Goal: Task Accomplishment & Management: Use online tool/utility

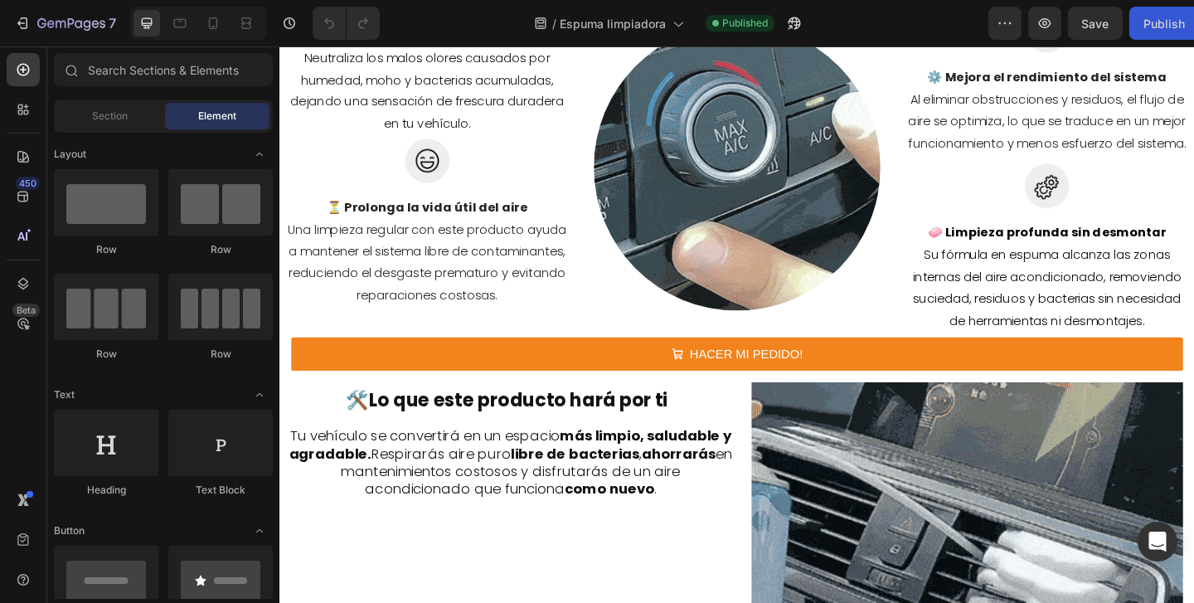
scroll to position [1033, 0]
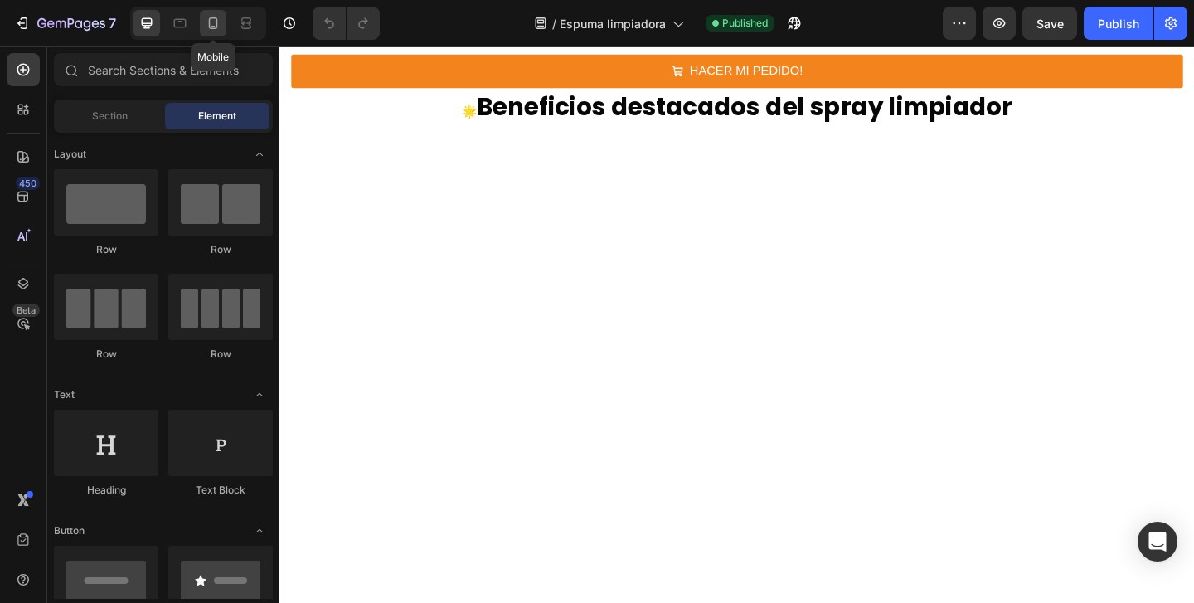
click at [217, 28] on icon at bounding box center [213, 23] width 17 height 17
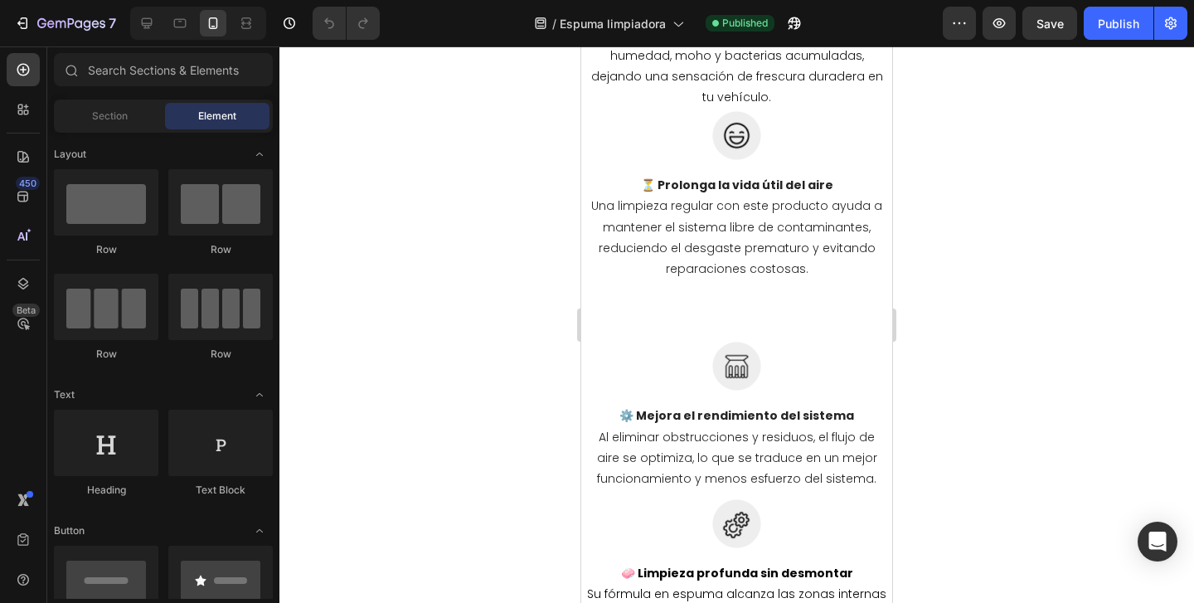
scroll to position [1813, 0]
click at [978, 279] on div at bounding box center [737, 324] width 915 height 557
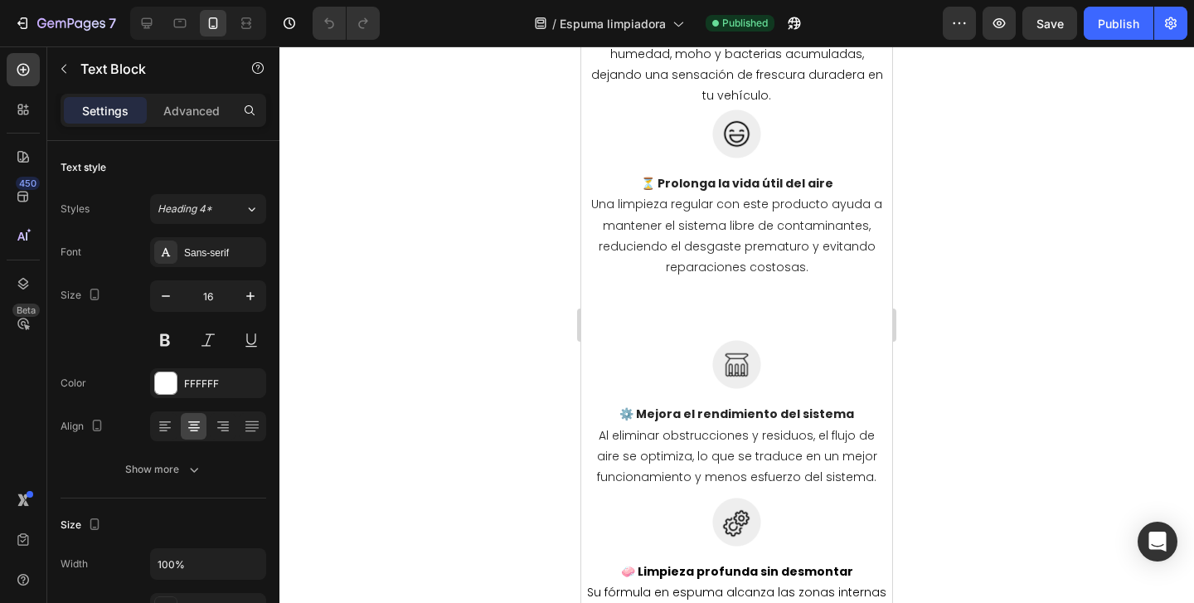
click at [194, 105] on p "Advanced" at bounding box center [191, 110] width 56 height 17
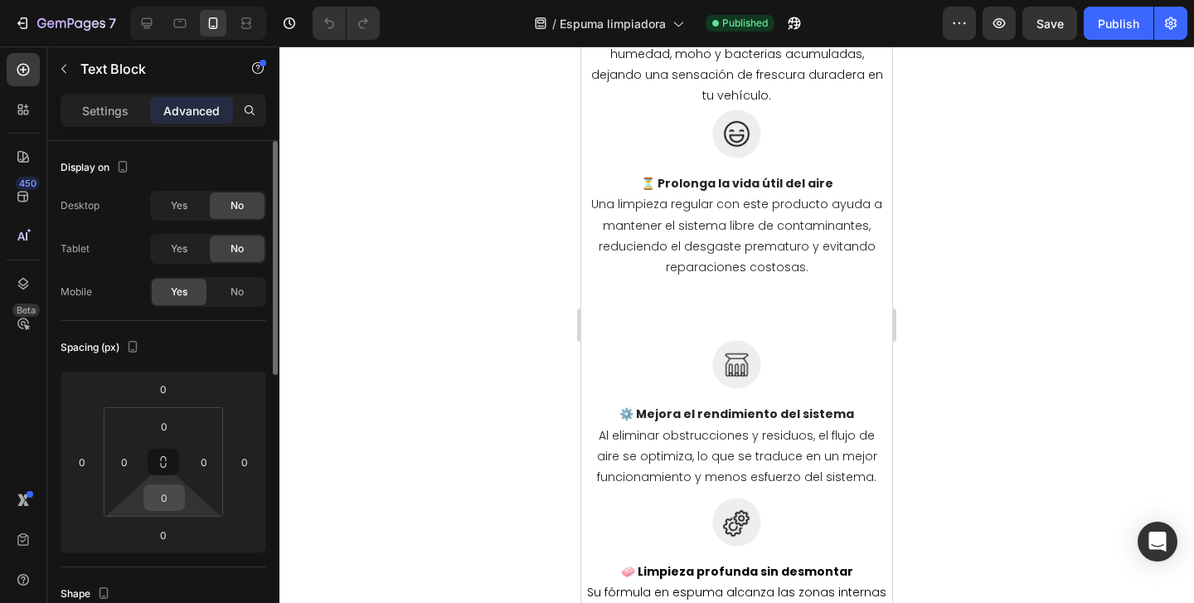
click at [168, 497] on input "0" at bounding box center [164, 497] width 33 height 25
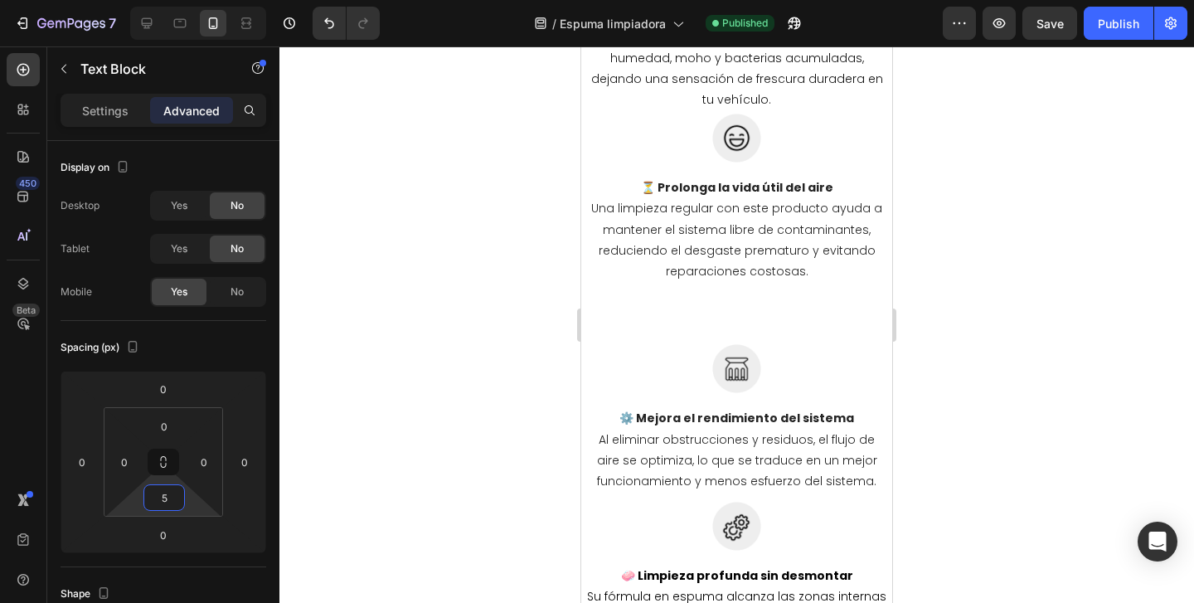
type input "5"
click at [322, 439] on div at bounding box center [737, 324] width 915 height 557
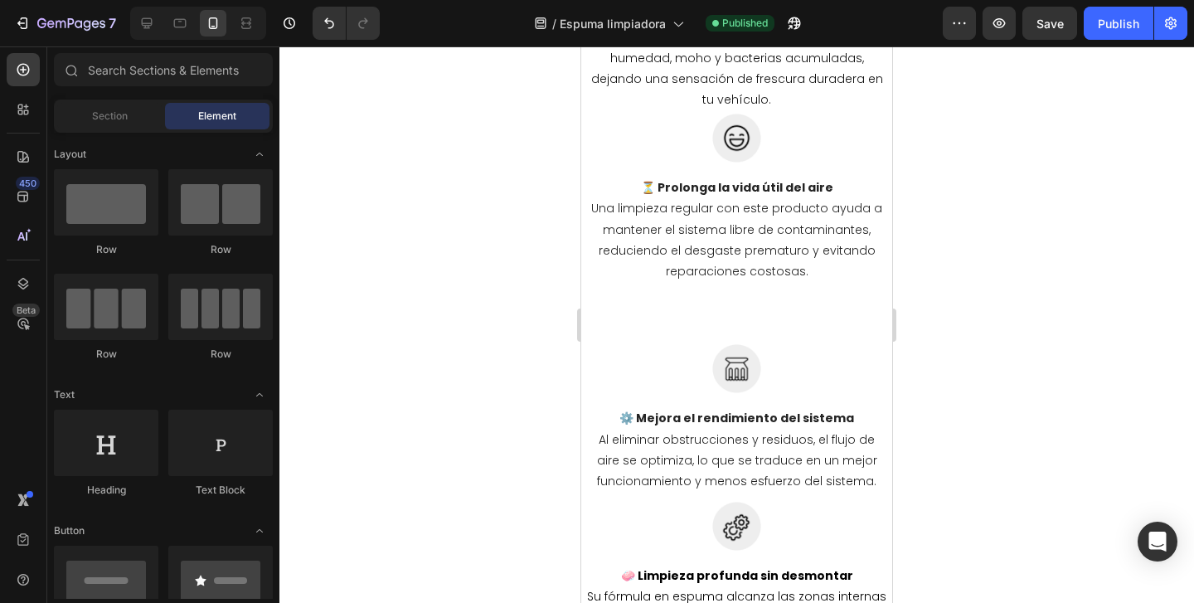
click at [498, 274] on div at bounding box center [737, 324] width 915 height 557
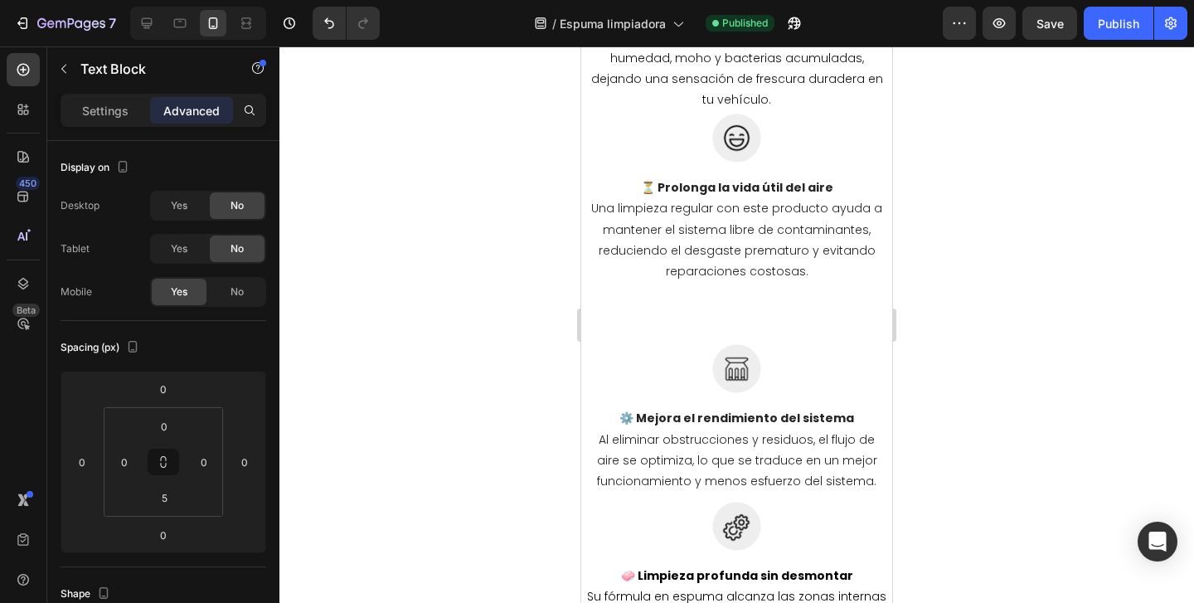
click at [513, 241] on div at bounding box center [737, 324] width 915 height 557
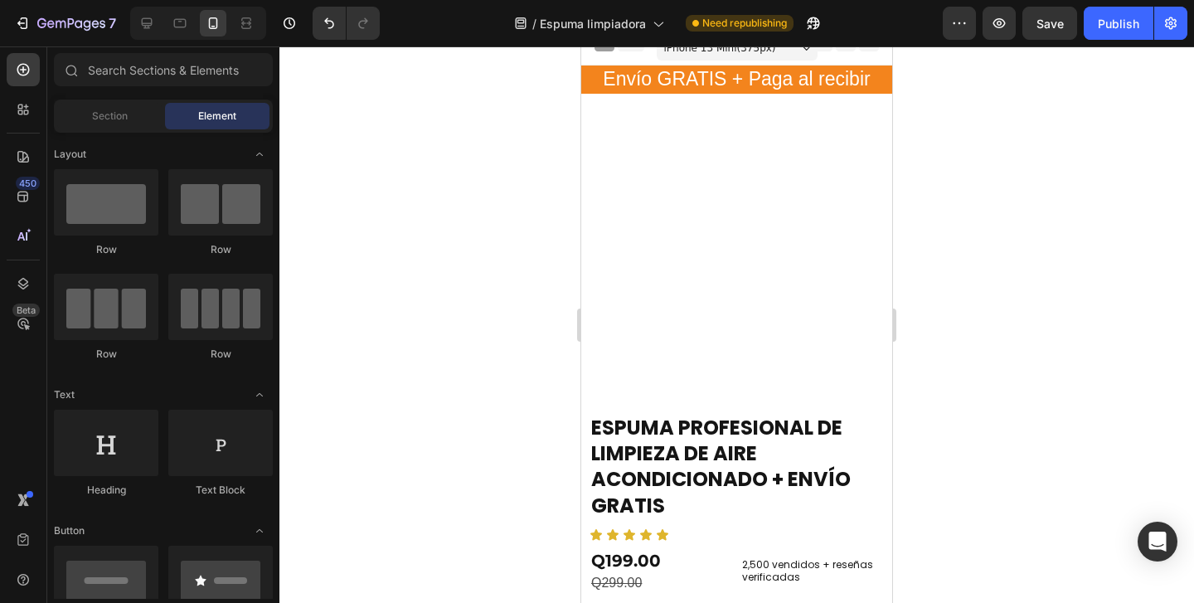
scroll to position [0, 0]
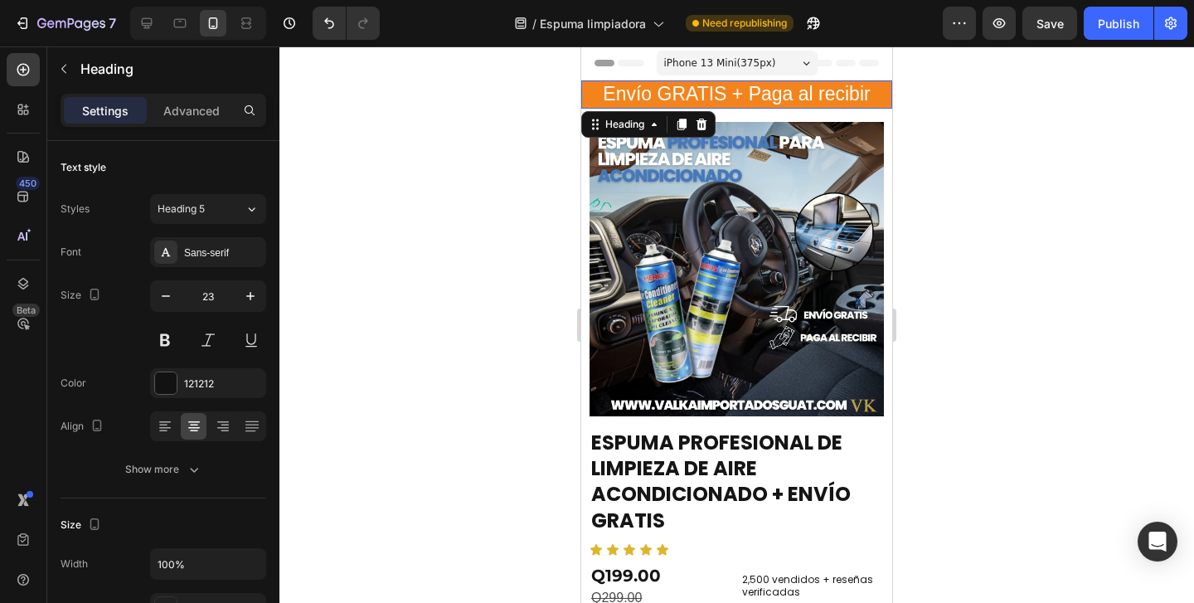
click at [874, 100] on h2 "Envío GRATIS + Paga al recibir" at bounding box center [736, 94] width 311 height 28
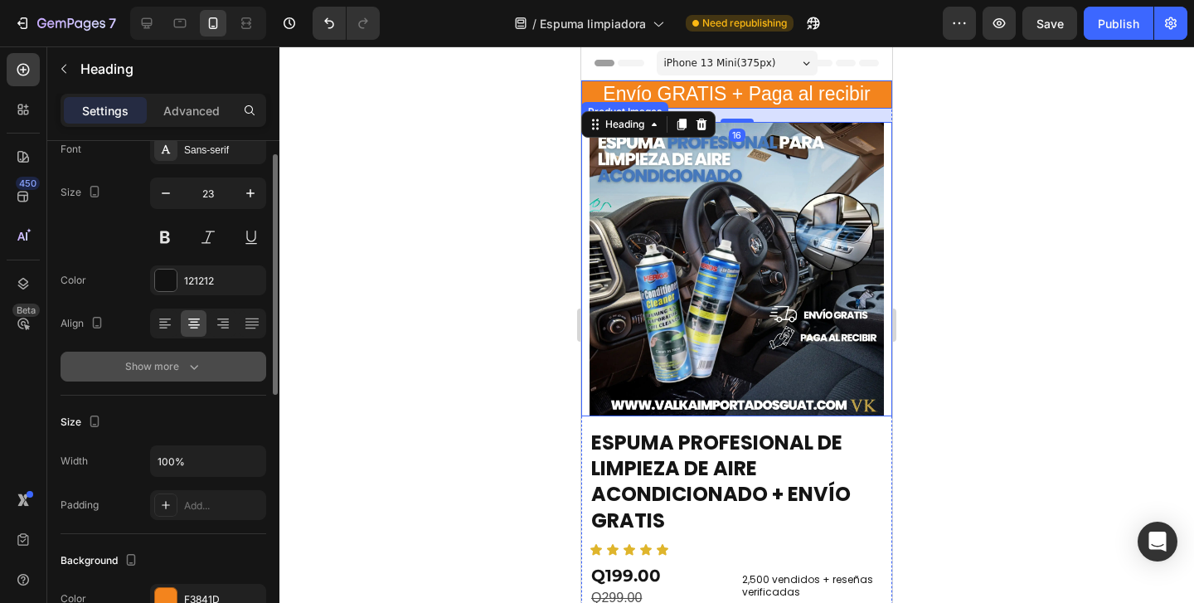
scroll to position [102, 0]
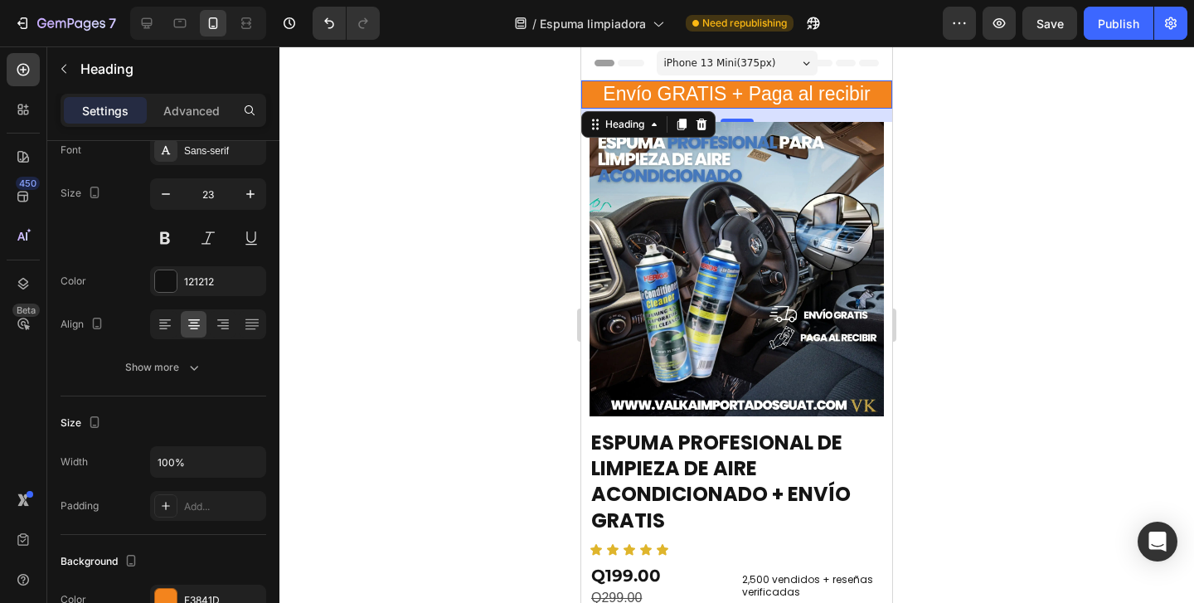
click at [593, 98] on h2 "Envío GRATIS + Paga al recibir" at bounding box center [736, 94] width 311 height 28
click at [593, 98] on p "Envío GRATIS + Paga al recibir" at bounding box center [737, 94] width 308 height 25
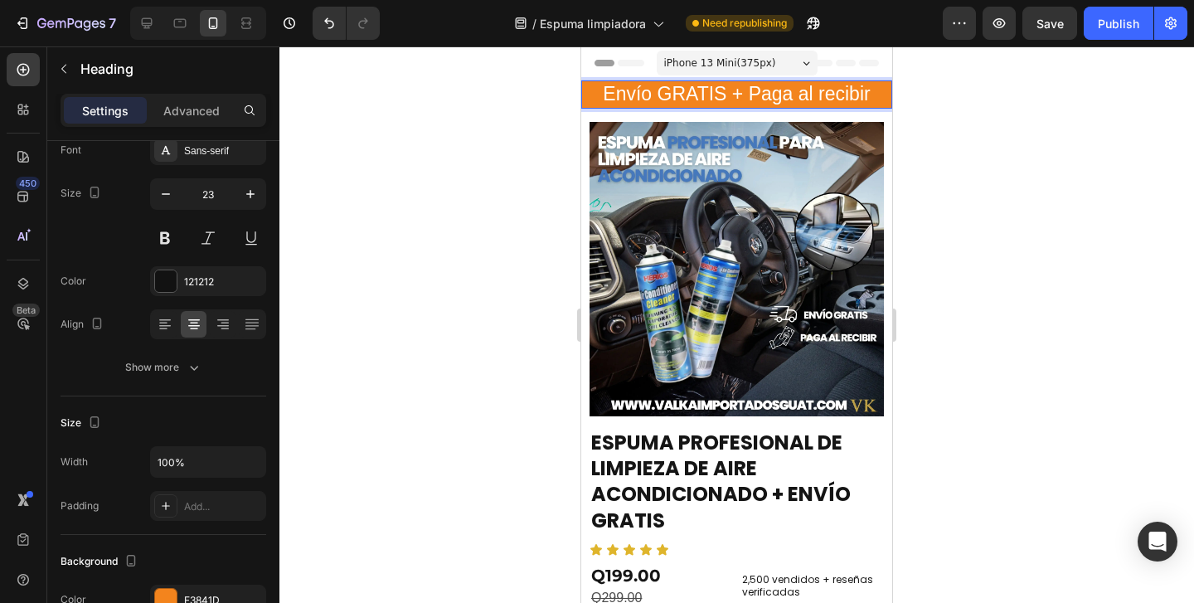
click at [881, 87] on p "Envío GRATIS + Paga al recibir" at bounding box center [737, 94] width 308 height 25
click at [930, 134] on div at bounding box center [737, 324] width 915 height 557
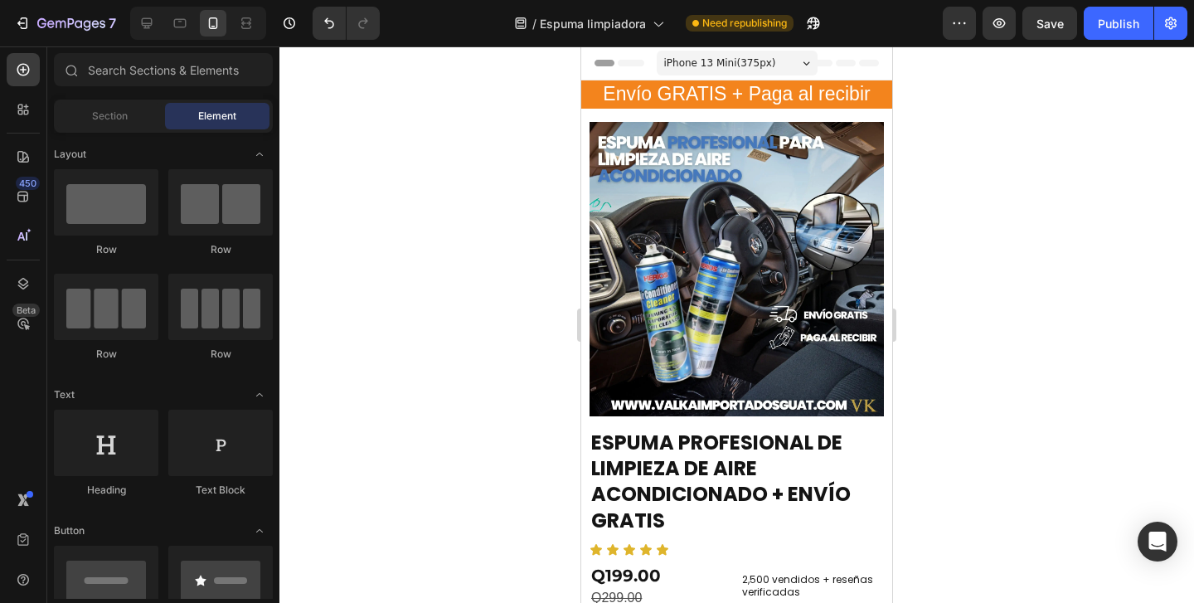
click at [883, 89] on p "⁠⁠⁠⁠⁠⁠⁠ Envío GRATIS + Paga al recibir" at bounding box center [737, 94] width 308 height 25
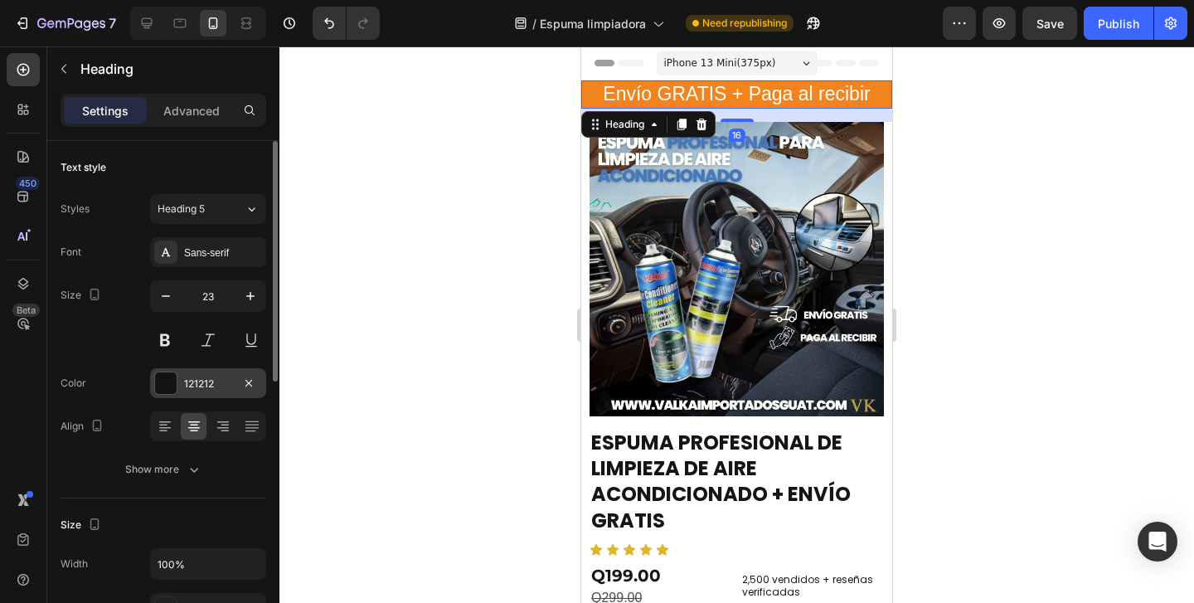
click at [223, 380] on div "121212" at bounding box center [208, 384] width 48 height 15
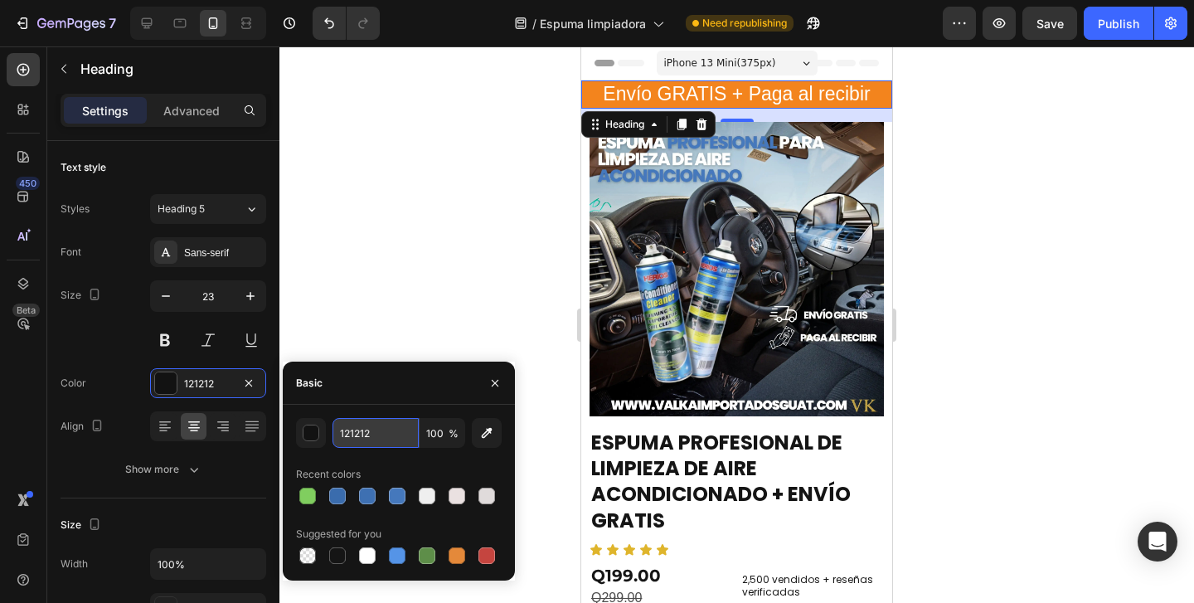
click at [402, 440] on input "121212" at bounding box center [376, 433] width 86 height 30
paste input "#ff6600"
type input "#ff6600"
click at [427, 244] on div at bounding box center [737, 324] width 915 height 557
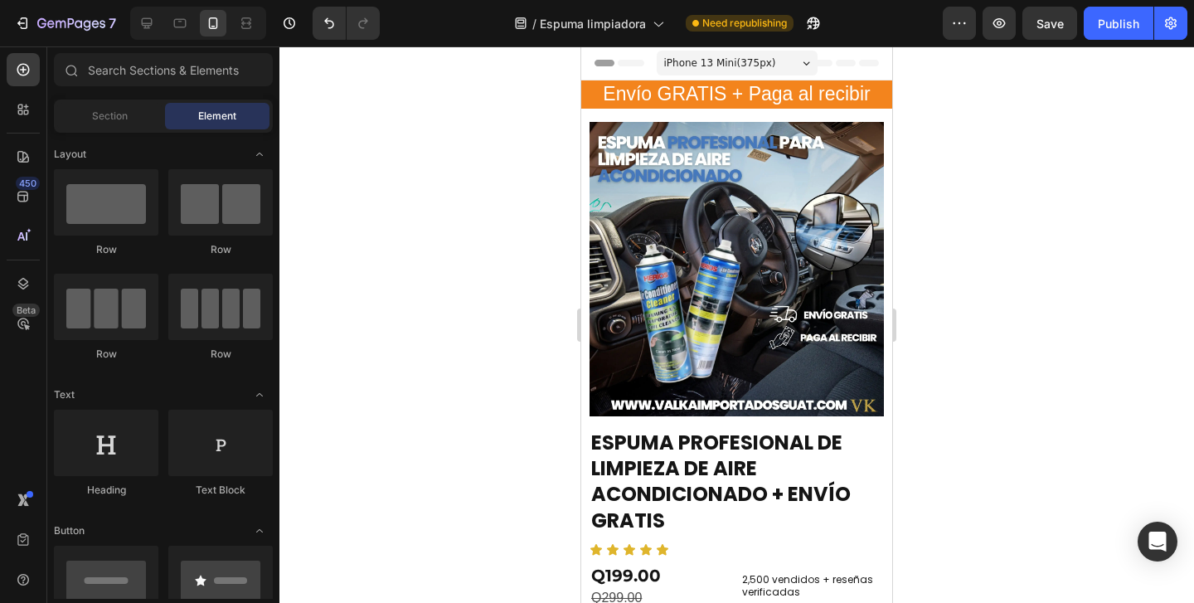
click at [427, 244] on div at bounding box center [737, 324] width 915 height 557
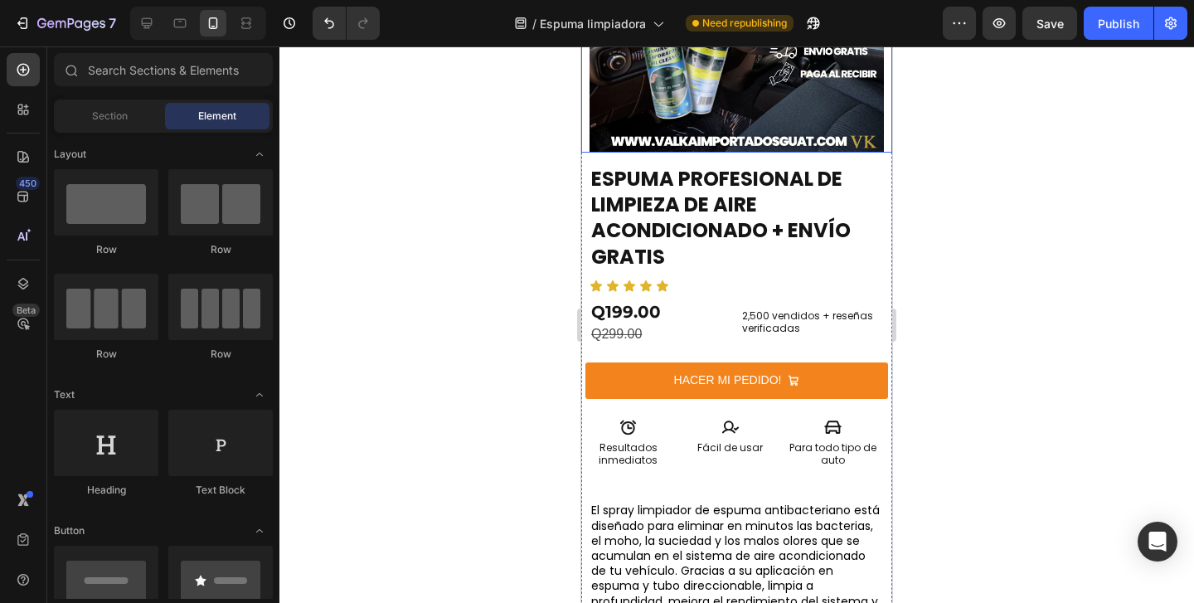
scroll to position [260, 0]
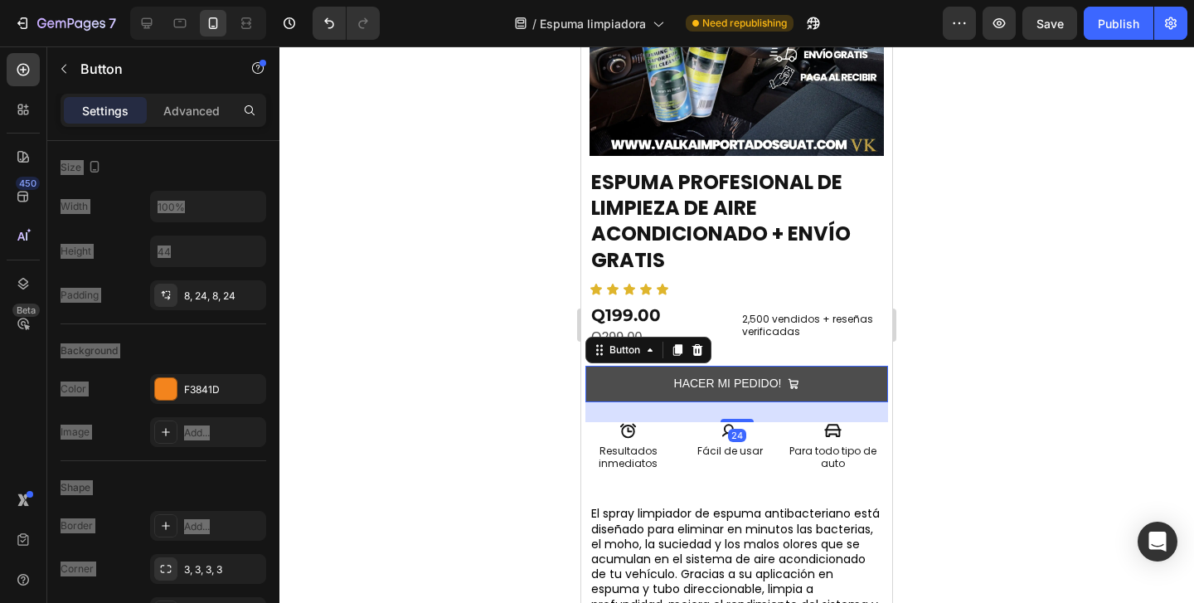
click at [602, 388] on button "HACER MI PEDIDO!" at bounding box center [737, 384] width 303 height 36
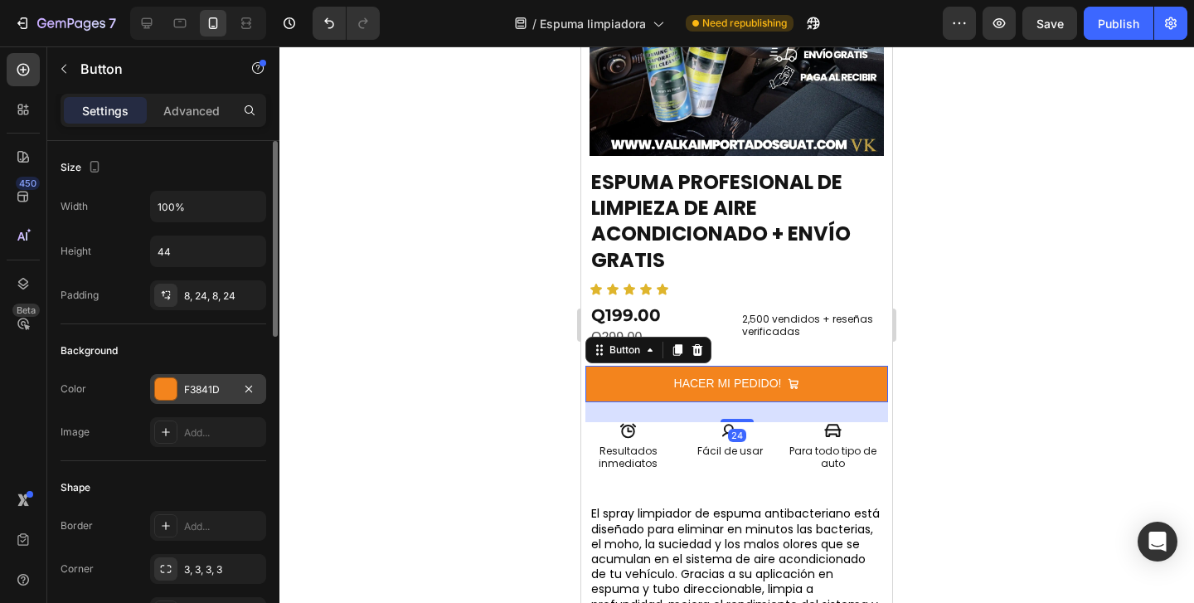
click at [207, 387] on div "F3841D" at bounding box center [208, 389] width 48 height 15
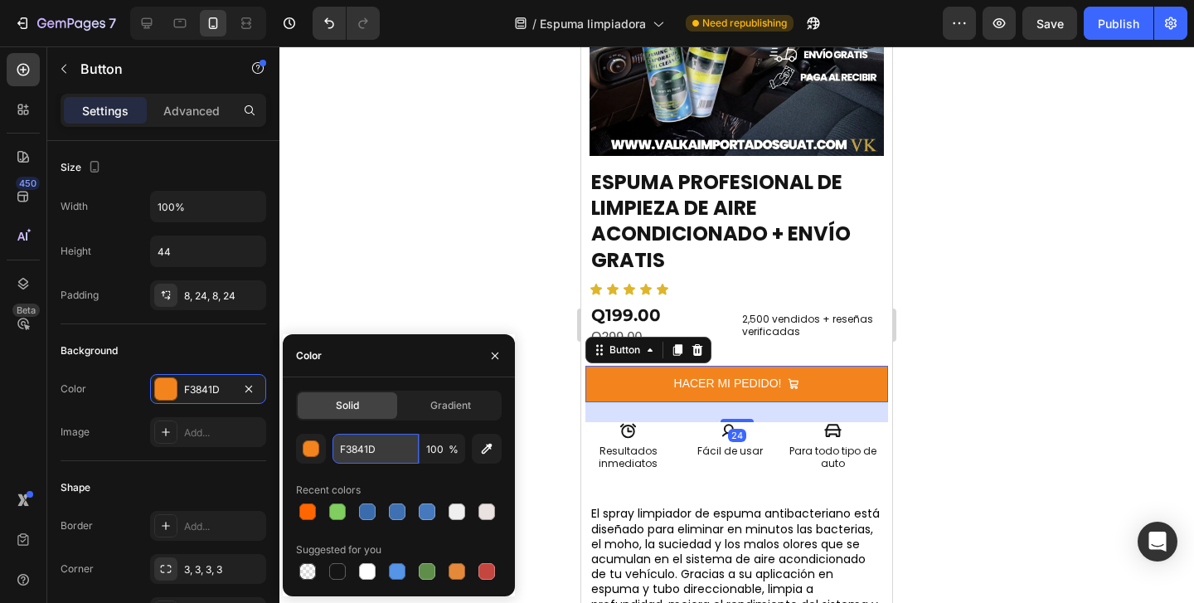
click at [369, 446] on input "F3841D" at bounding box center [376, 449] width 86 height 30
drag, startPoint x: 393, startPoint y: 444, endPoint x: 318, endPoint y: 444, distance: 75.5
click at [318, 444] on div "F3841D 100 %" at bounding box center [399, 449] width 206 height 30
paste input "#ff6600"
type input "#ff6600"
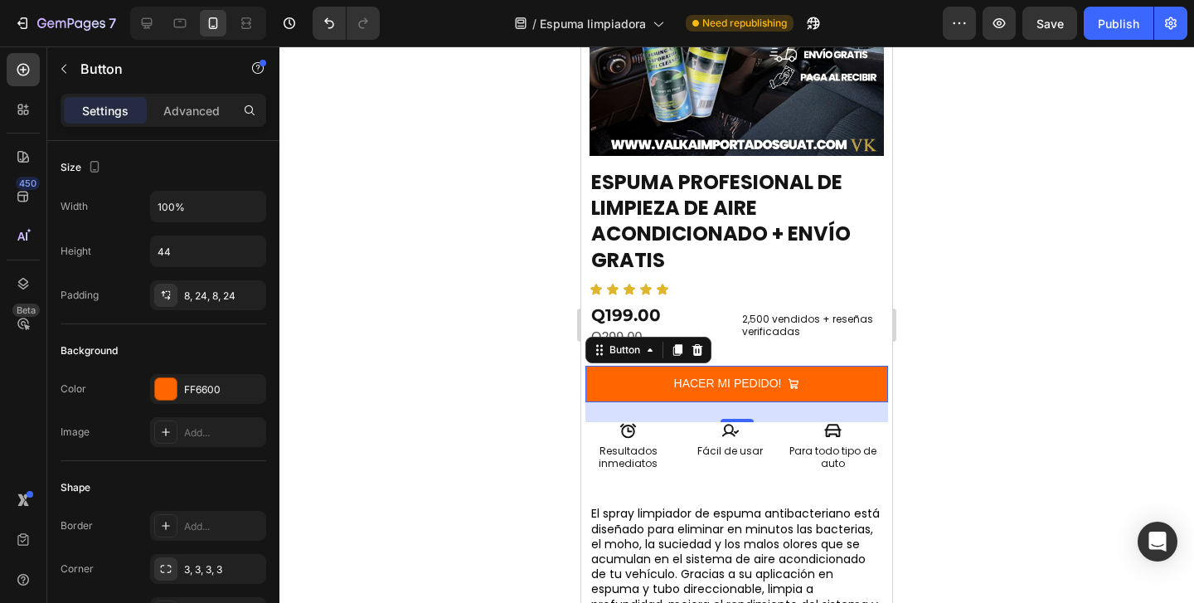
click at [403, 314] on div at bounding box center [737, 324] width 915 height 557
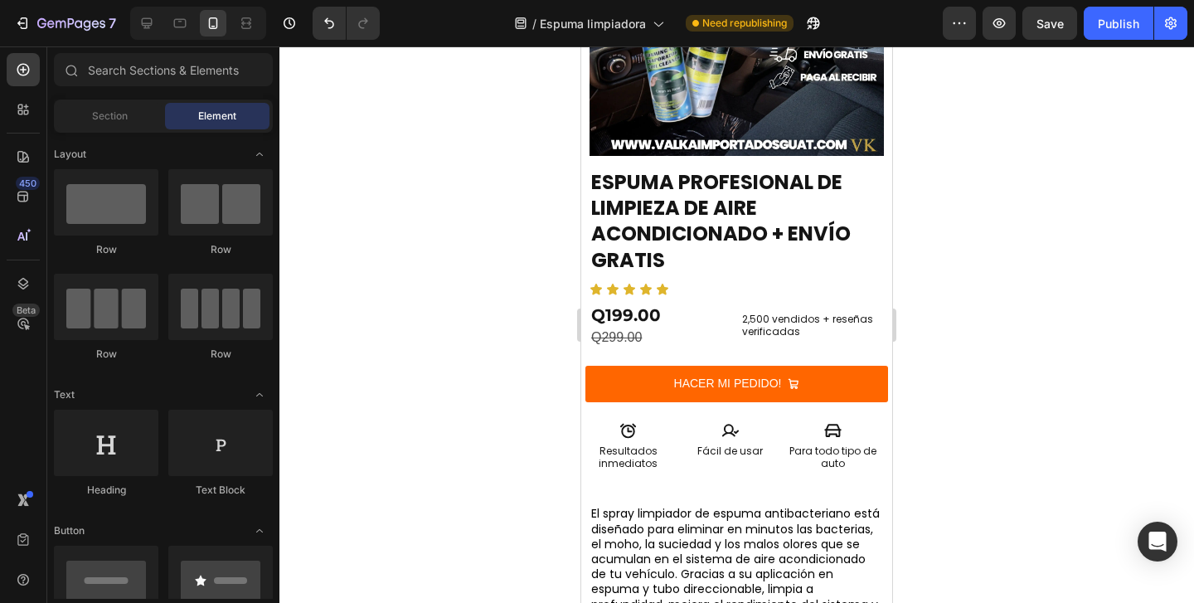
click at [403, 314] on div at bounding box center [737, 324] width 915 height 557
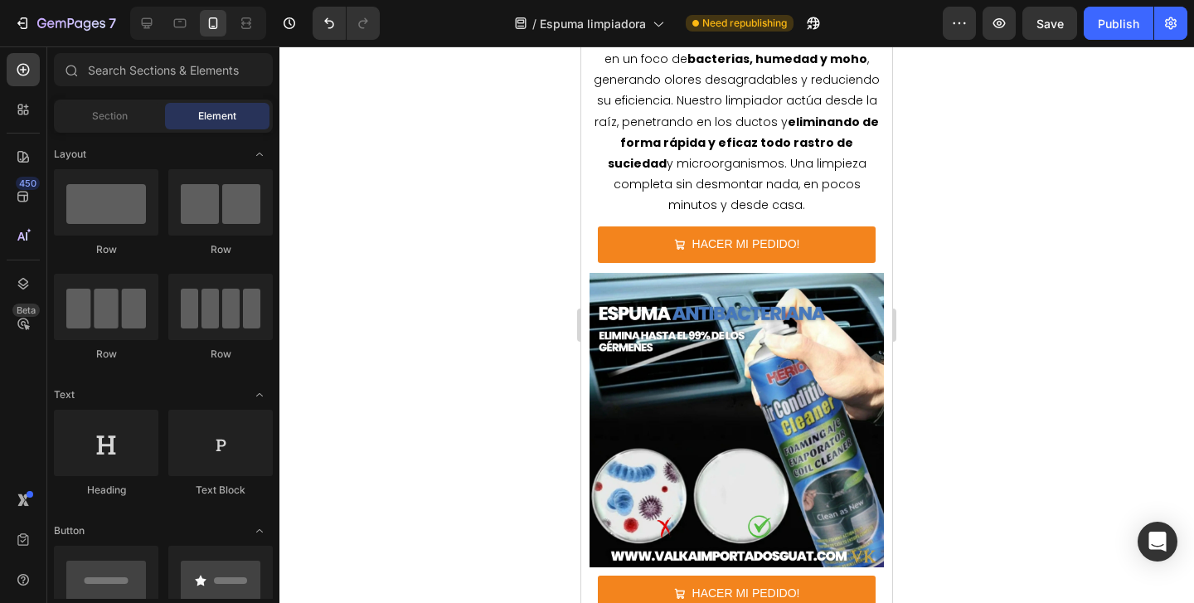
scroll to position [1388, 0]
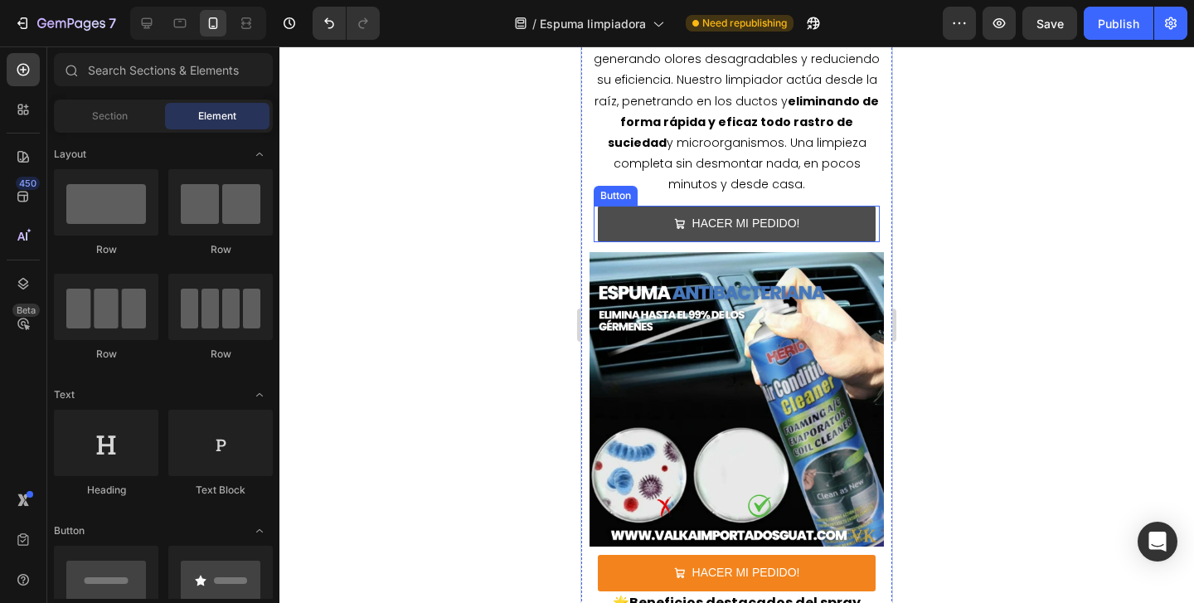
click at [845, 206] on button "HACER MI PEDIDO!" at bounding box center [737, 224] width 278 height 36
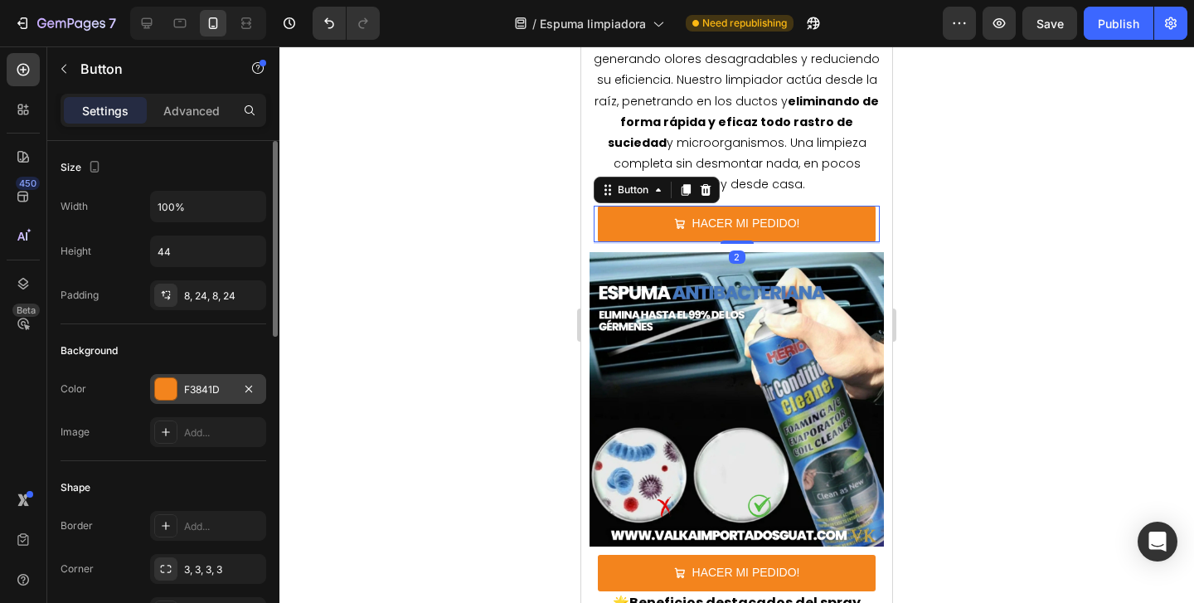
click at [231, 389] on div "F3841D" at bounding box center [208, 389] width 48 height 15
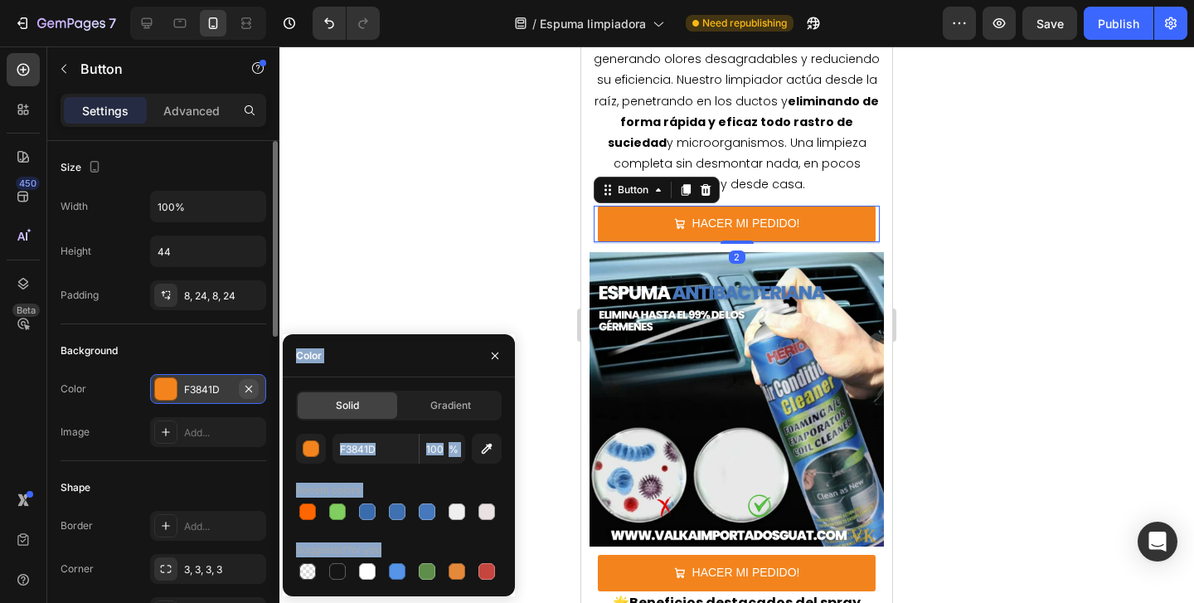
click at [244, 388] on icon "button" at bounding box center [248, 388] width 13 height 13
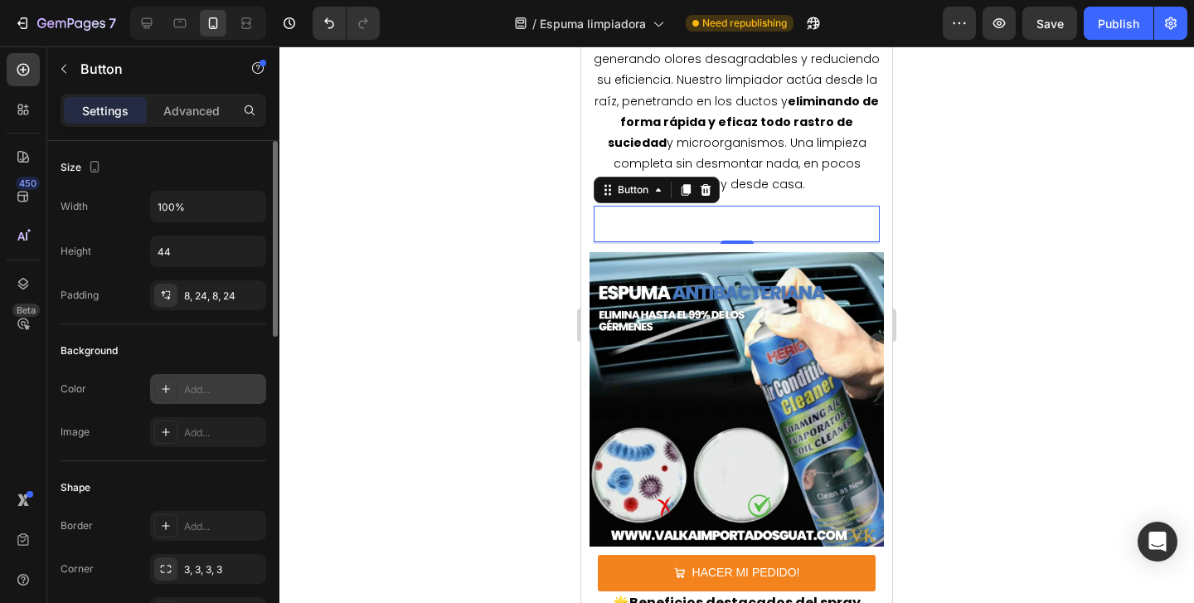
click at [226, 387] on div "Add..." at bounding box center [223, 389] width 78 height 15
type input "121212"
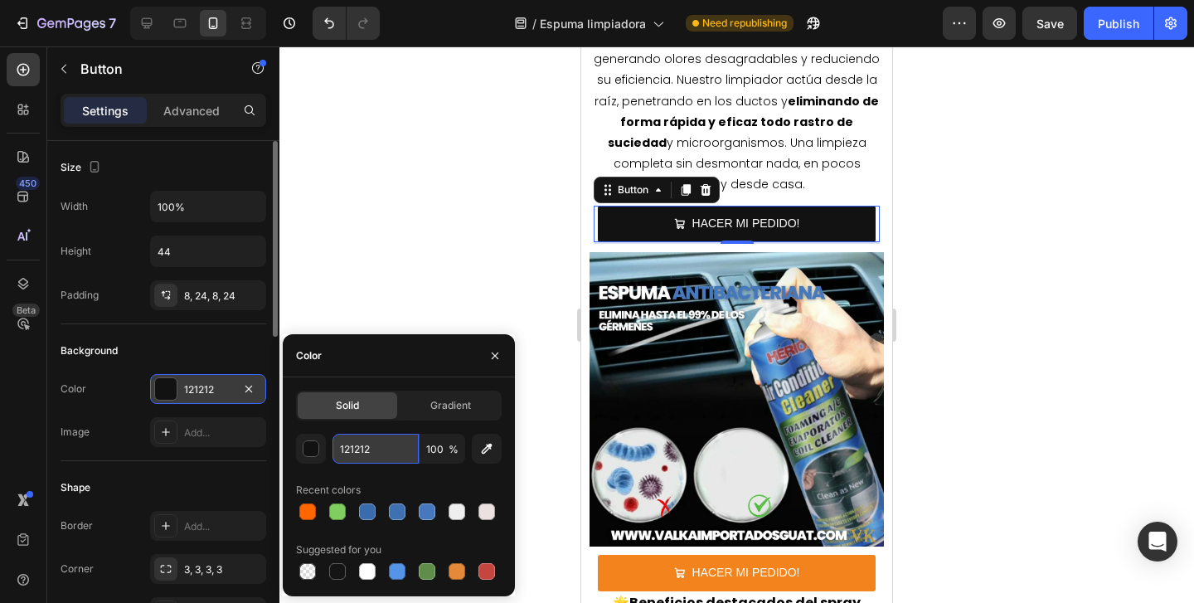
click at [393, 456] on input "121212" at bounding box center [376, 449] width 86 height 30
paste input "#ff6600"
type input "#ff6600"
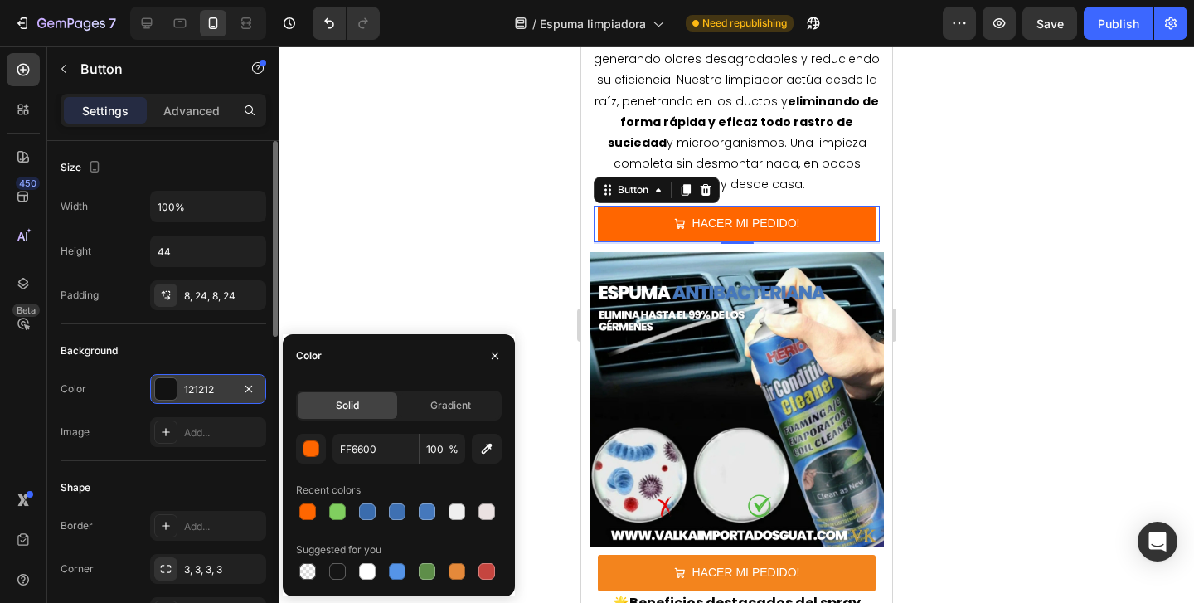
click at [422, 270] on div at bounding box center [737, 324] width 915 height 557
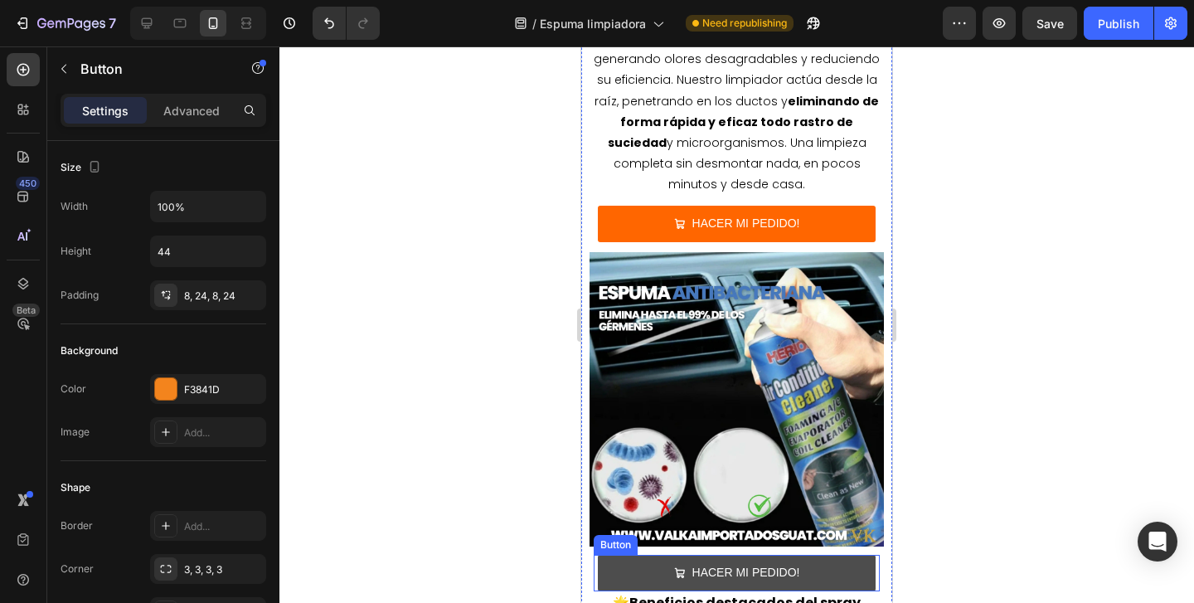
click at [619, 555] on button "HACER MI PEDIDO!" at bounding box center [737, 573] width 278 height 36
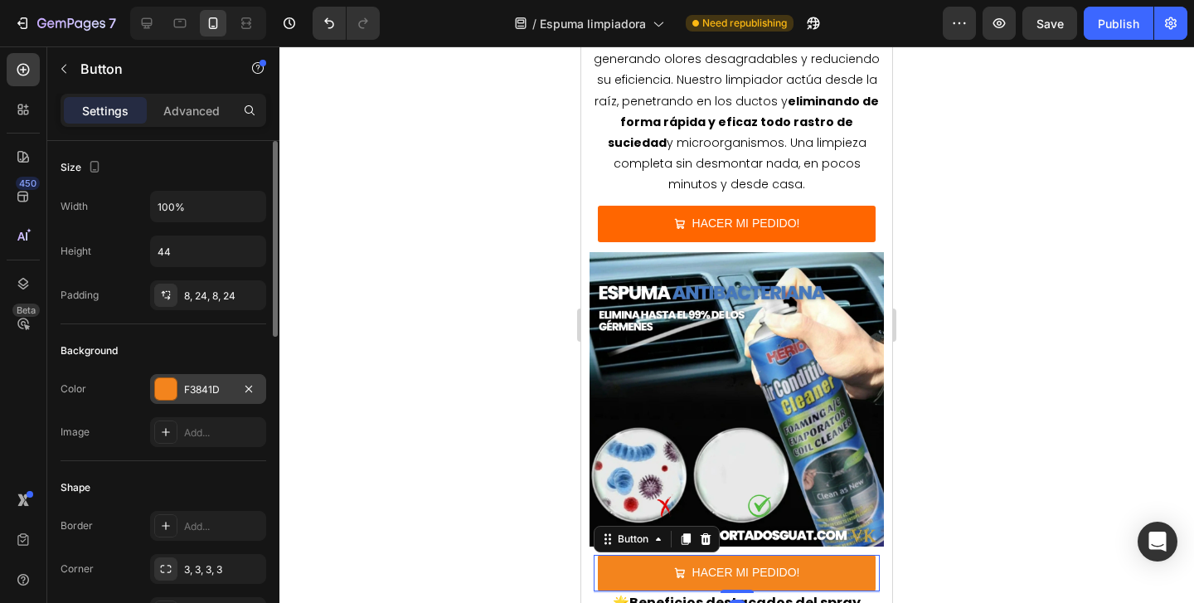
click at [214, 385] on div "F3841D" at bounding box center [208, 389] width 48 height 15
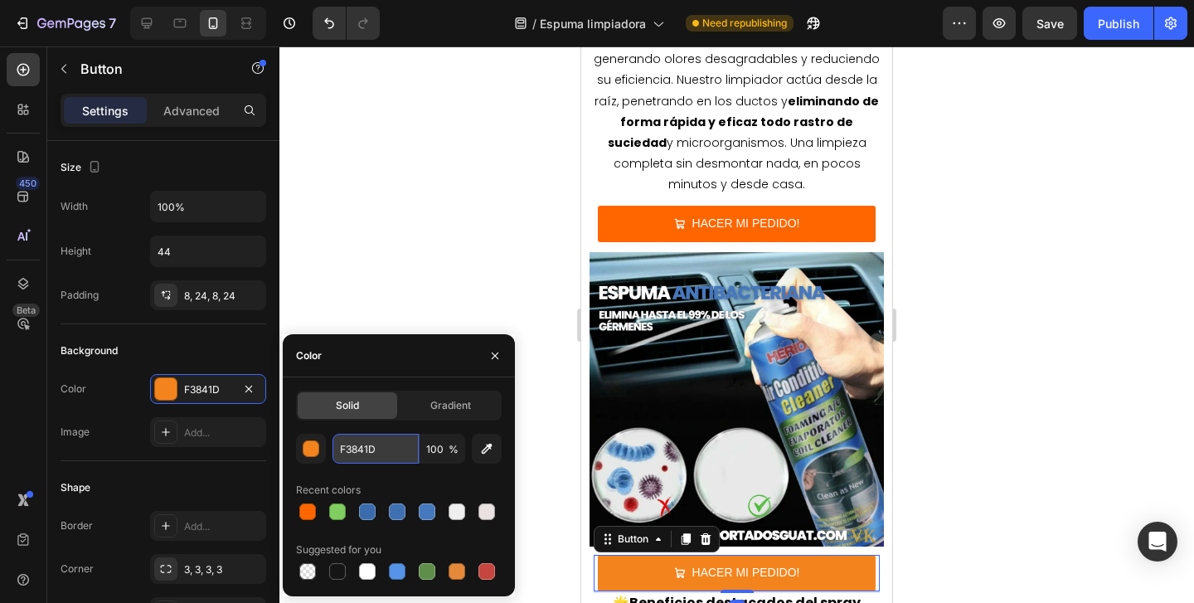
click at [391, 446] on input "F3841D" at bounding box center [376, 449] width 86 height 30
paste input "#ff6600"
type input "#ff6600"
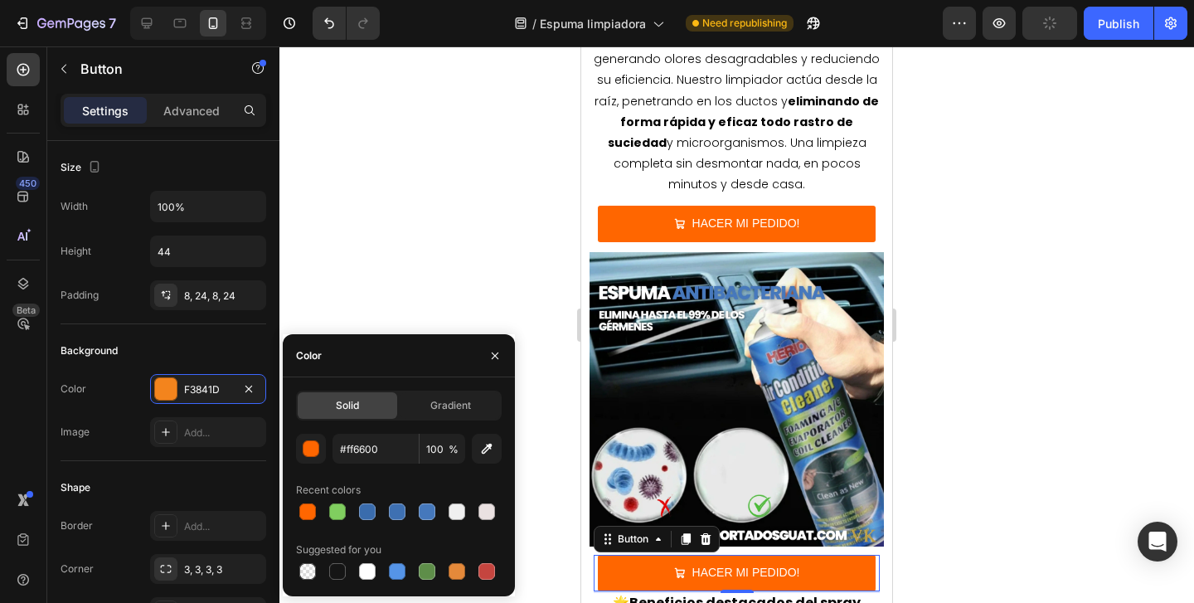
click at [440, 270] on div at bounding box center [737, 324] width 915 height 557
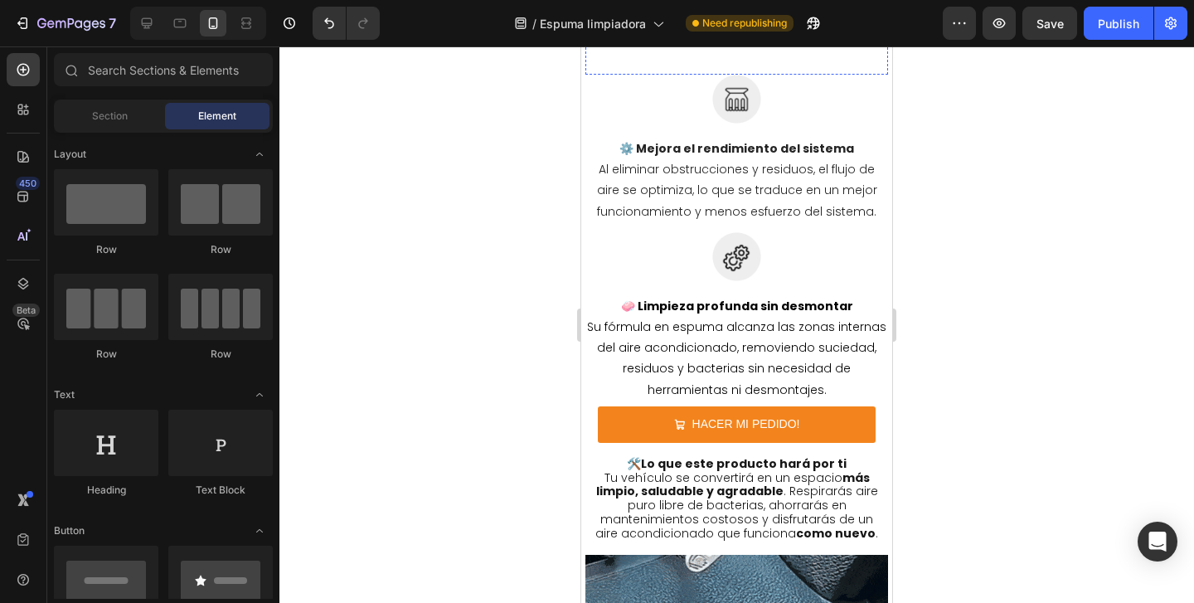
scroll to position [2634, 0]
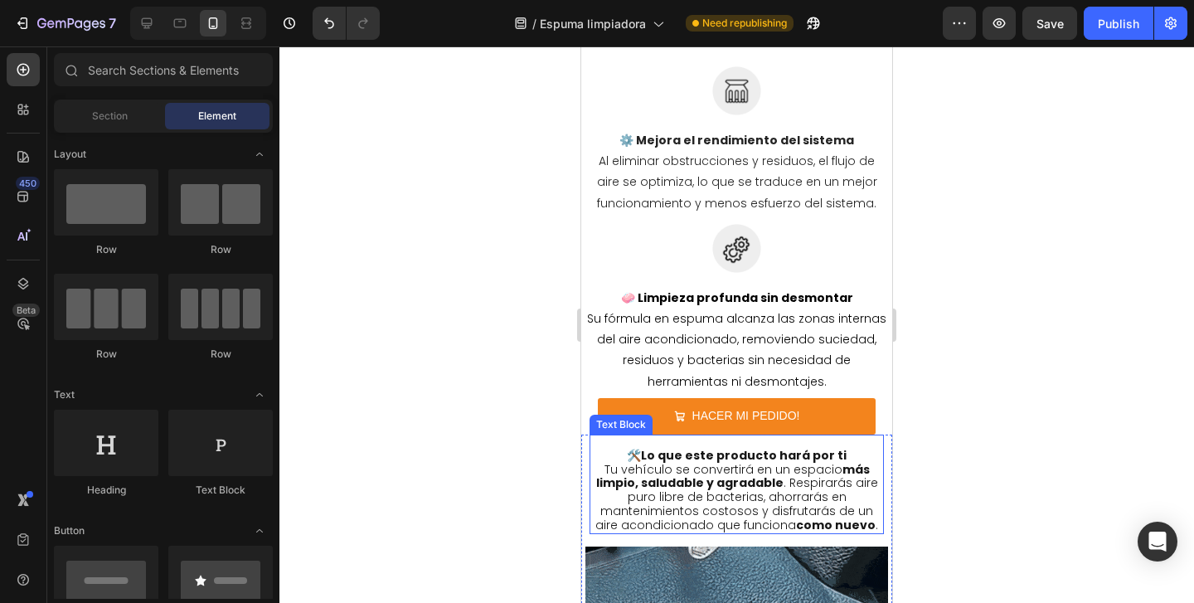
click at [619, 417] on div "Text Block" at bounding box center [621, 424] width 56 height 15
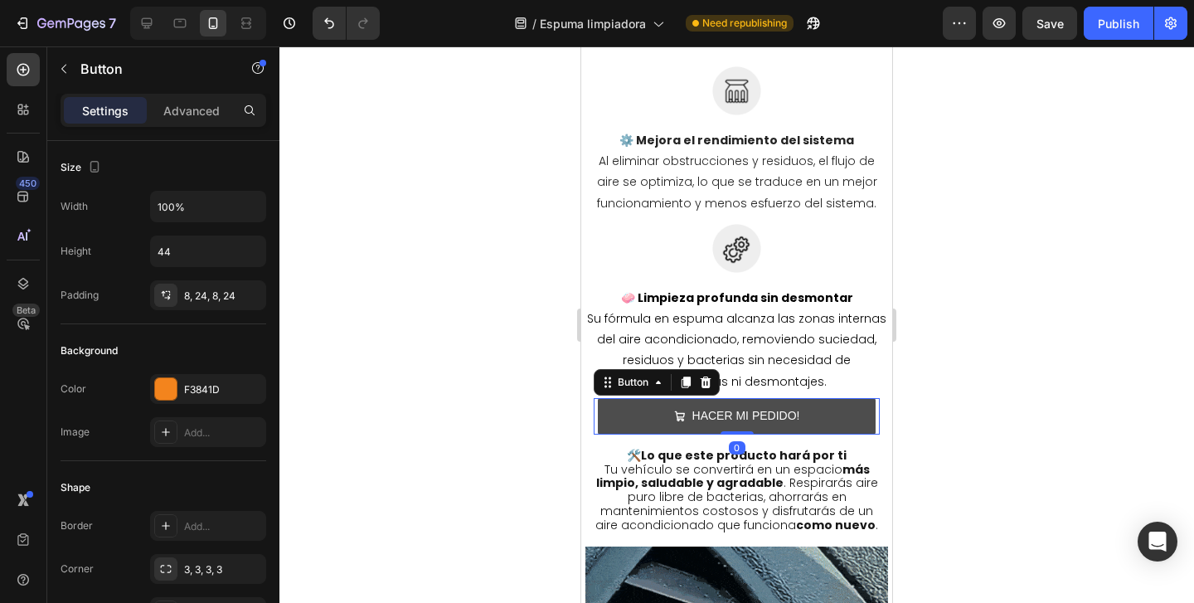
click at [851, 398] on button "HACER MI PEDIDO!" at bounding box center [737, 416] width 278 height 36
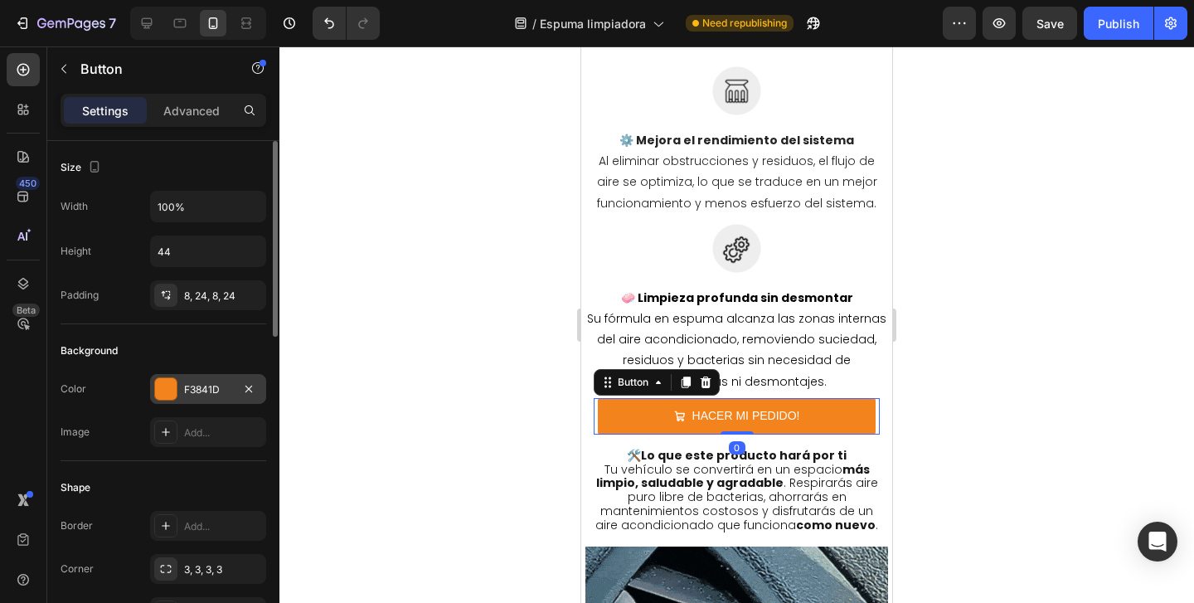
click at [204, 388] on div "F3841D" at bounding box center [208, 389] width 48 height 15
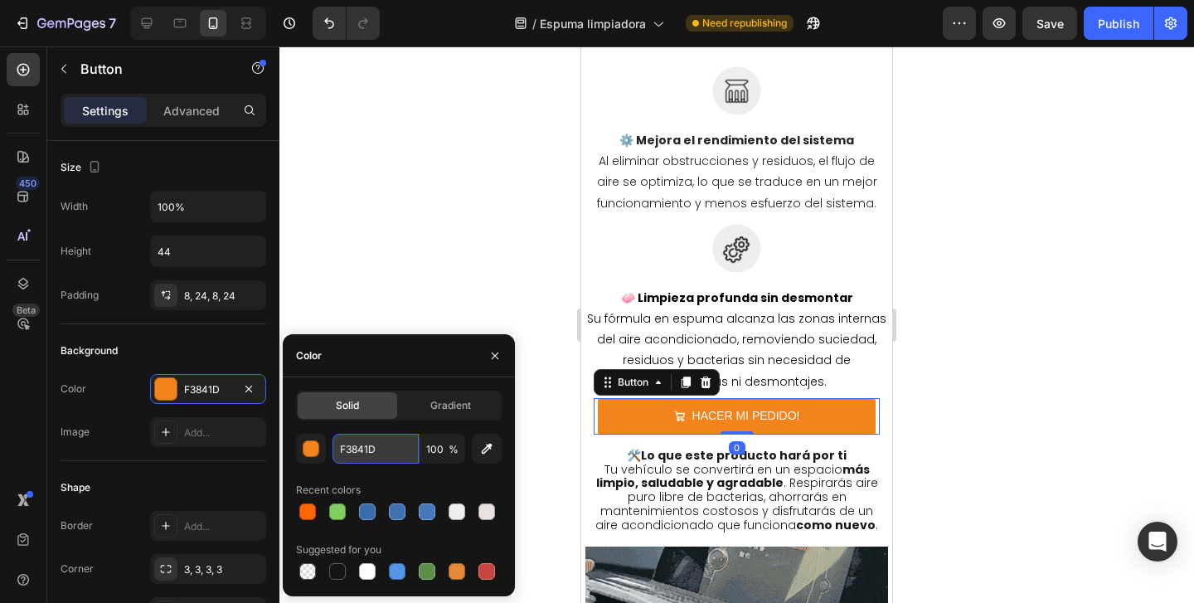
click at [381, 449] on input "F3841D" at bounding box center [376, 449] width 86 height 30
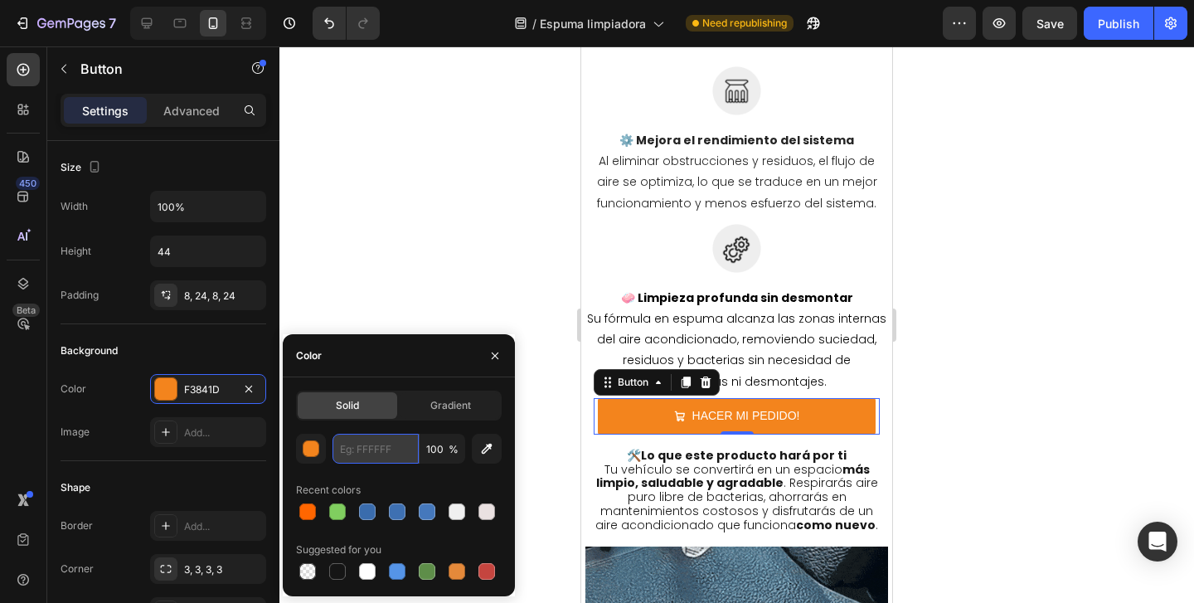
paste input "#ff6600"
type input "#ff6600"
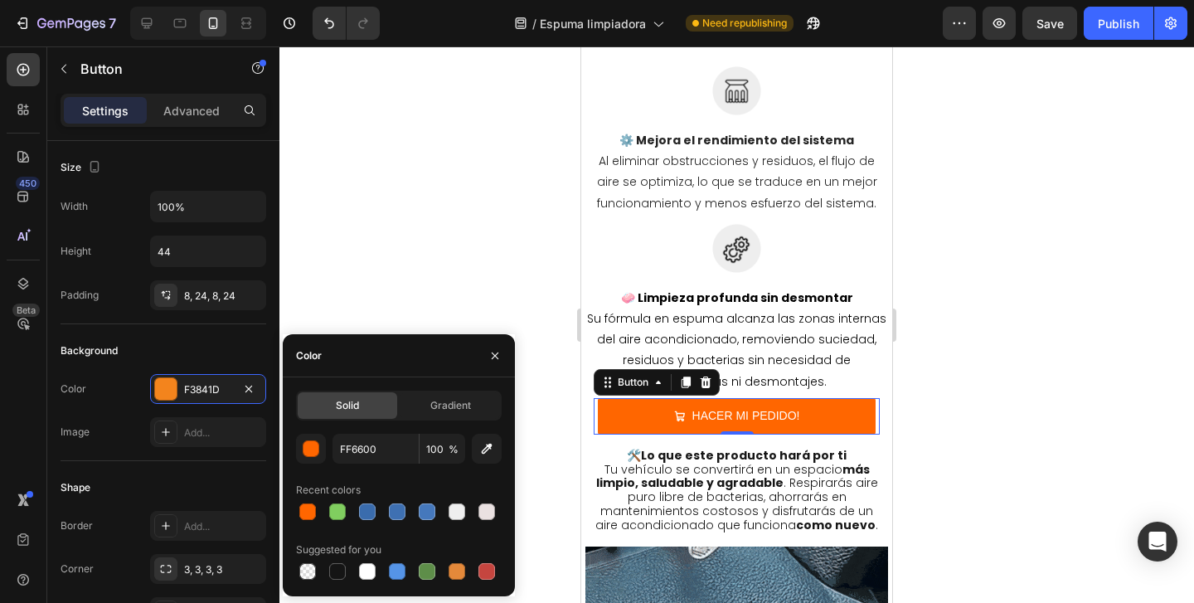
click at [417, 235] on div at bounding box center [737, 324] width 915 height 557
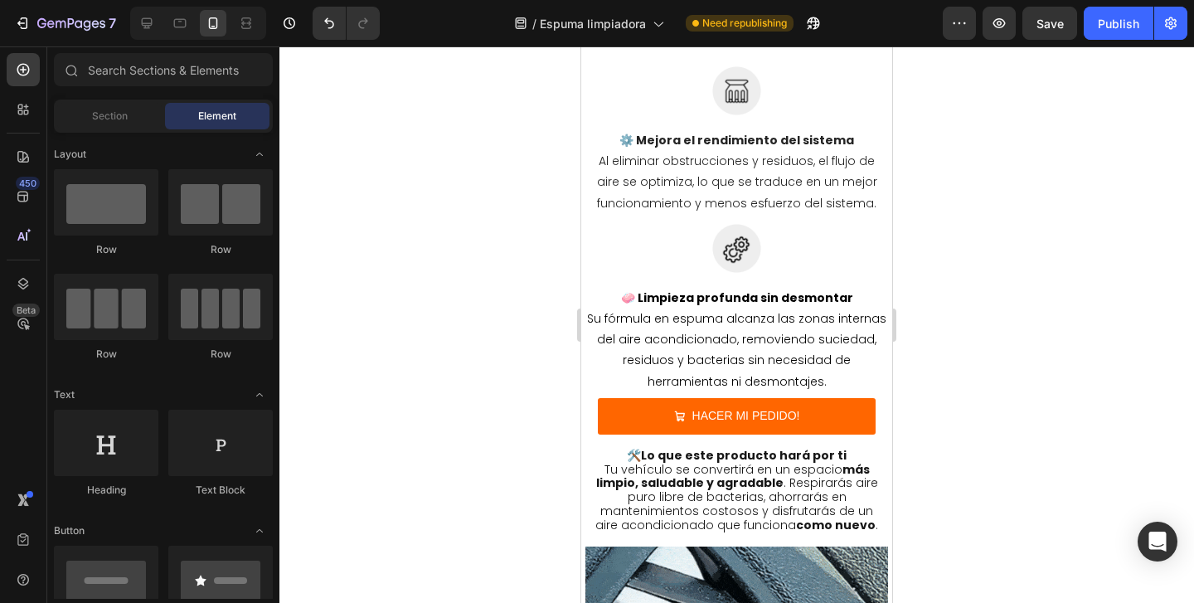
click at [417, 235] on div at bounding box center [737, 324] width 915 height 557
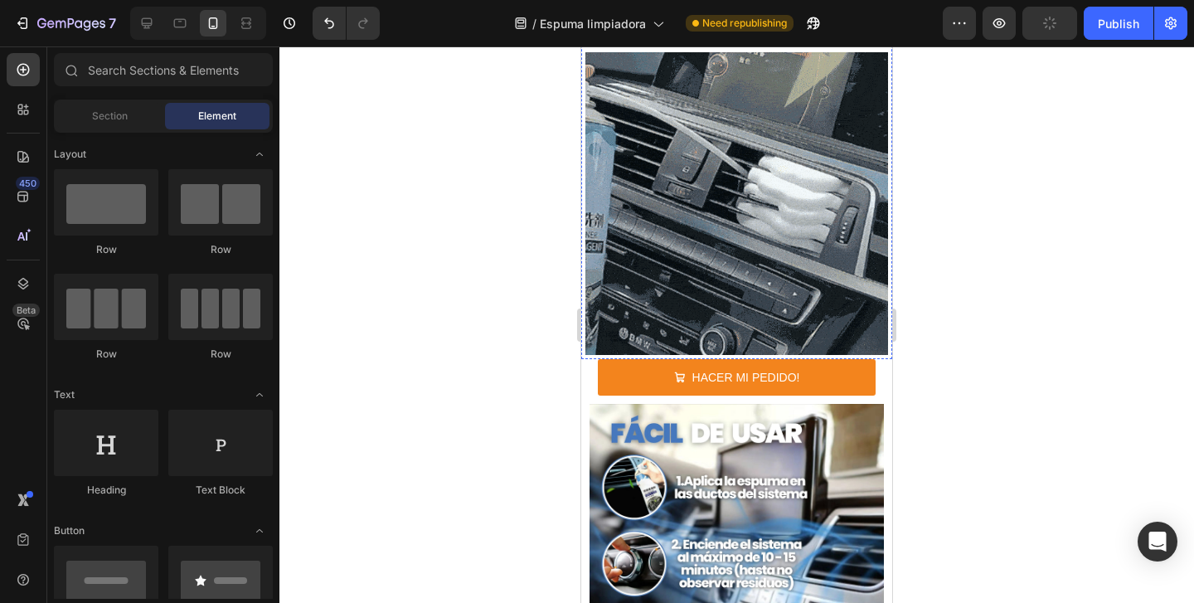
scroll to position [3114, 0]
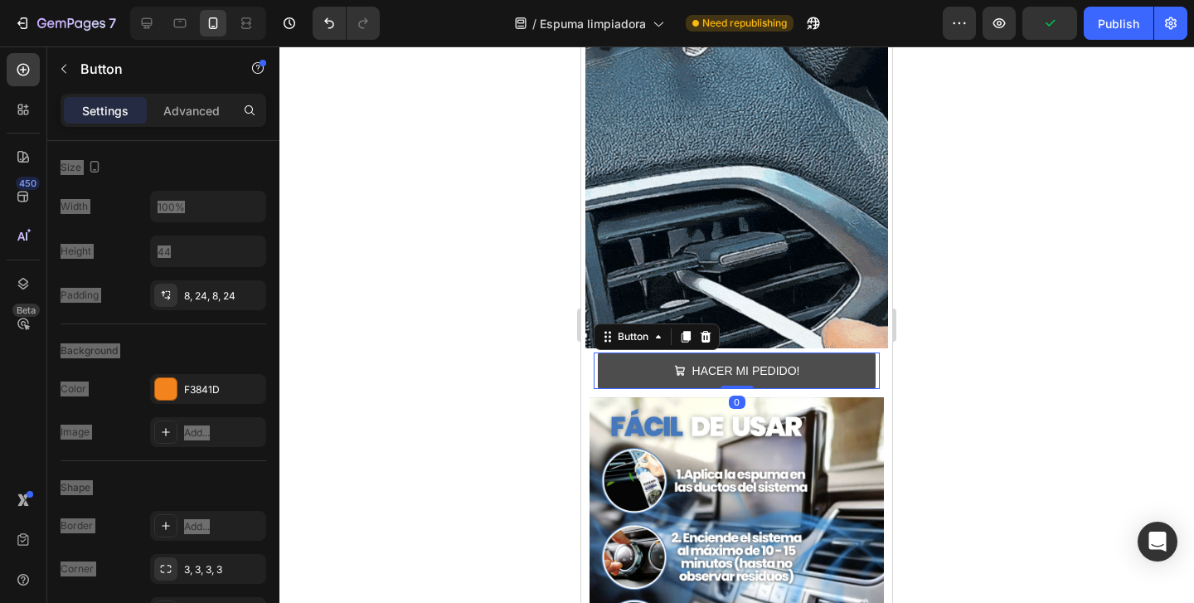
click at [622, 369] on button "HACER MI PEDIDO!" at bounding box center [737, 370] width 278 height 36
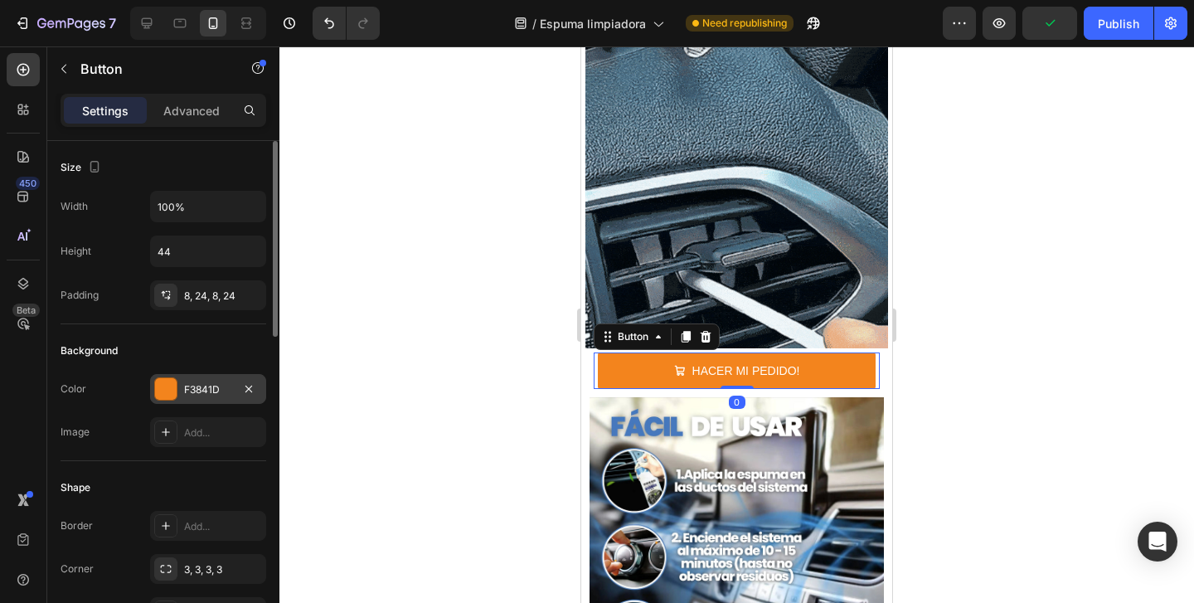
click at [180, 392] on div "F3841D" at bounding box center [208, 389] width 116 height 30
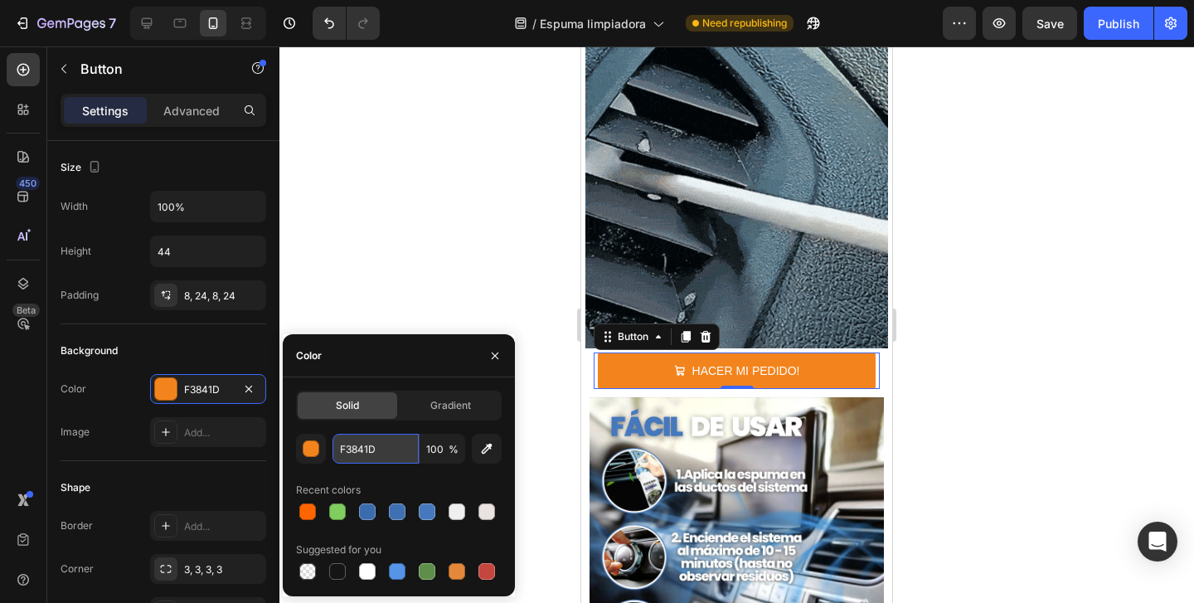
click at [380, 448] on input "F3841D" at bounding box center [376, 449] width 86 height 30
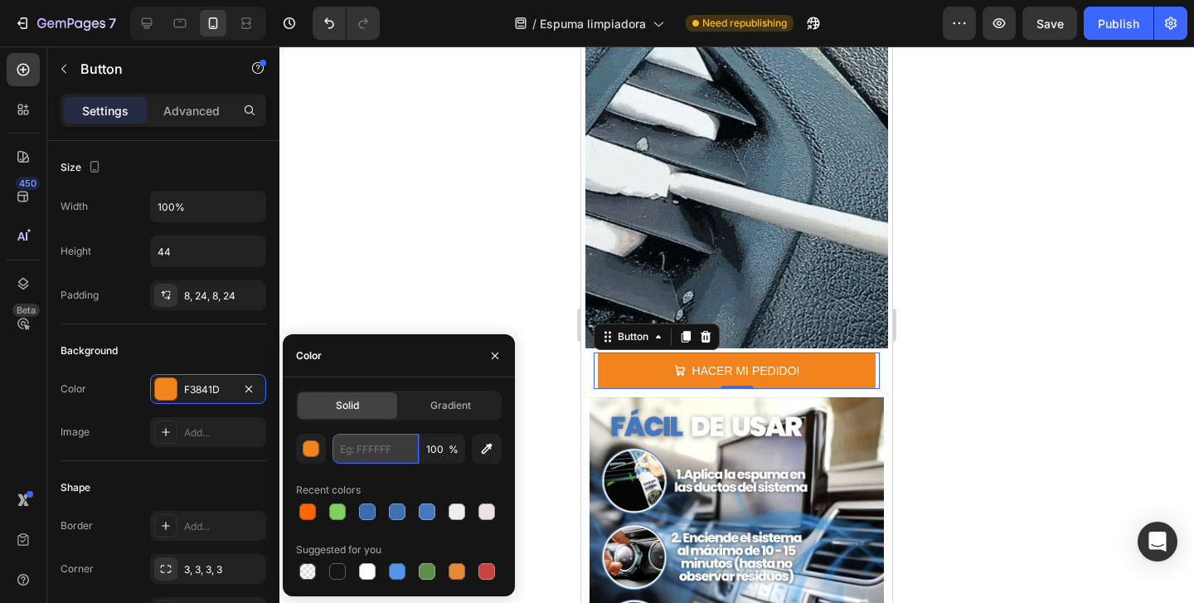
paste input "#ff6600"
type input "#ff6600"
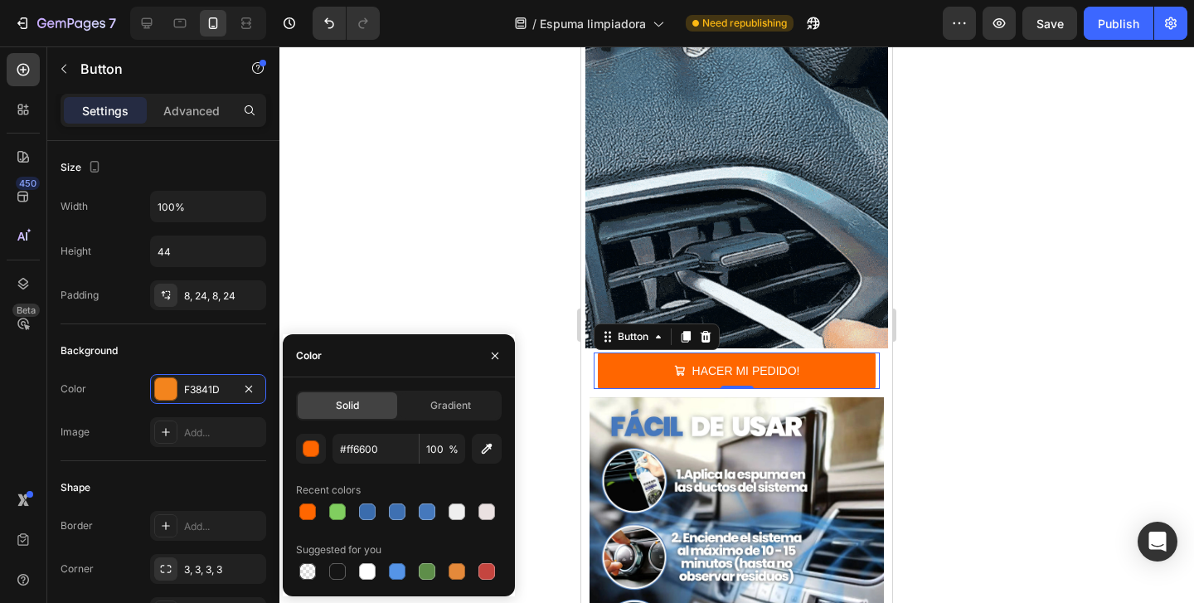
click at [391, 276] on div at bounding box center [737, 324] width 915 height 557
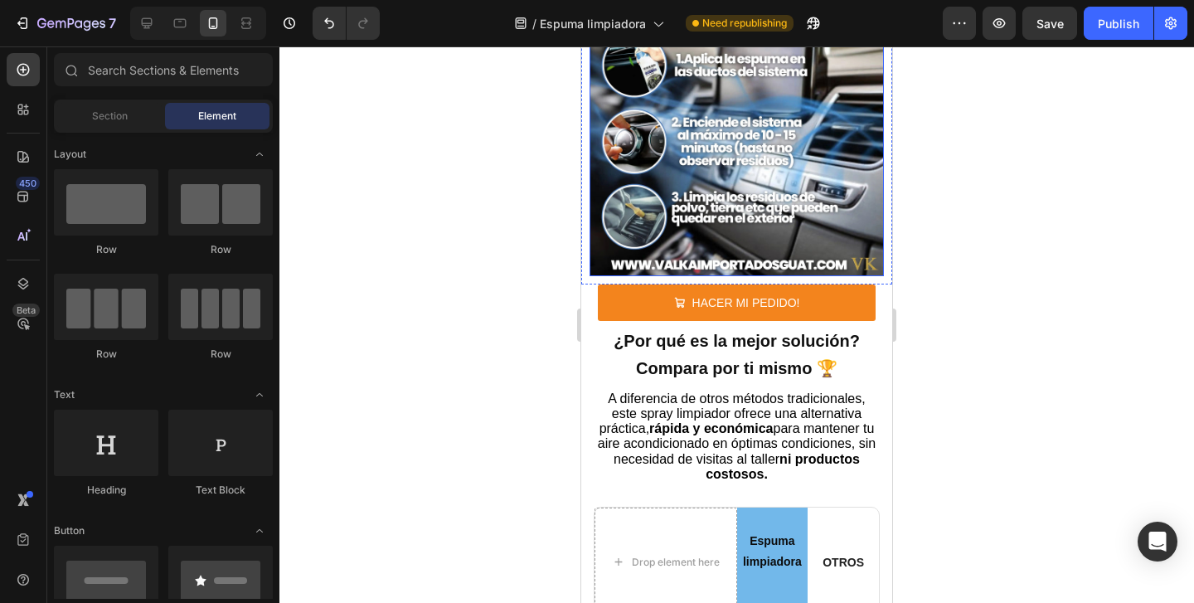
scroll to position [3532, 0]
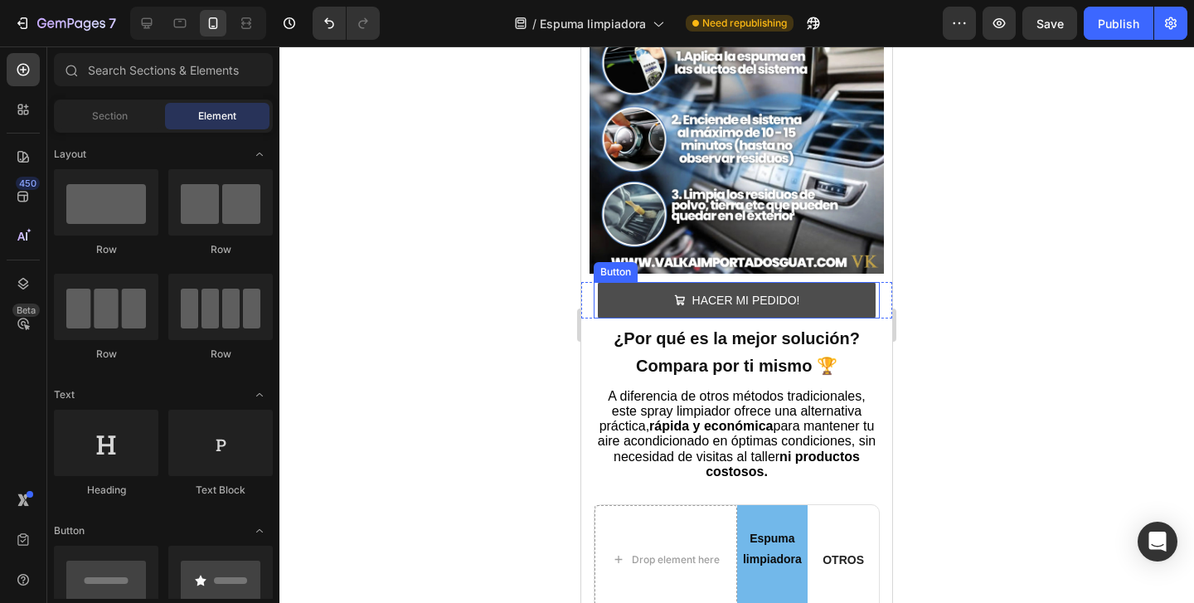
click at [614, 294] on button "HACER MI PEDIDO!" at bounding box center [737, 300] width 278 height 36
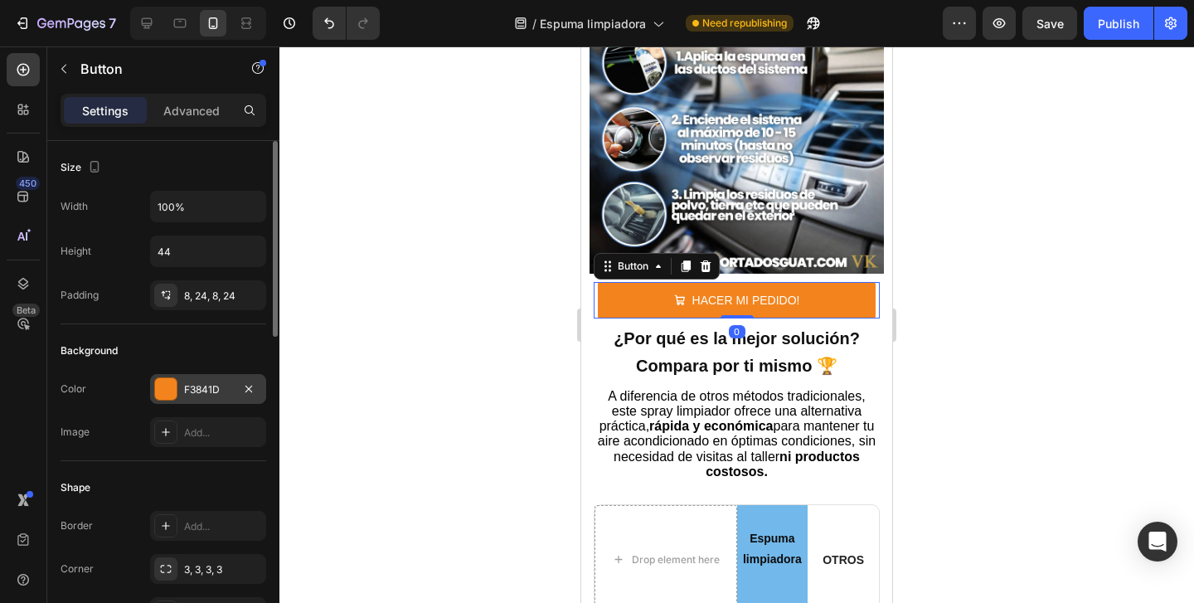
click at [226, 390] on div "F3841D" at bounding box center [208, 389] width 48 height 15
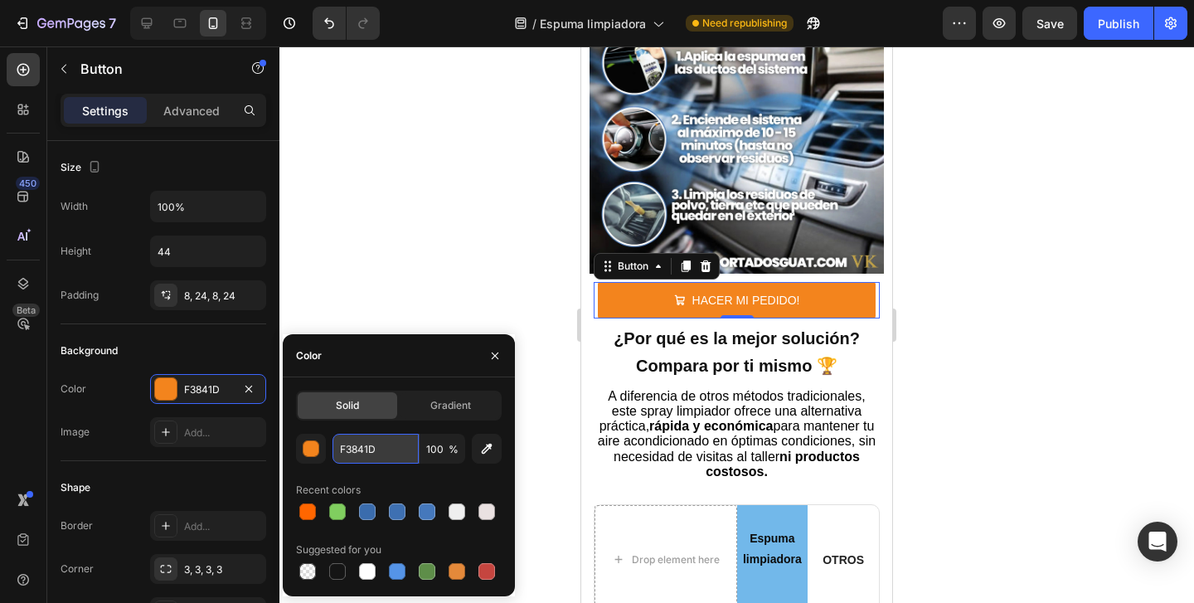
click at [392, 455] on input "F3841D" at bounding box center [376, 449] width 86 height 30
paste input "#ff6600"
type input "#ff6600"
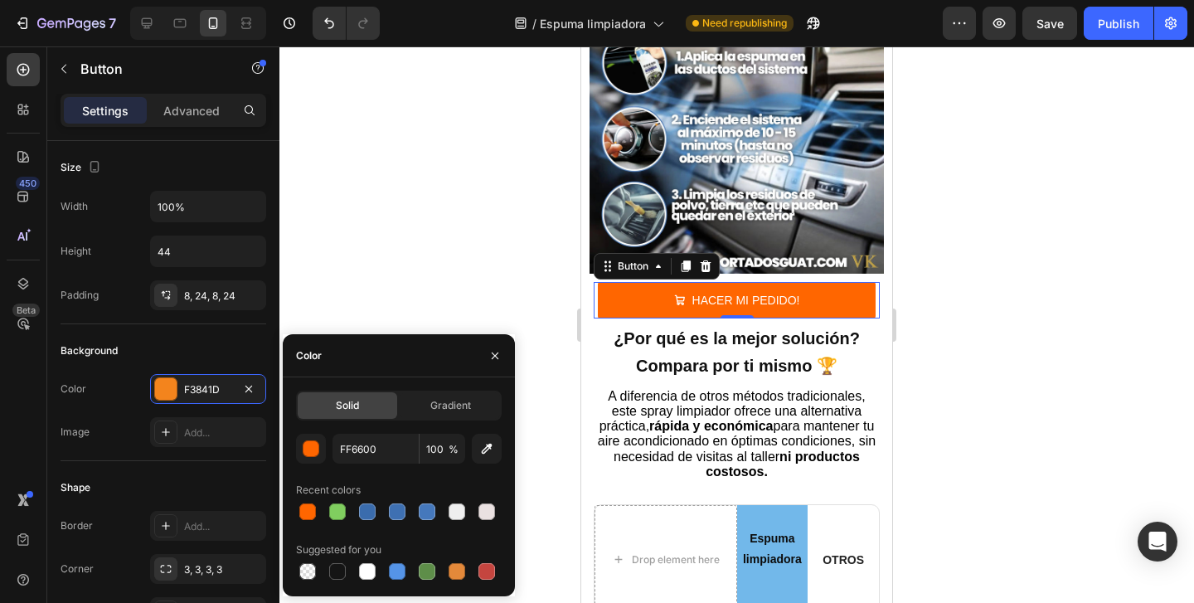
click at [415, 262] on div at bounding box center [737, 324] width 915 height 557
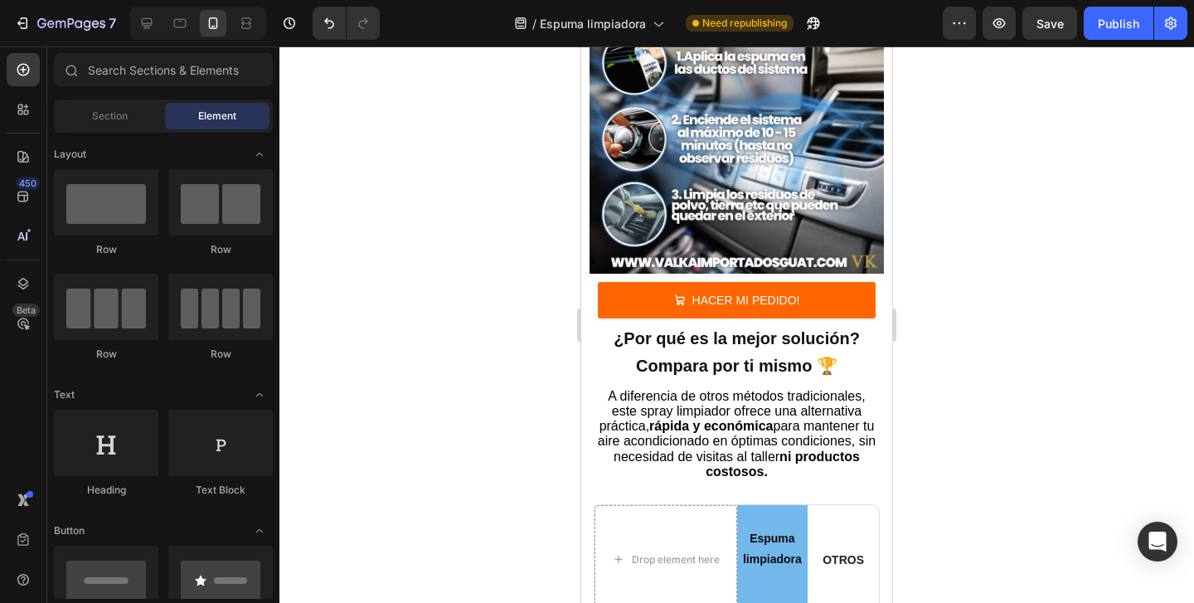
click at [415, 262] on div at bounding box center [737, 324] width 915 height 557
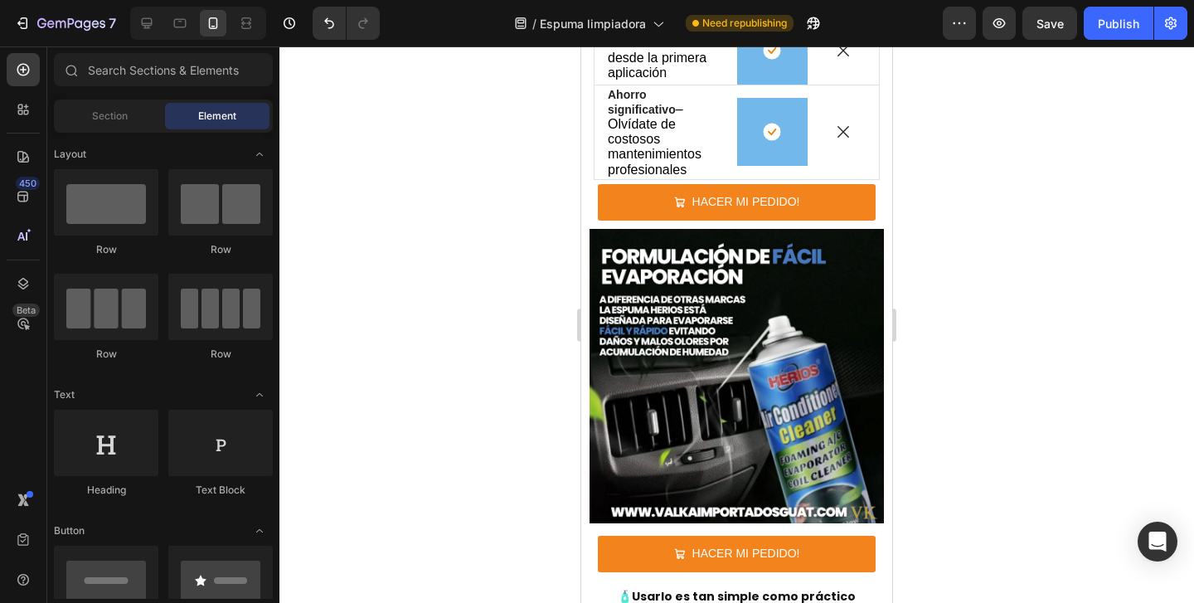
scroll to position [4313, 0]
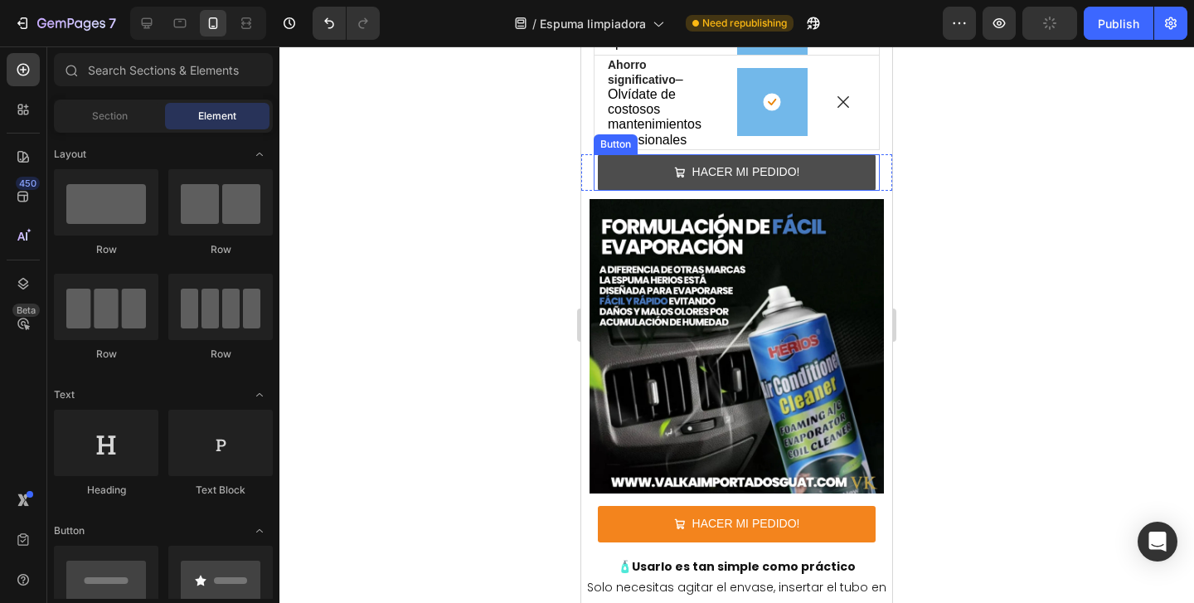
click at [622, 156] on button "HACER MI PEDIDO!" at bounding box center [737, 172] width 278 height 36
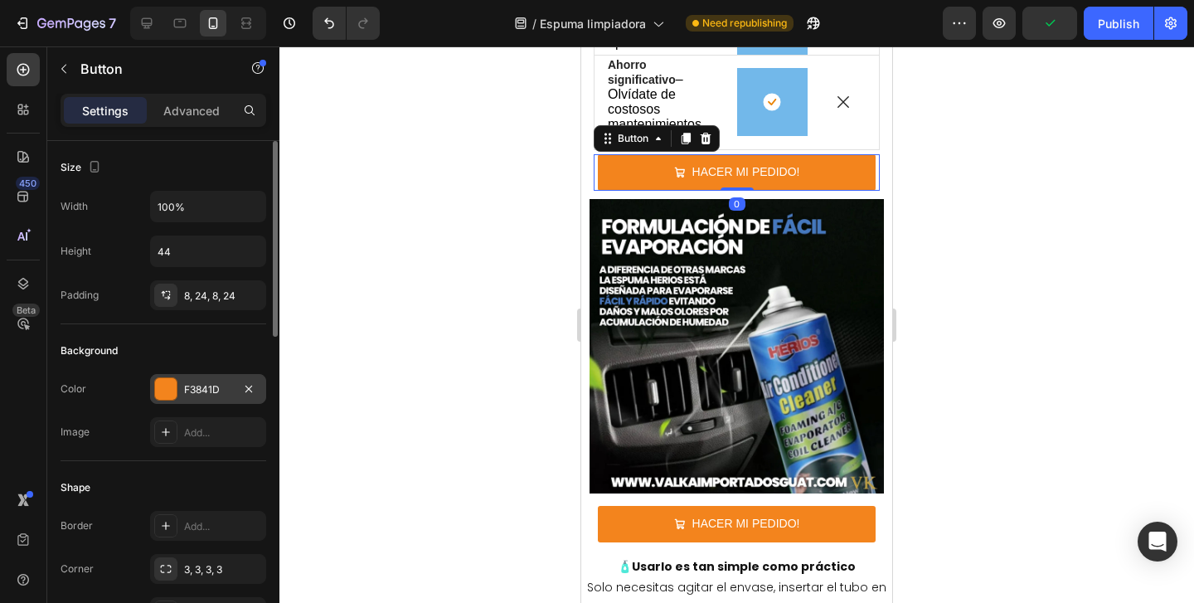
click at [226, 384] on div "F3841D" at bounding box center [208, 389] width 48 height 15
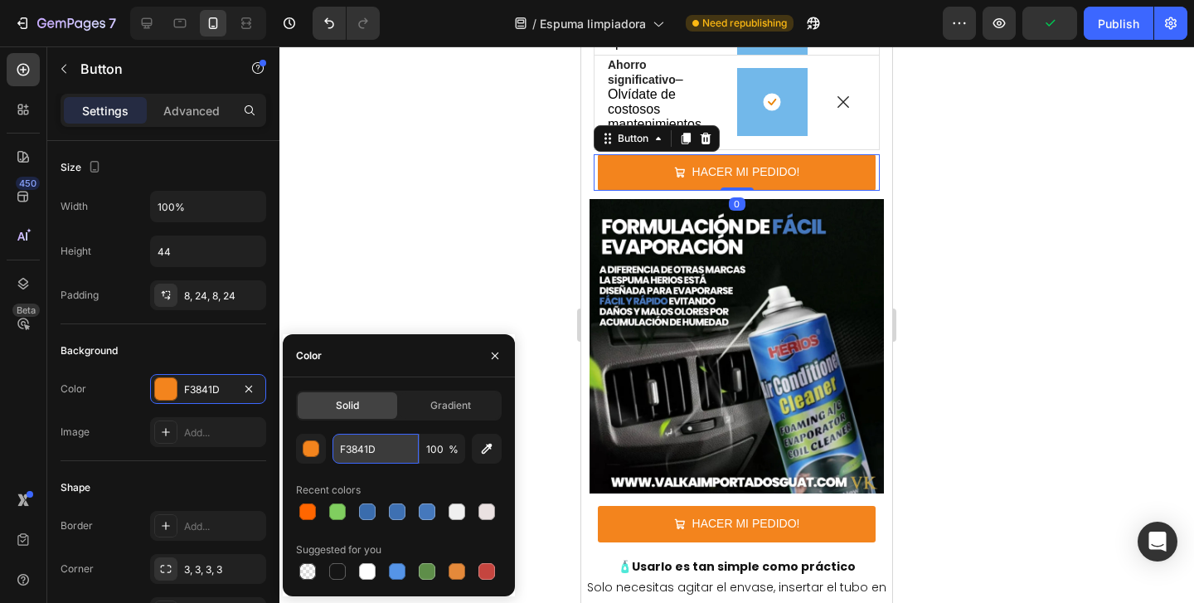
click at [367, 455] on input "F3841D" at bounding box center [376, 449] width 86 height 30
type input "D"
paste input "#ff6600"
type input "#ff6600"
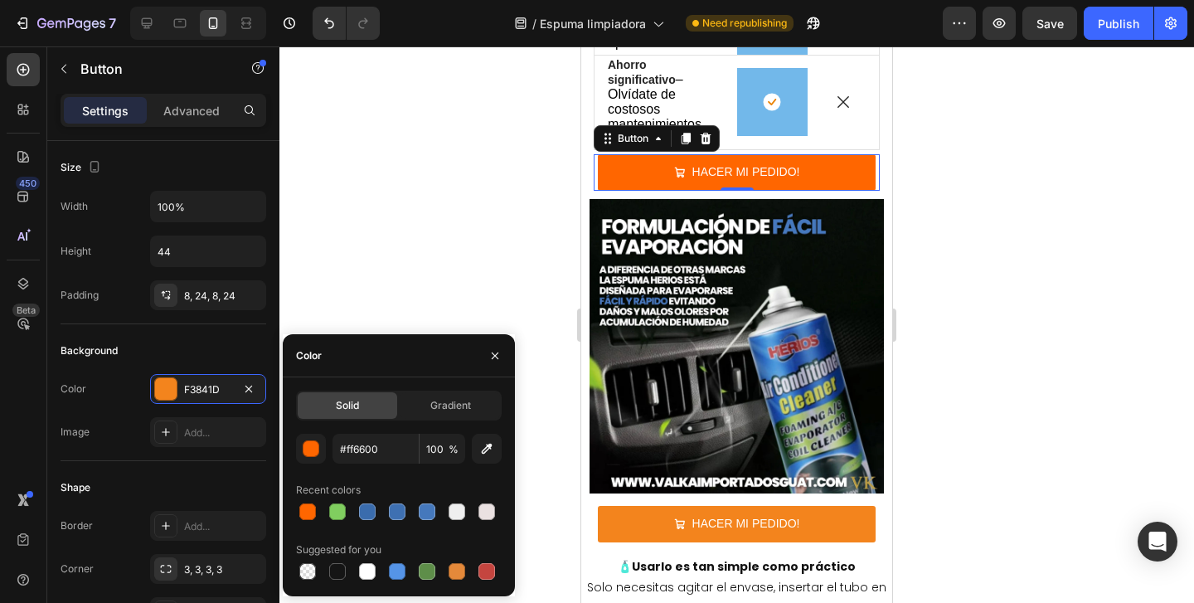
click at [438, 227] on div at bounding box center [737, 324] width 915 height 557
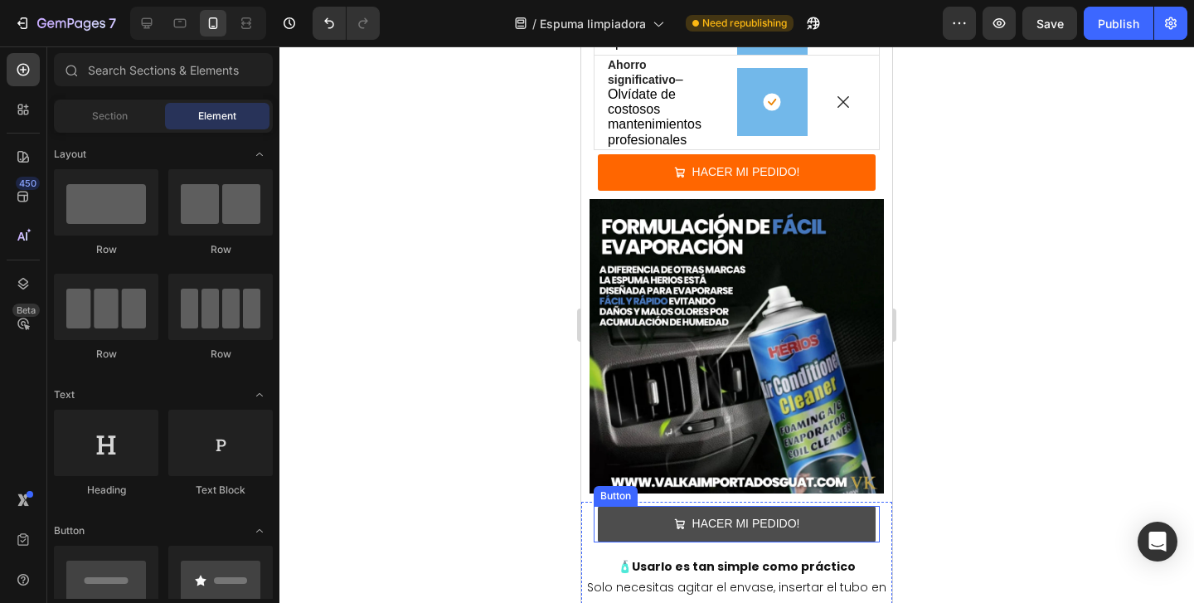
click at [632, 506] on button "HACER MI PEDIDO!" at bounding box center [737, 524] width 278 height 36
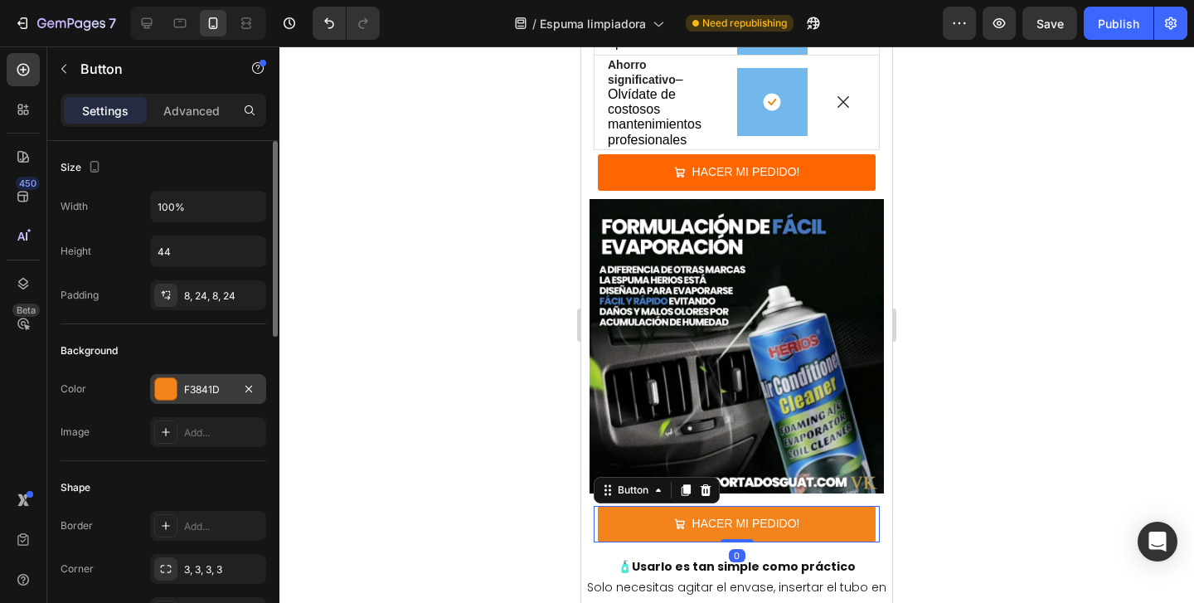
click at [199, 388] on div "F3841D" at bounding box center [208, 389] width 48 height 15
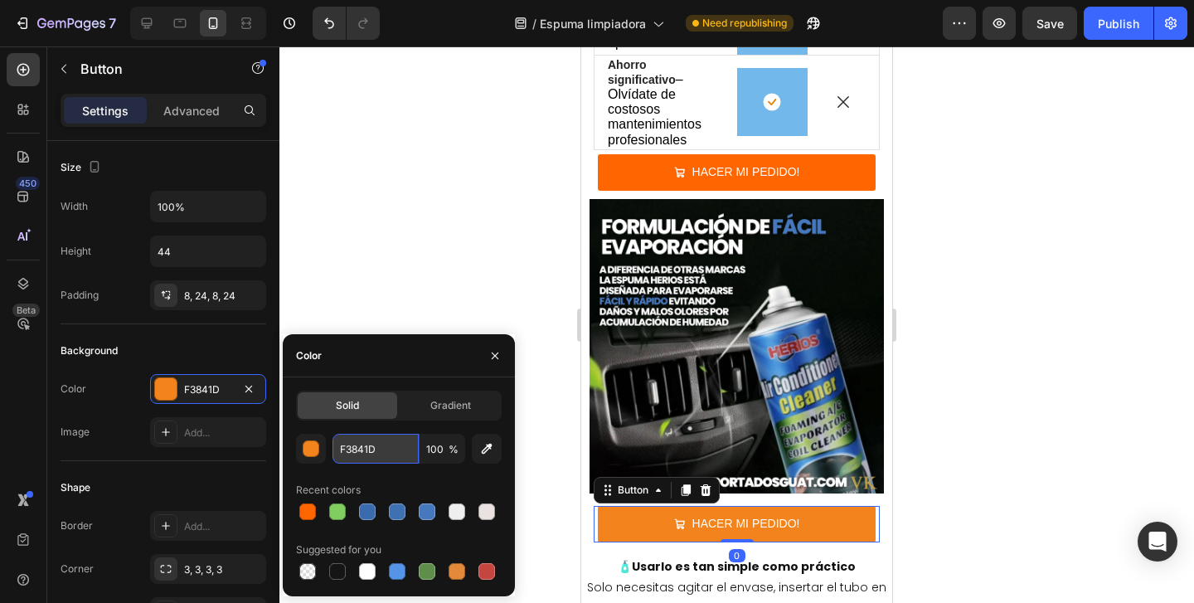
click at [400, 456] on input "F3841D" at bounding box center [376, 449] width 86 height 30
paste input "#ff6600"
type input "#ff6600"
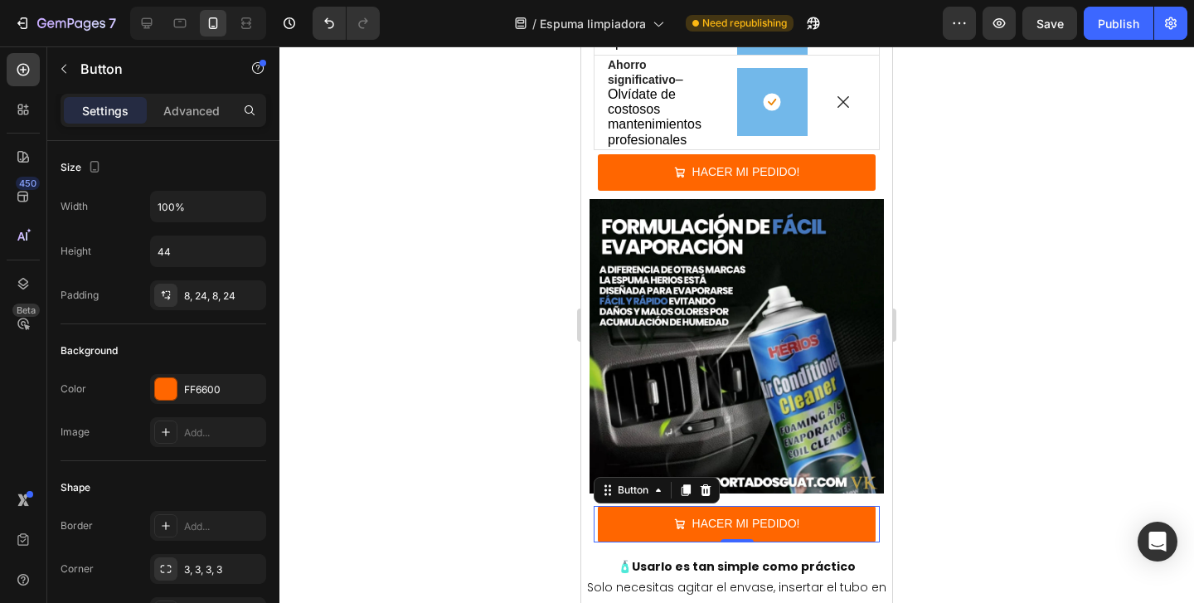
click at [462, 241] on div at bounding box center [737, 324] width 915 height 557
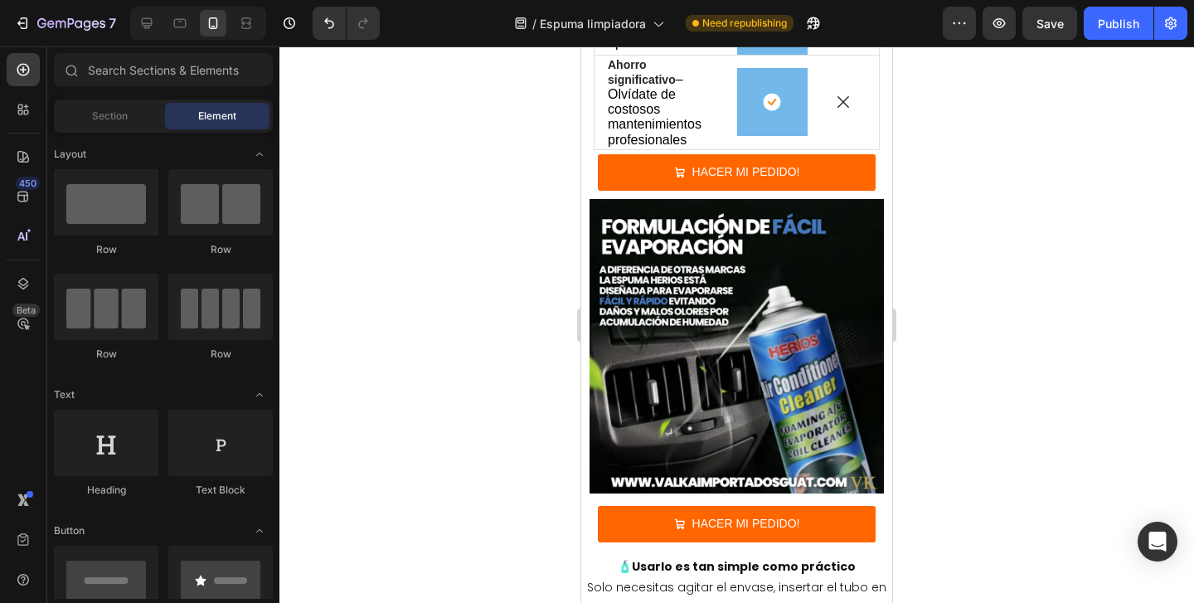
click at [476, 260] on div at bounding box center [737, 324] width 915 height 557
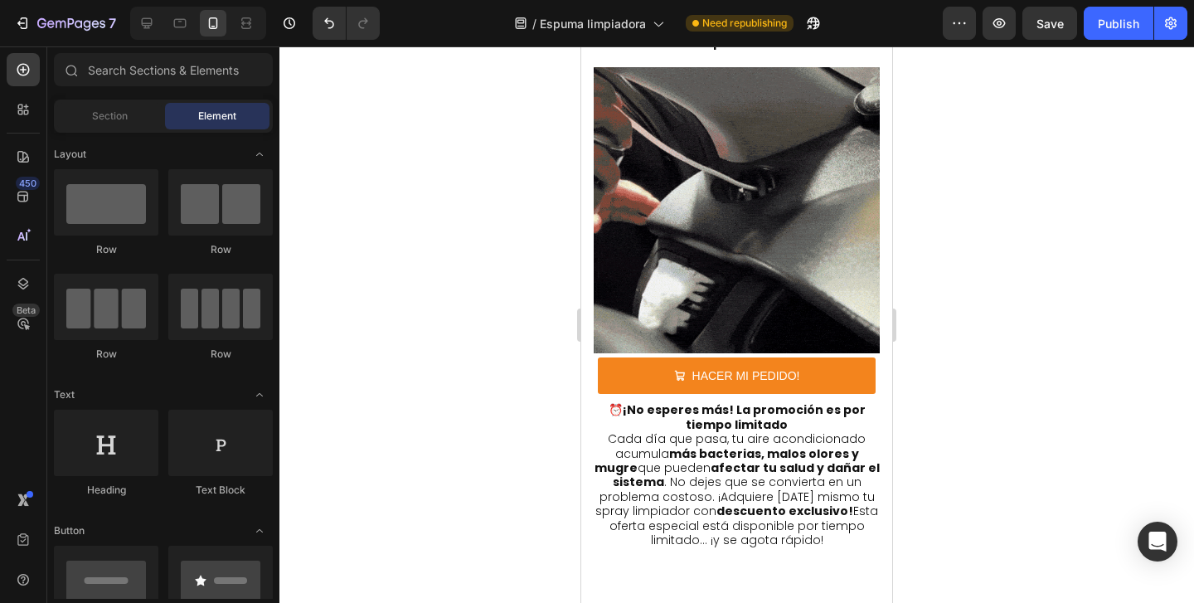
scroll to position [5042, 0]
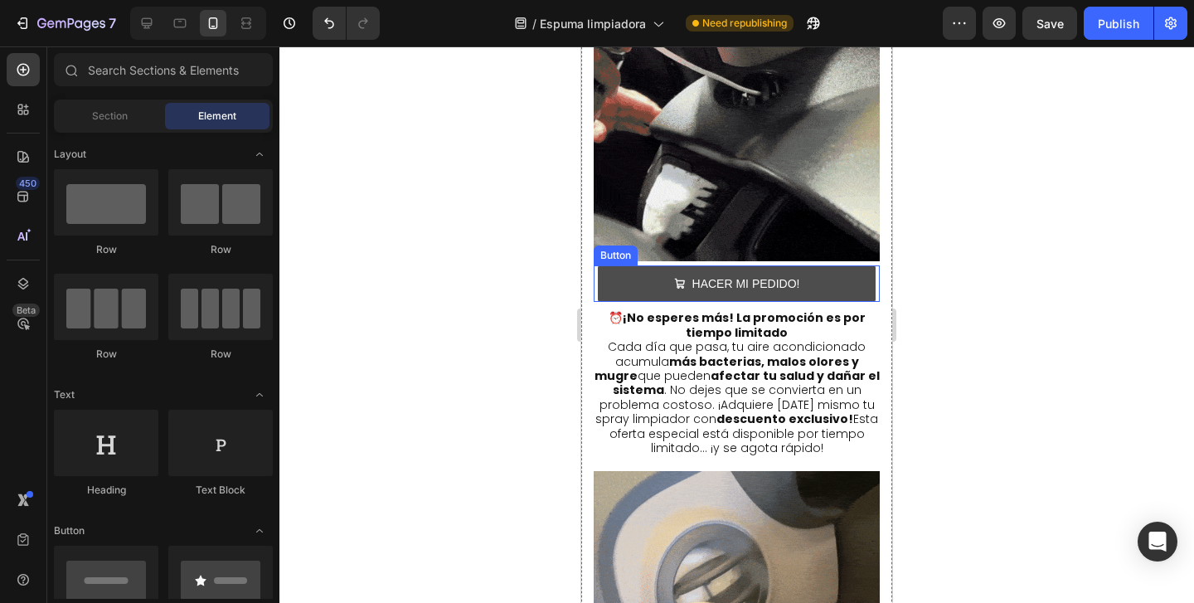
click at [629, 281] on button "HACER MI PEDIDO!" at bounding box center [737, 283] width 278 height 36
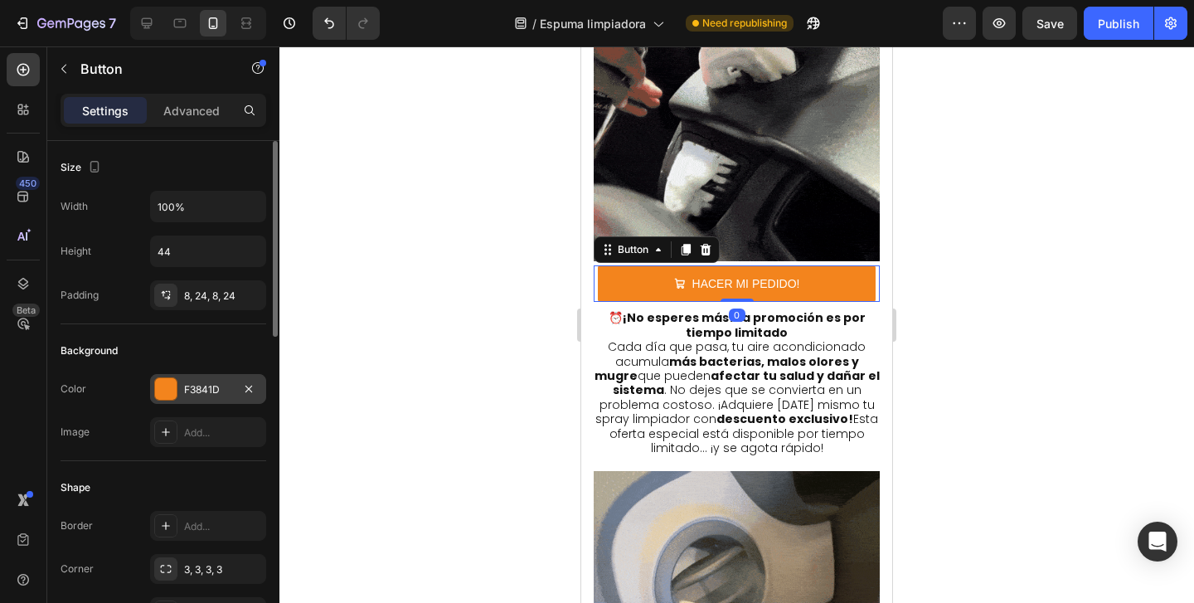
click at [231, 391] on div "F3841D" at bounding box center [208, 389] width 48 height 15
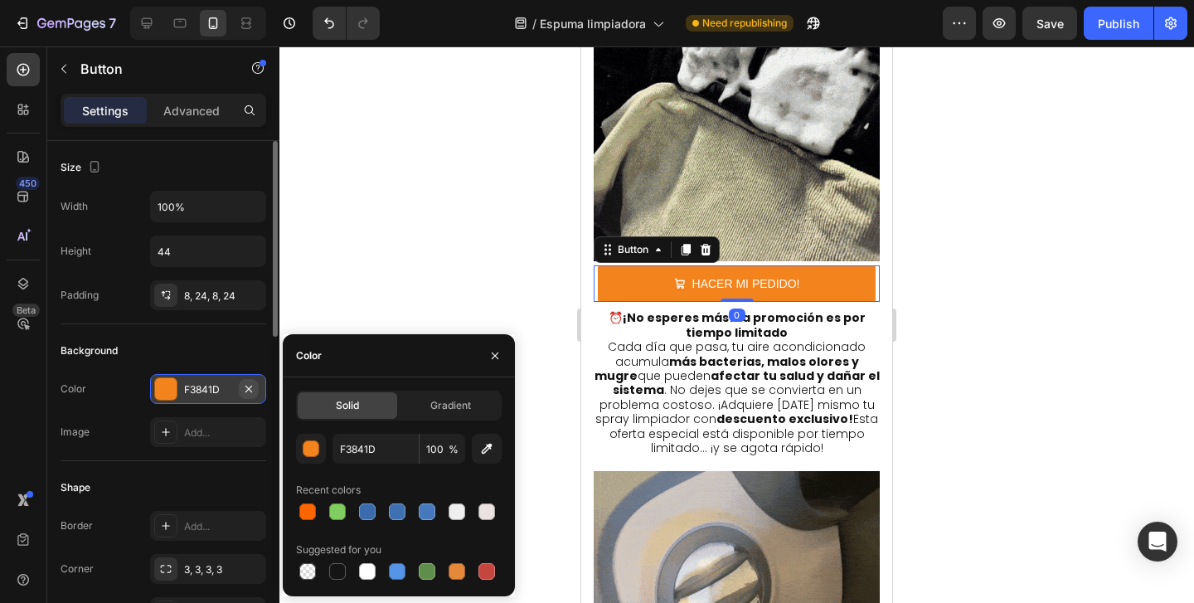
click at [245, 391] on icon "button" at bounding box center [248, 388] width 13 height 13
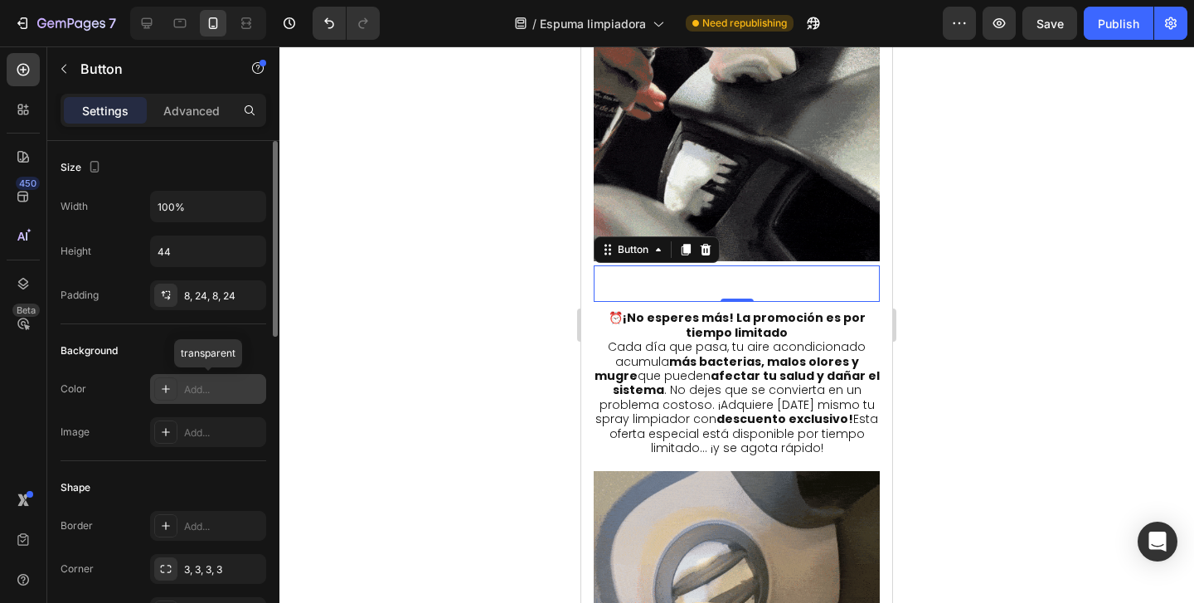
click at [245, 391] on div "Add..." at bounding box center [223, 389] width 78 height 15
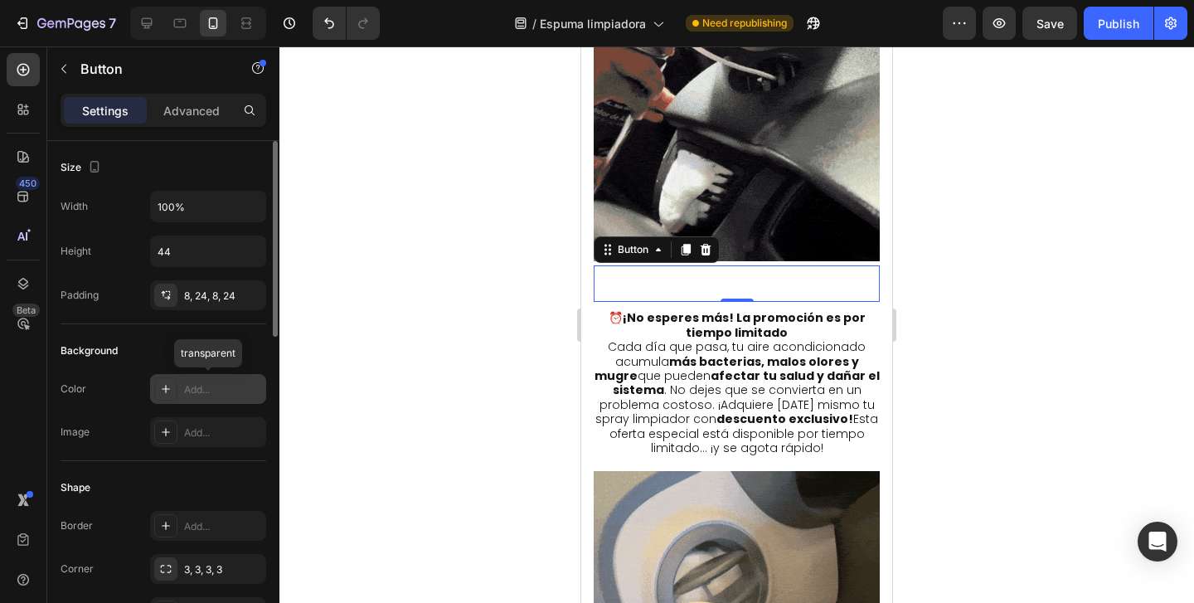
type input "121212"
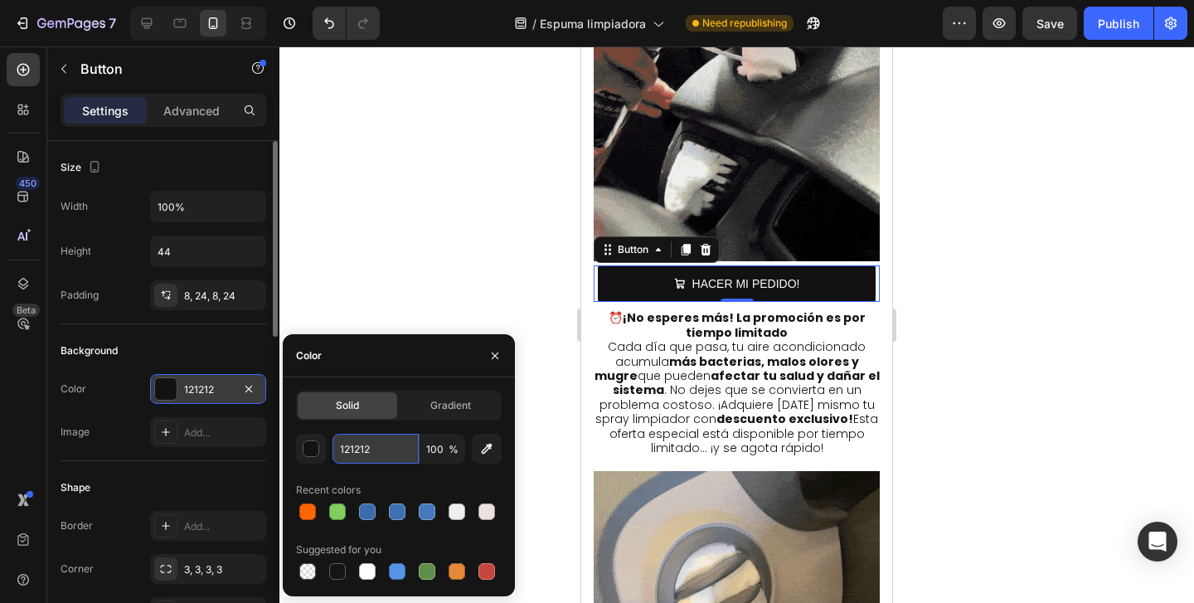
click at [377, 458] on input "121212" at bounding box center [376, 449] width 86 height 30
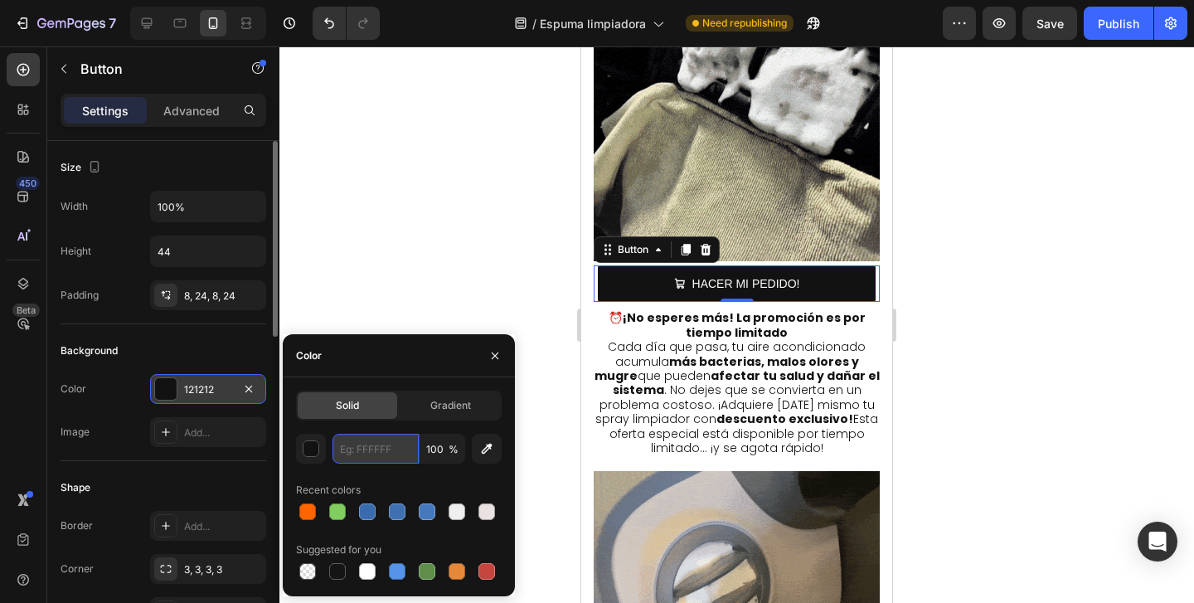
paste input "#ff6600"
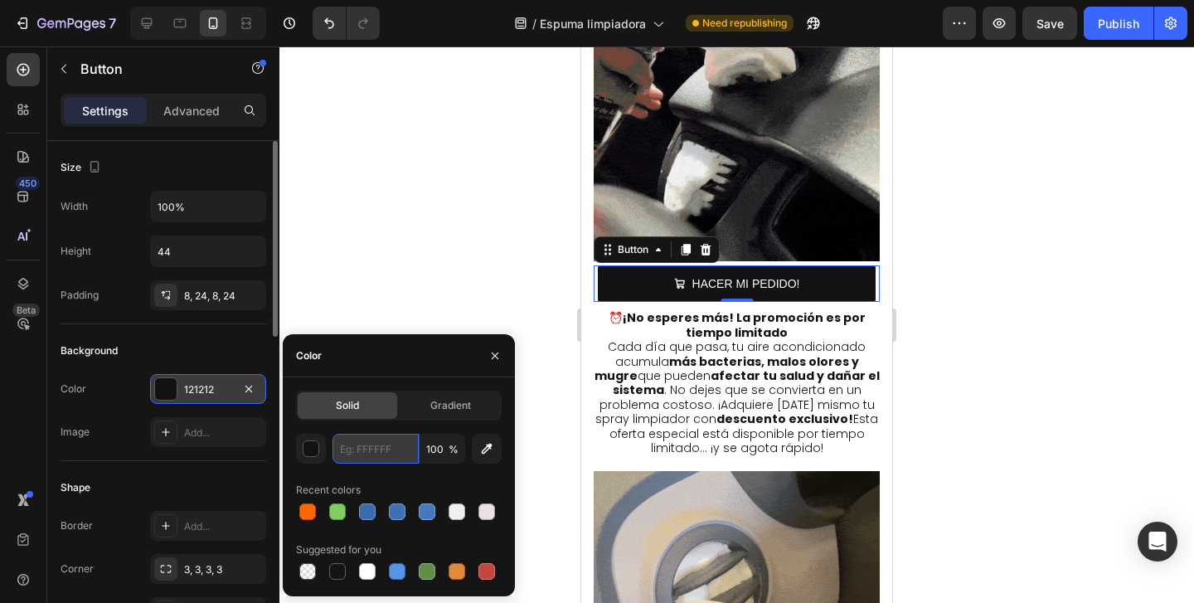
type input "#ff6600"
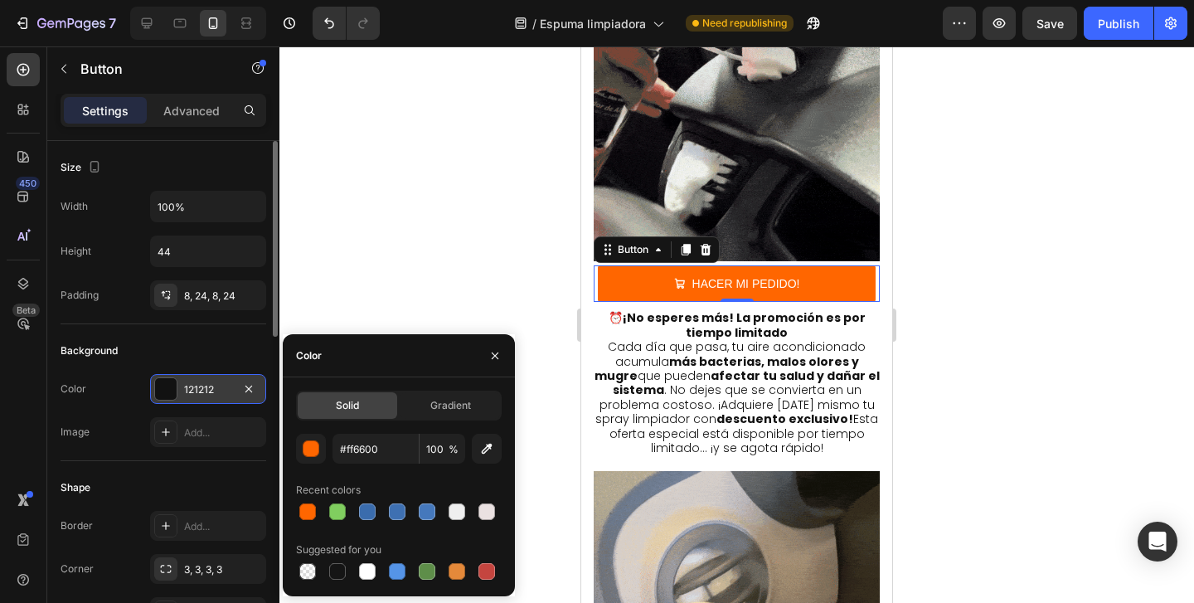
click at [415, 226] on div at bounding box center [737, 324] width 915 height 557
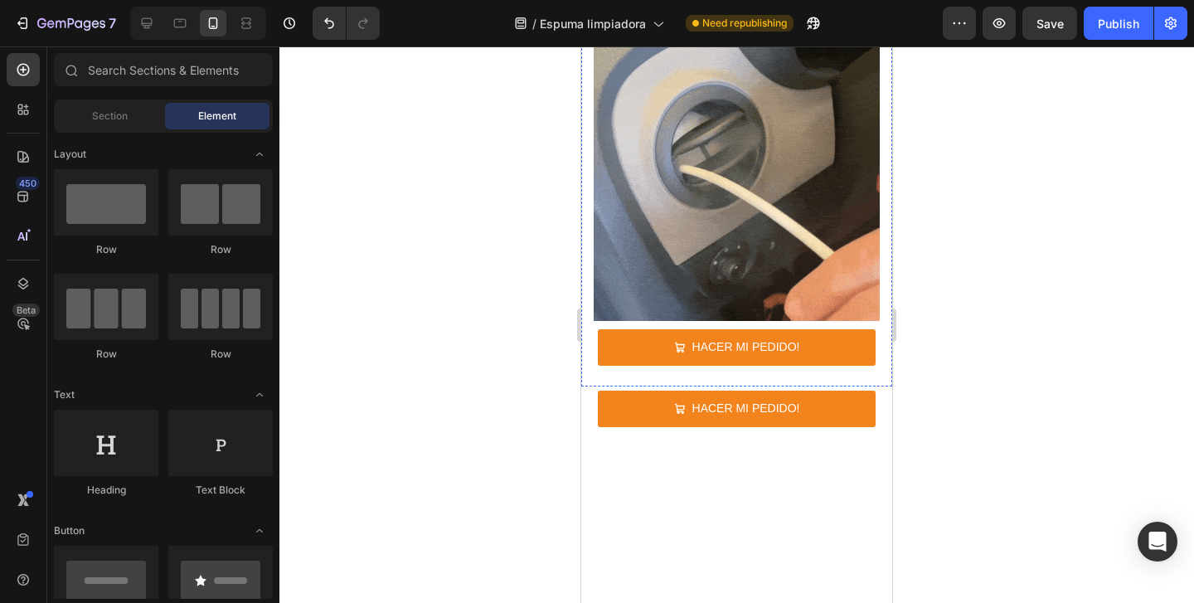
scroll to position [5479, 0]
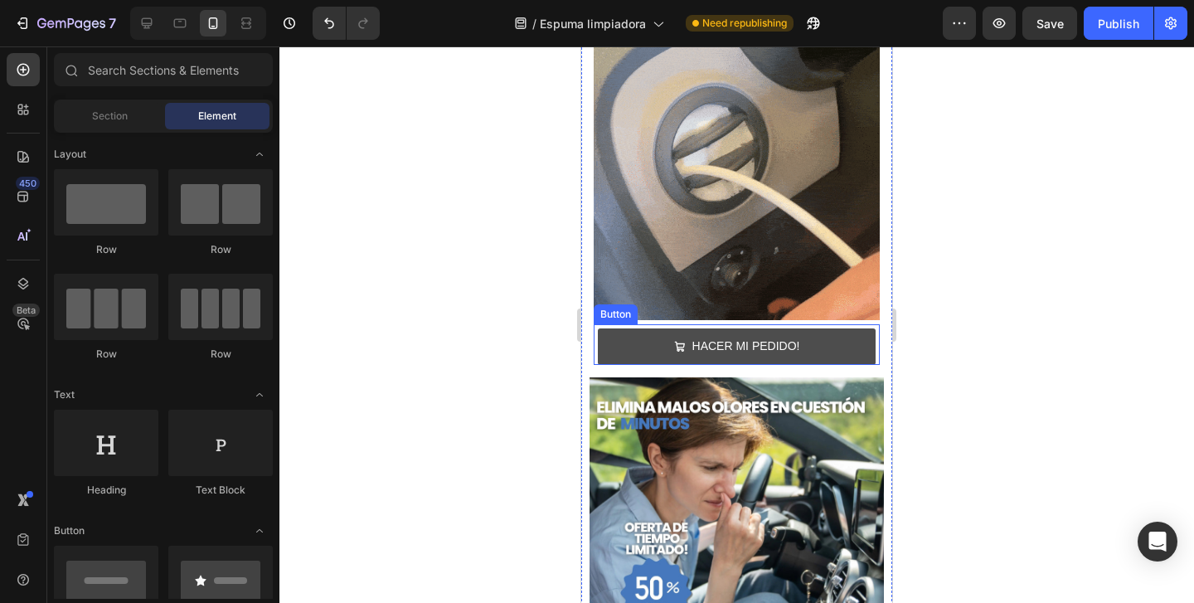
click at [623, 328] on button "HACER MI PEDIDO!" at bounding box center [737, 346] width 278 height 36
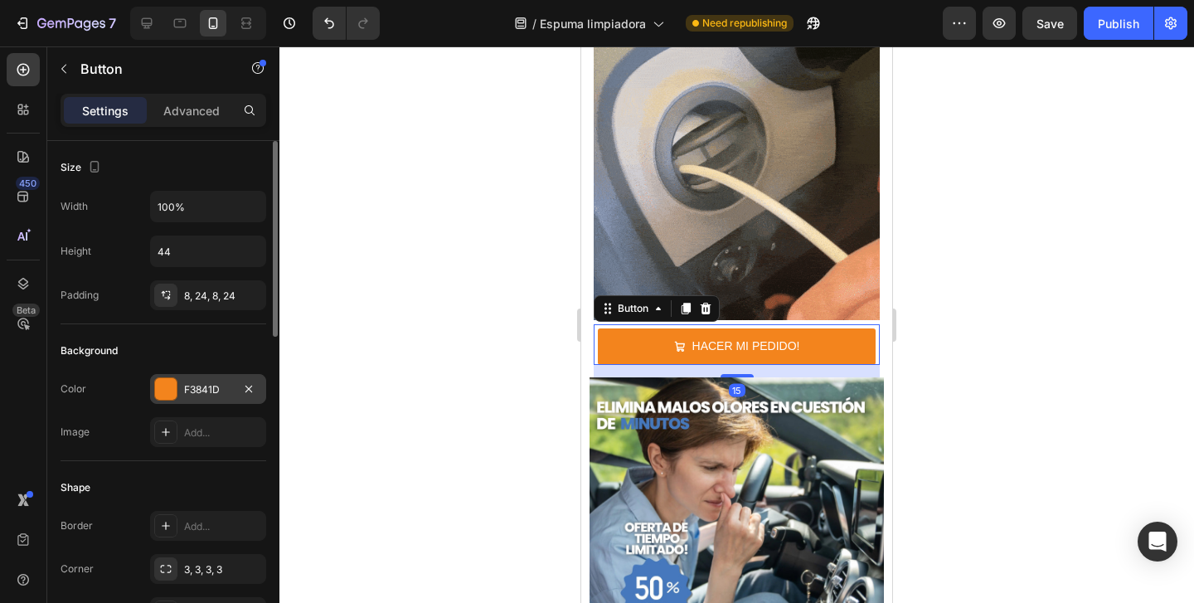
click at [216, 387] on div "F3841D" at bounding box center [208, 389] width 48 height 15
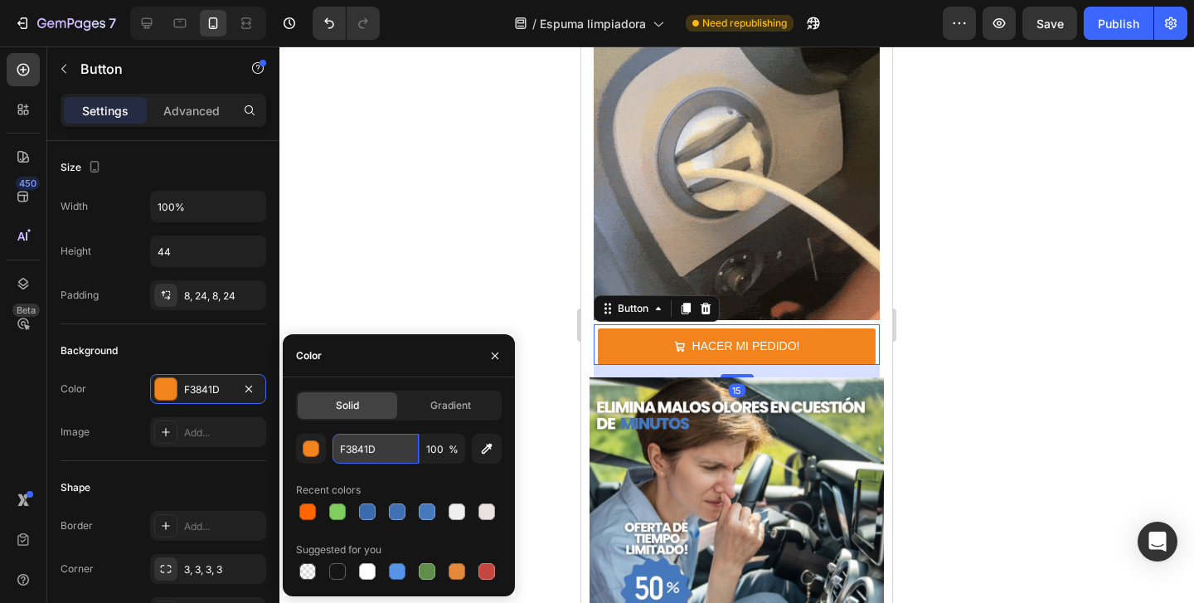
click at [361, 450] on input "F3841D" at bounding box center [376, 449] width 86 height 30
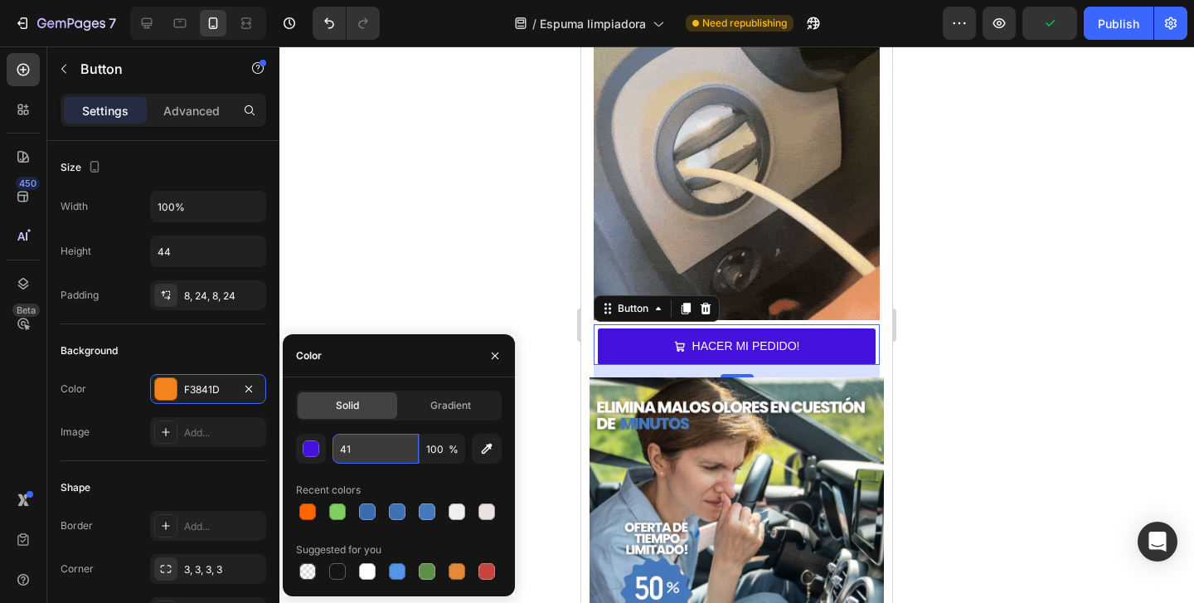
type input "4"
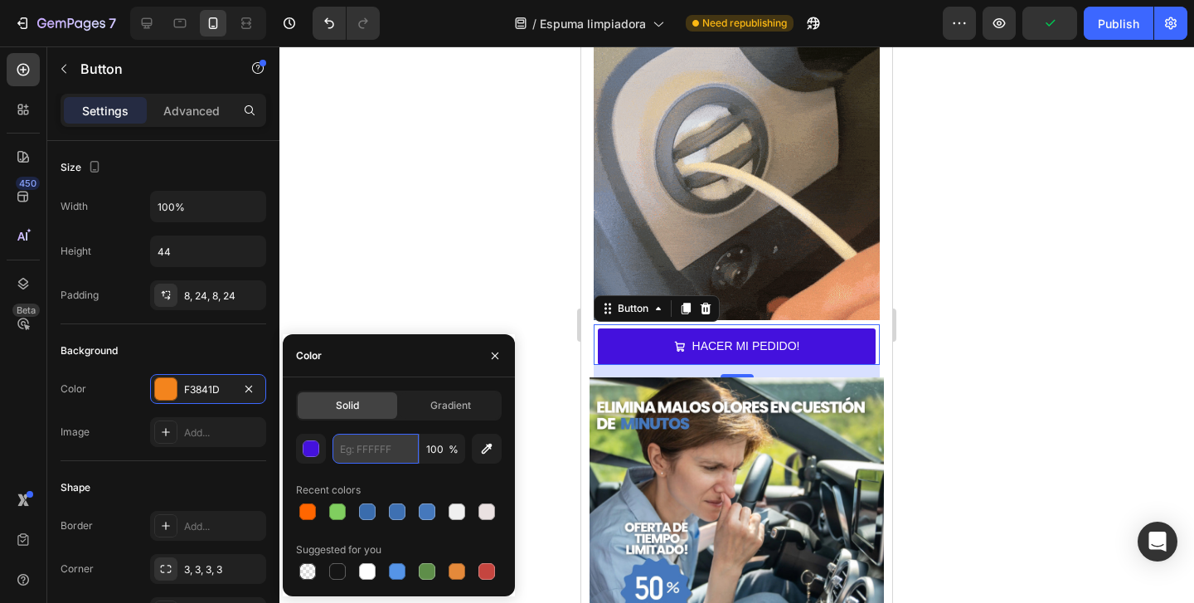
paste input "#ff6600"
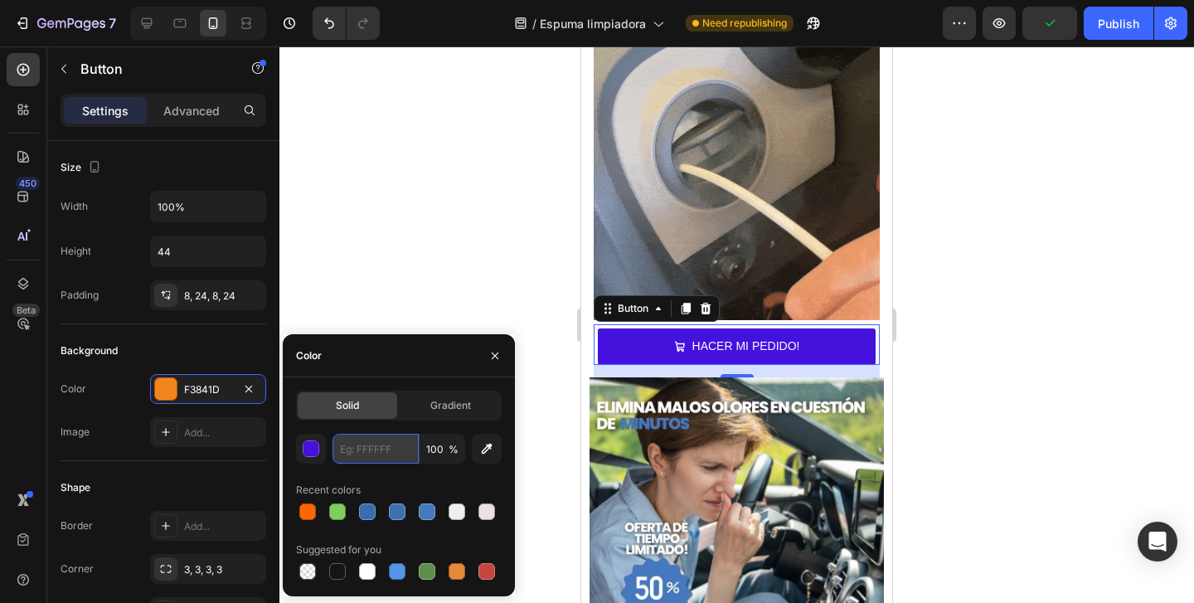
type input "#ff6600"
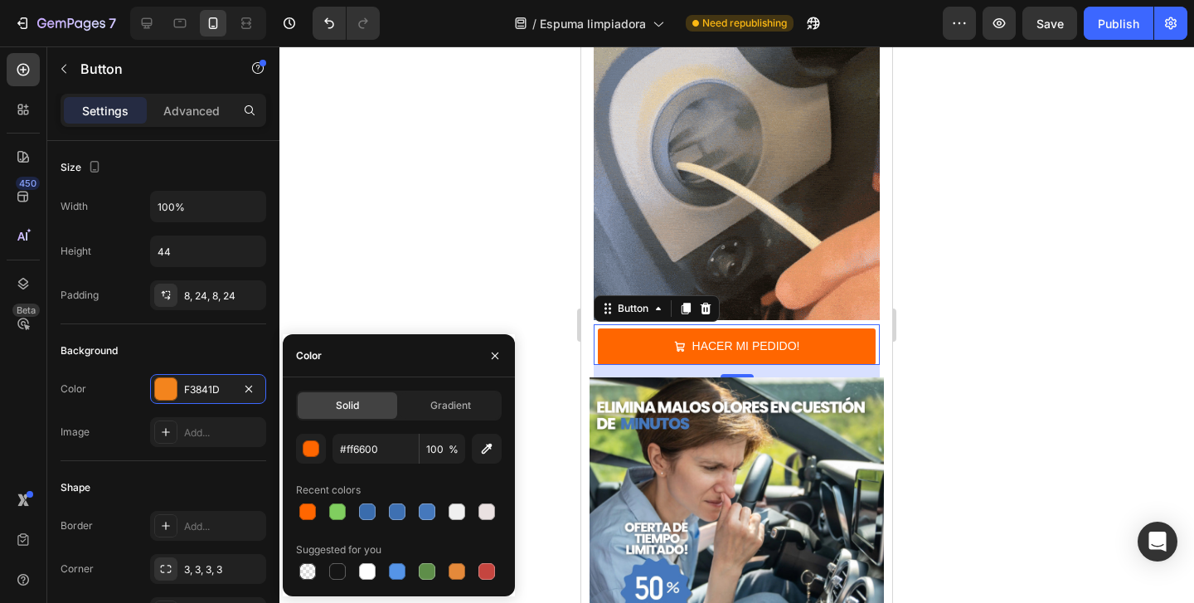
click at [391, 243] on div at bounding box center [737, 324] width 915 height 557
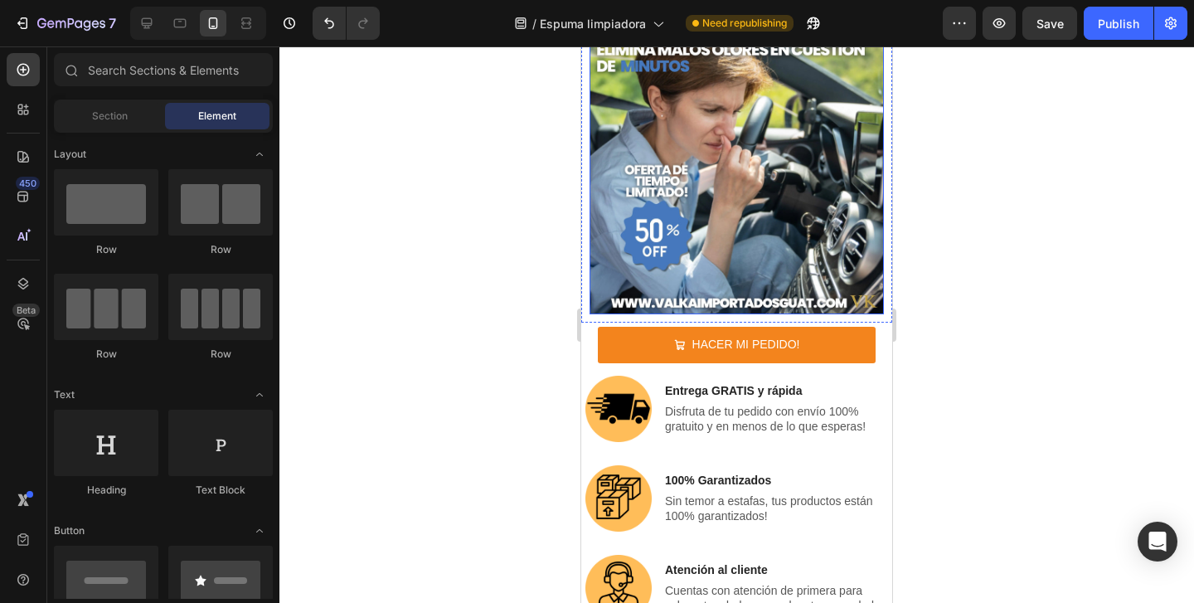
scroll to position [5919, 0]
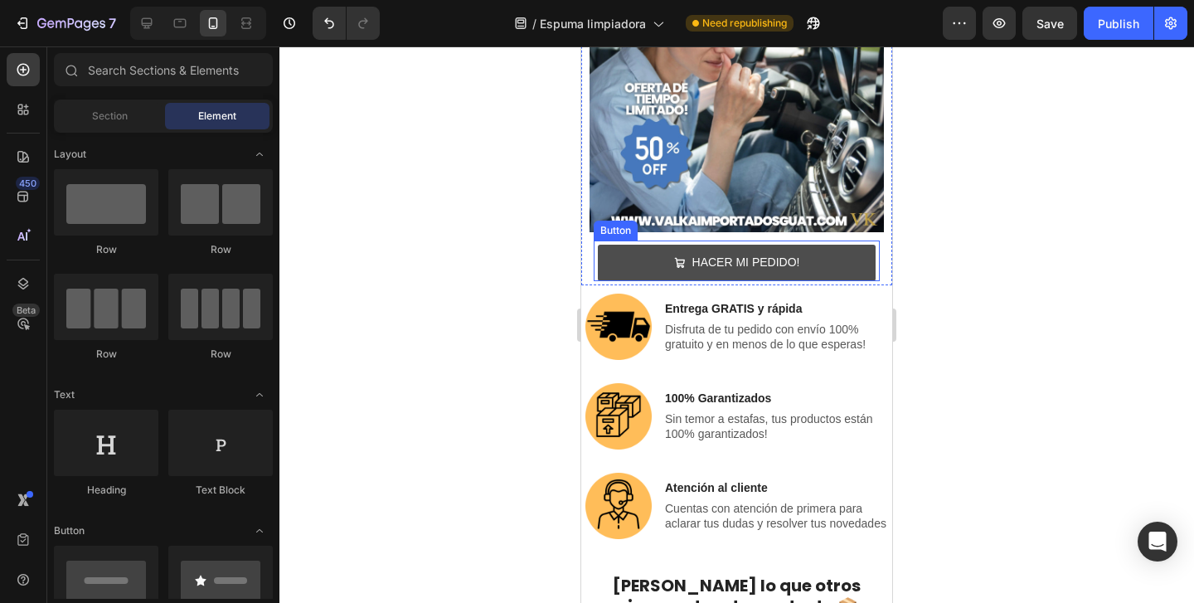
click at [617, 246] on button "HACER MI PEDIDO!" at bounding box center [737, 263] width 278 height 36
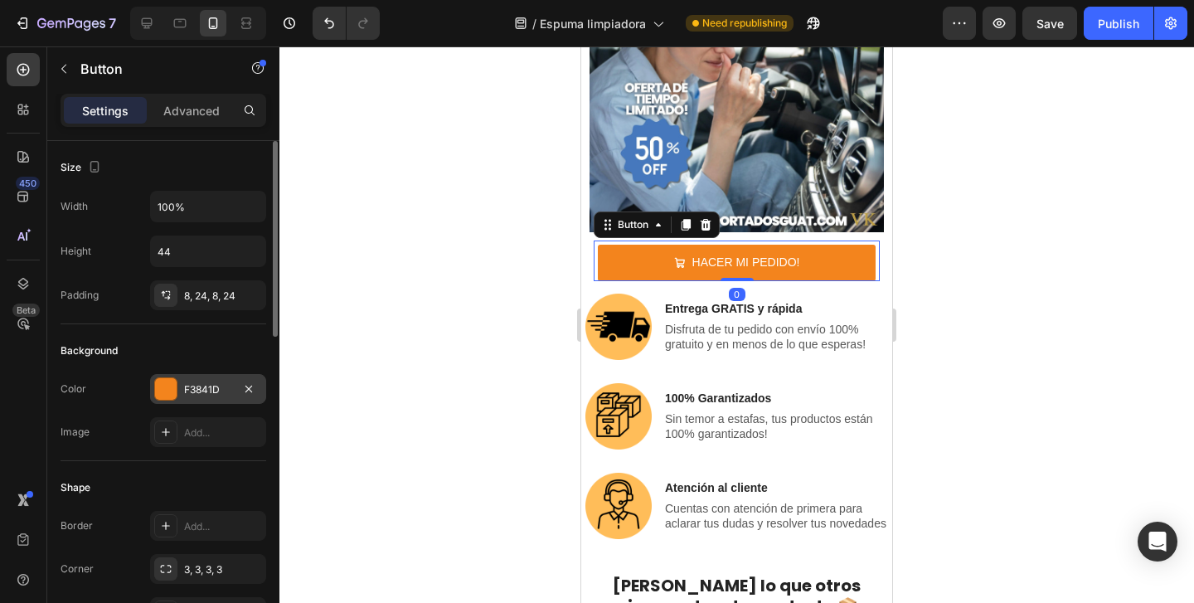
click at [206, 391] on div "F3841D" at bounding box center [208, 389] width 48 height 15
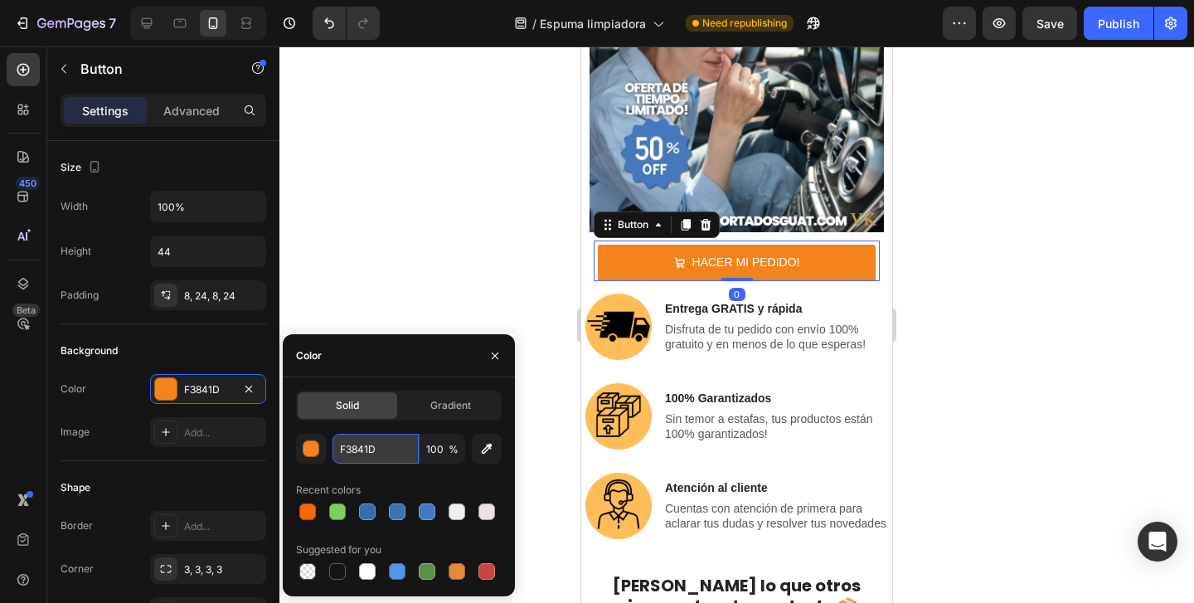
click at [381, 437] on input "F3841D" at bounding box center [376, 449] width 86 height 30
click at [383, 443] on input "F3841D" at bounding box center [376, 449] width 86 height 30
drag, startPoint x: 383, startPoint y: 443, endPoint x: 363, endPoint y: 443, distance: 19.9
click at [363, 443] on input "F3841D" at bounding box center [376, 449] width 86 height 30
paste input "#ff6600"
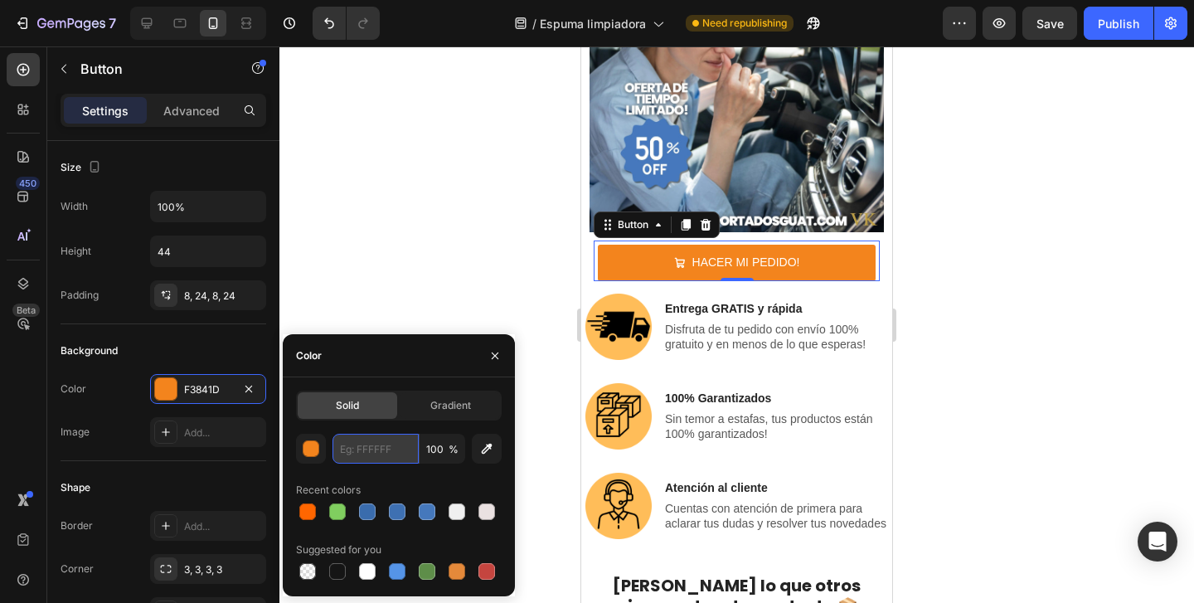
type input "#ff6600"
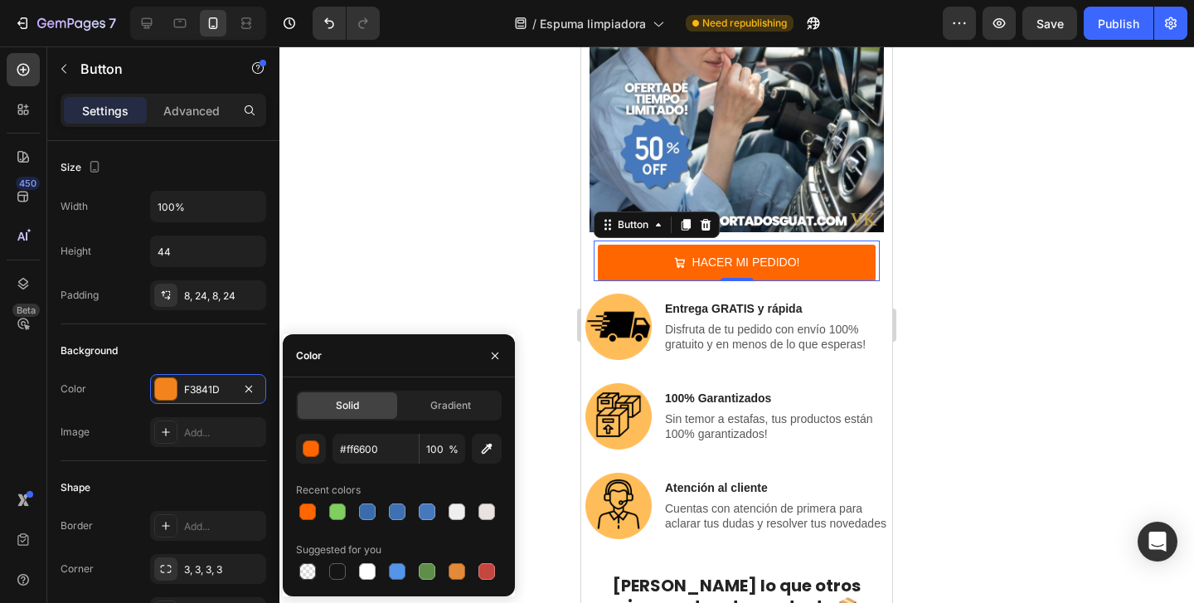
click at [423, 300] on div at bounding box center [737, 324] width 915 height 557
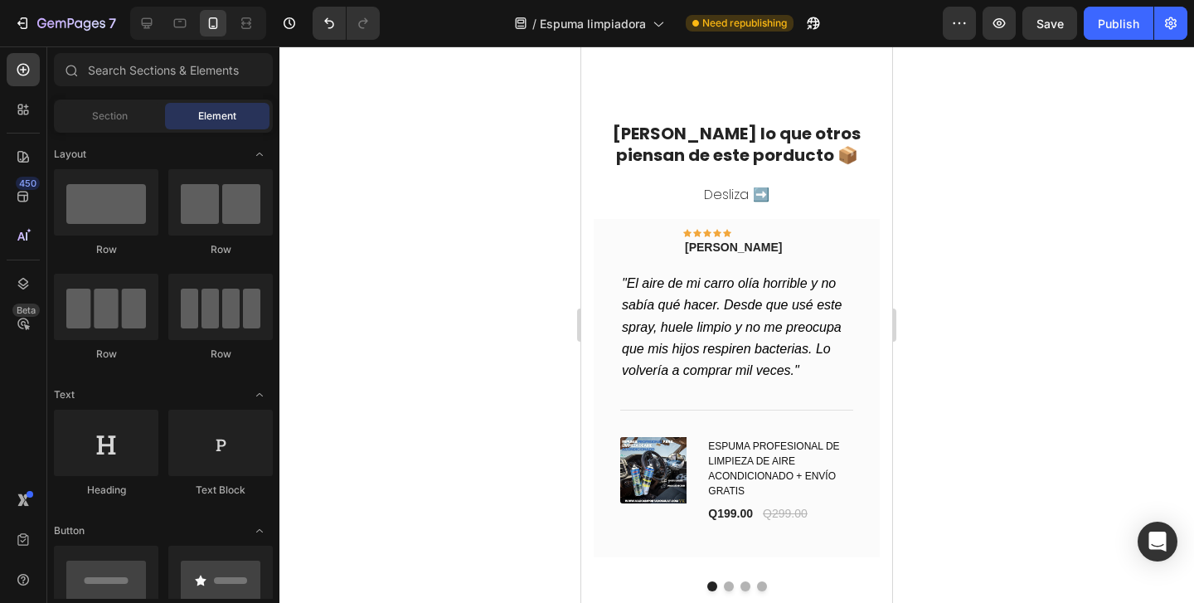
scroll to position [5987, 0]
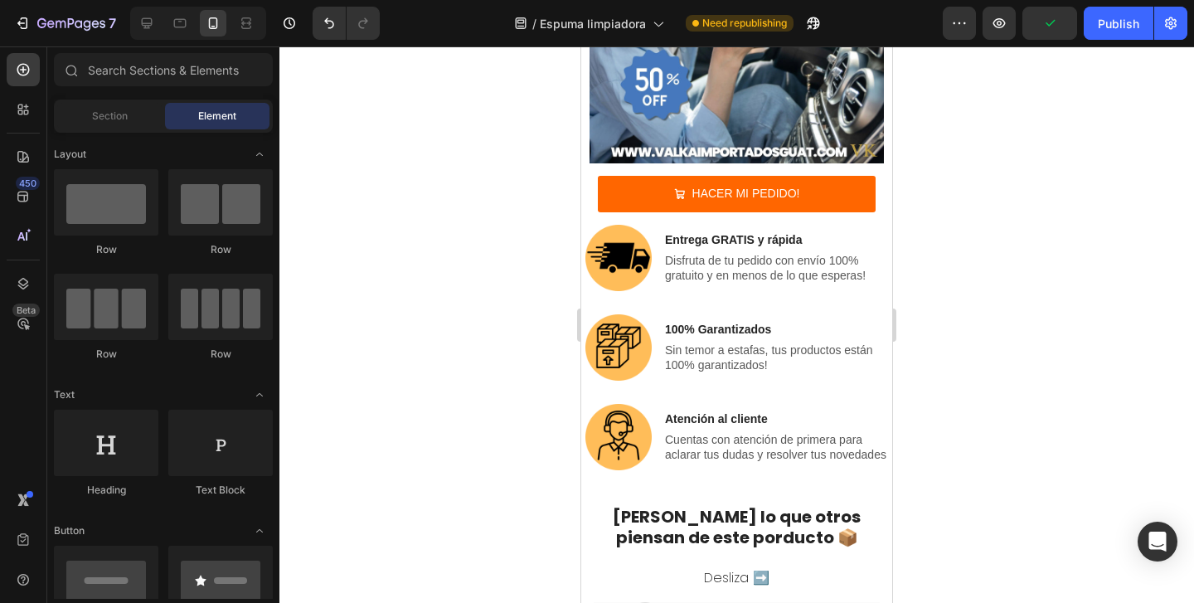
click at [464, 323] on div at bounding box center [737, 324] width 915 height 557
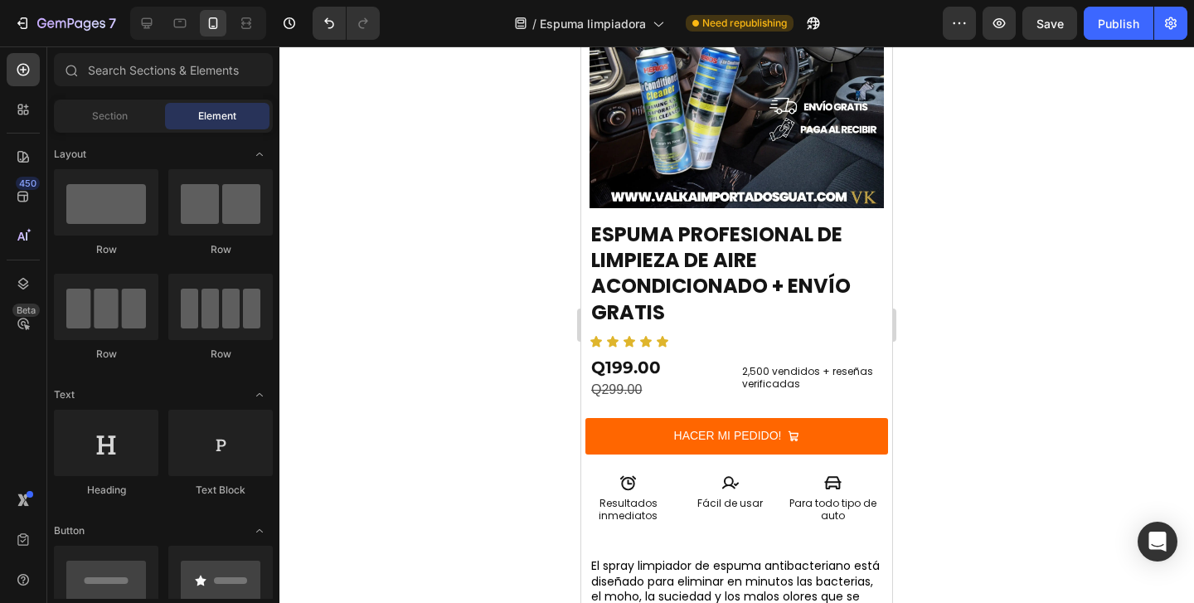
scroll to position [0, 0]
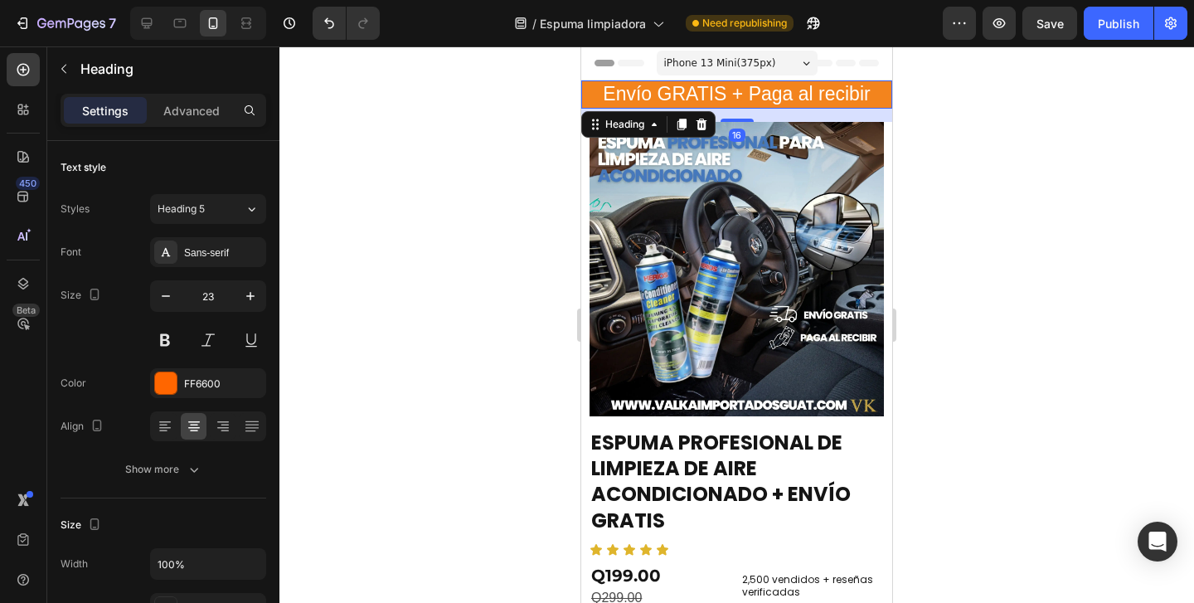
click at [587, 95] on h2 "Envío GRATIS + Paga al recibir" at bounding box center [736, 94] width 311 height 28
click at [209, 378] on div "FF6600" at bounding box center [208, 384] width 48 height 15
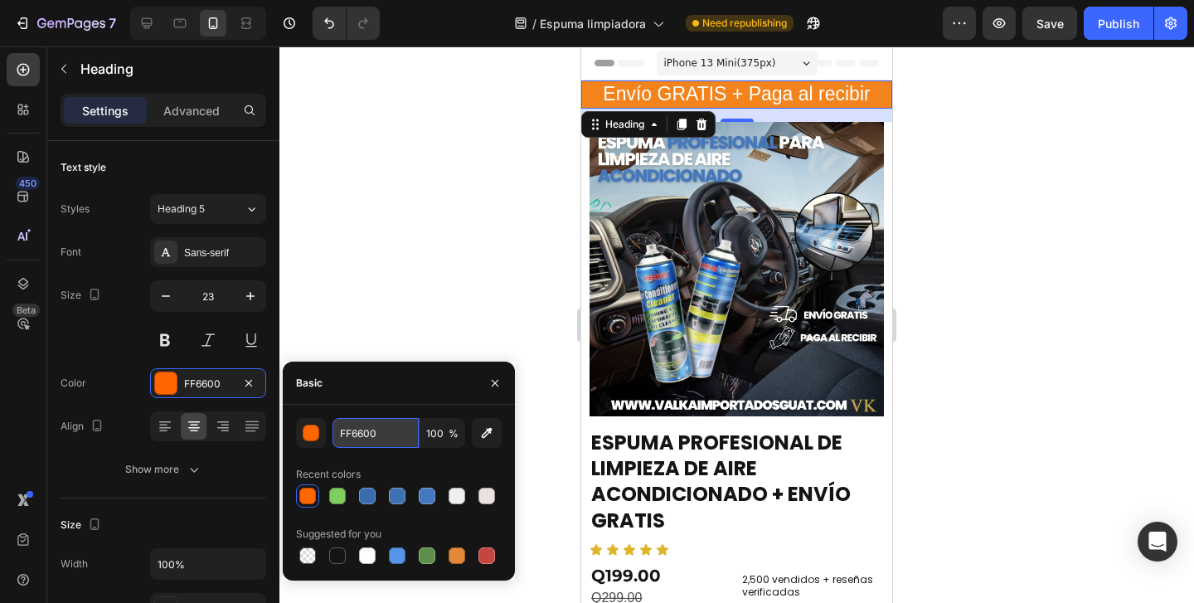
click at [370, 432] on input "FF6600" at bounding box center [376, 433] width 86 height 30
type input "¿"
click at [450, 274] on div at bounding box center [737, 324] width 915 height 557
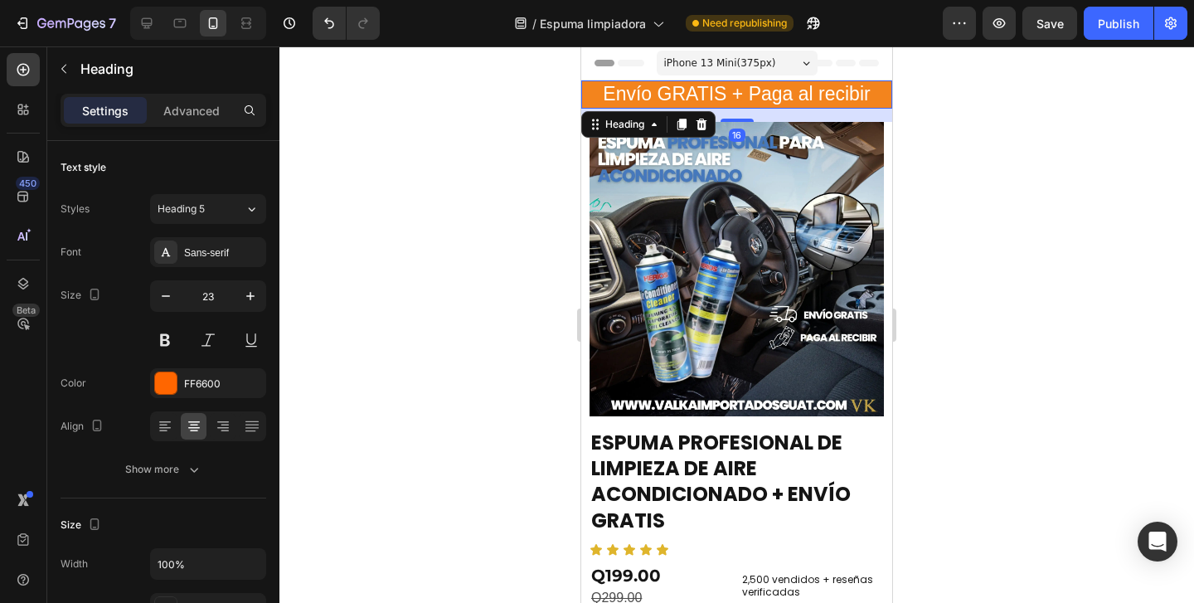
click at [595, 90] on h2 "Envío GRATIS + Paga al recibir" at bounding box center [736, 94] width 311 height 28
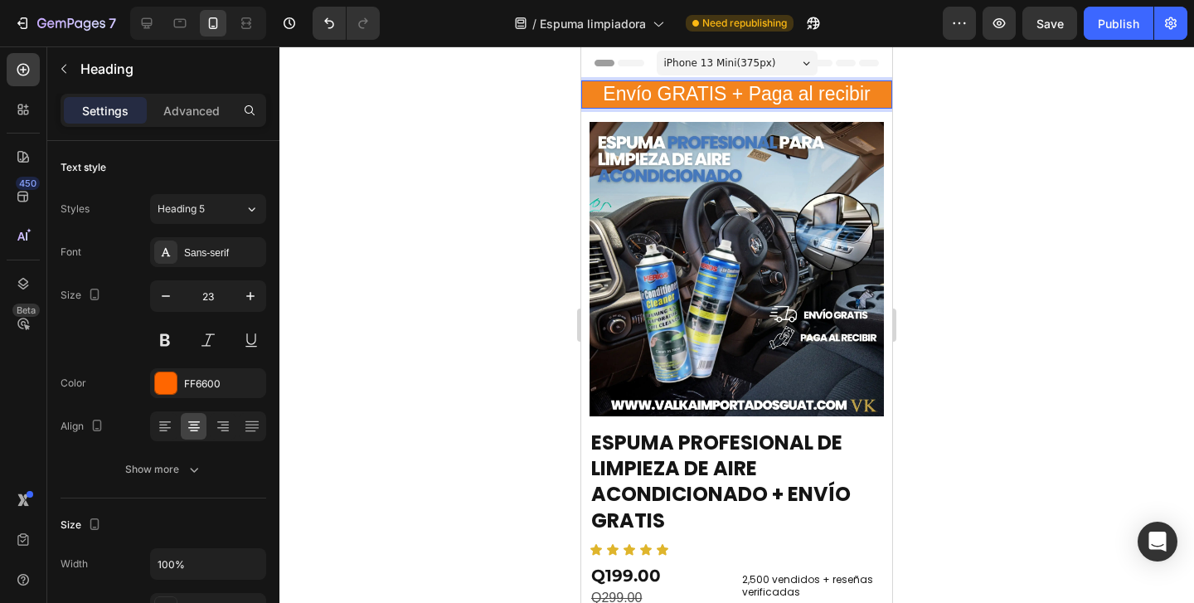
click at [596, 91] on p "Envío GRATIS + Paga al recibir" at bounding box center [737, 94] width 308 height 25
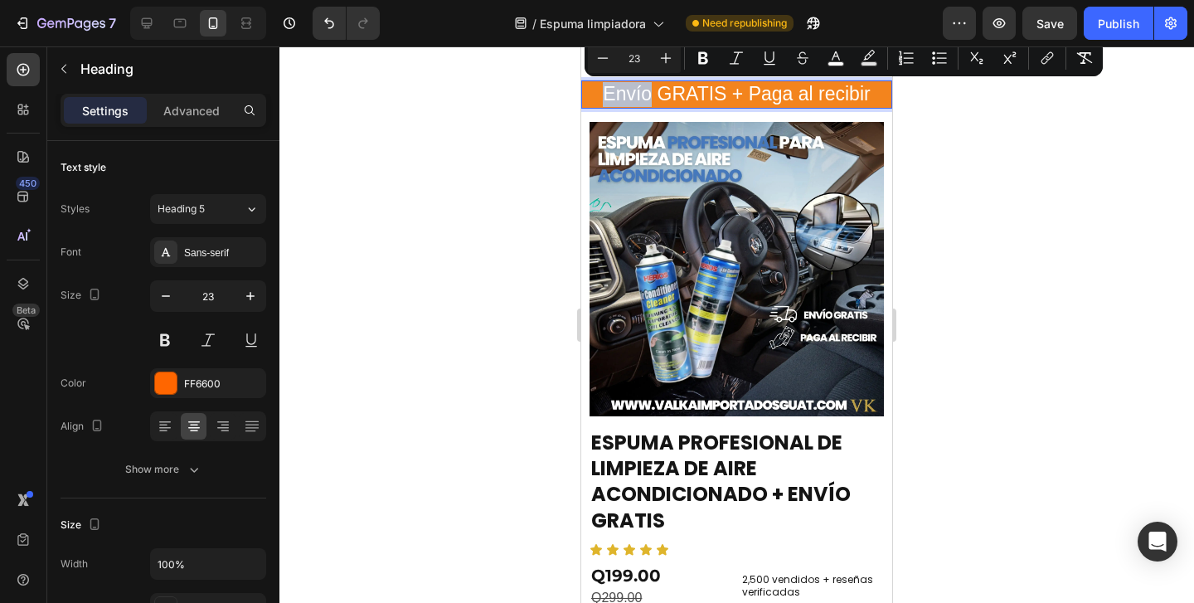
click at [596, 91] on p "Envío GRATIS + Paga al recibir" at bounding box center [737, 94] width 308 height 25
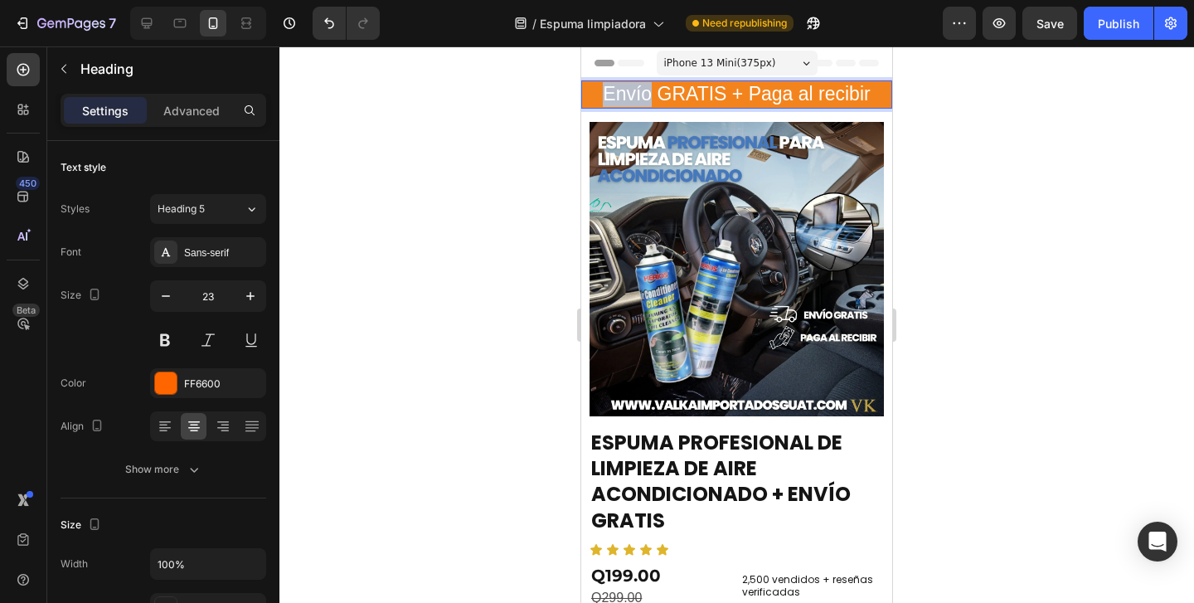
click at [596, 91] on p "Envío GRATIS + Paga al recibir" at bounding box center [737, 94] width 308 height 25
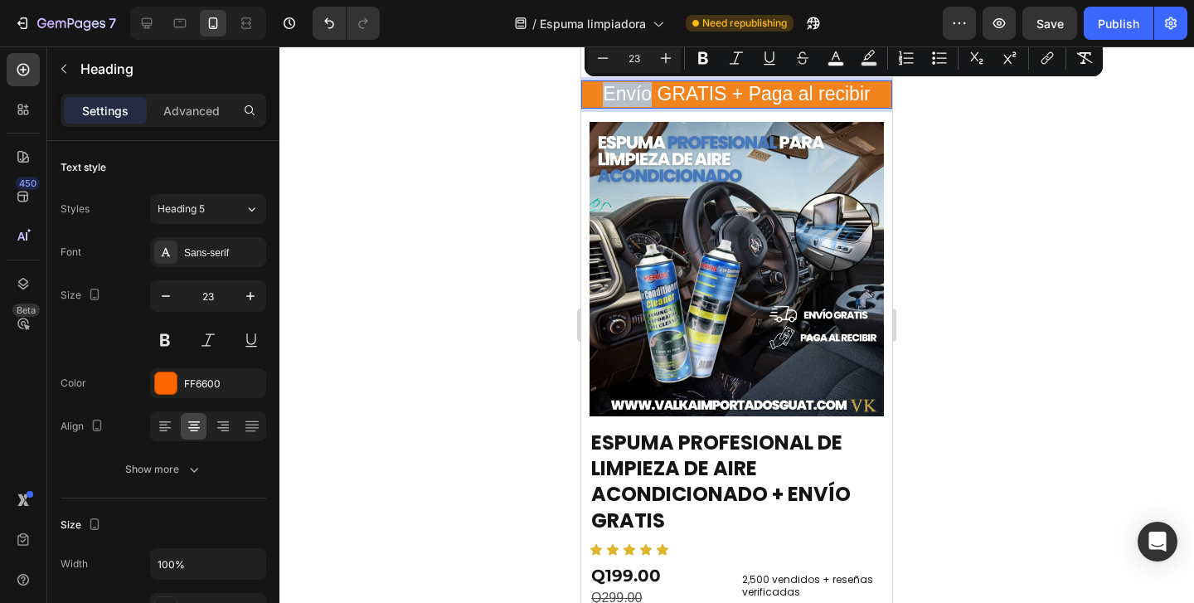
click at [596, 91] on p "Envío GRATIS + Paga al recibir" at bounding box center [737, 94] width 308 height 25
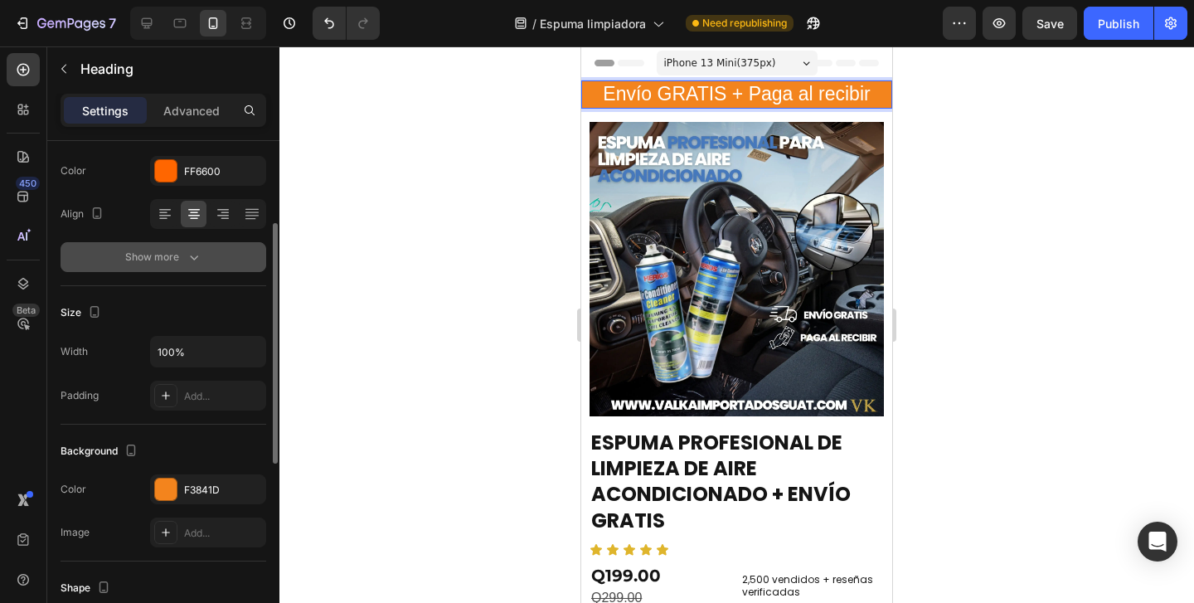
scroll to position [233, 0]
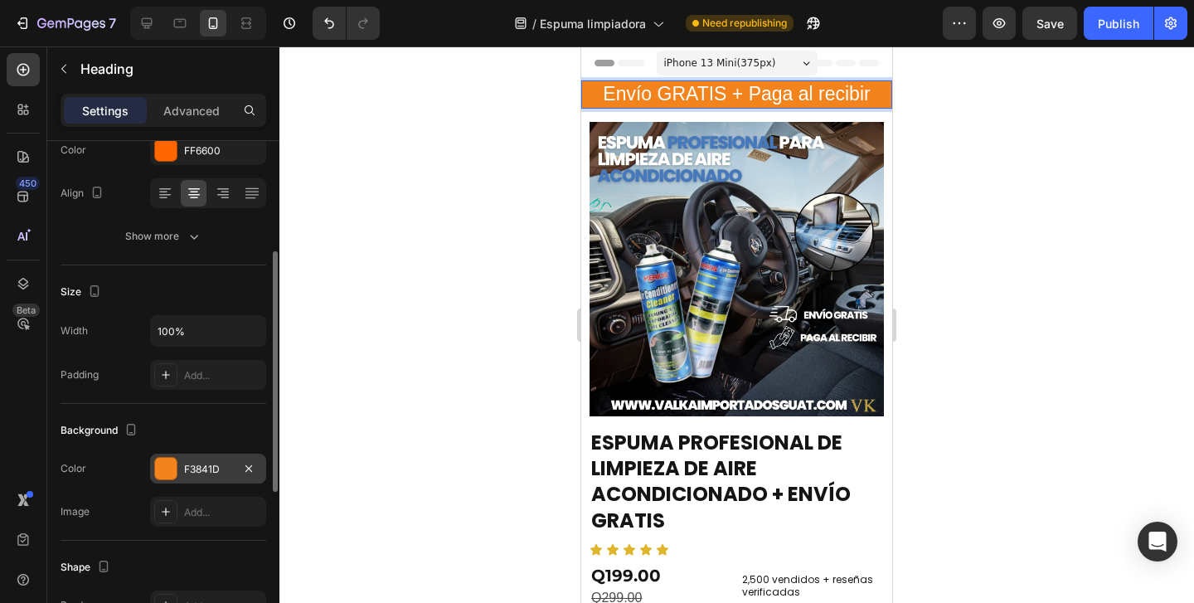
click at [207, 469] on div "F3841D" at bounding box center [208, 469] width 48 height 15
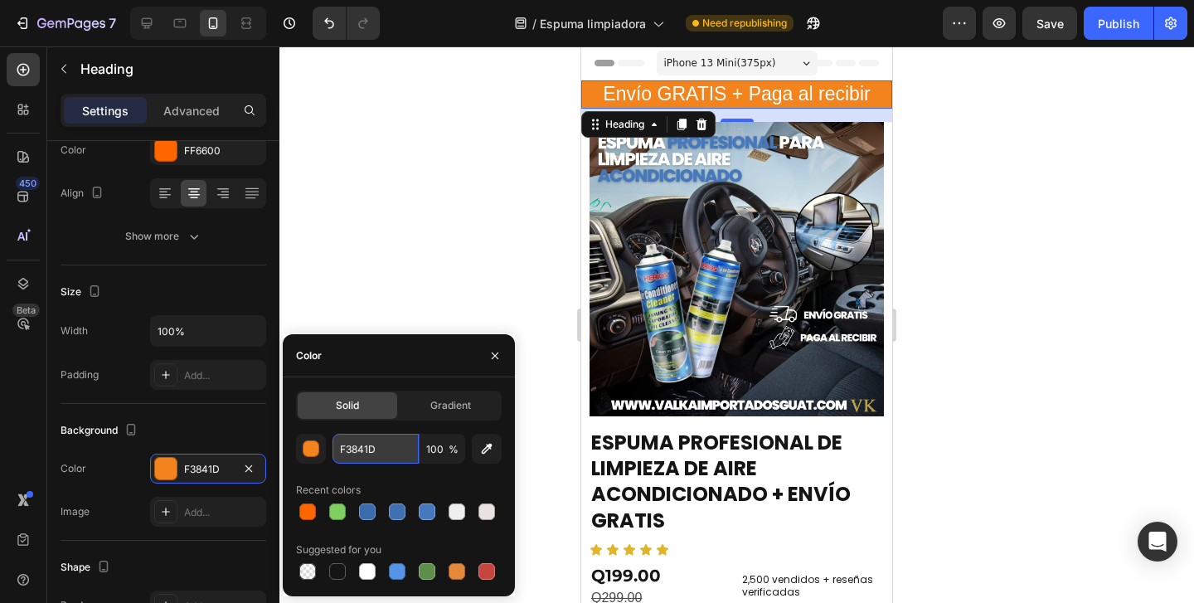
click at [377, 451] on input "F3841D" at bounding box center [376, 449] width 86 height 30
paste input "#ff6600"
type input "#ff6600"
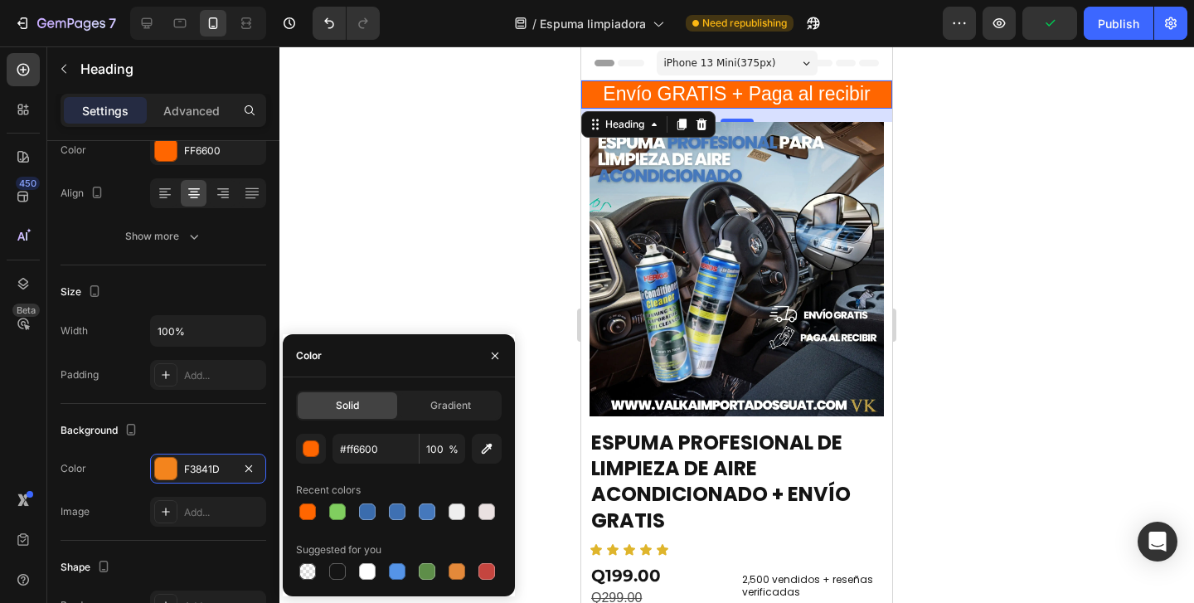
click at [441, 237] on div at bounding box center [737, 324] width 915 height 557
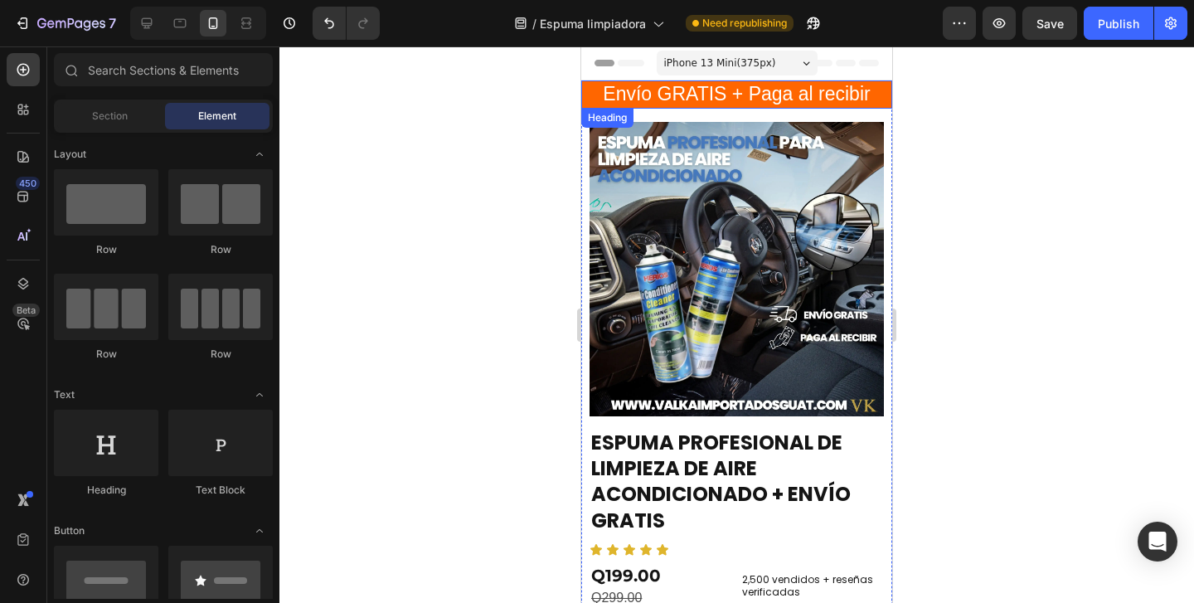
click at [758, 89] on span "Envío GRATIS + Paga al recibir" at bounding box center [736, 94] width 267 height 22
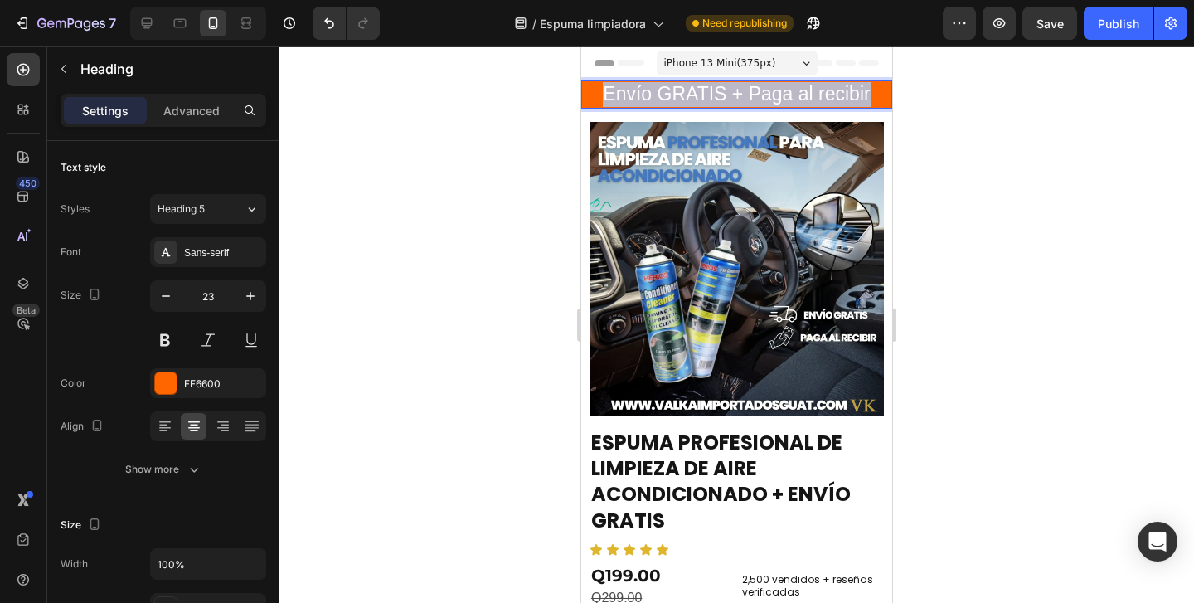
drag, startPoint x: 881, startPoint y: 95, endPoint x: 603, endPoint y: 99, distance: 277.9
click at [603, 99] on p "Envío GRATIS + Paga al recibir" at bounding box center [737, 94] width 308 height 25
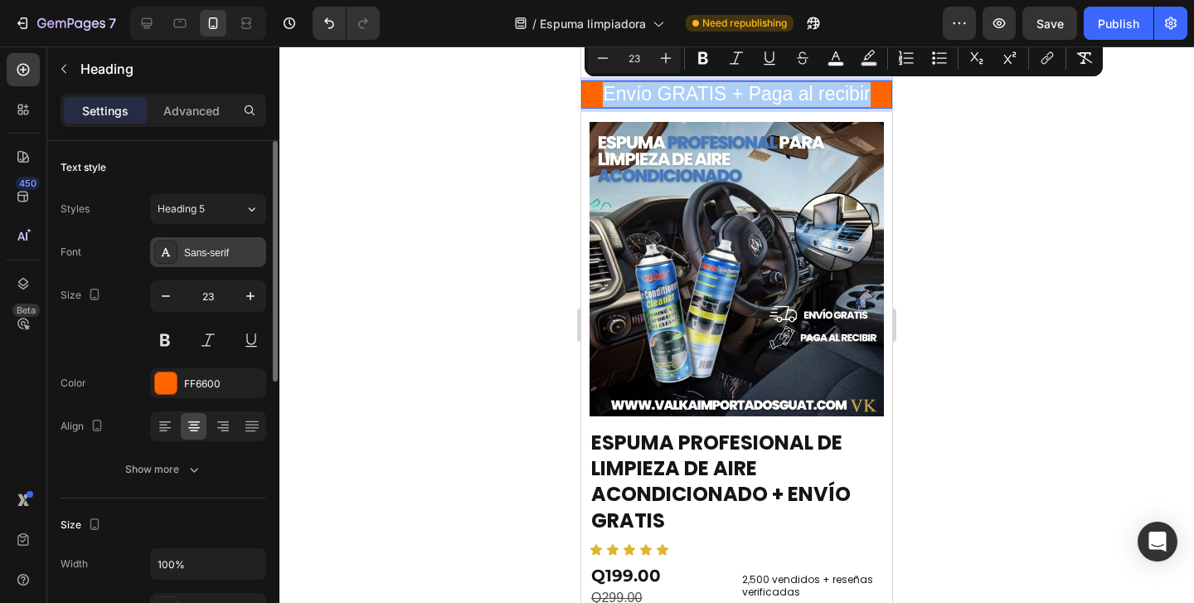
click at [211, 256] on div "Sans-serif" at bounding box center [223, 253] width 78 height 15
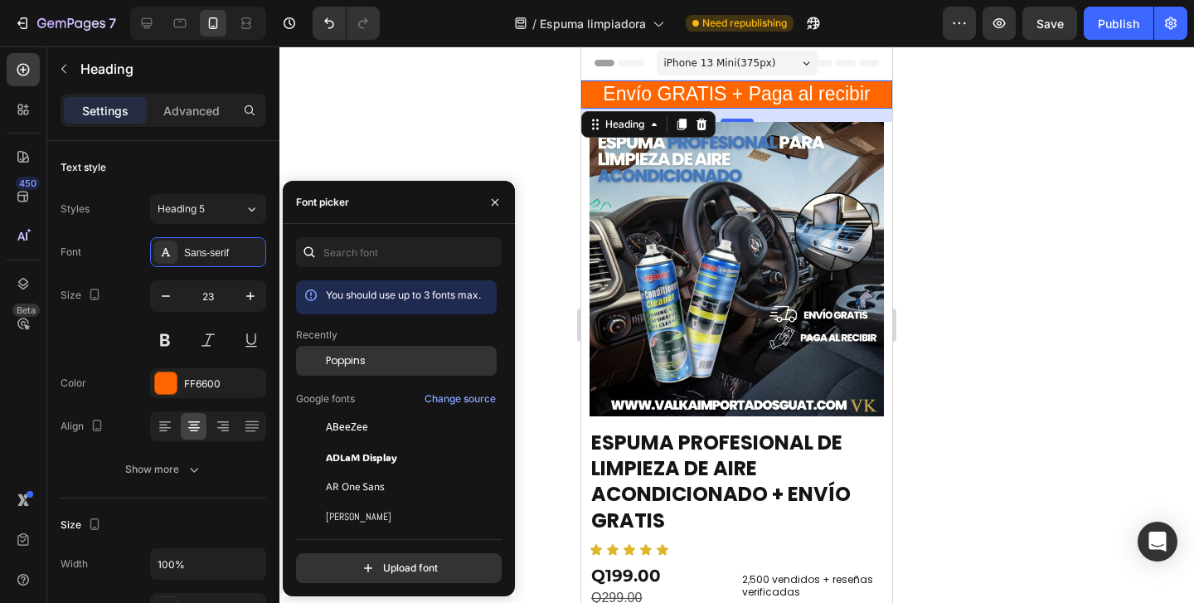
click at [353, 354] on span "Poppins" at bounding box center [346, 360] width 40 height 15
click at [417, 104] on div at bounding box center [737, 324] width 915 height 557
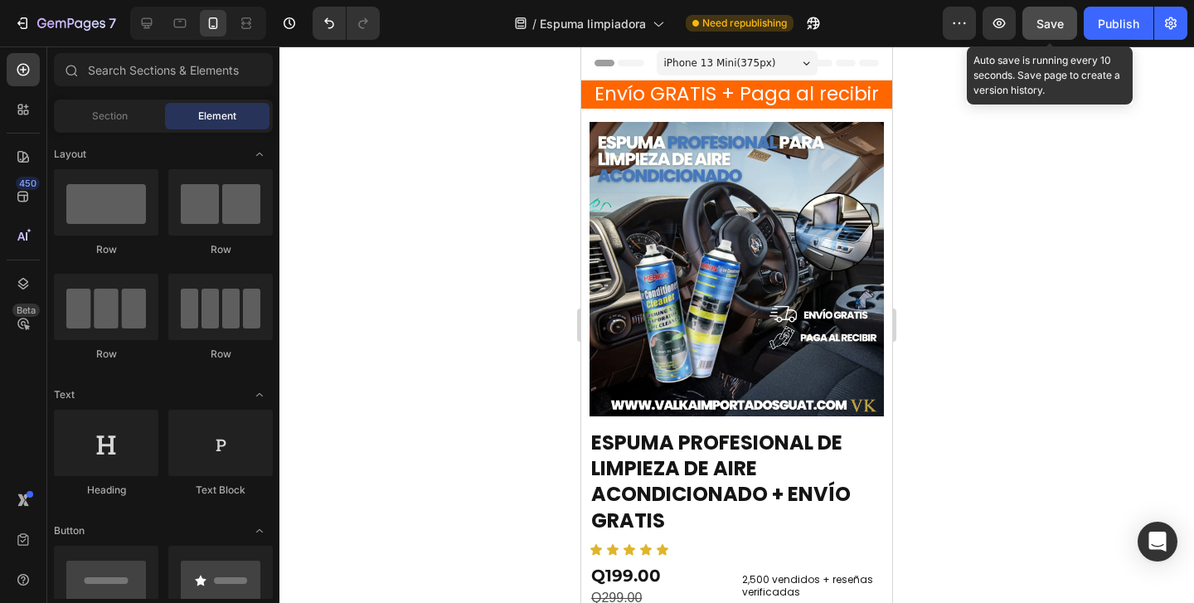
click at [1053, 30] on div "Save" at bounding box center [1050, 23] width 27 height 17
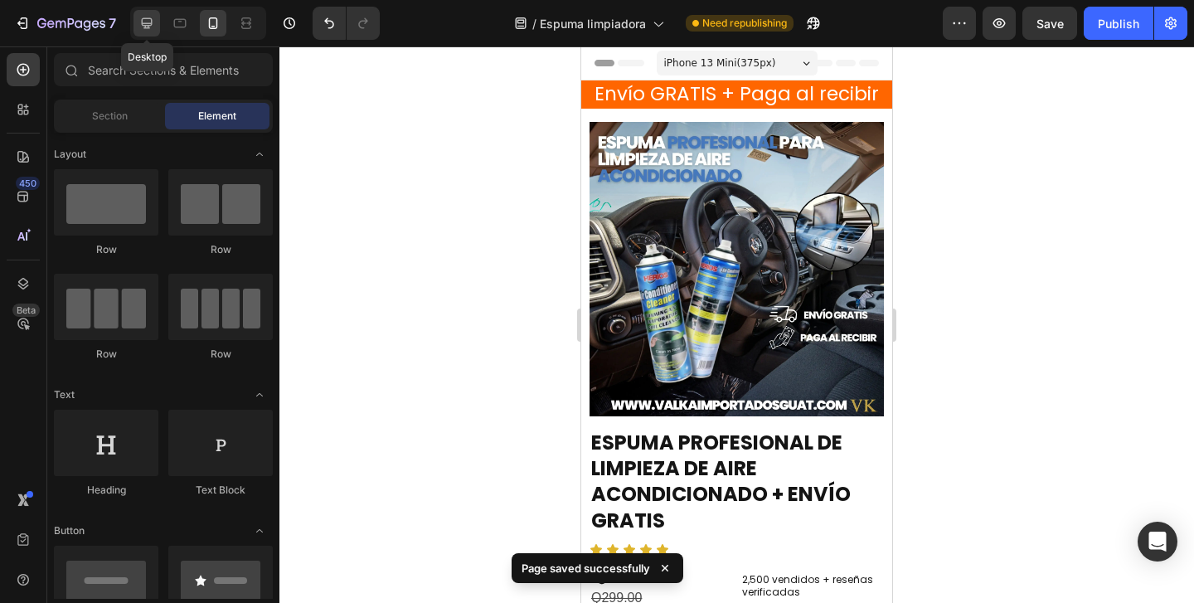
click at [151, 21] on icon at bounding box center [147, 23] width 17 height 17
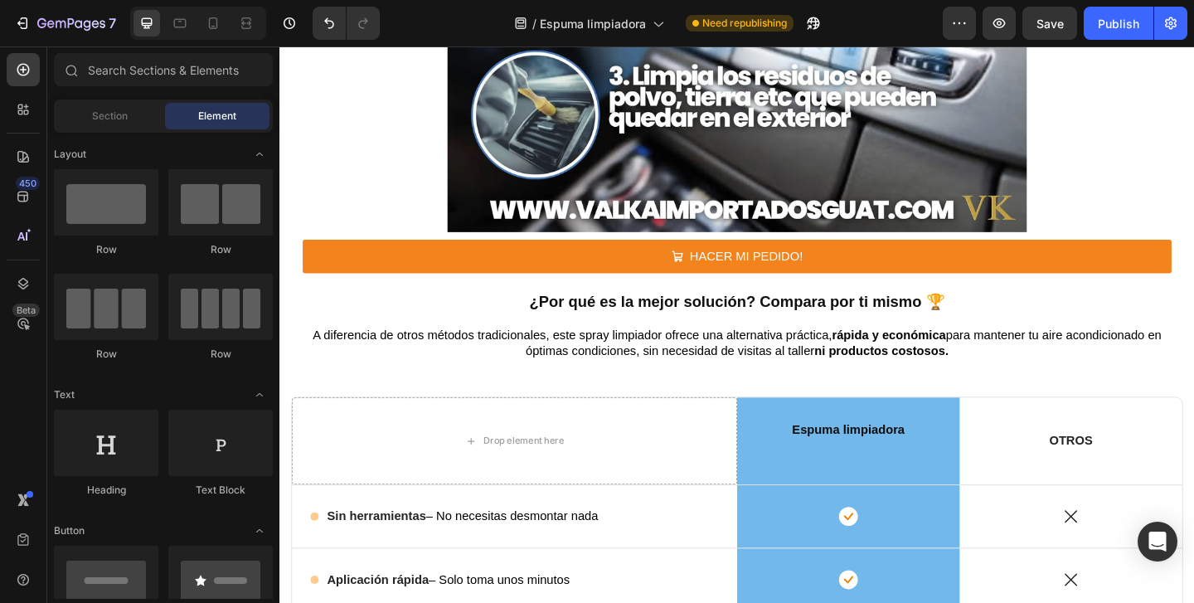
scroll to position [3461, 0]
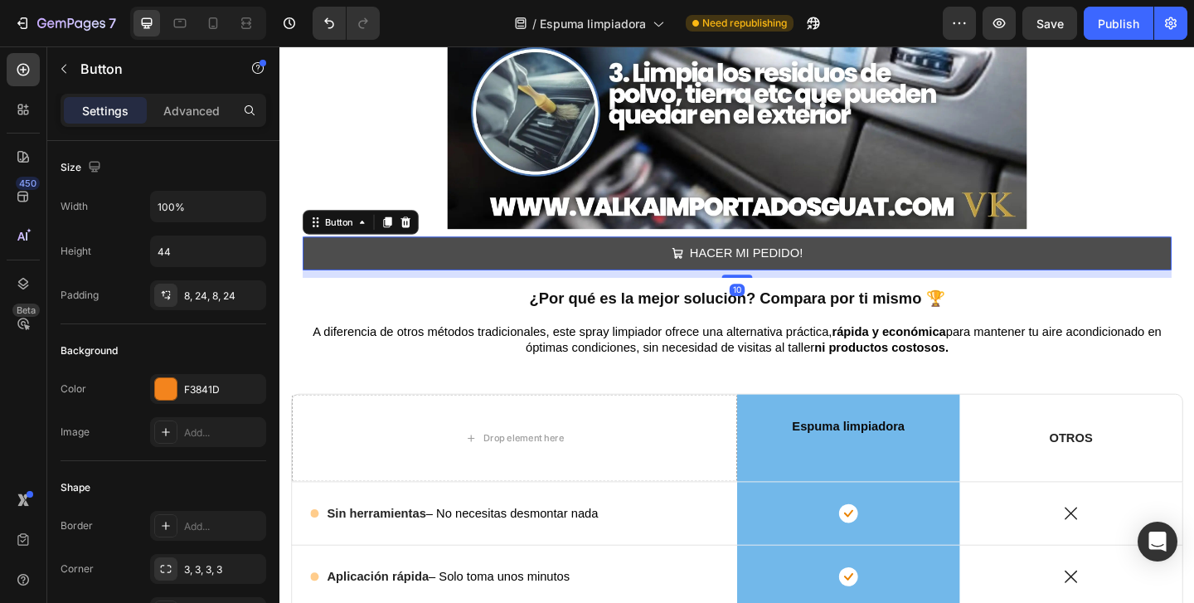
click at [489, 265] on button "HACER MI PEDIDO!" at bounding box center [777, 271] width 946 height 36
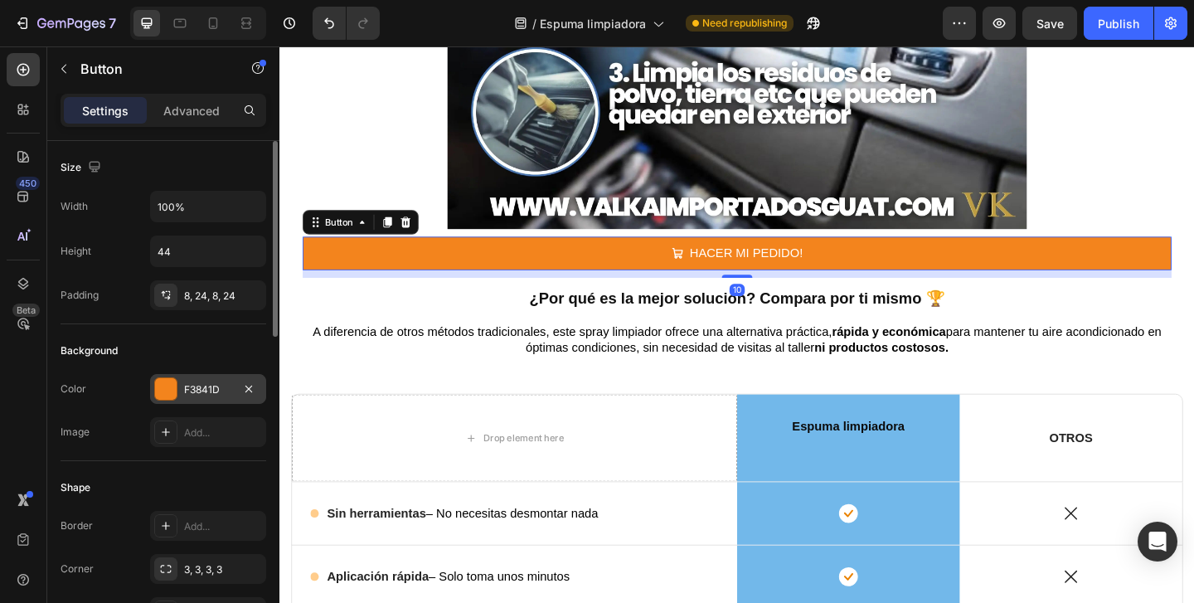
click at [173, 394] on div at bounding box center [166, 389] width 22 height 22
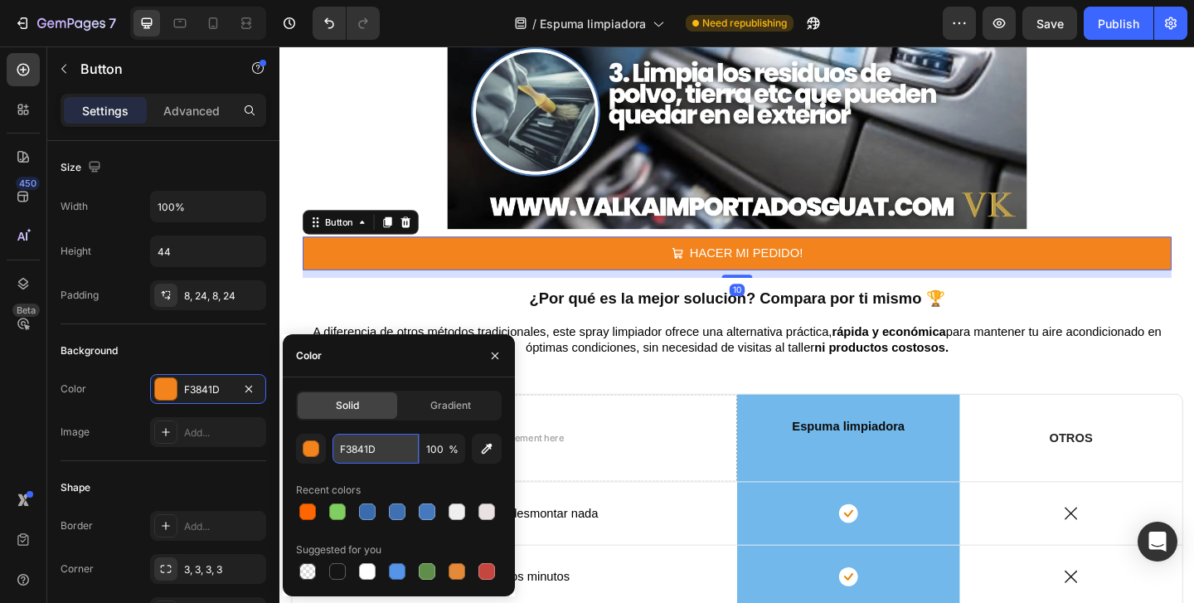
click at [380, 440] on input "F3841D" at bounding box center [376, 449] width 86 height 30
paste input "#ff6600"
type input "#ff6600"
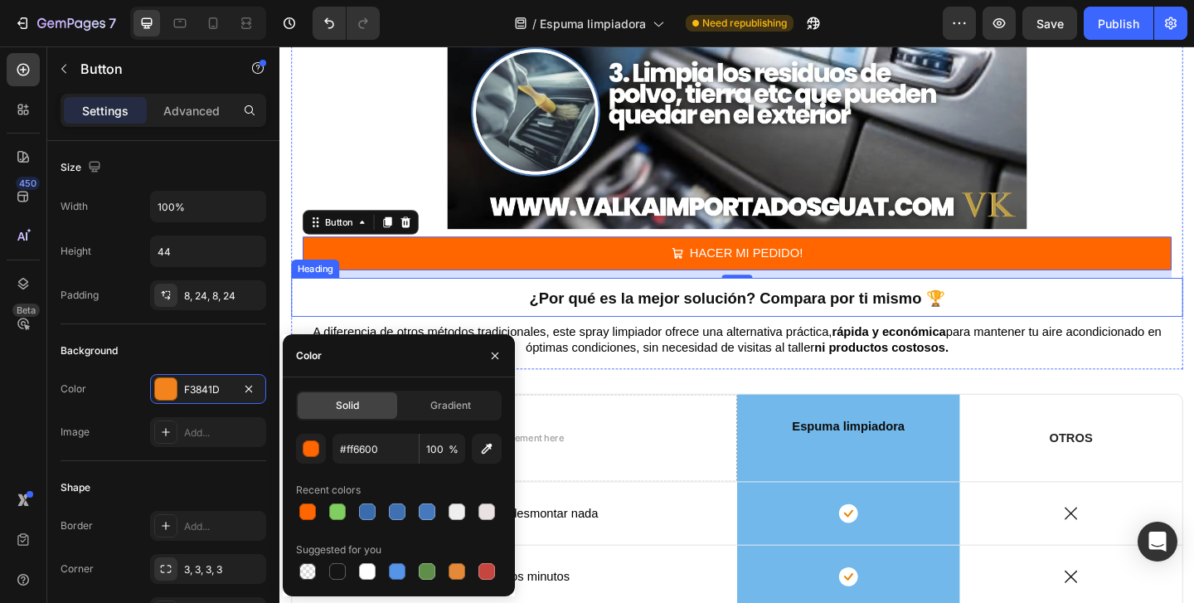
click at [323, 325] on h2 "¿Por qué es la mejor solución? Compara por ti mismo 🏆" at bounding box center [777, 319] width 970 height 42
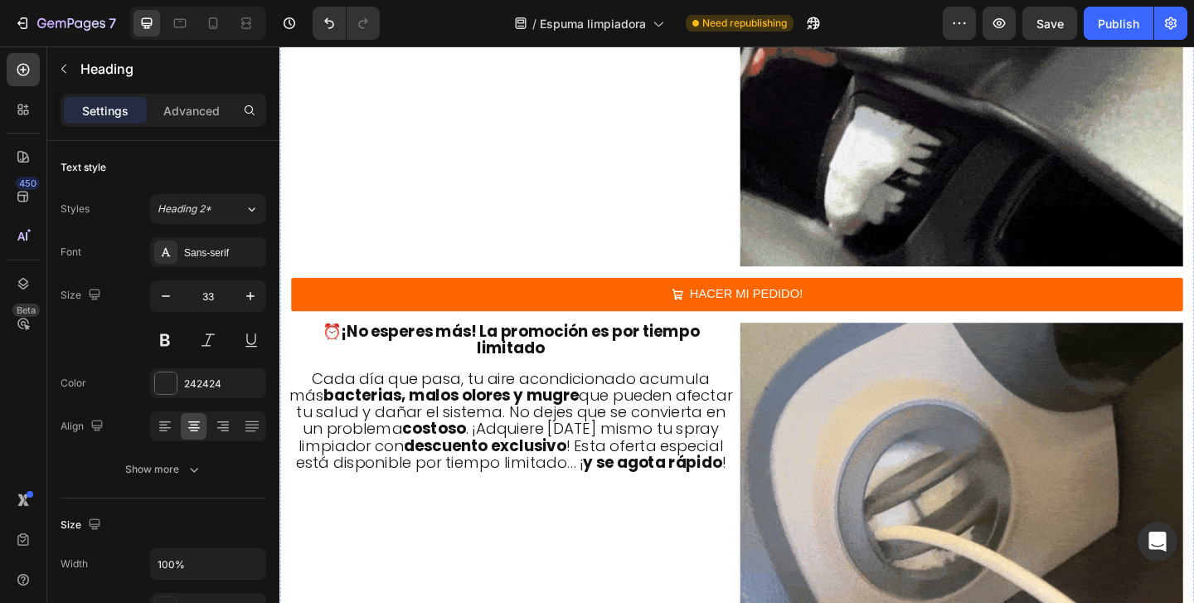
scroll to position [4704, 0]
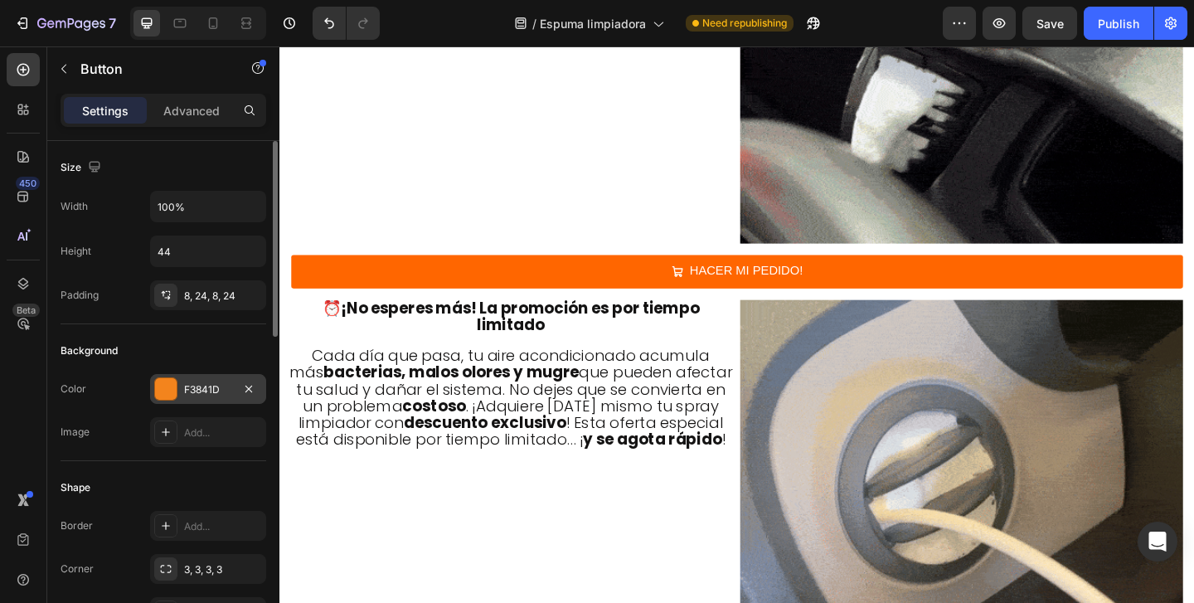
click at [202, 395] on div "F3841D" at bounding box center [208, 389] width 48 height 15
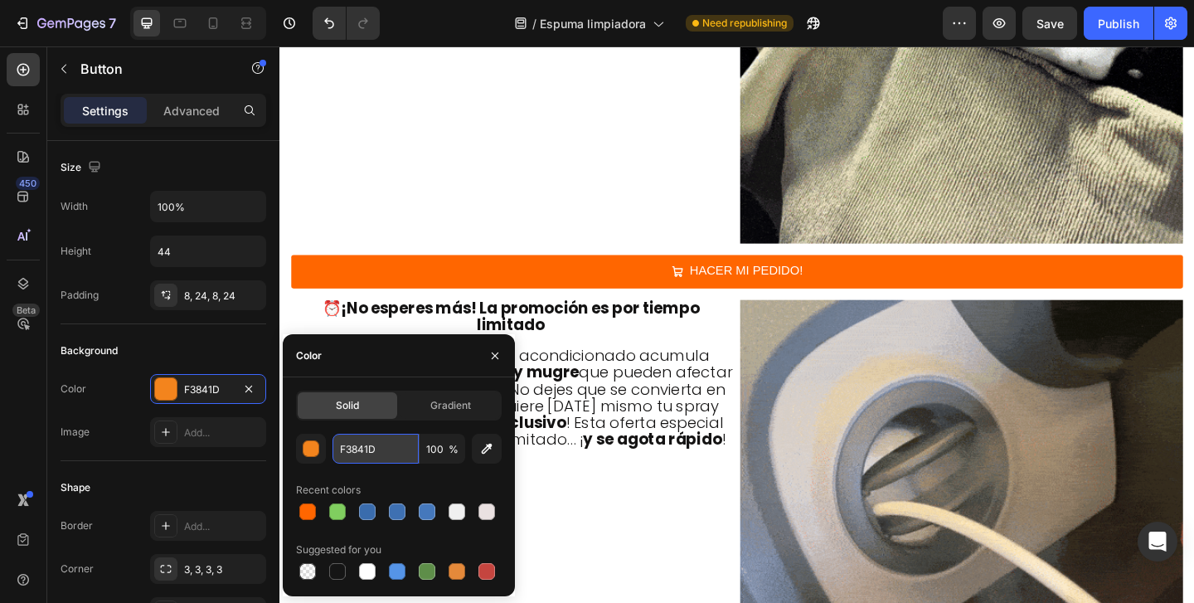
click at [391, 455] on input "F3841D" at bounding box center [376, 449] width 86 height 30
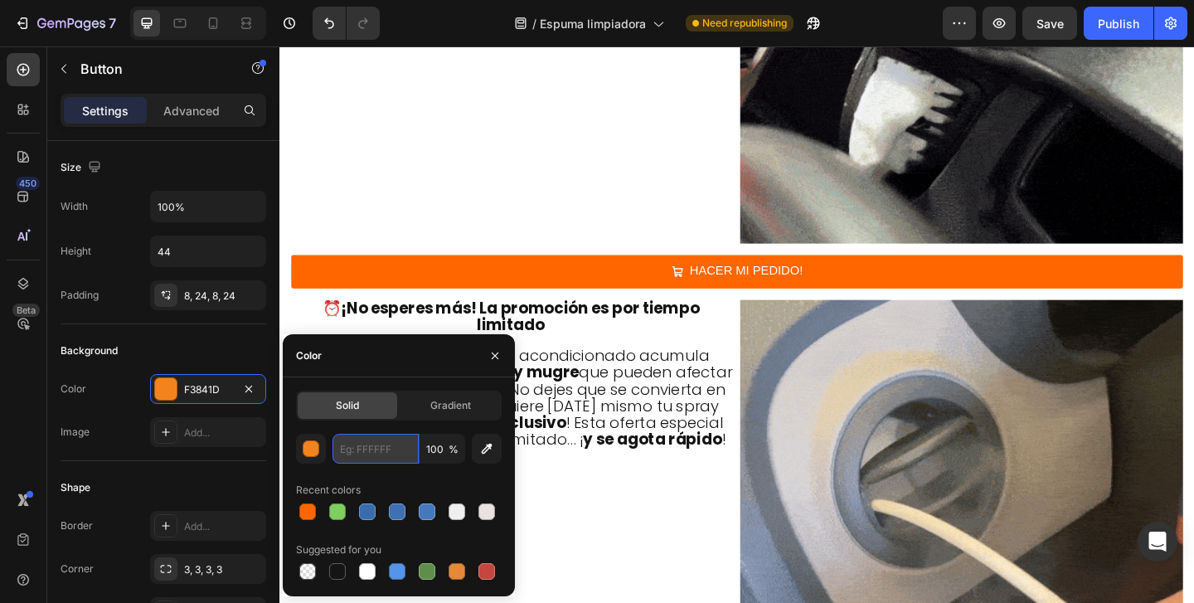
paste input "#ff6600"
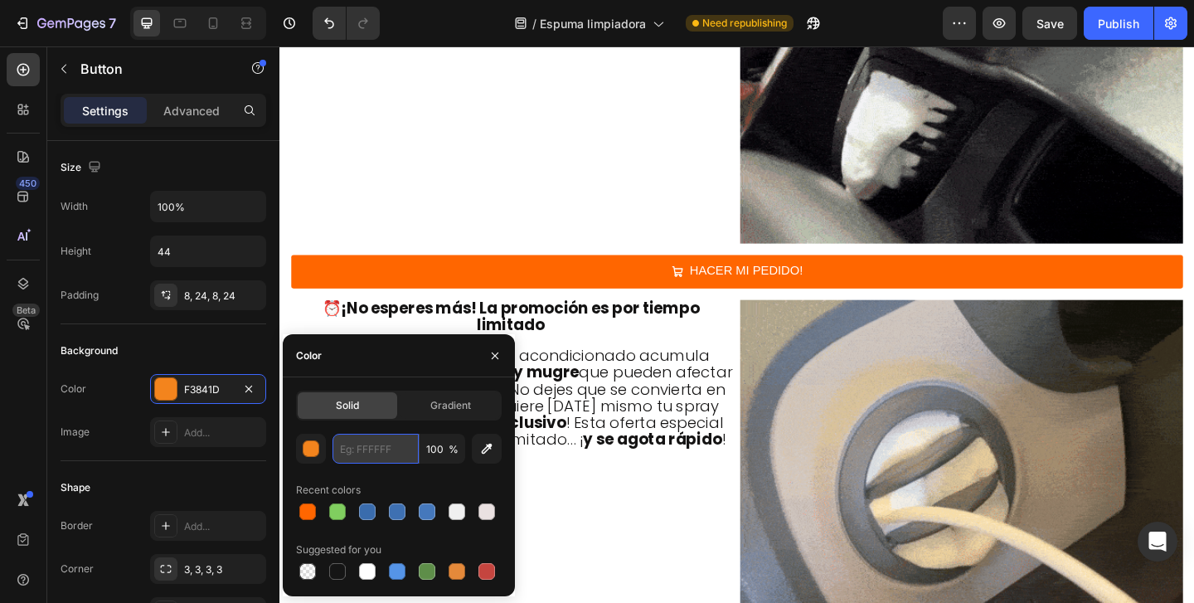
type input "#ff6600"
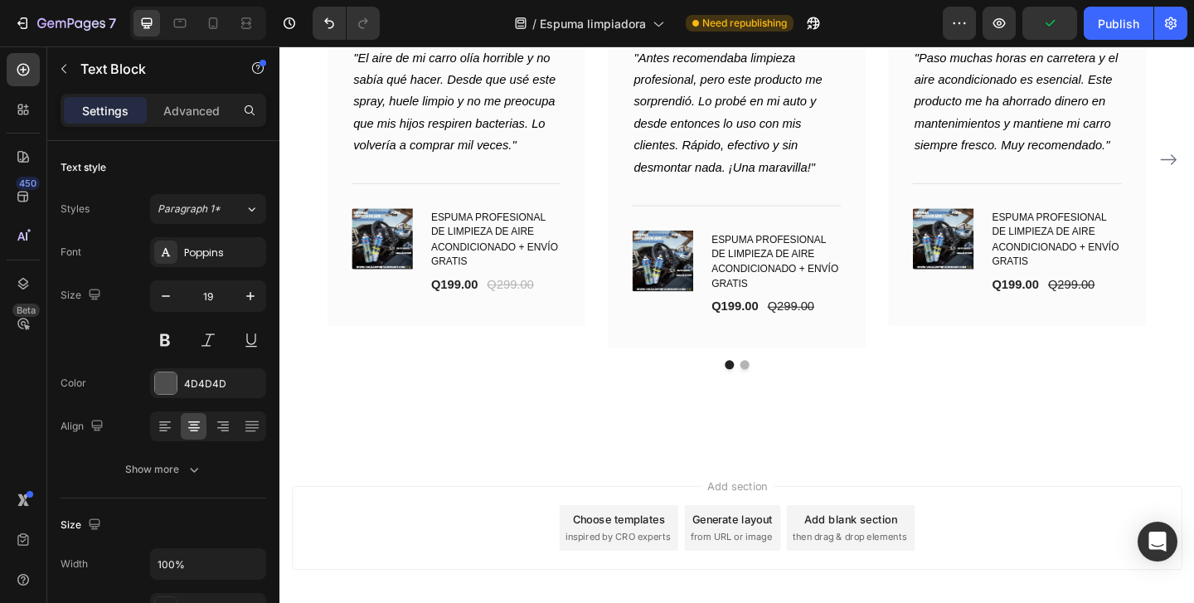
scroll to position [6498, 0]
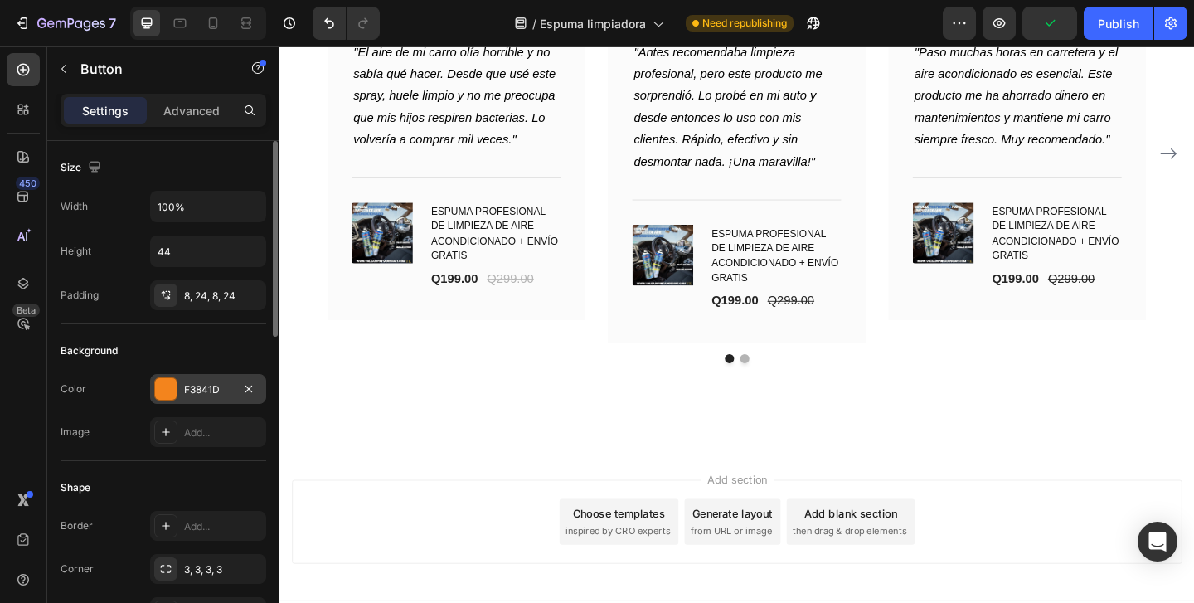
click at [207, 397] on div "F3841D" at bounding box center [208, 389] width 116 height 30
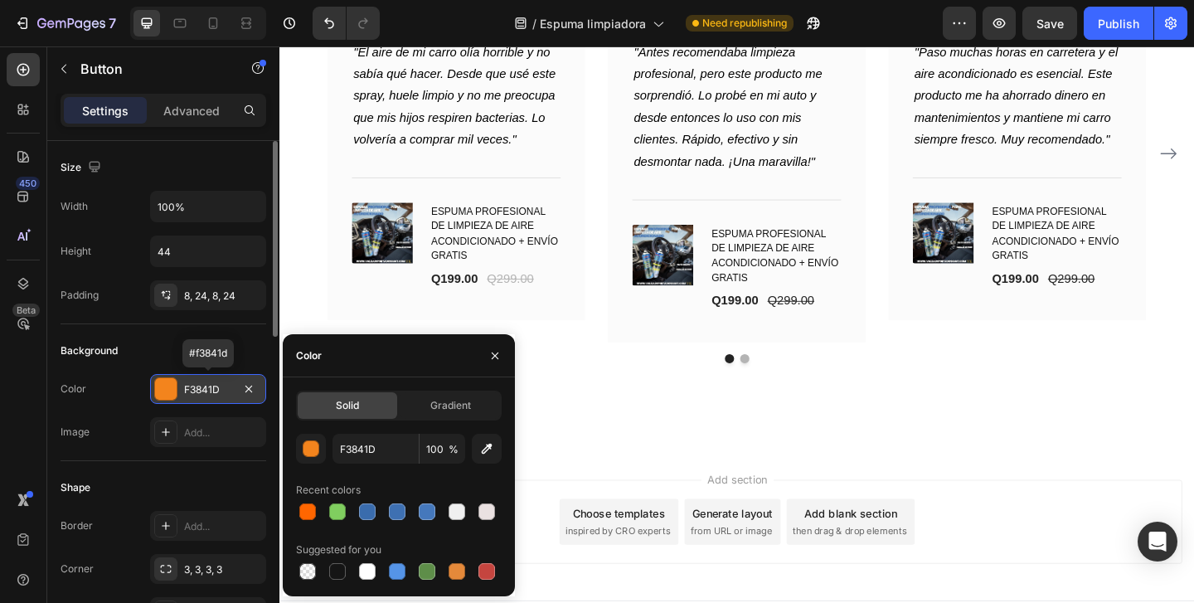
click at [239, 395] on div at bounding box center [249, 389] width 20 height 20
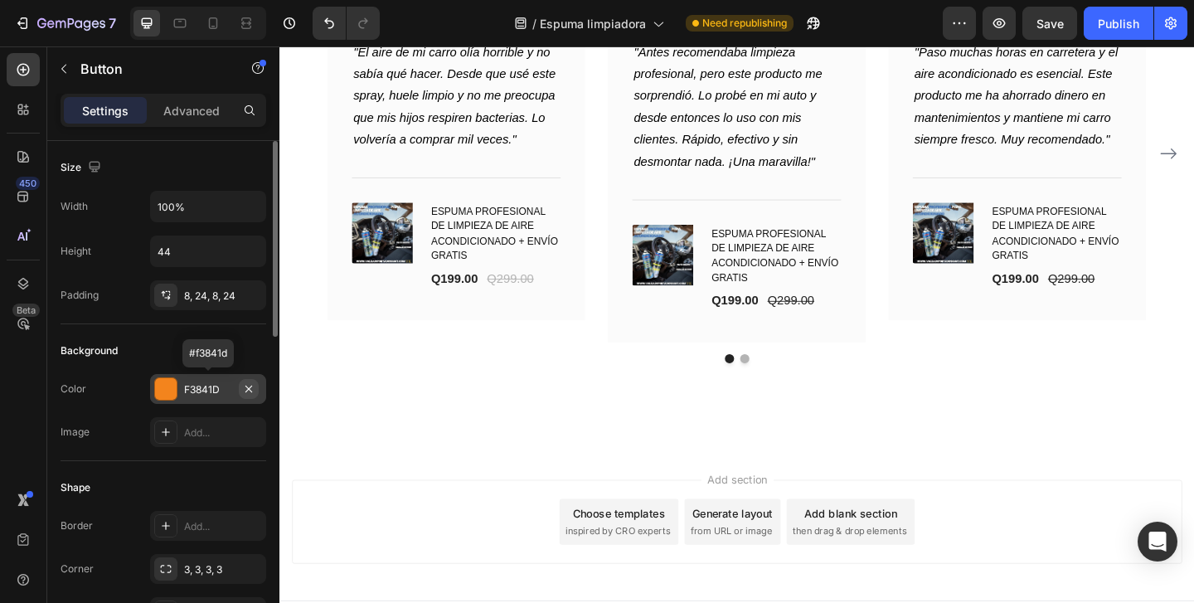
click at [249, 391] on icon "button" at bounding box center [248, 388] width 13 height 13
click at [215, 389] on div "Add..." at bounding box center [223, 389] width 78 height 15
type input "121212"
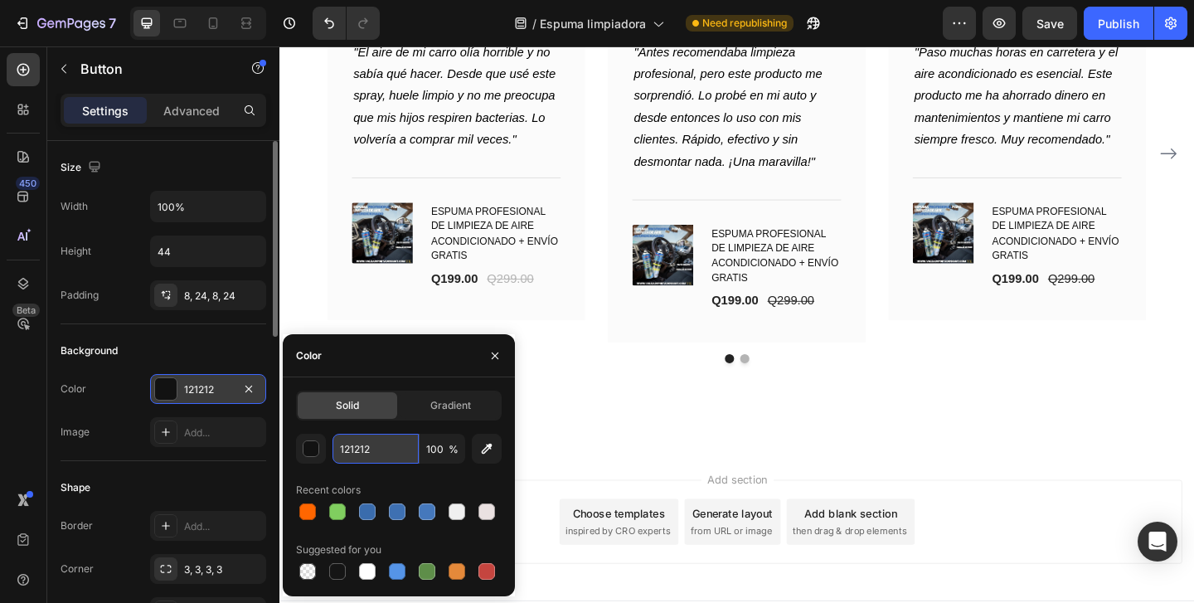
click at [376, 455] on input "121212" at bounding box center [376, 449] width 86 height 30
paste input "#ff6600"
type input "#ff6600"
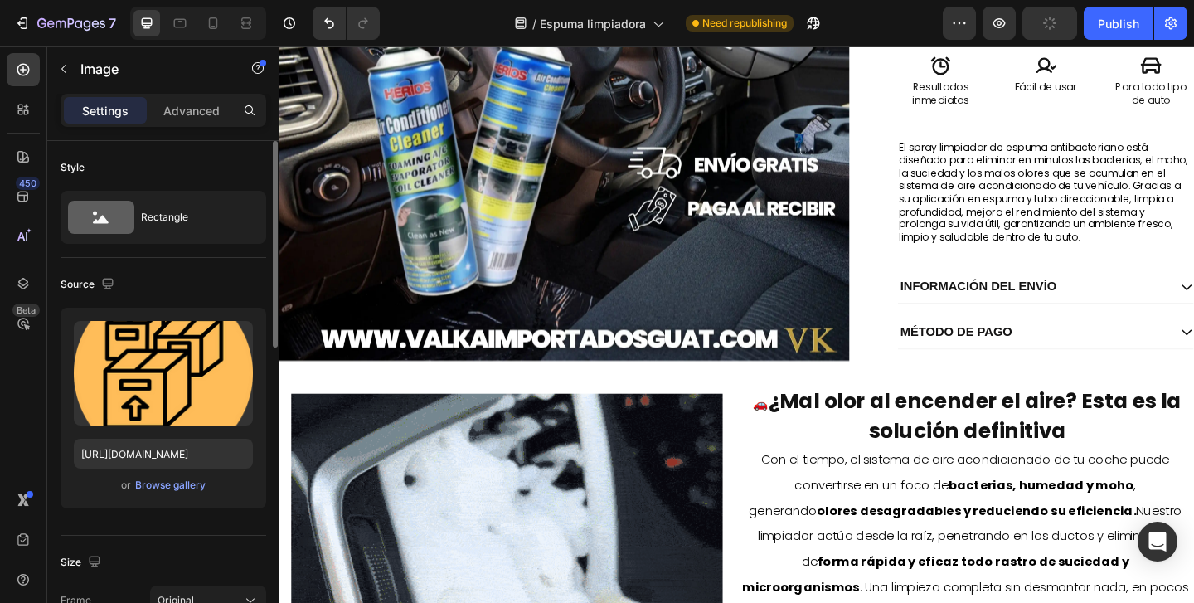
scroll to position [0, 0]
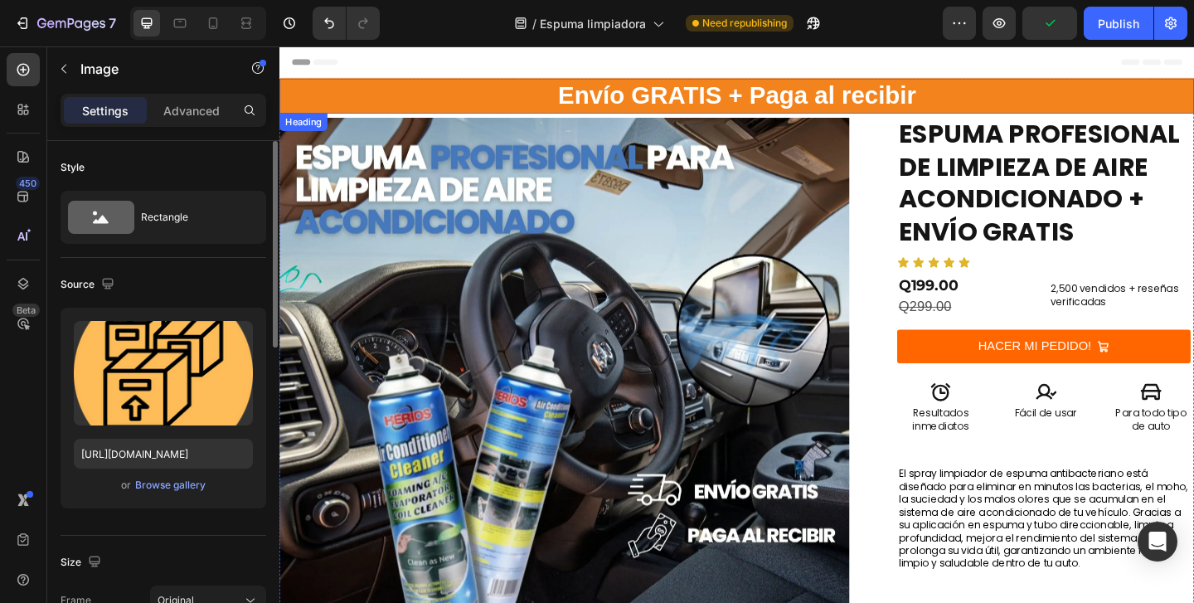
click at [1048, 98] on h2 "Envío GRATIS + Paga al recibir" at bounding box center [777, 99] width 995 height 38
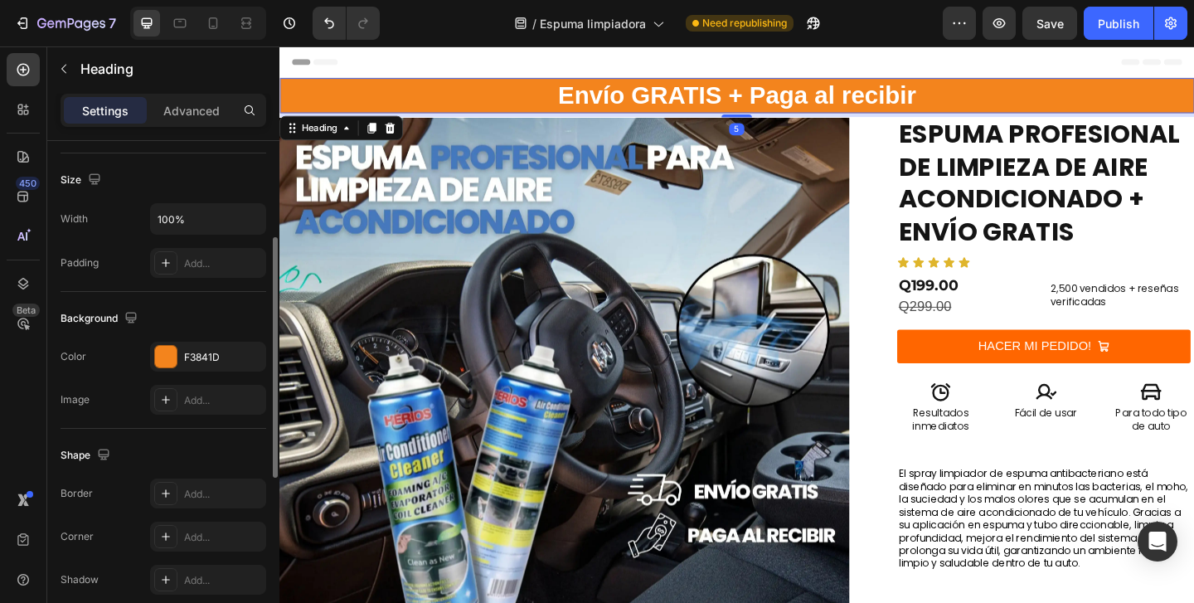
scroll to position [358, 0]
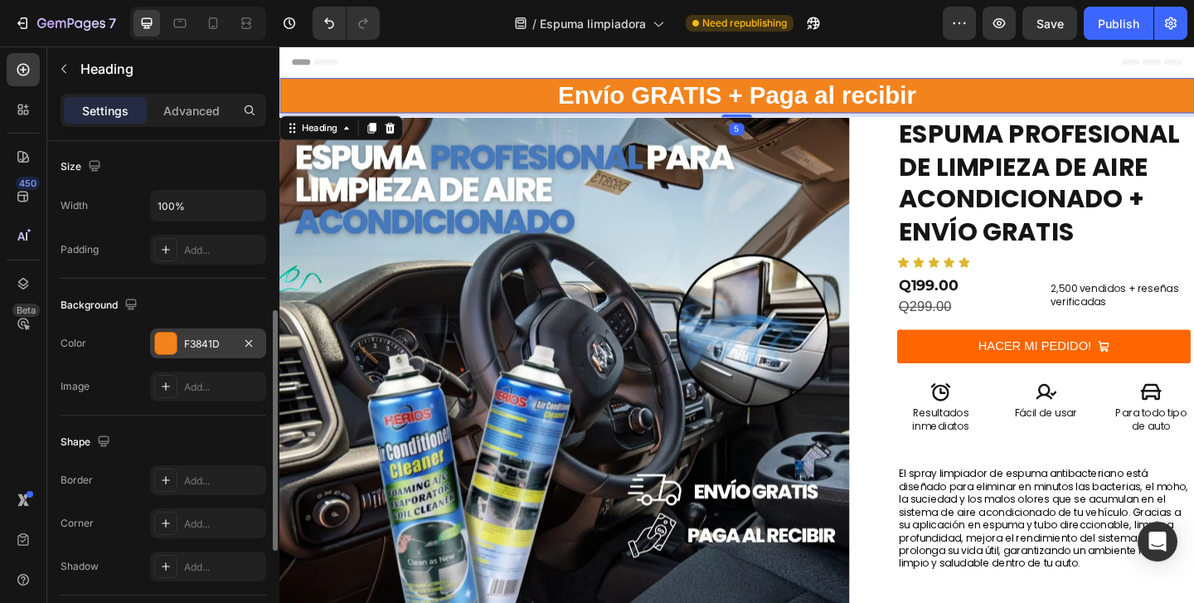
click at [221, 349] on div "F3841D" at bounding box center [208, 344] width 48 height 15
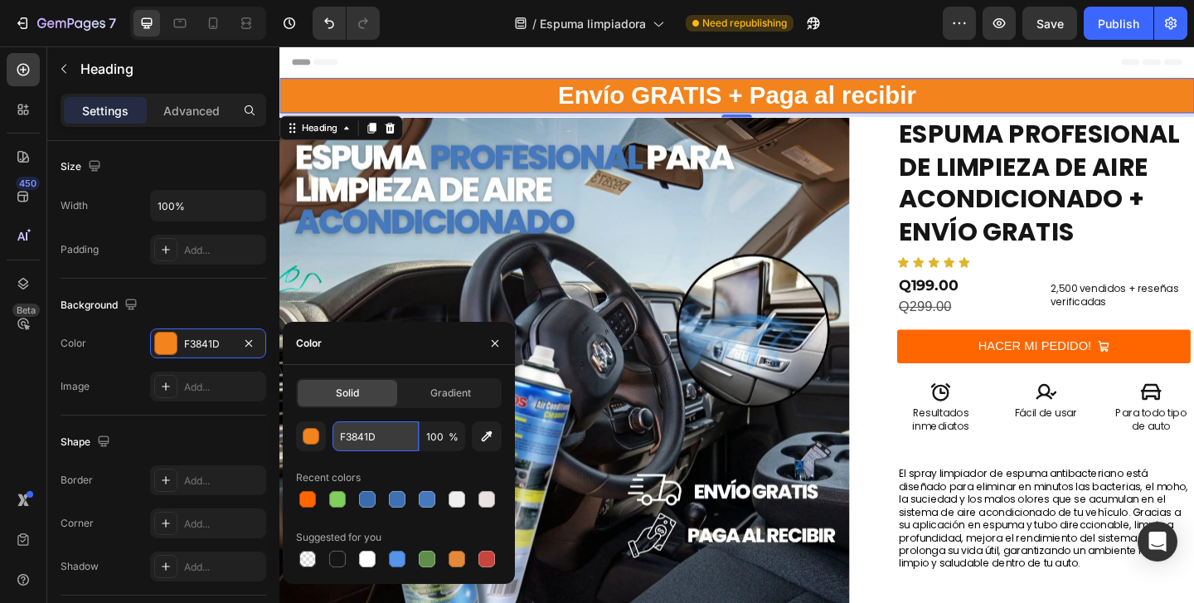
click at [377, 440] on input "F3841D" at bounding box center [376, 436] width 86 height 30
paste input "#ff6600"
type input "#ff6600"
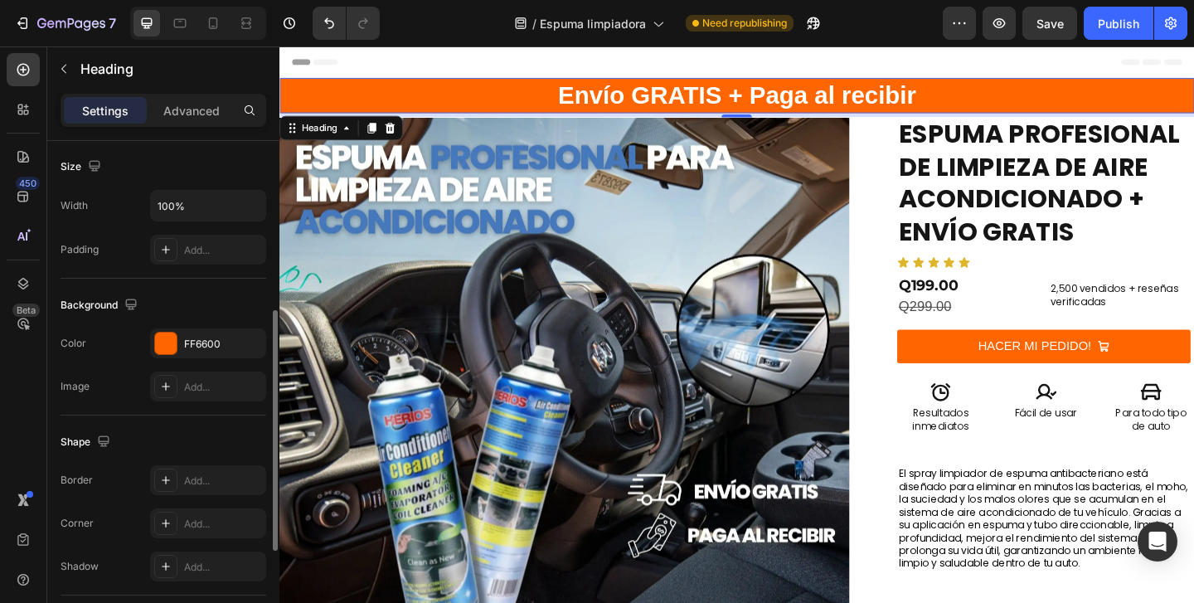
click at [218, 300] on div "Background" at bounding box center [164, 305] width 206 height 27
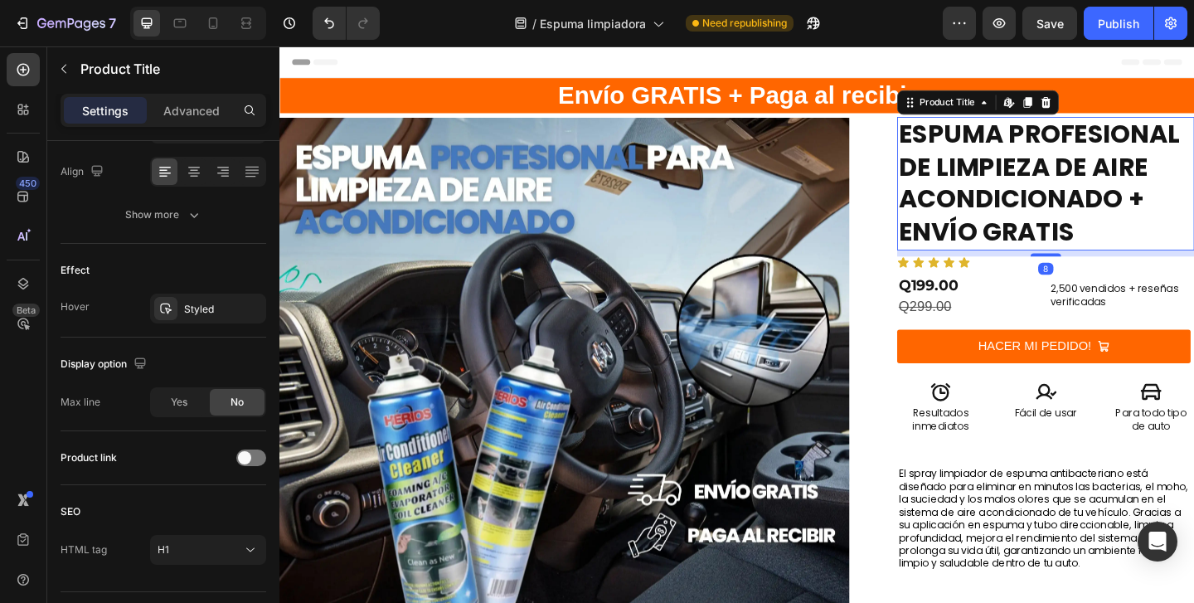
click at [1004, 198] on h1 "ESPUMA PROFESIONAL DE LIMPIEZA DE AIRE ACONDICIONADO + ENVÍO GRATIS" at bounding box center [1112, 196] width 323 height 146
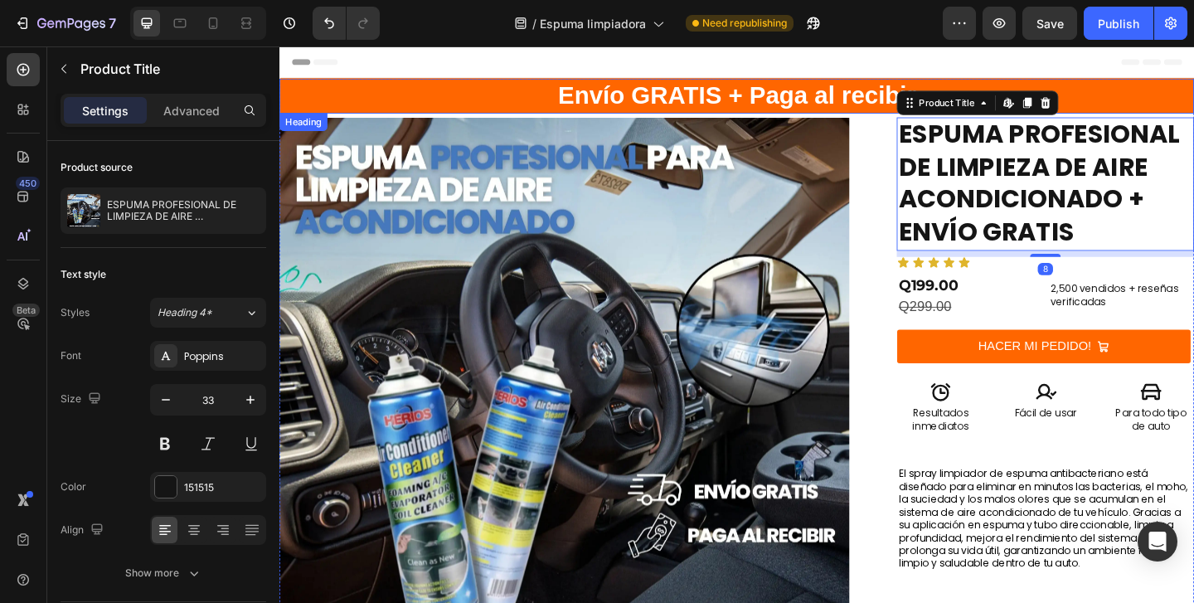
click at [743, 99] on h2 "Envío GRATIS + Paga al recibir" at bounding box center [777, 99] width 995 height 38
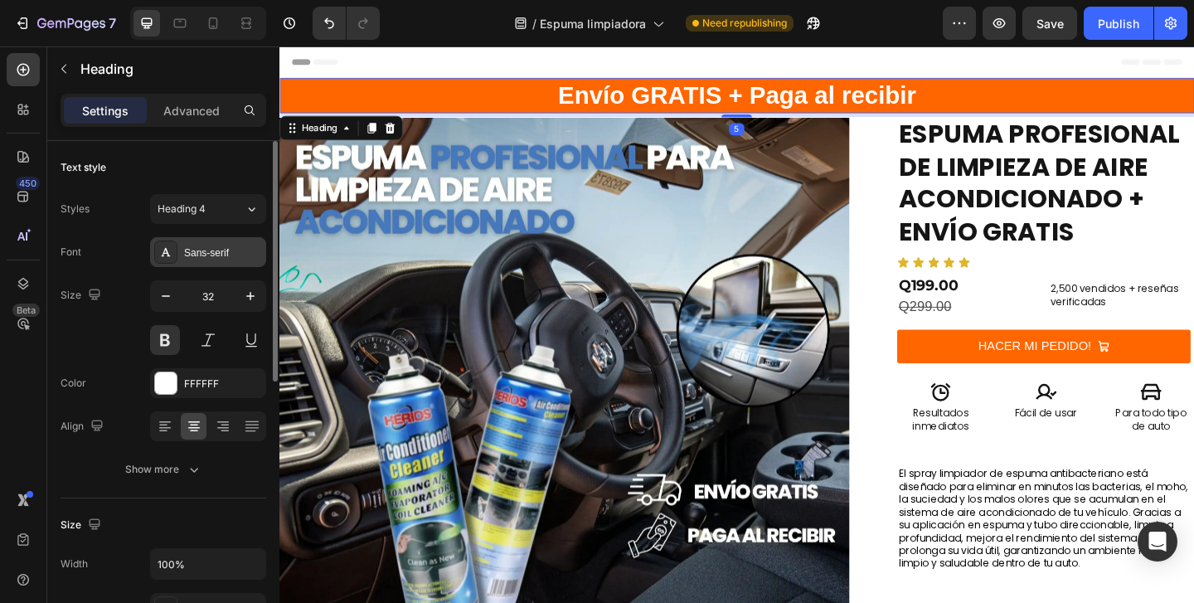
click at [226, 250] on div "Sans-serif" at bounding box center [223, 253] width 78 height 15
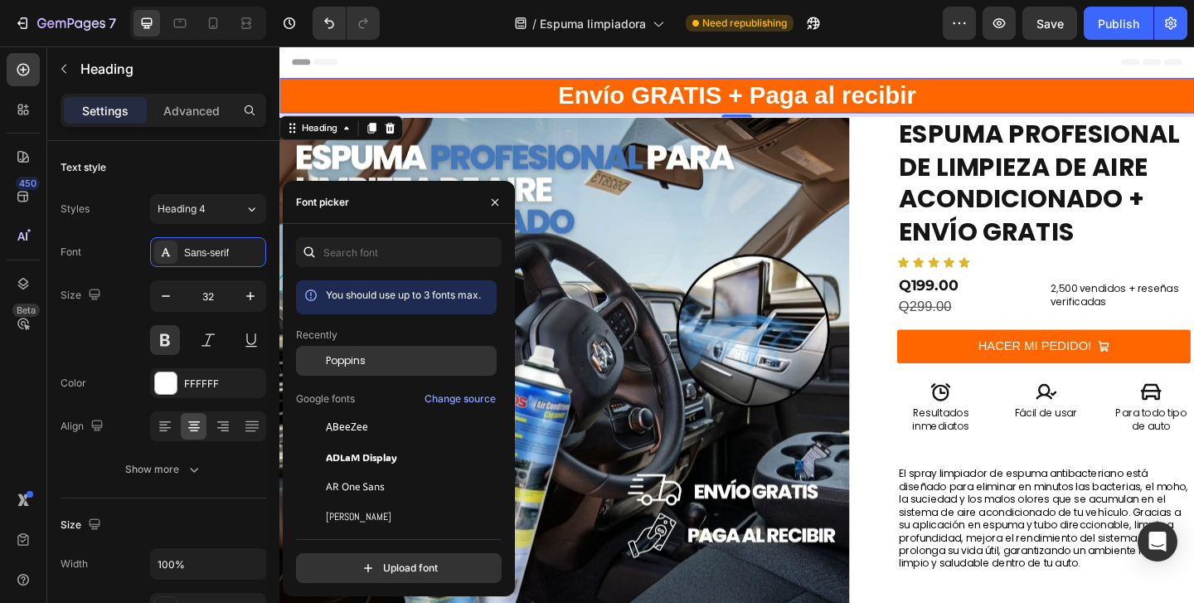
click at [352, 362] on span "Poppins" at bounding box center [346, 360] width 40 height 15
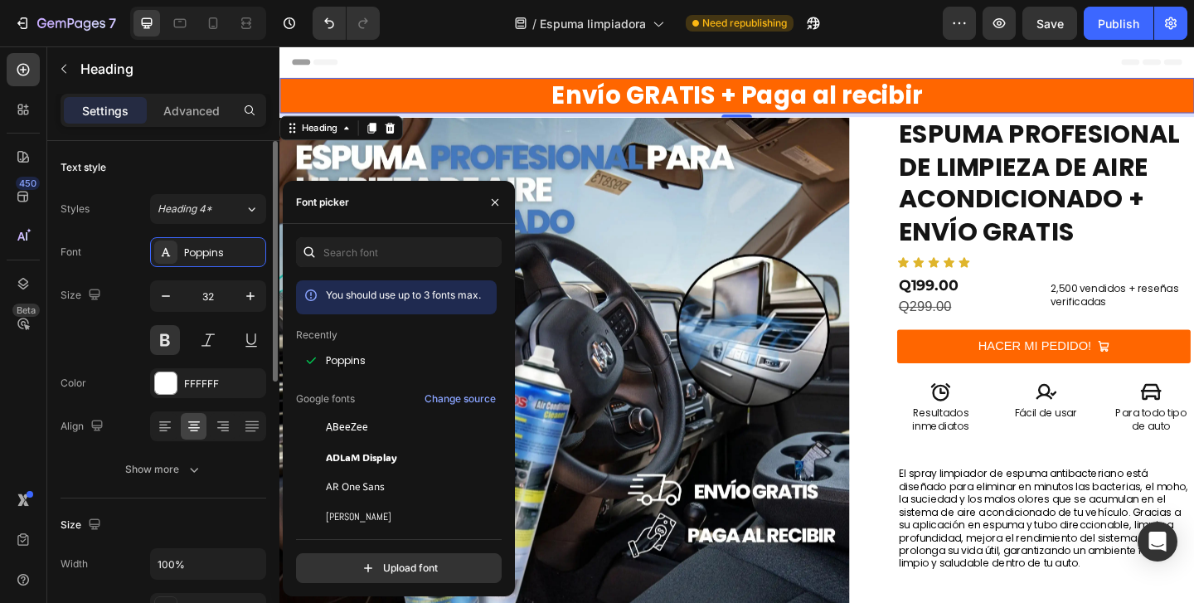
click at [134, 316] on div "Size 32" at bounding box center [164, 317] width 206 height 75
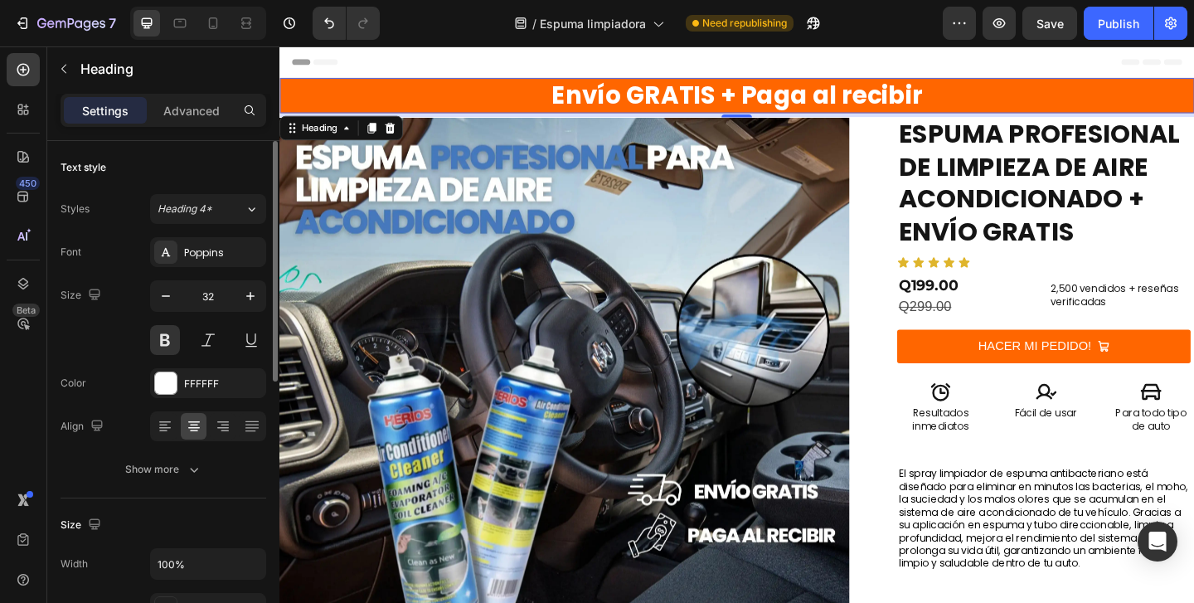
click at [144, 316] on div "Size 32" at bounding box center [164, 317] width 206 height 75
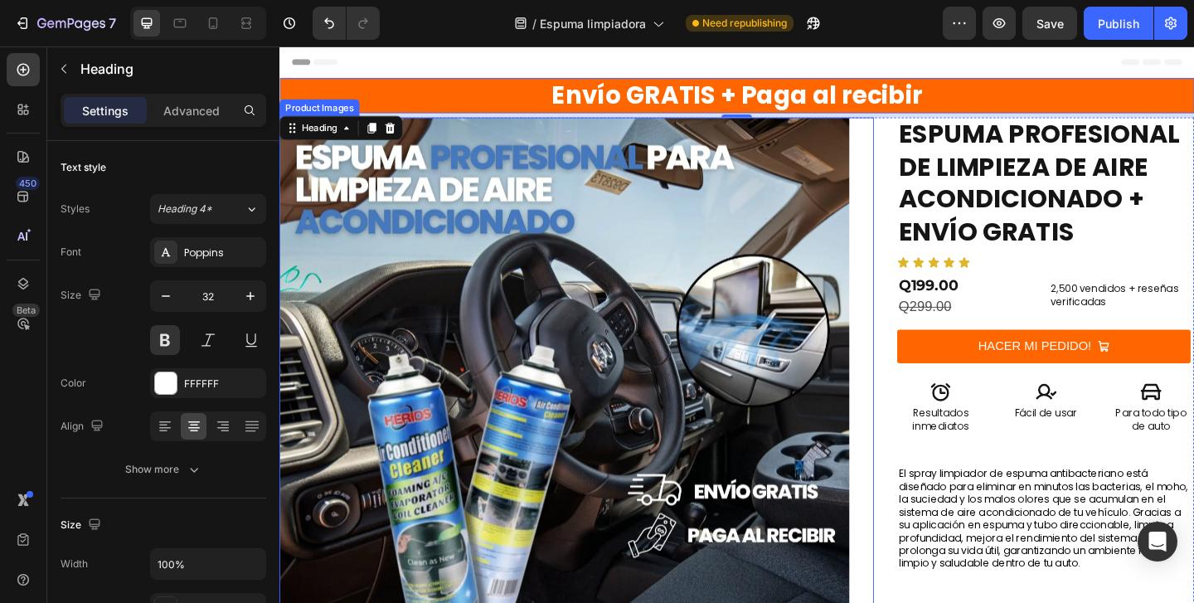
click at [546, 304] on img at bounding box center [590, 433] width 620 height 620
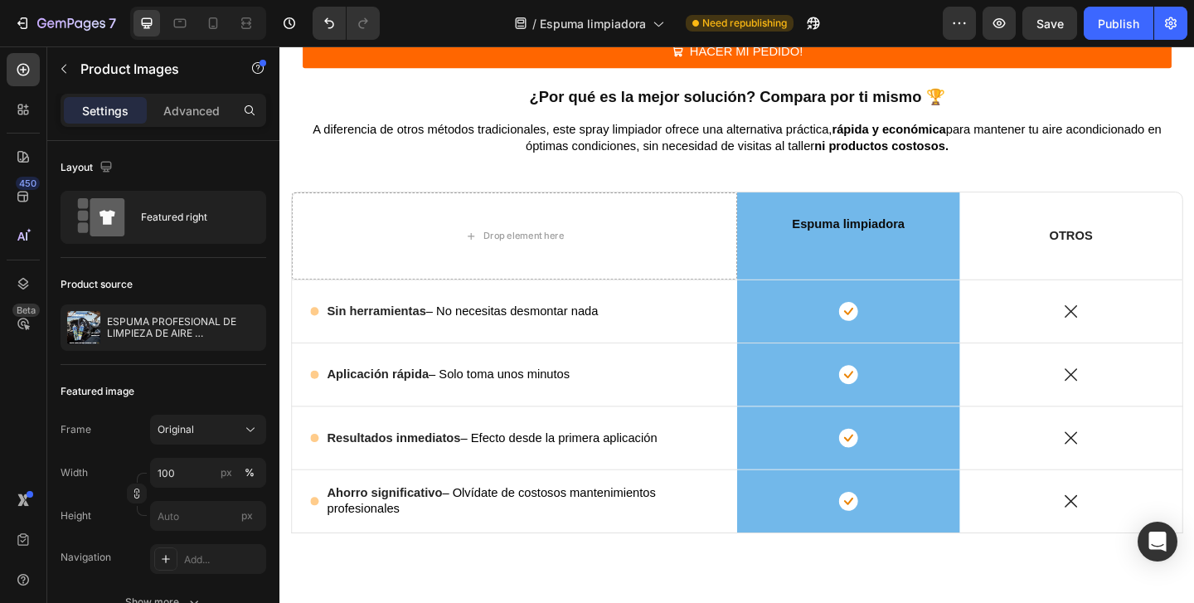
scroll to position [3867, 0]
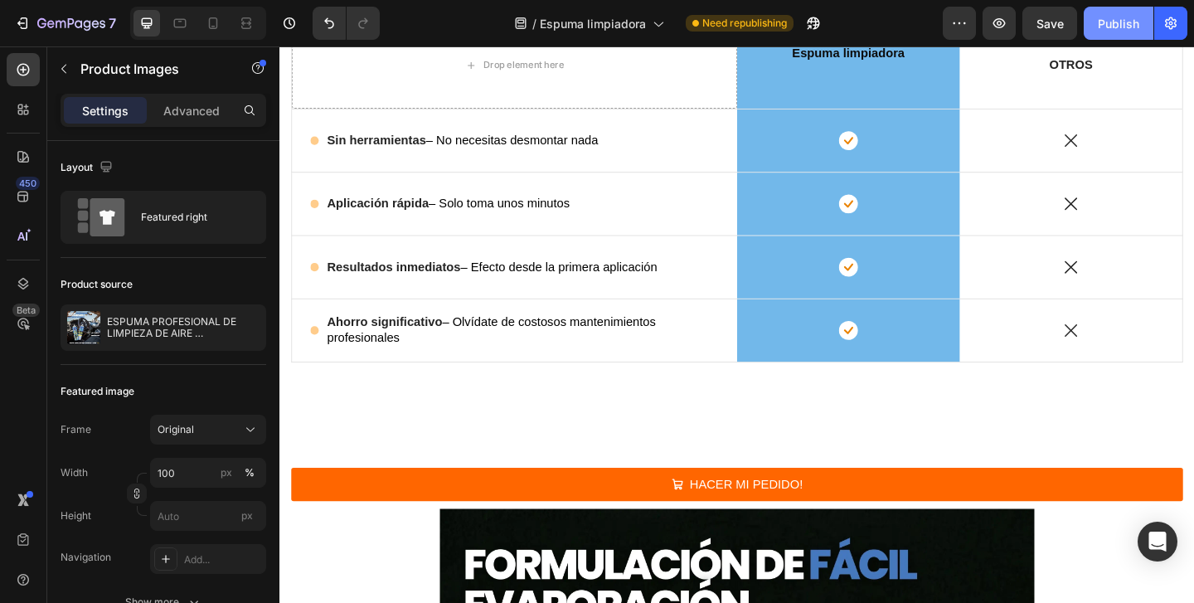
click at [1102, 20] on div "Publish" at bounding box center [1118, 23] width 41 height 17
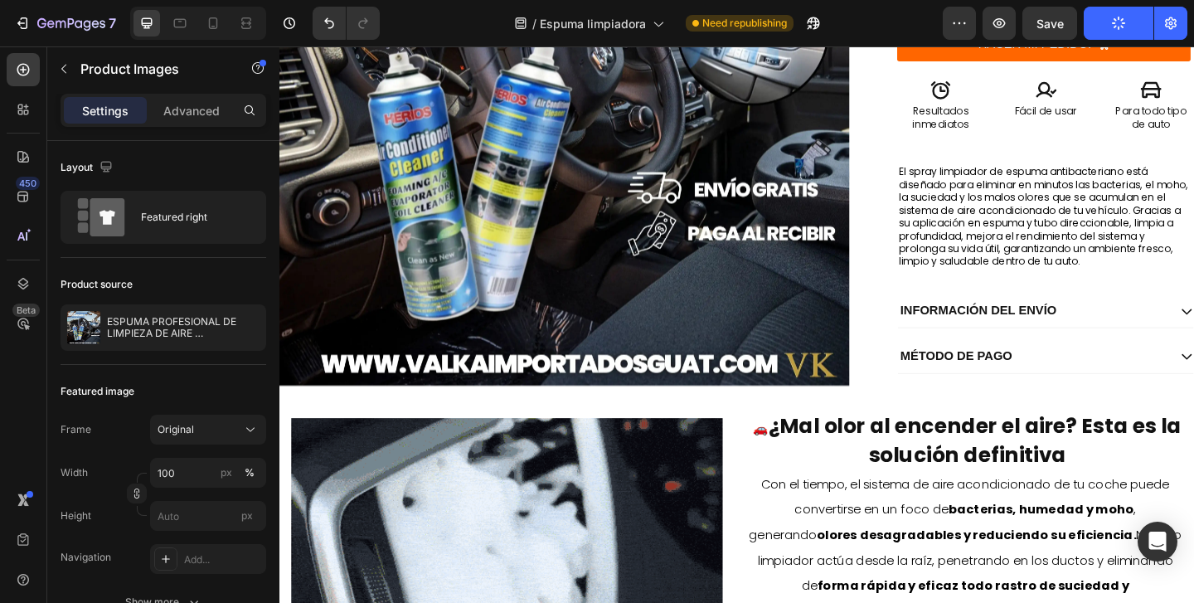
scroll to position [0, 0]
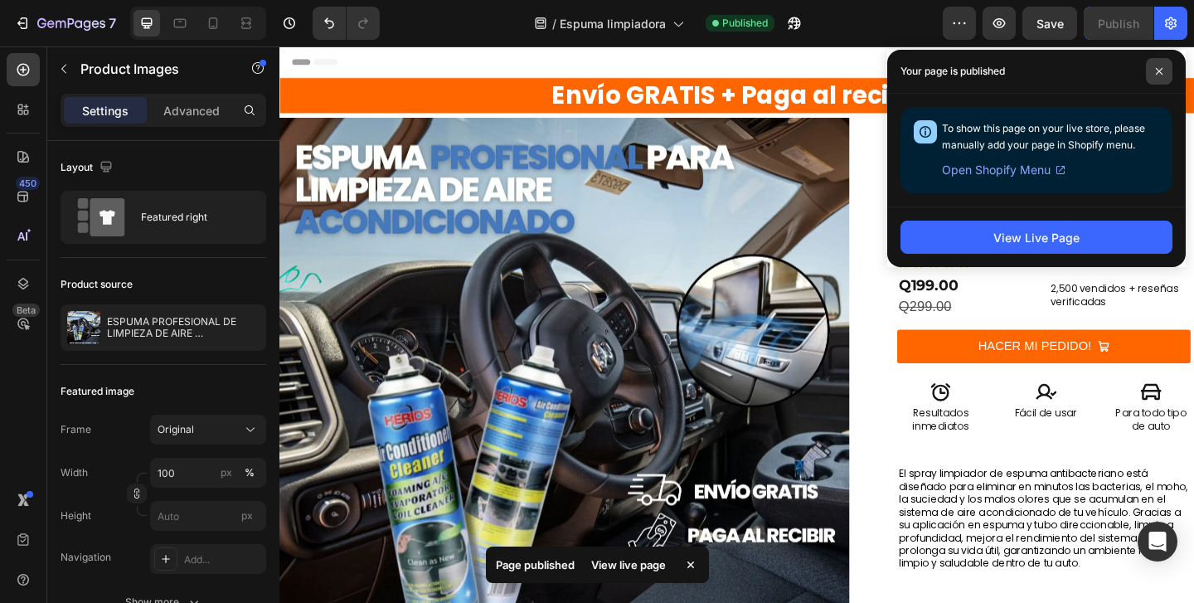
click at [1158, 71] on icon at bounding box center [1159, 71] width 8 height 8
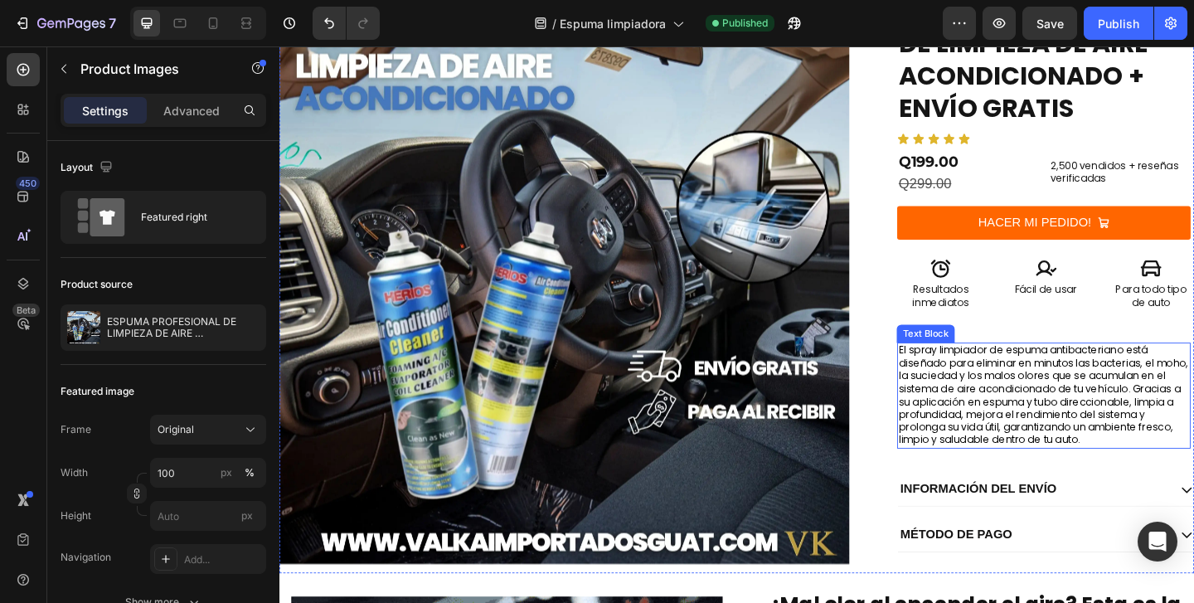
scroll to position [153, 0]
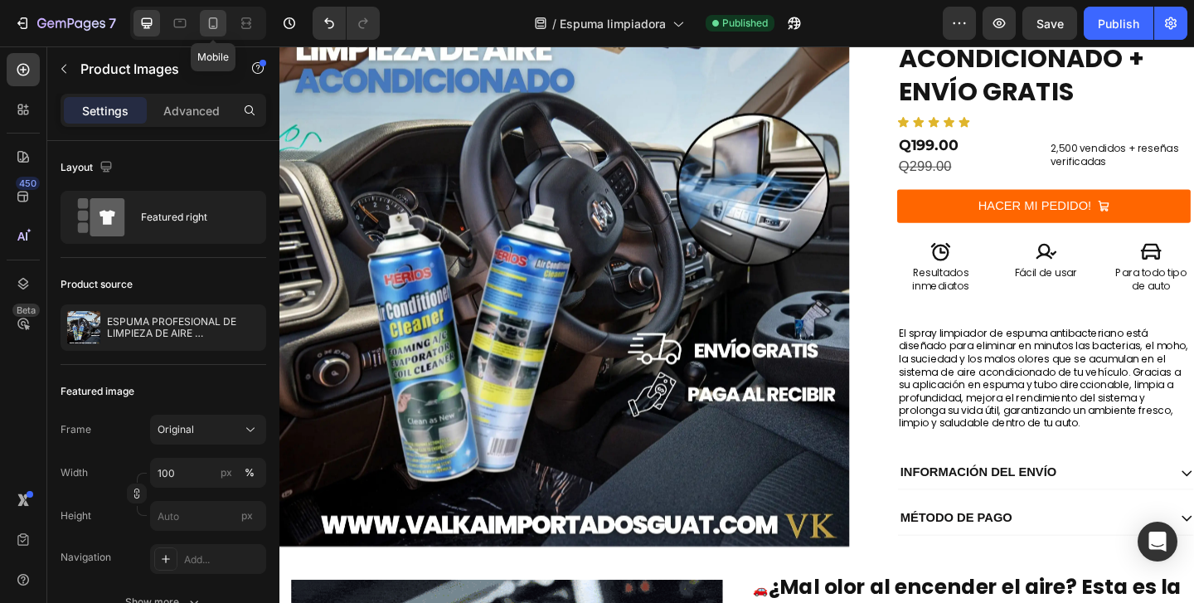
click at [216, 31] on icon at bounding box center [213, 23] width 17 height 17
type input "9"
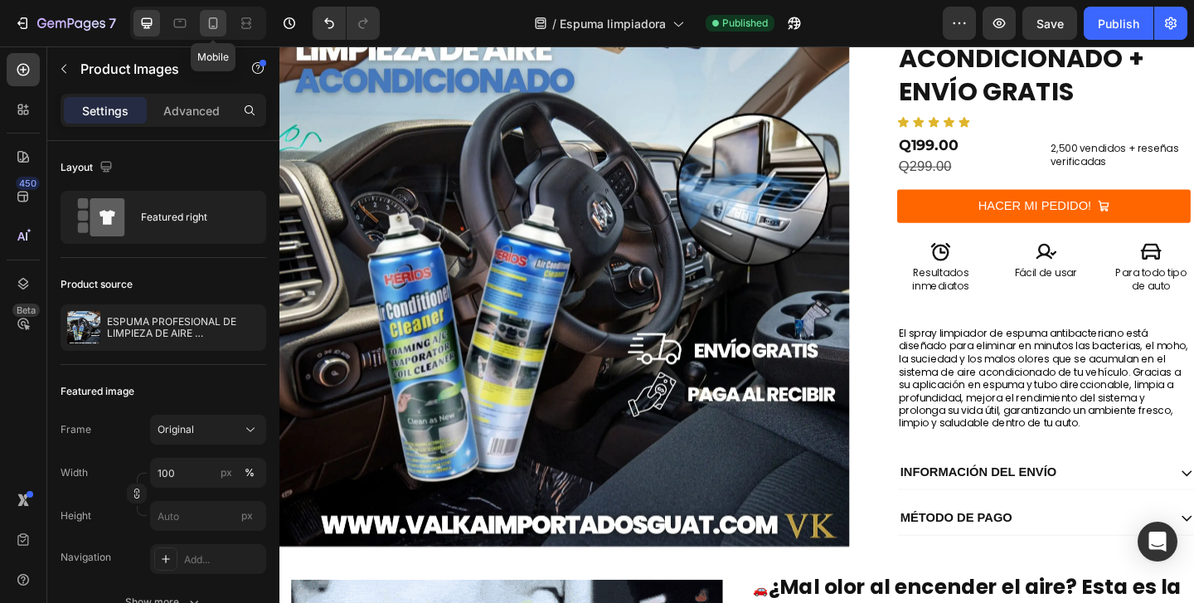
type input "9"
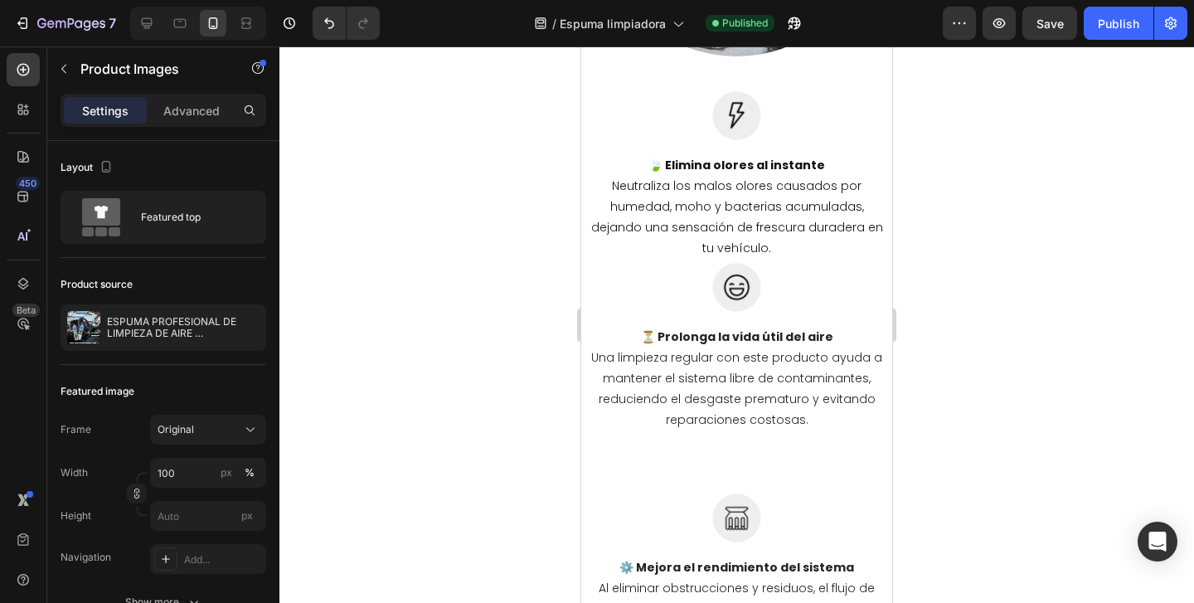
scroll to position [2239, 0]
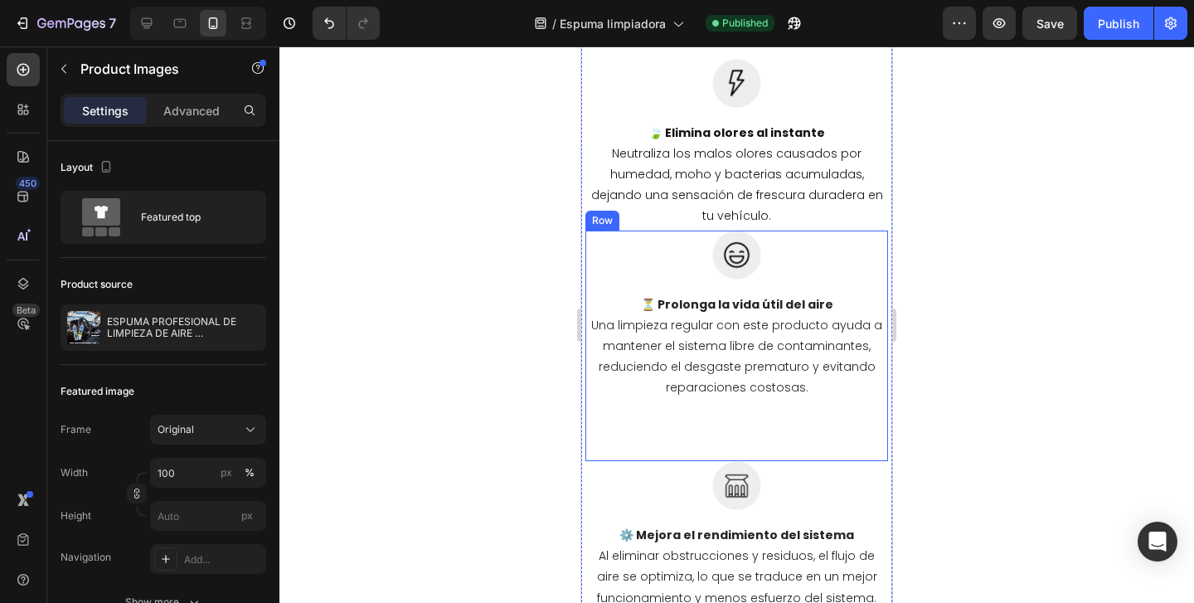
click at [839, 427] on div "Image ⏳ Prolonga la vida útil del aire Una limpieza regular con este producto a…" at bounding box center [737, 346] width 303 height 231
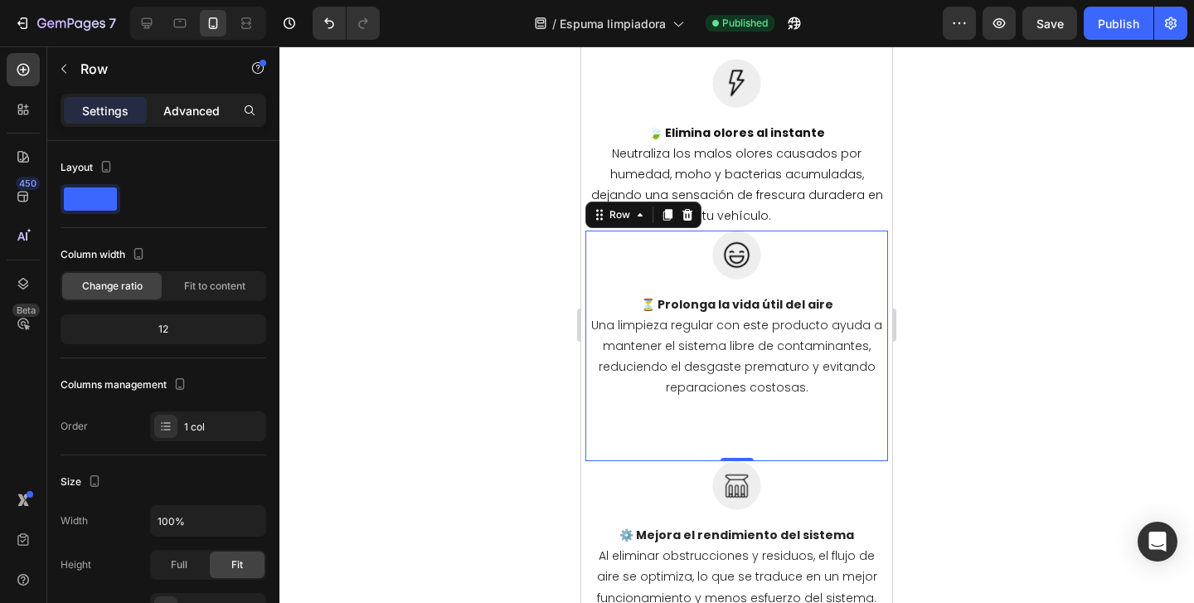
click at [202, 114] on p "Advanced" at bounding box center [191, 110] width 56 height 17
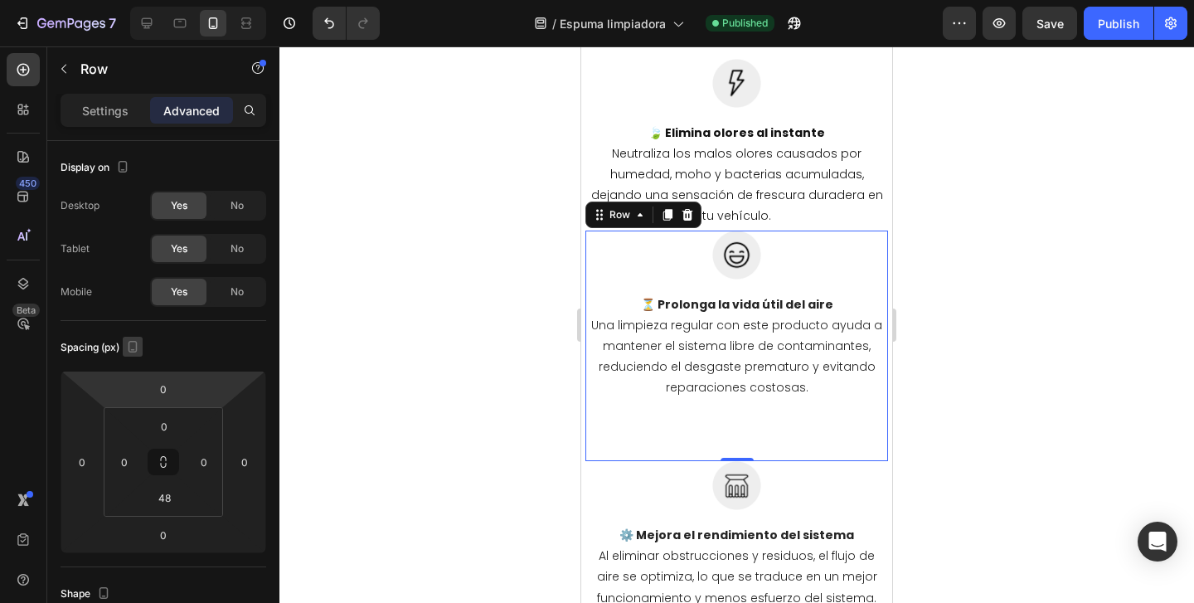
click at [136, 344] on icon "button" at bounding box center [132, 346] width 17 height 17
click at [173, 493] on input "48" at bounding box center [164, 497] width 33 height 25
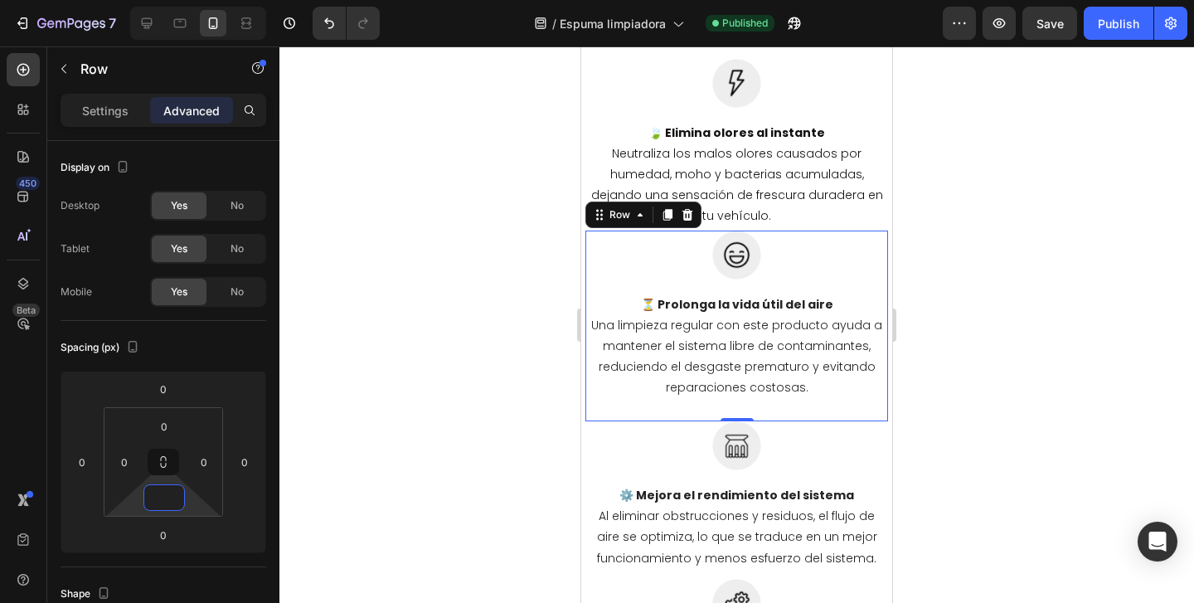
type input "0"
click at [383, 450] on div at bounding box center [737, 324] width 915 height 557
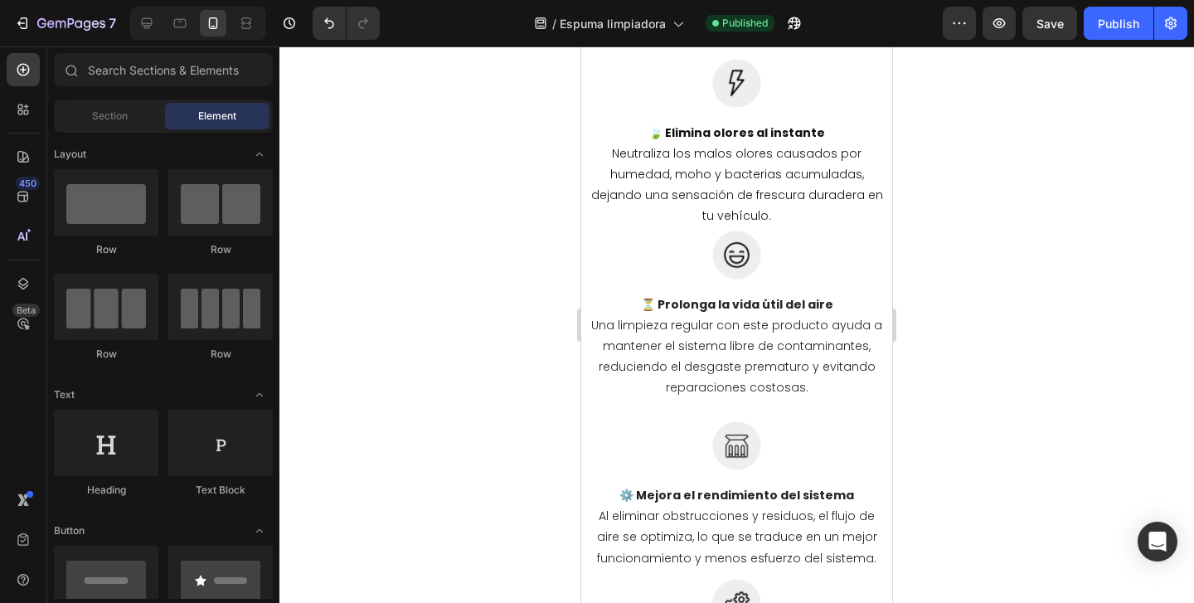
click at [450, 410] on div at bounding box center [737, 324] width 915 height 557
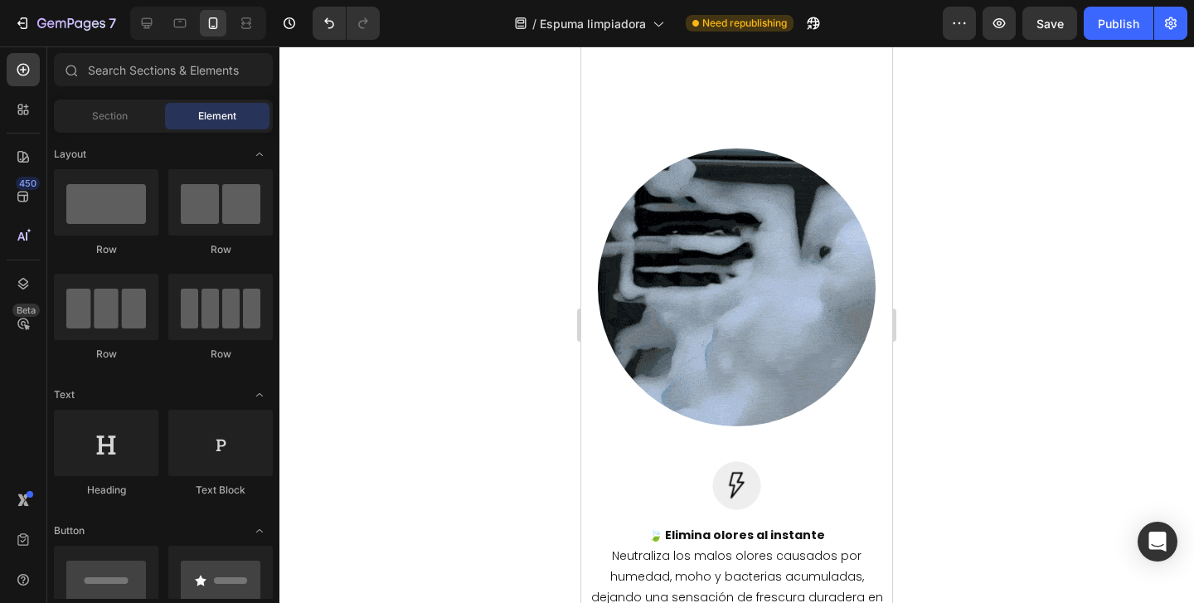
scroll to position [2156, 0]
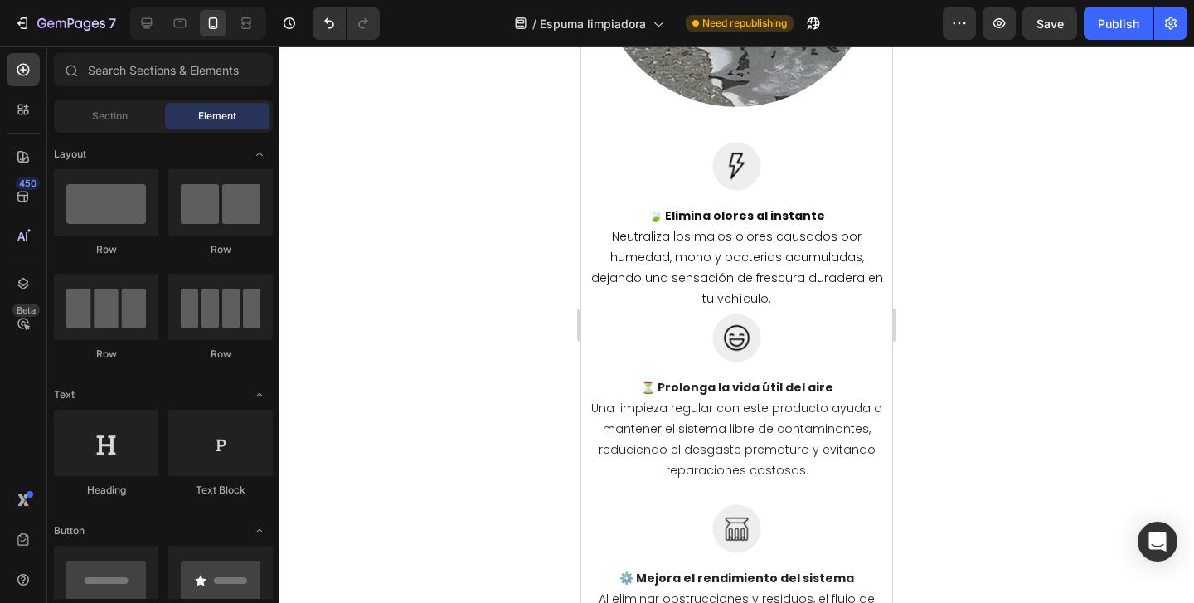
click at [1053, 270] on div at bounding box center [737, 324] width 915 height 557
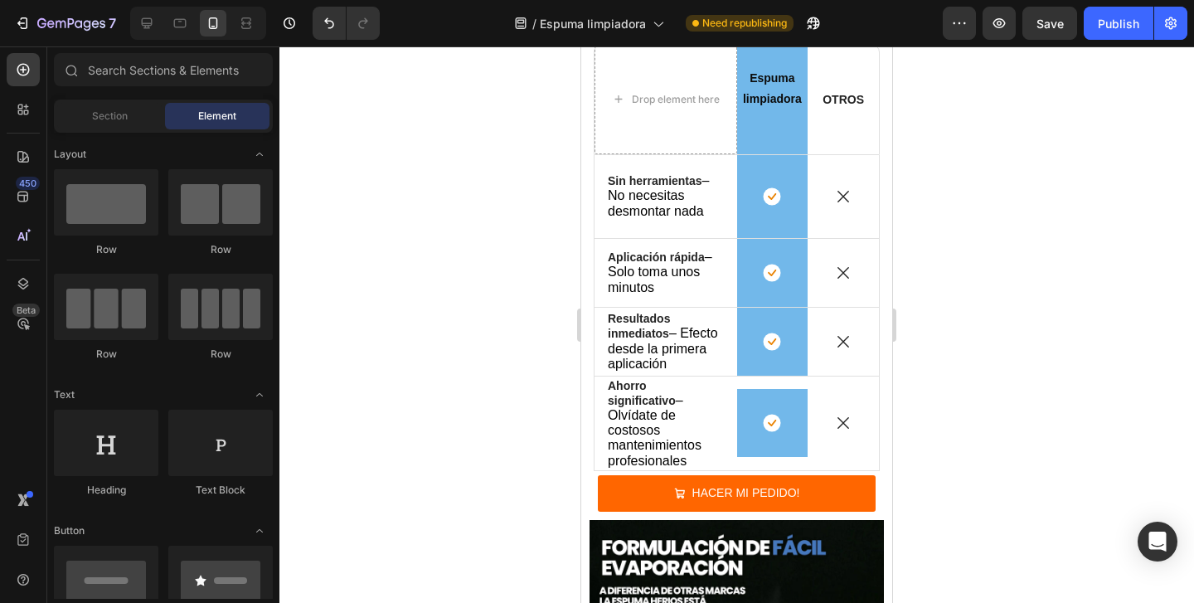
scroll to position [3955, 0]
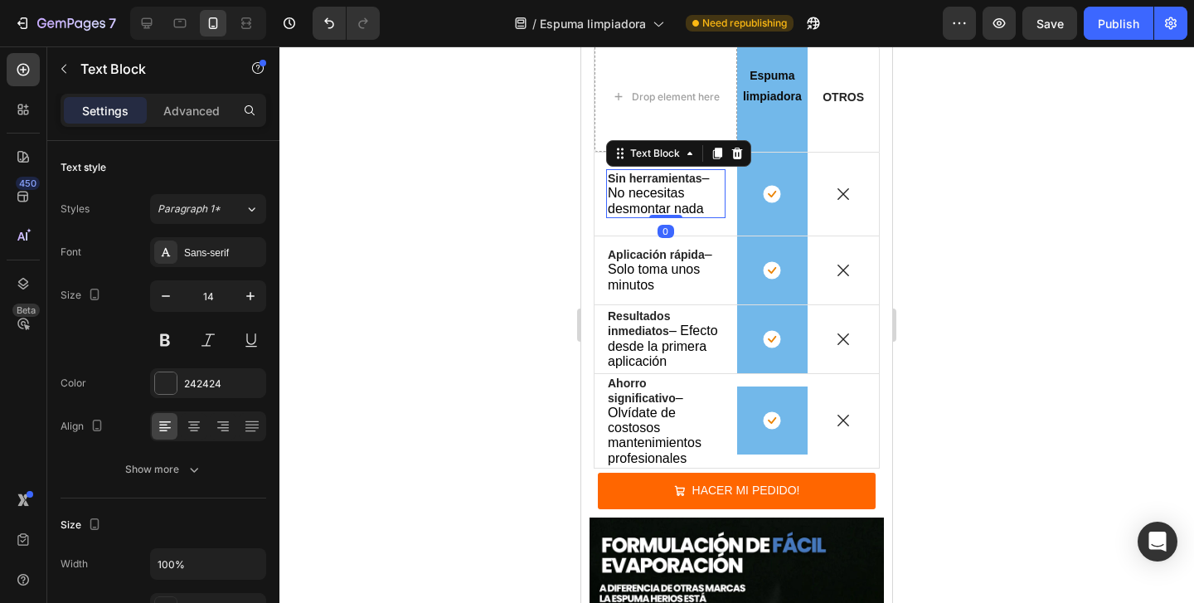
click at [688, 191] on p "Sin herramientas – No necesitas desmontar nada" at bounding box center [666, 194] width 116 height 46
click at [973, 234] on div at bounding box center [737, 324] width 915 height 557
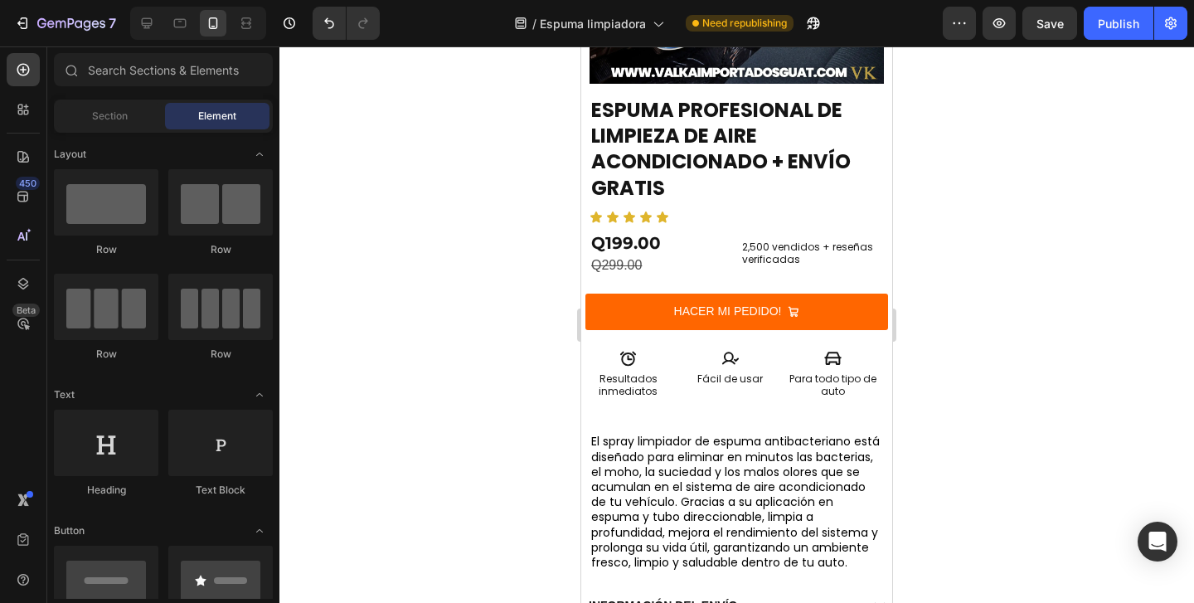
scroll to position [0, 0]
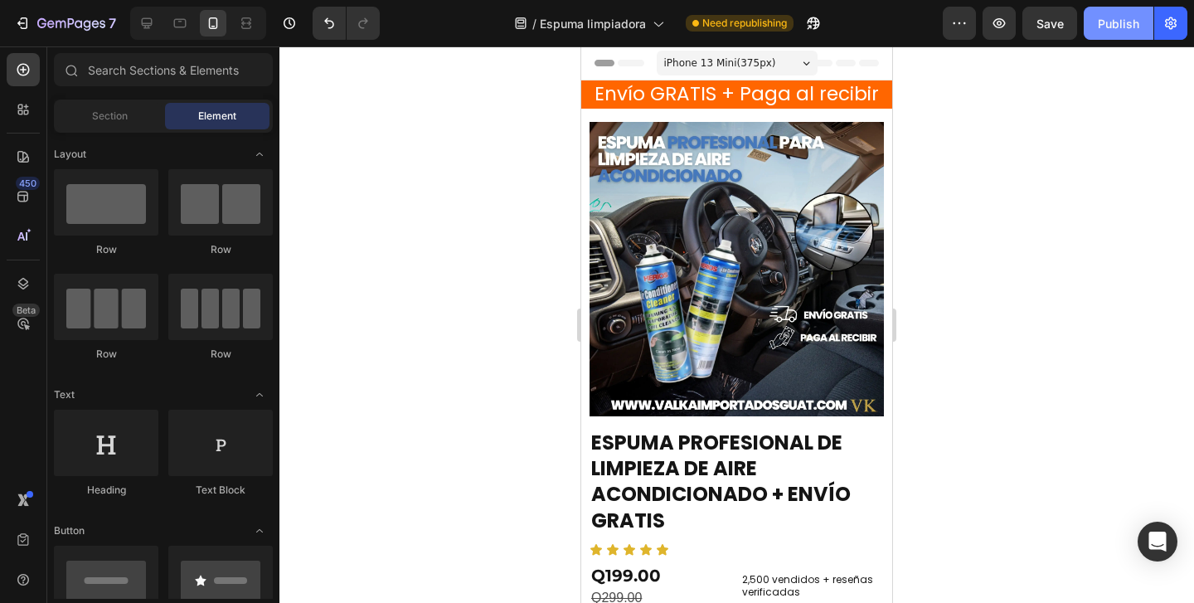
click at [1109, 12] on button "Publish" at bounding box center [1119, 23] width 70 height 33
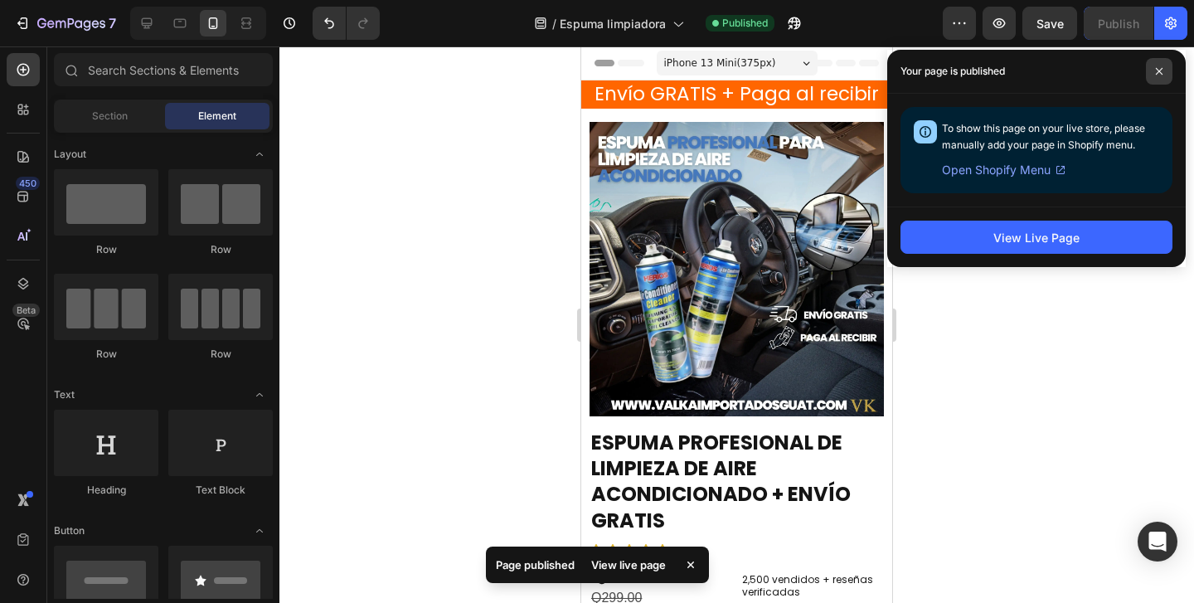
click at [1157, 66] on span at bounding box center [1159, 71] width 27 height 27
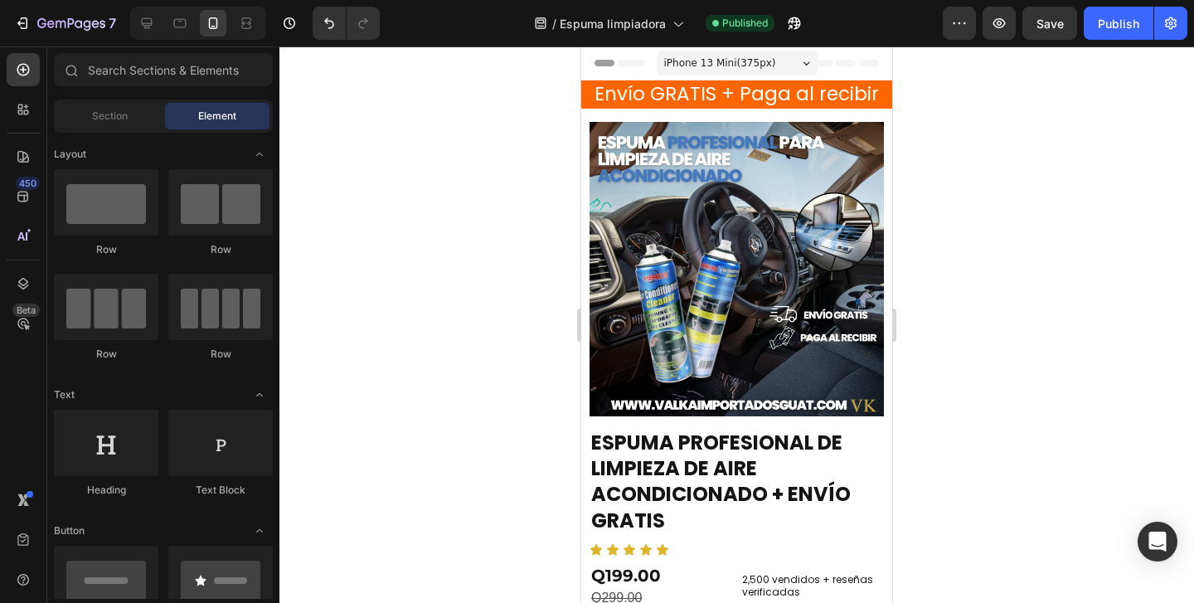
click at [1069, 219] on div at bounding box center [737, 324] width 915 height 557
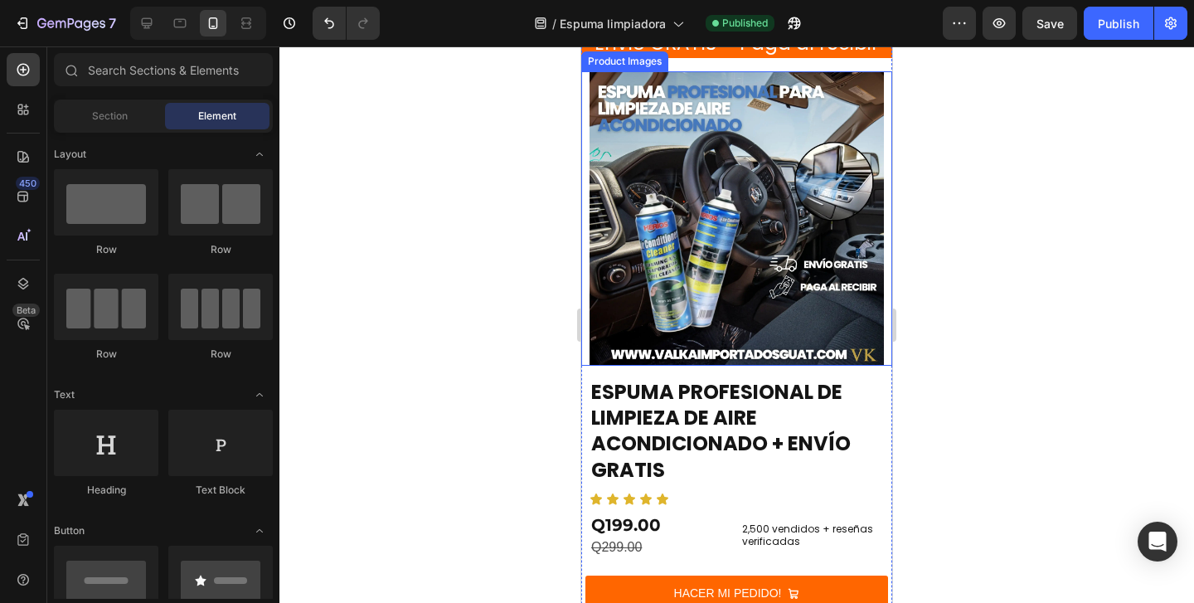
scroll to position [265, 0]
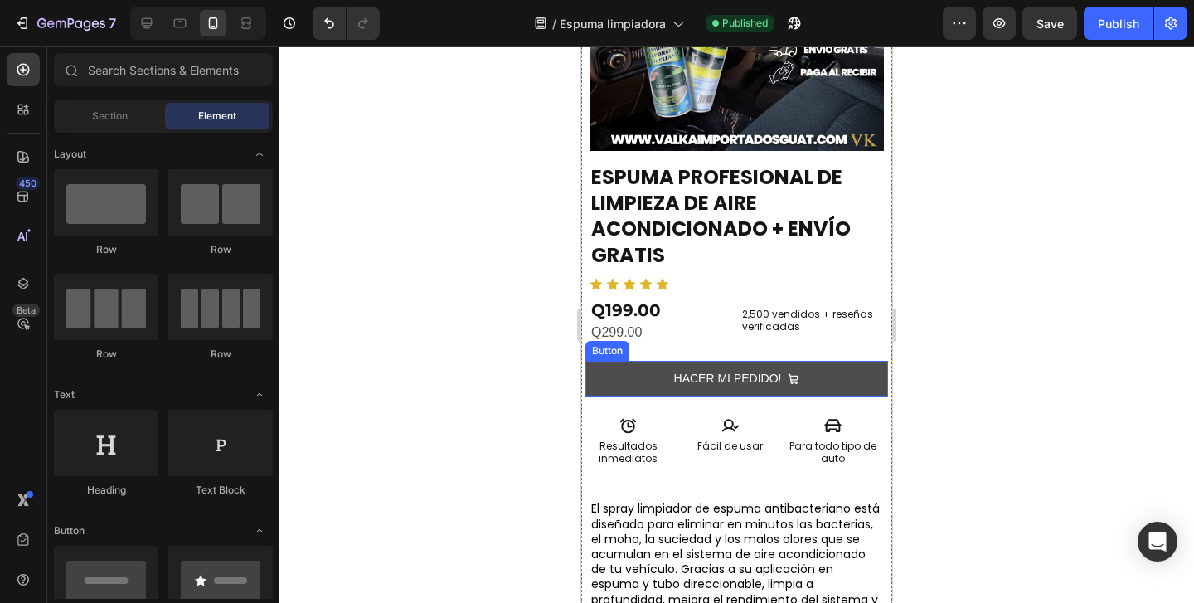
click at [591, 381] on button "HACER MI PEDIDO!" at bounding box center [737, 379] width 303 height 36
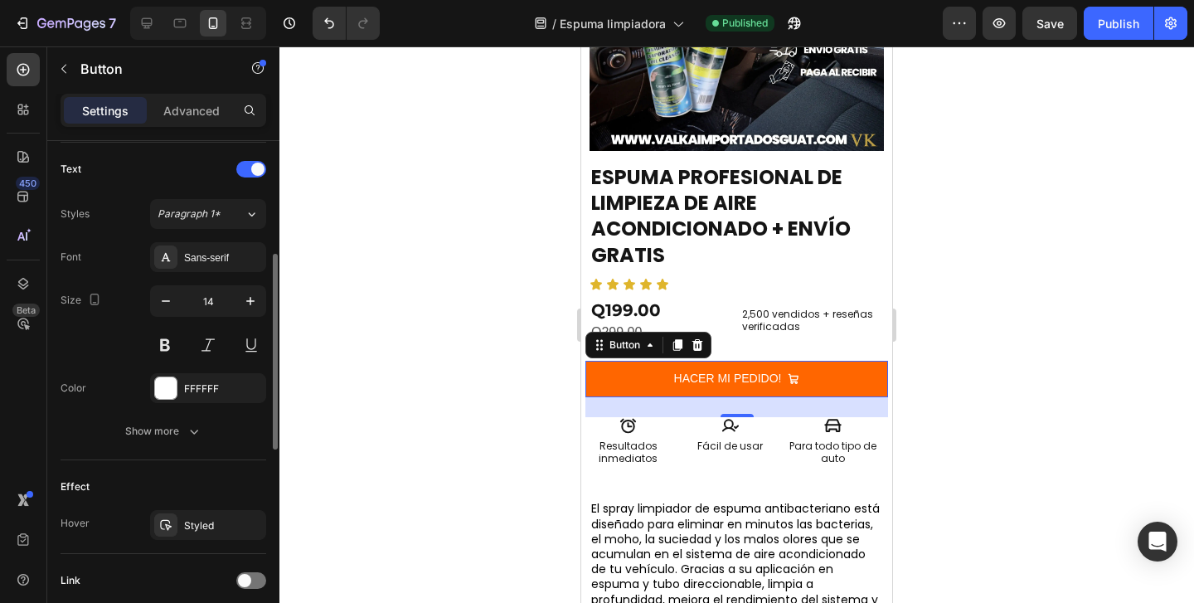
scroll to position [575, 0]
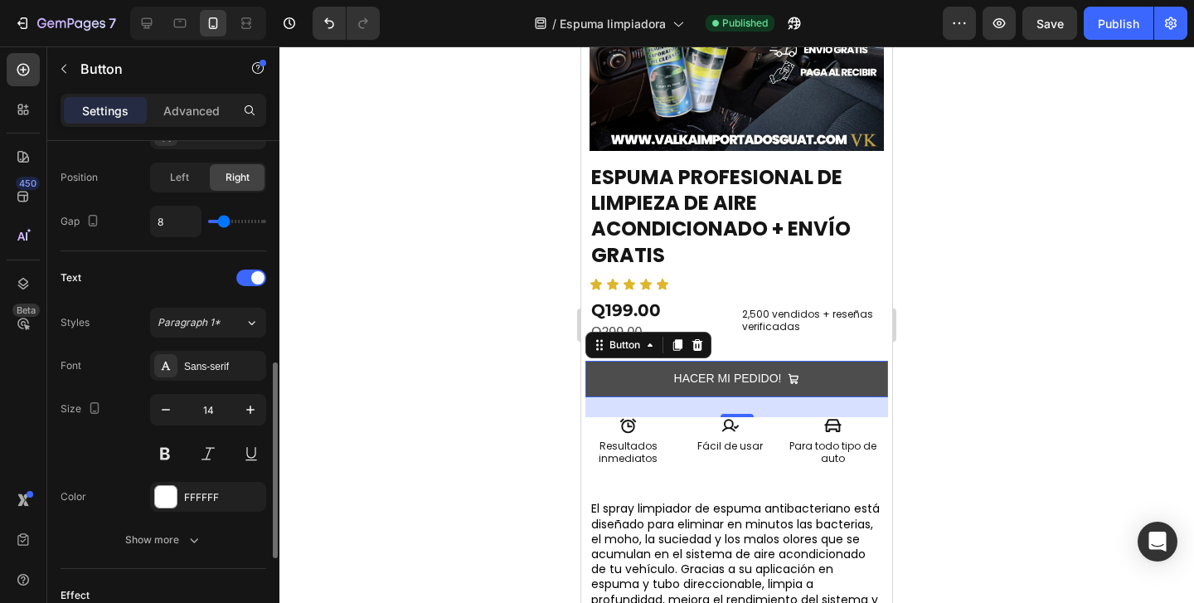
click at [609, 381] on button "HACER MI PEDIDO!" at bounding box center [737, 379] width 303 height 36
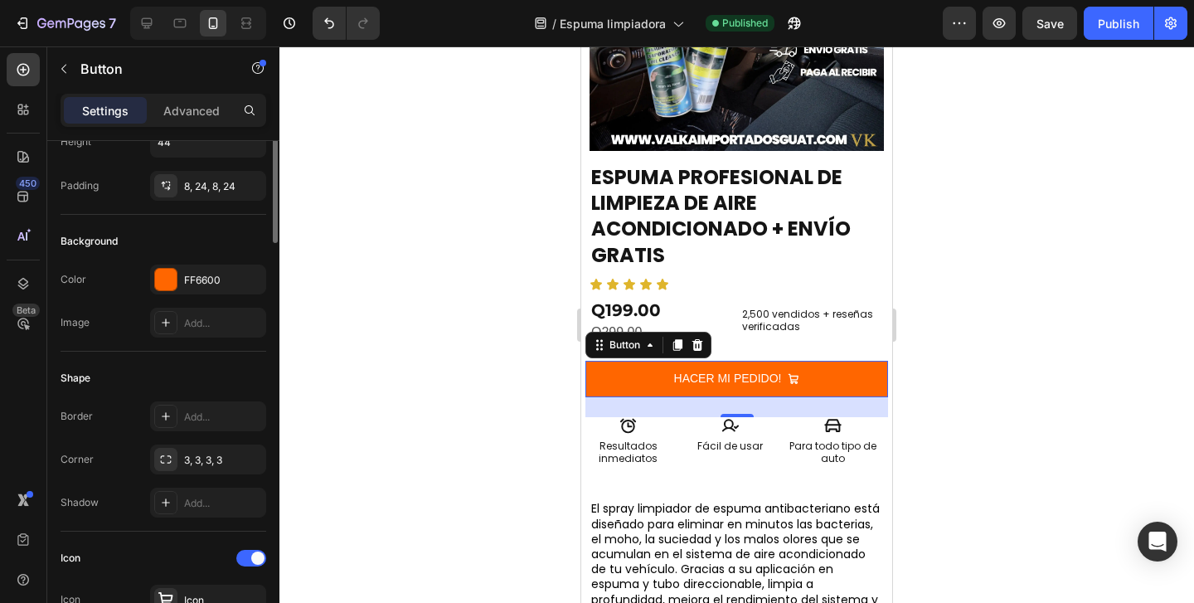
scroll to position [0, 0]
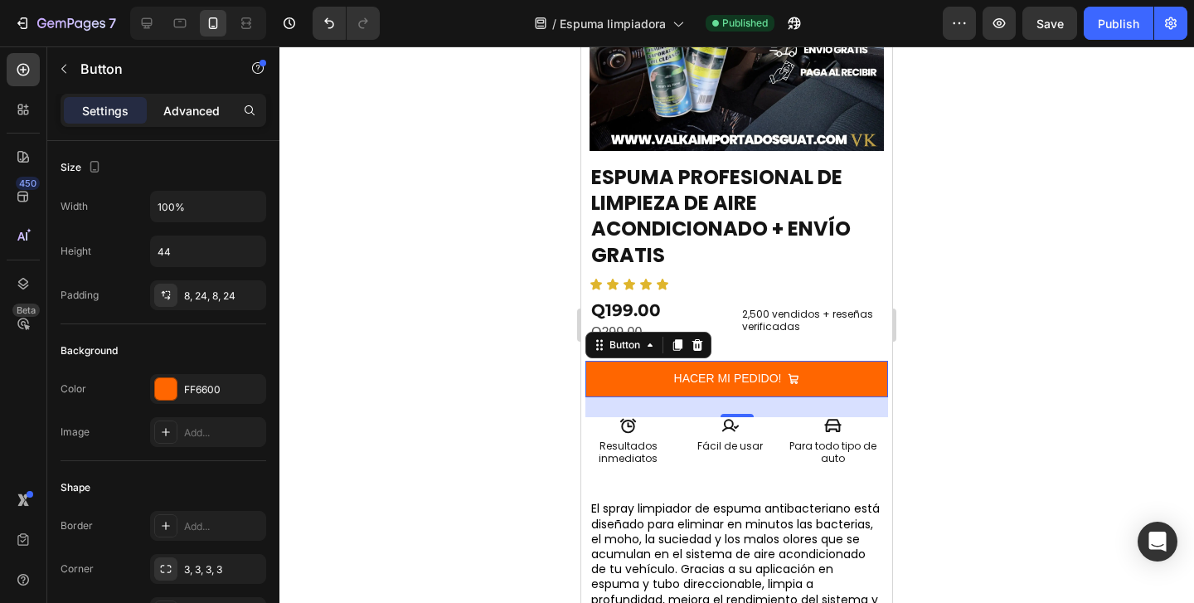
click at [186, 112] on p "Advanced" at bounding box center [191, 110] width 56 height 17
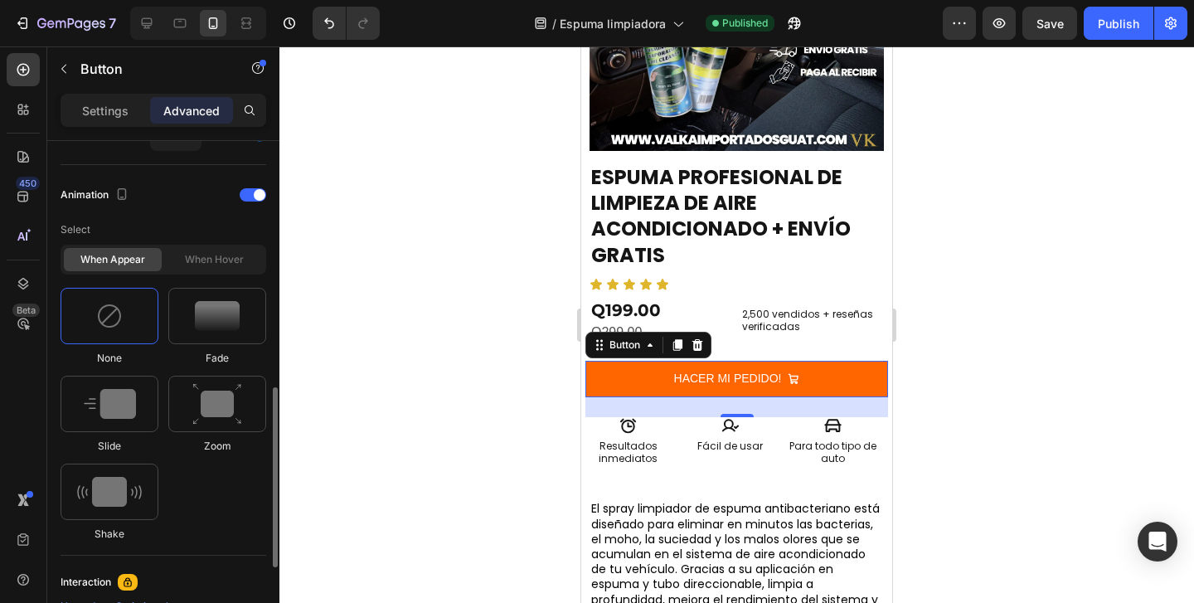
scroll to position [702, 0]
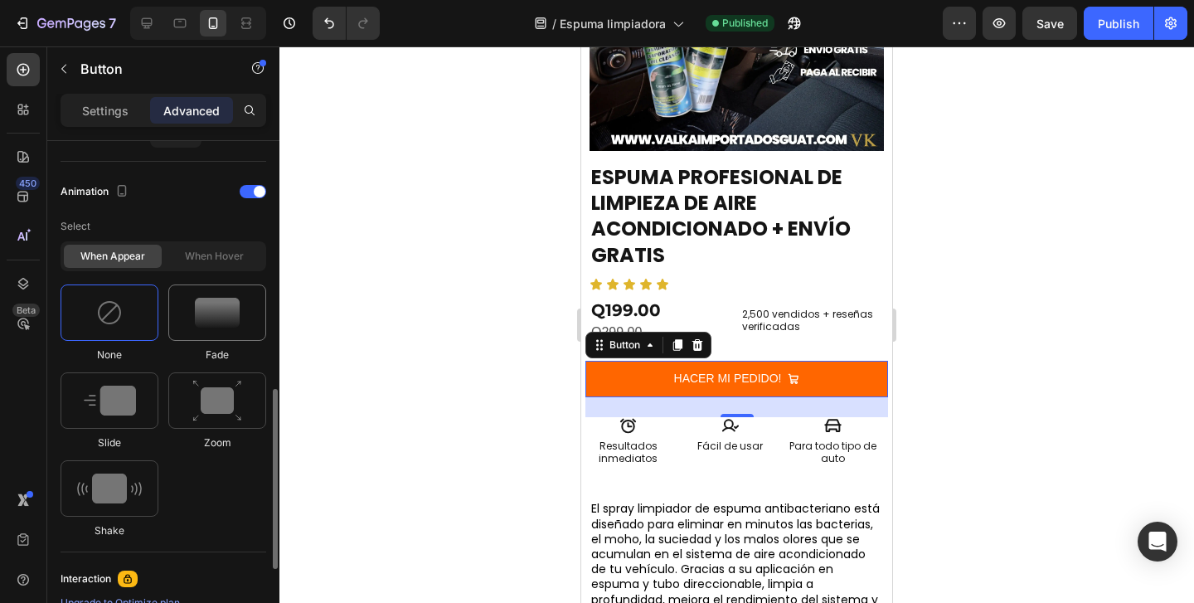
click at [204, 307] on img at bounding box center [217, 313] width 45 height 30
click at [224, 517] on div "None Fade Slide Zoom Shake" at bounding box center [164, 411] width 206 height 254
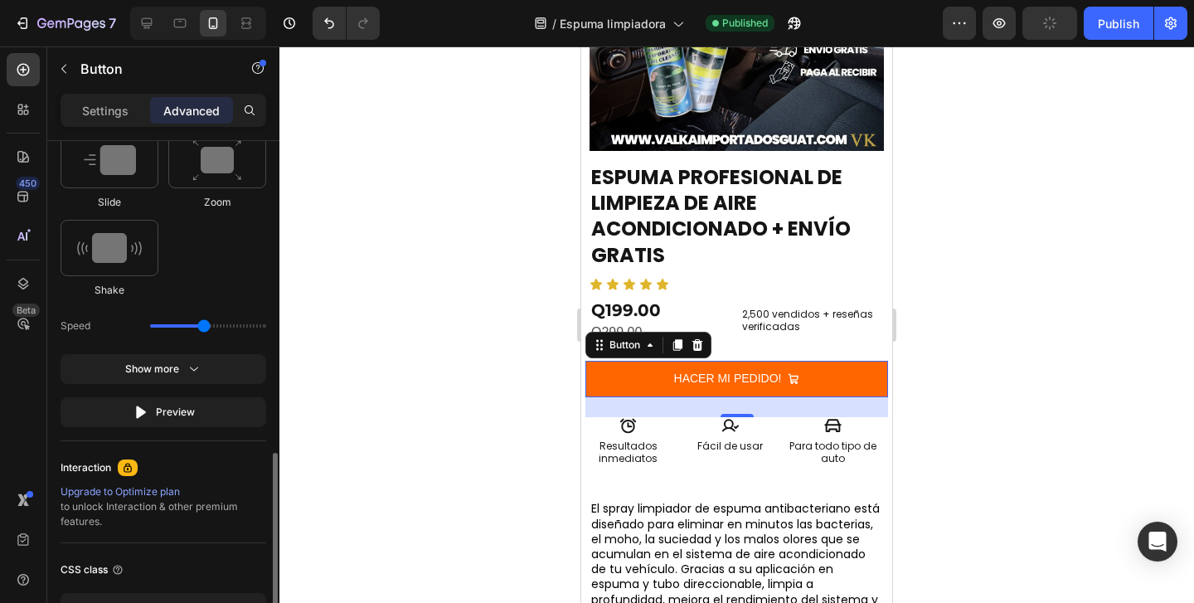
scroll to position [946, 0]
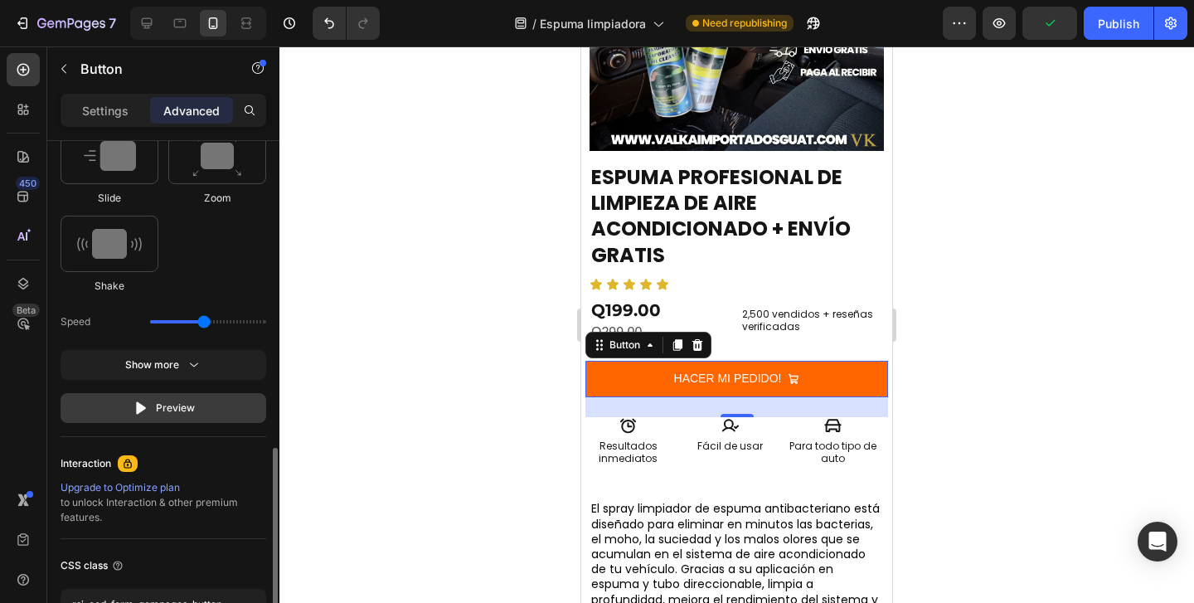
click at [187, 410] on div "Preview" at bounding box center [164, 408] width 62 height 17
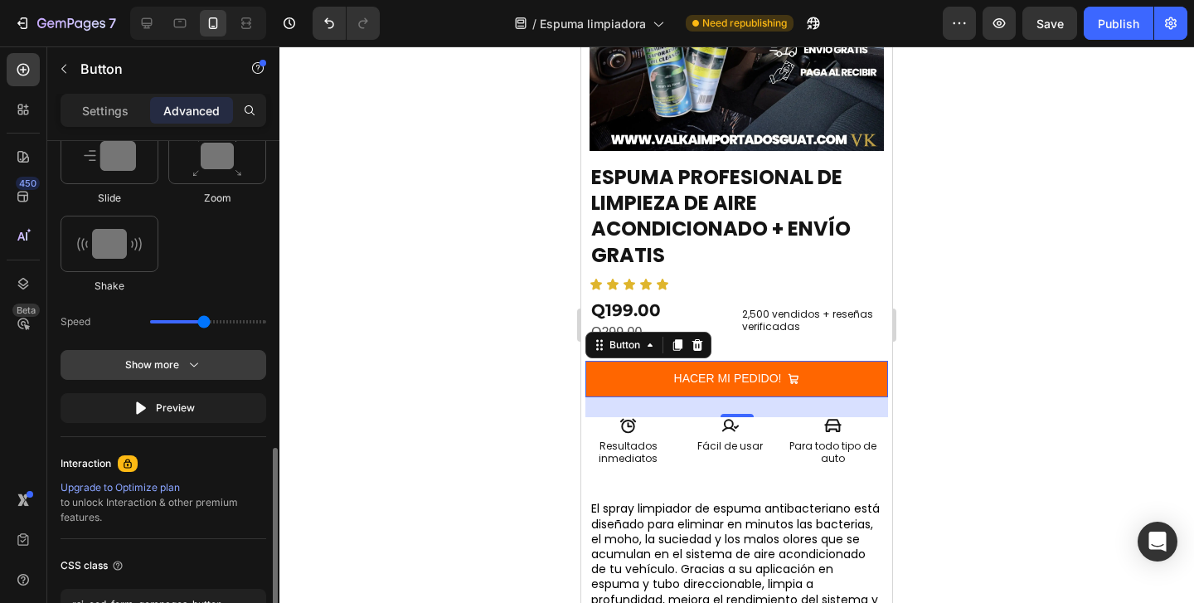
click at [207, 393] on button "Show more" at bounding box center [164, 408] width 206 height 30
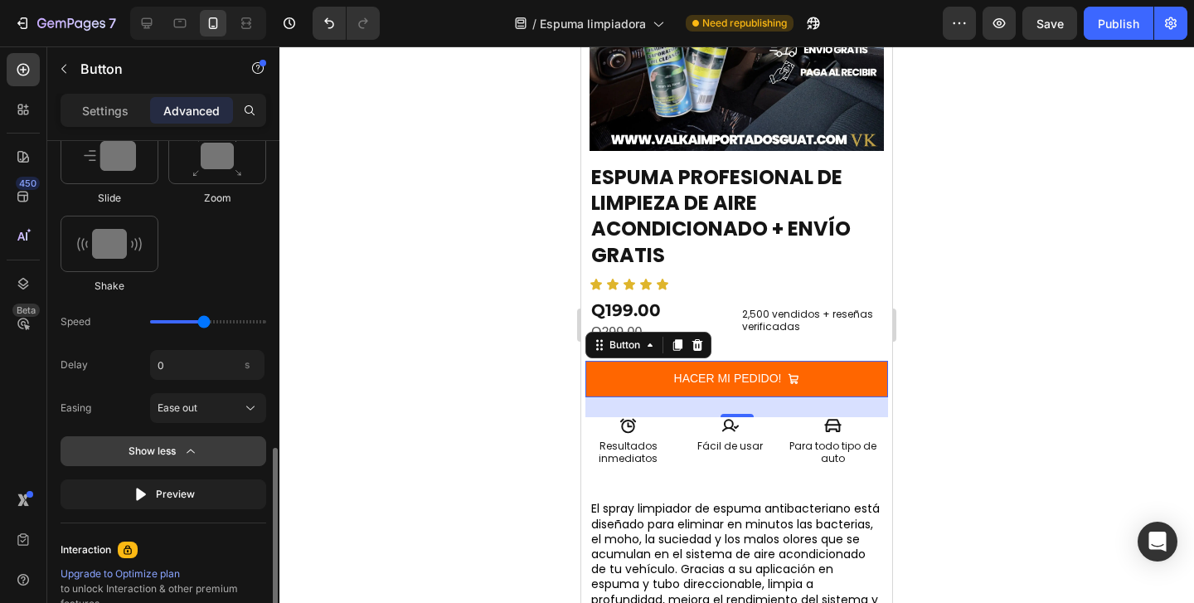
click at [195, 455] on icon "button" at bounding box center [190, 451] width 17 height 17
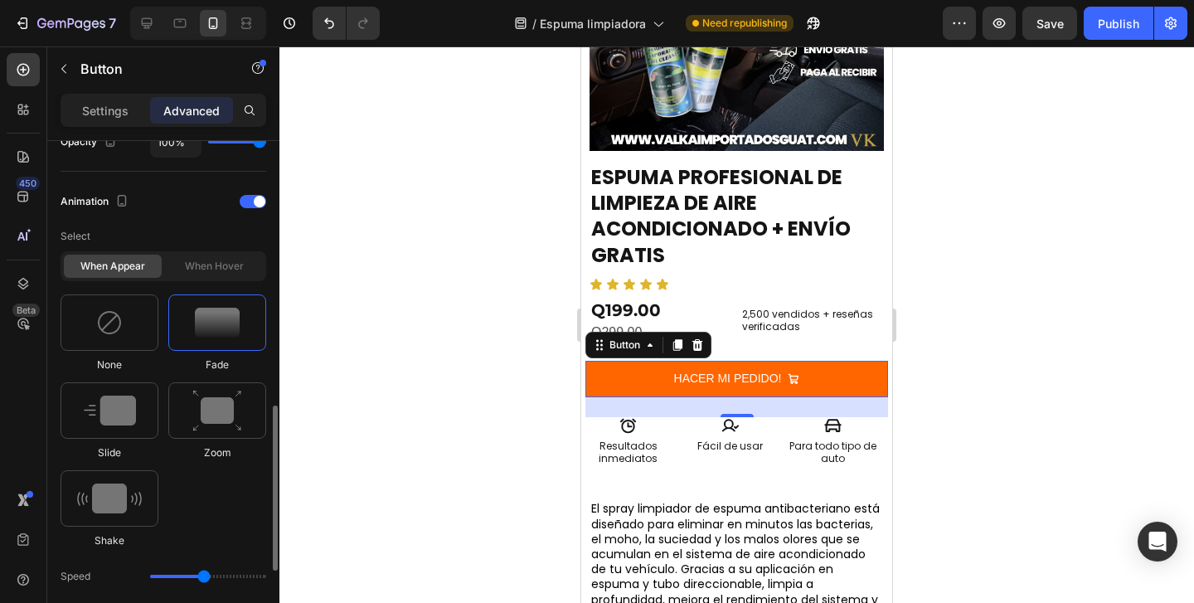
scroll to position [691, 0]
click at [152, 489] on div at bounding box center [110, 499] width 98 height 56
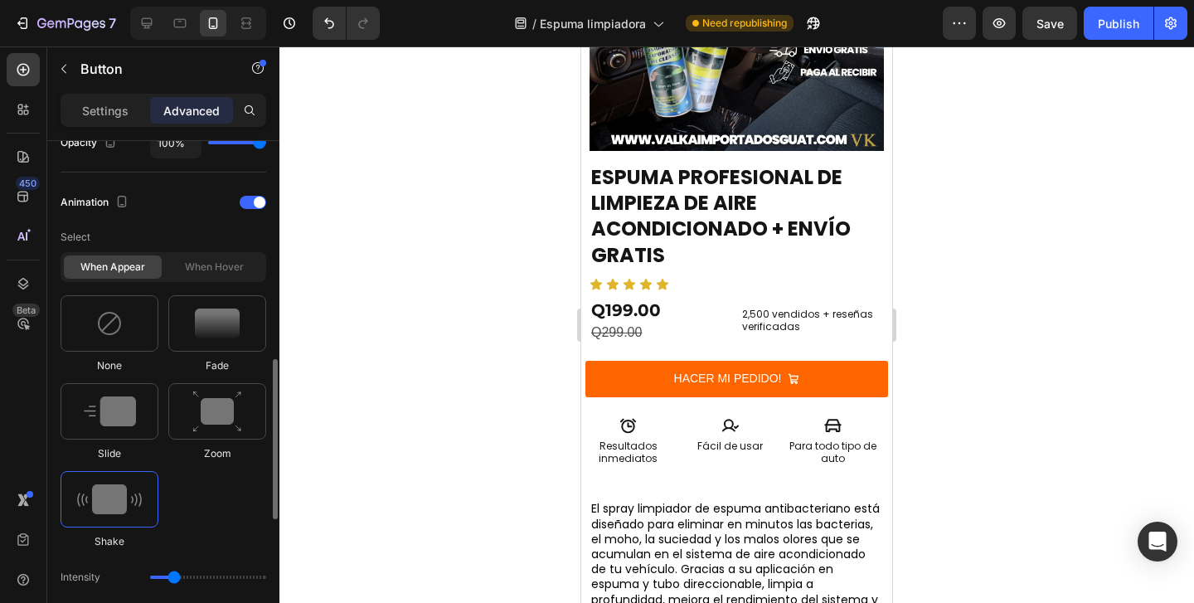
click at [130, 490] on img at bounding box center [109, 499] width 65 height 30
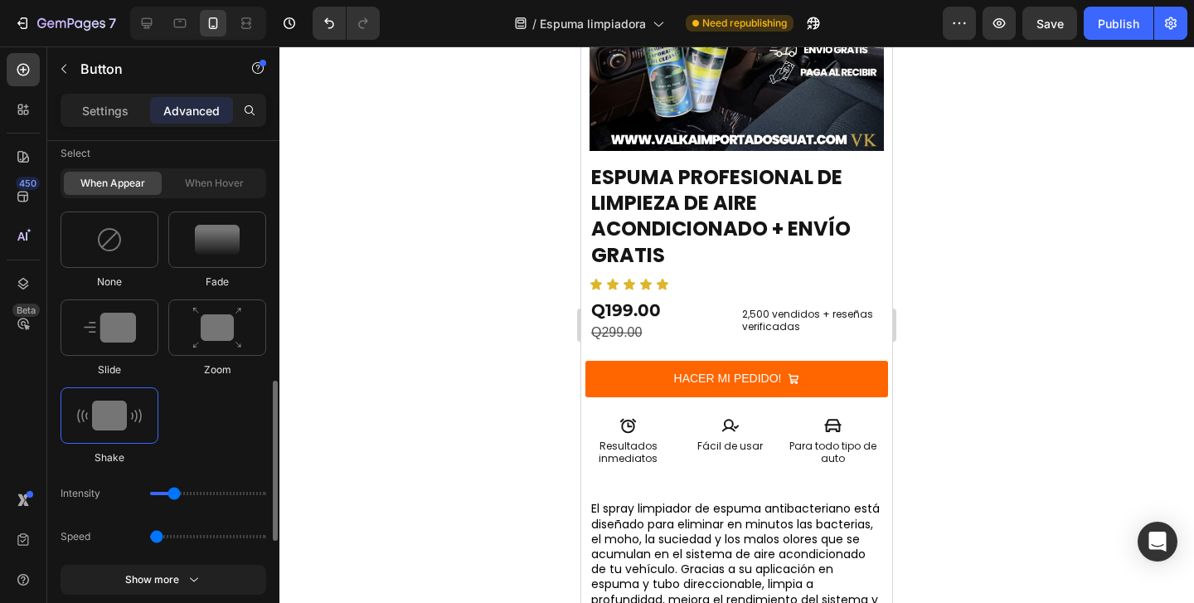
scroll to position [769, 0]
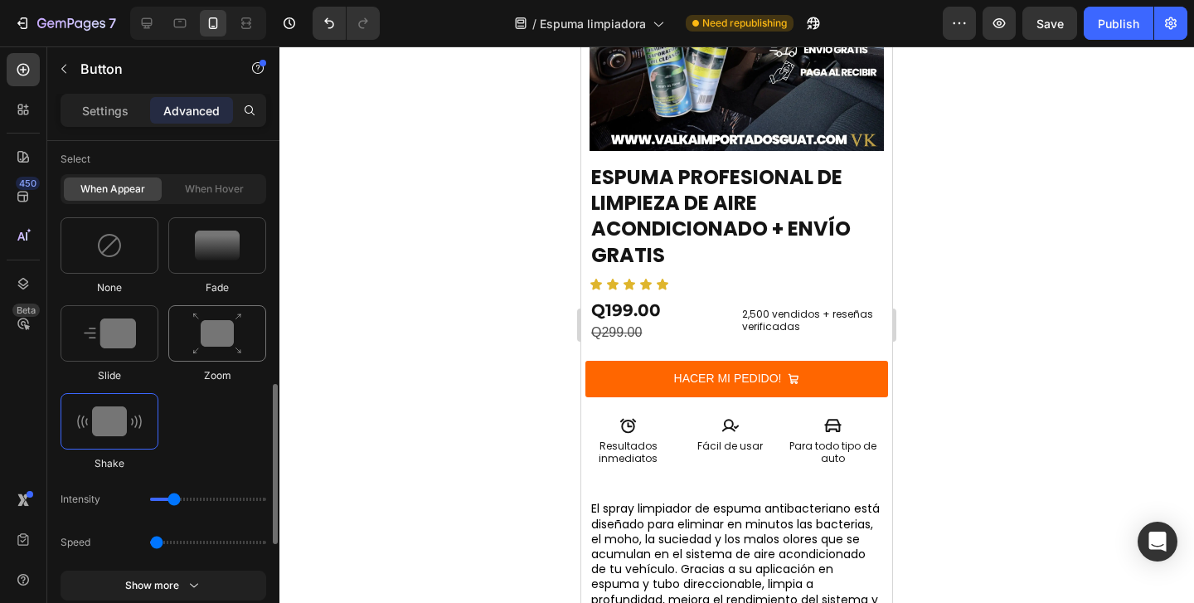
click at [206, 316] on img at bounding box center [217, 334] width 50 height 42
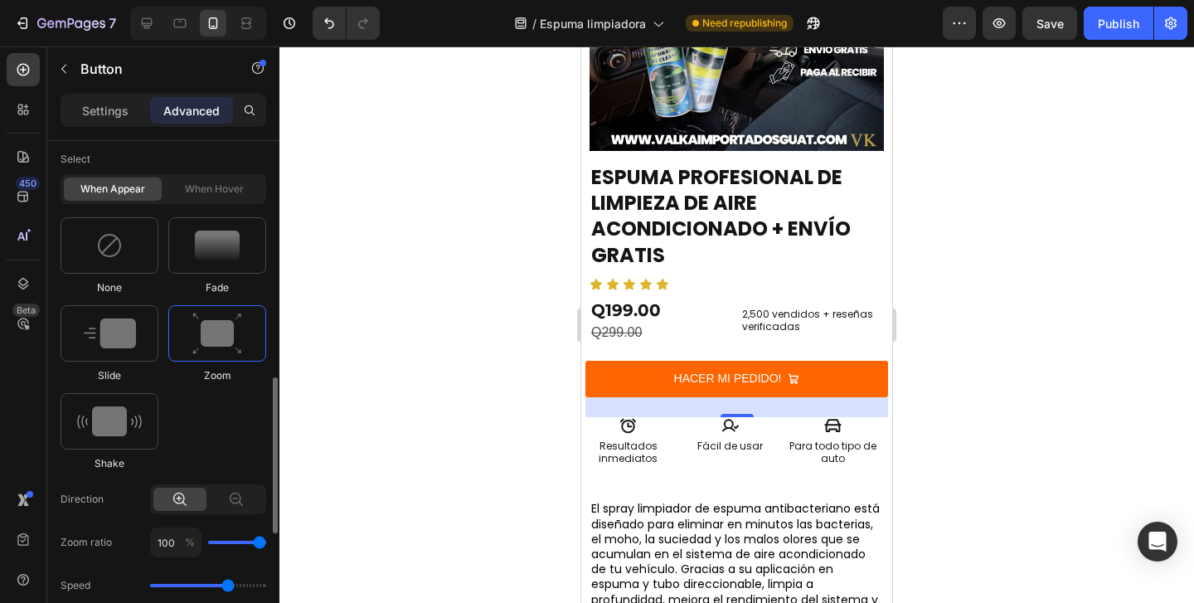
click at [202, 333] on img at bounding box center [217, 334] width 50 height 42
click at [113, 323] on img at bounding box center [110, 333] width 52 height 30
type input "1.7"
click at [210, 262] on div at bounding box center [217, 245] width 98 height 56
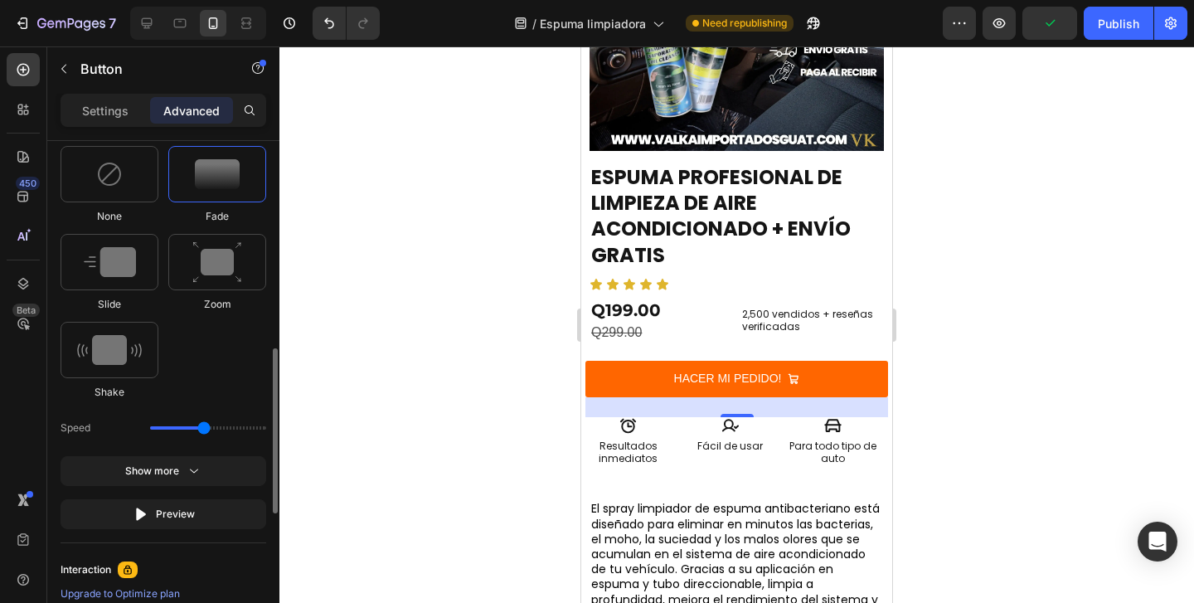
scroll to position [766, 0]
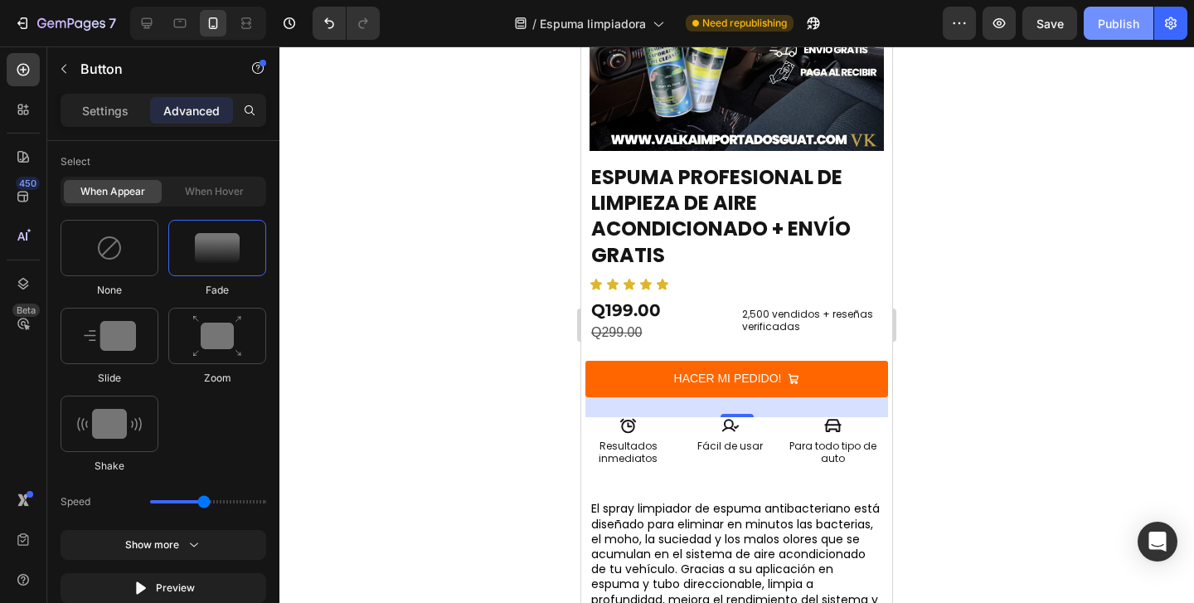
click at [1111, 17] on div "Publish" at bounding box center [1118, 23] width 41 height 17
click at [151, 31] on icon at bounding box center [147, 23] width 17 height 17
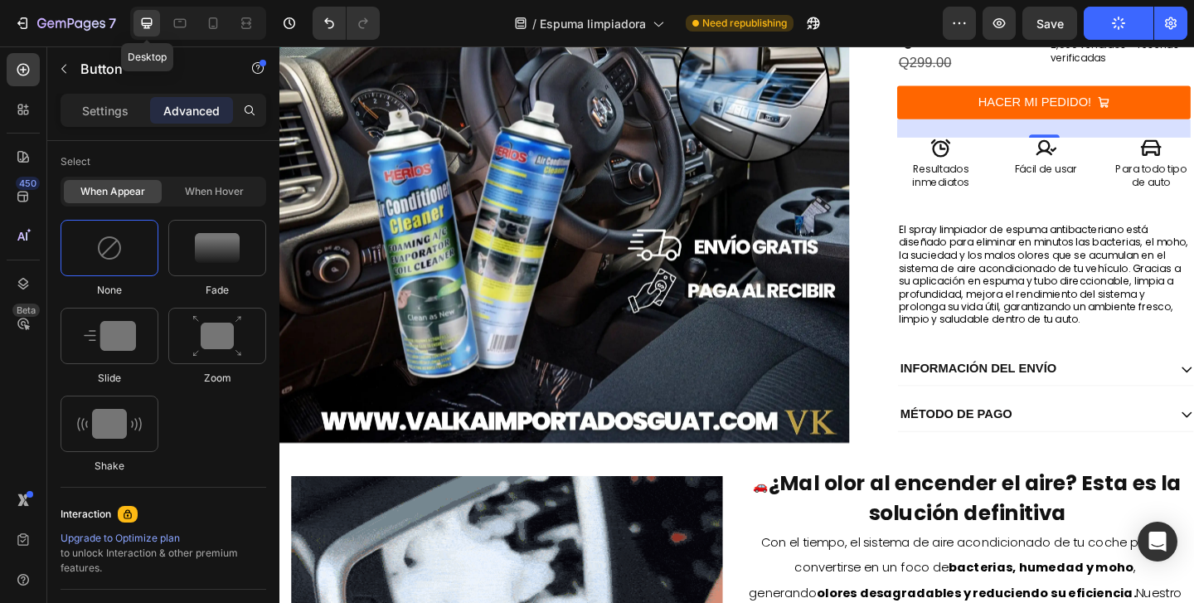
scroll to position [250, 0]
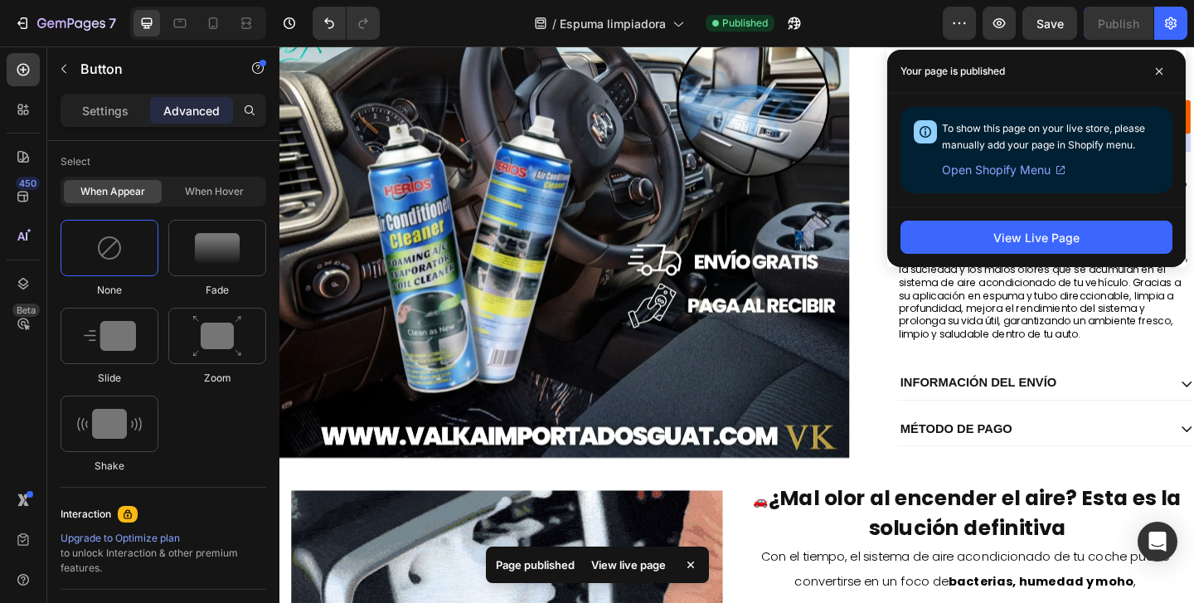
click at [923, 112] on div "To show this page on your live store, please manually add your page in Shopify …" at bounding box center [1037, 150] width 272 height 86
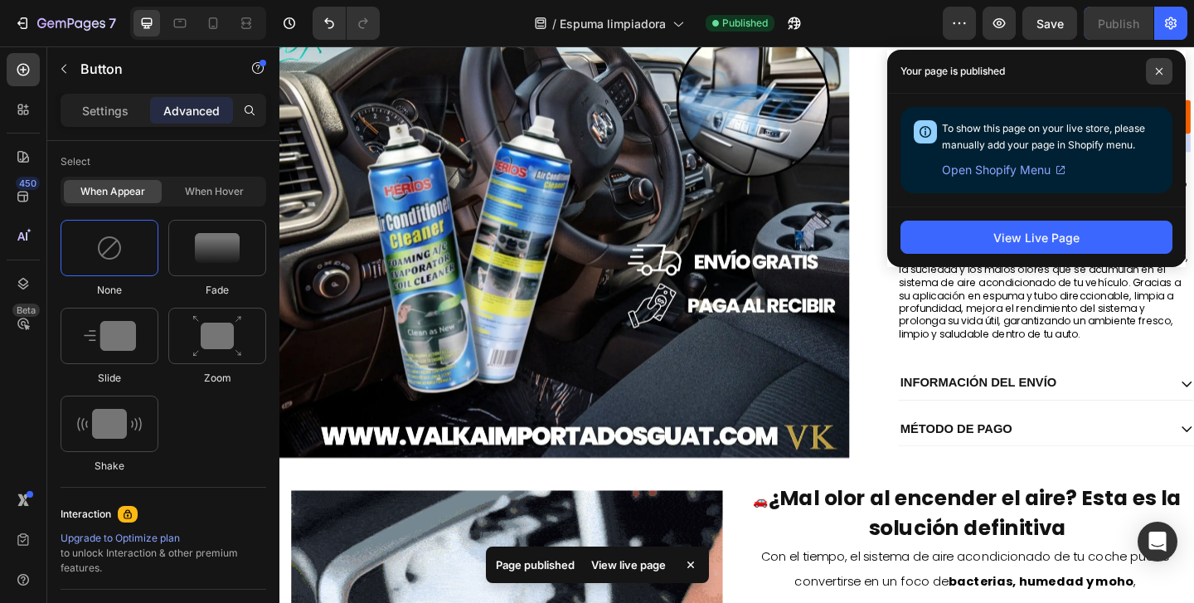
click at [1155, 67] on icon at bounding box center [1159, 71] width 8 height 8
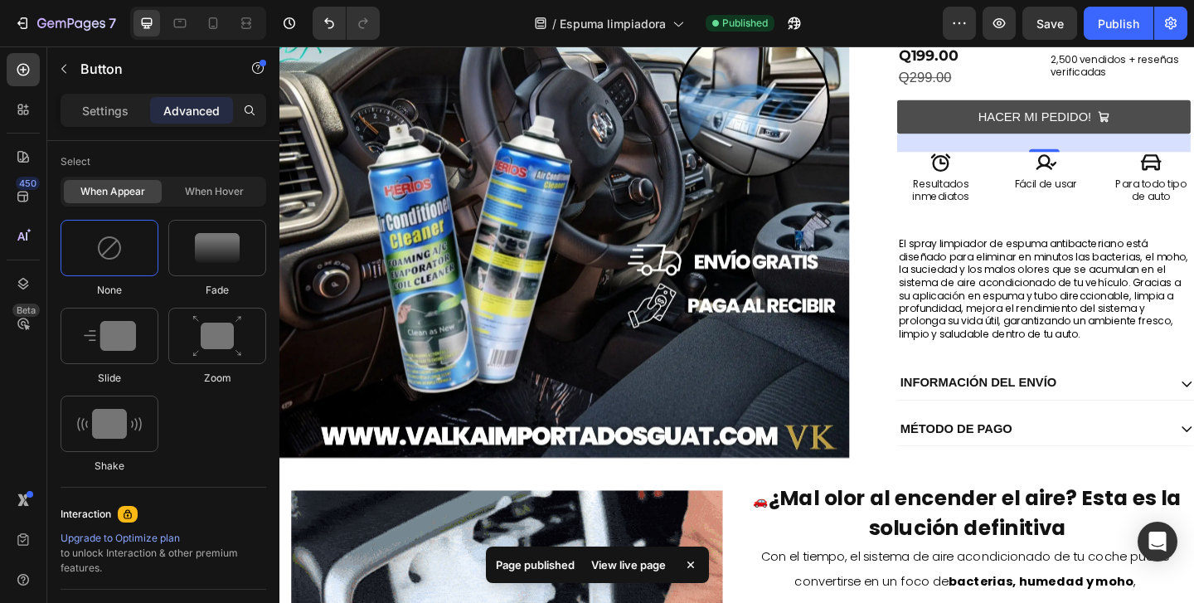
click at [974, 117] on button "HACER MI PEDIDO!" at bounding box center [1110, 123] width 319 height 36
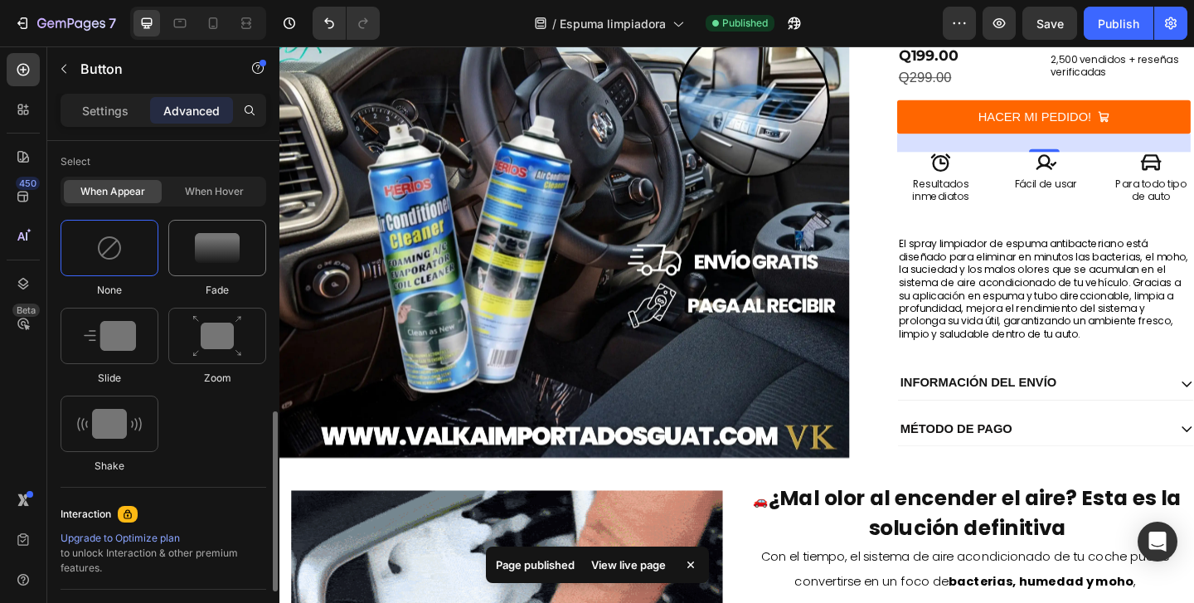
click at [213, 250] on img at bounding box center [217, 248] width 45 height 30
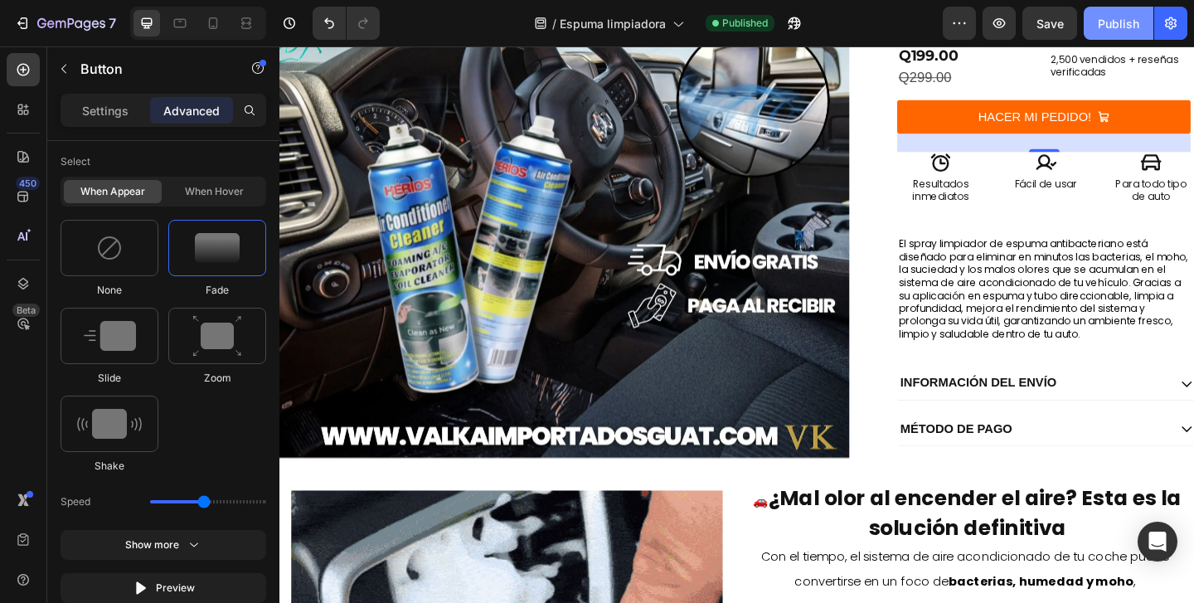
click at [1095, 17] on button "Publish" at bounding box center [1119, 23] width 70 height 33
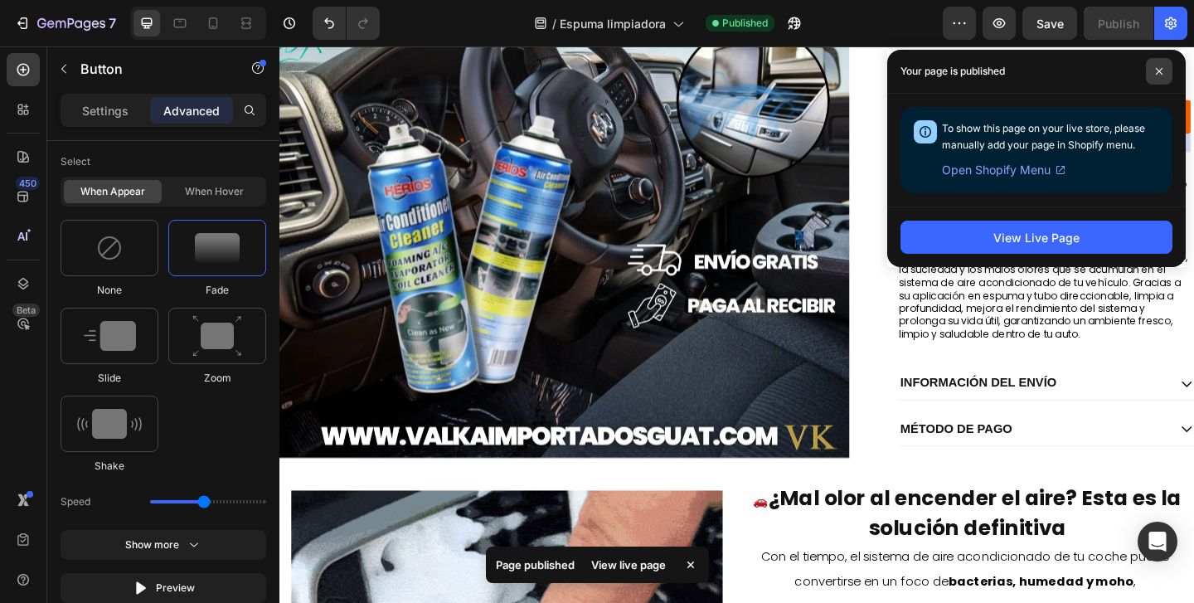
click at [1164, 69] on span at bounding box center [1159, 71] width 27 height 27
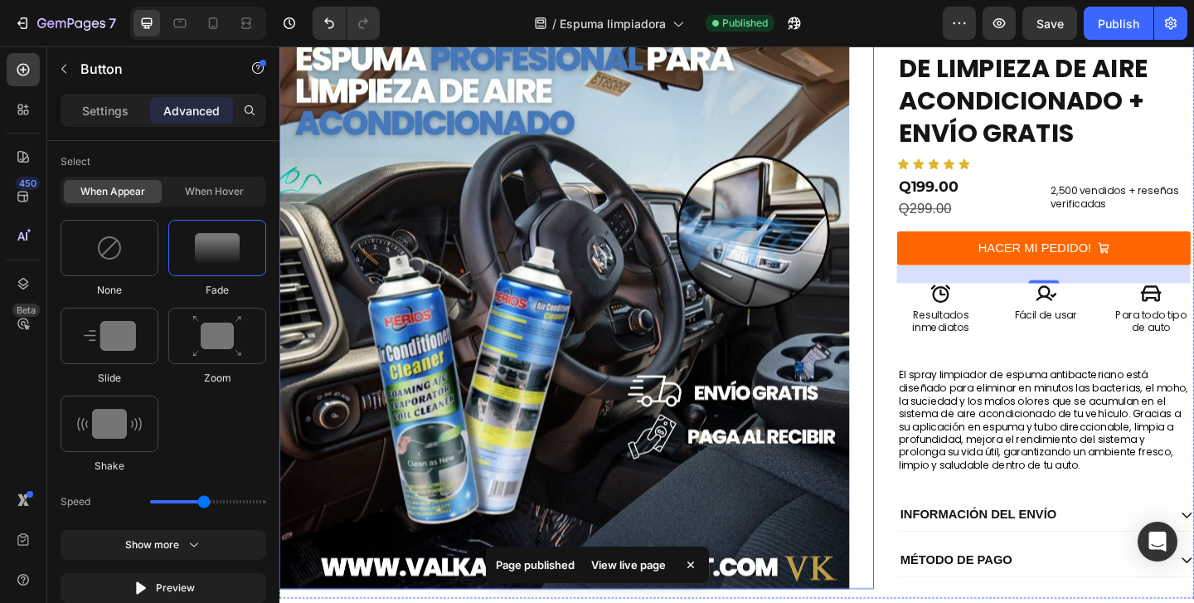
scroll to position [0, 0]
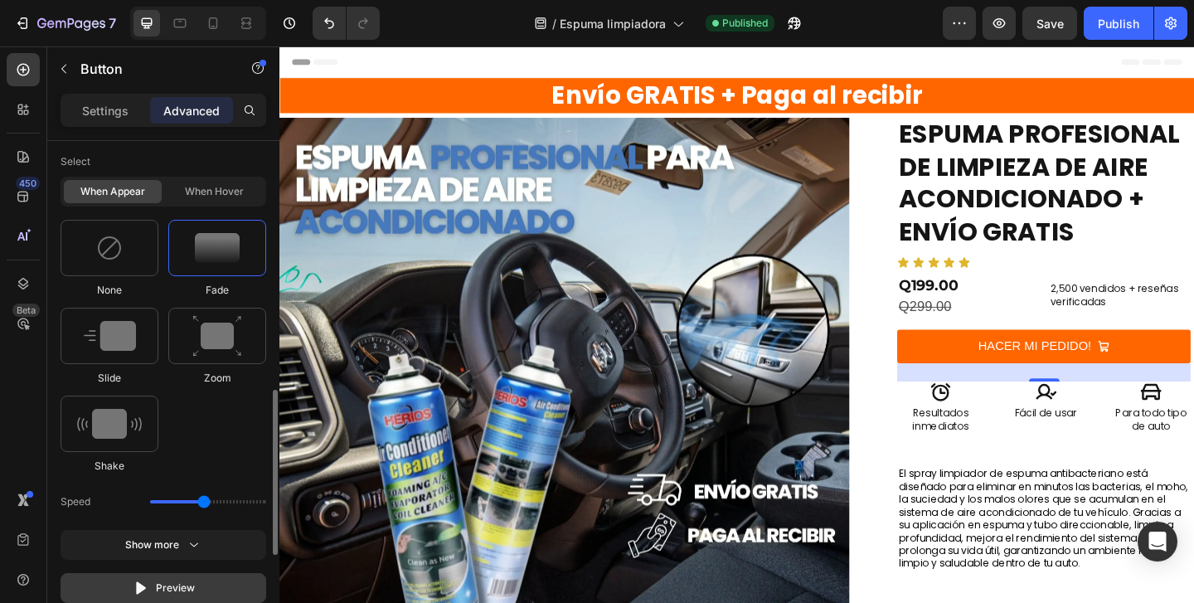
click at [184, 581] on div "Preview" at bounding box center [164, 588] width 62 height 17
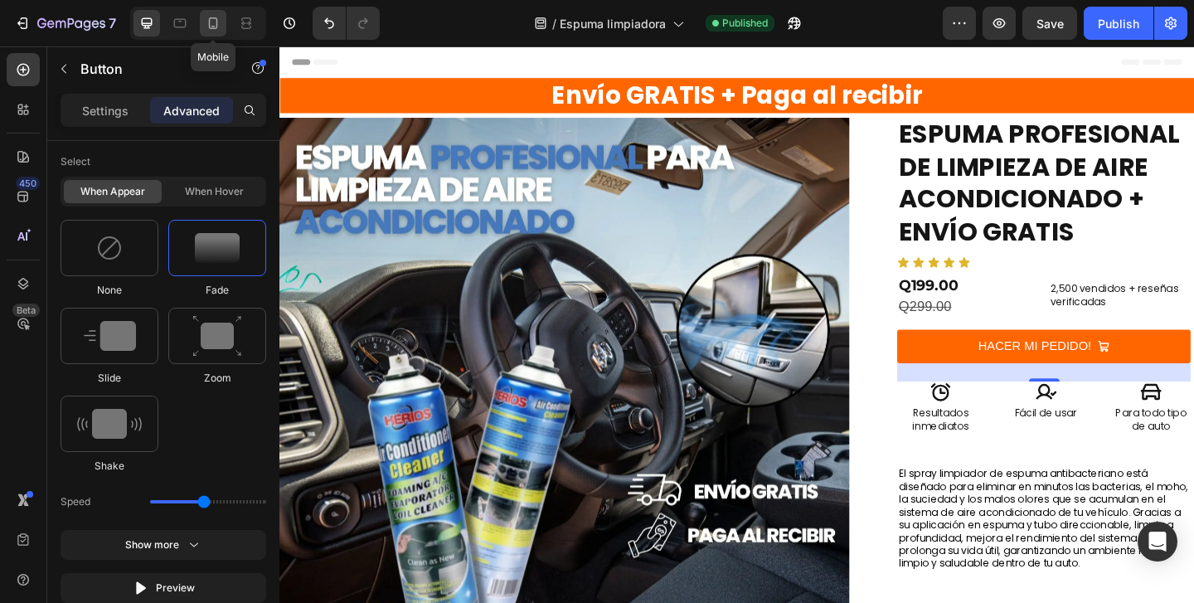
click at [213, 26] on icon at bounding box center [213, 23] width 9 height 12
type input "5"
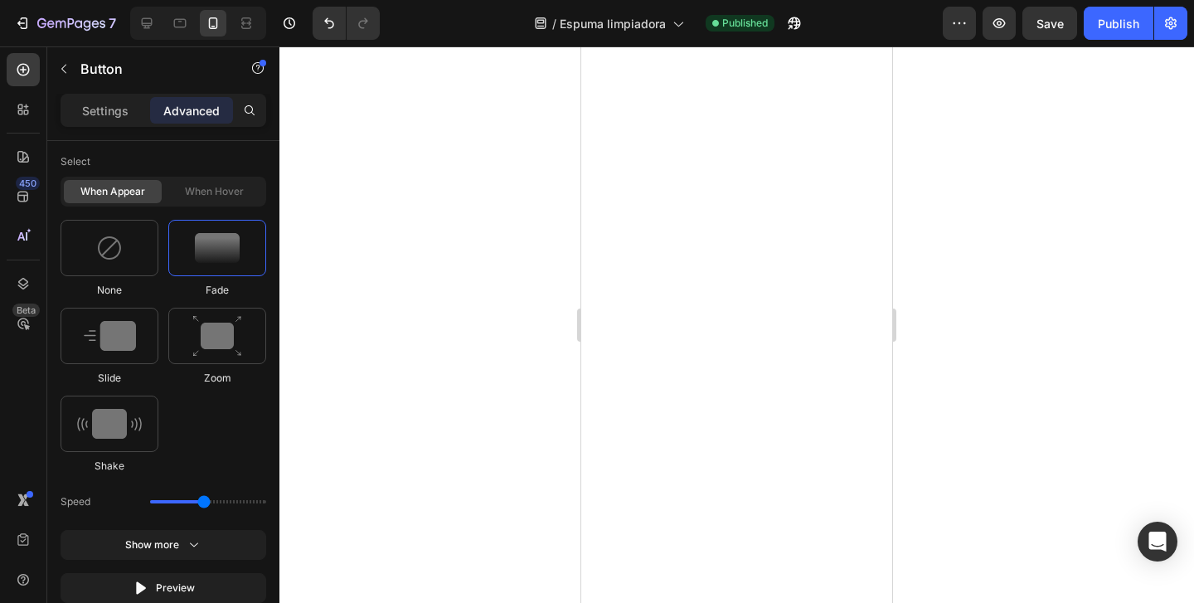
scroll to position [6721, 0]
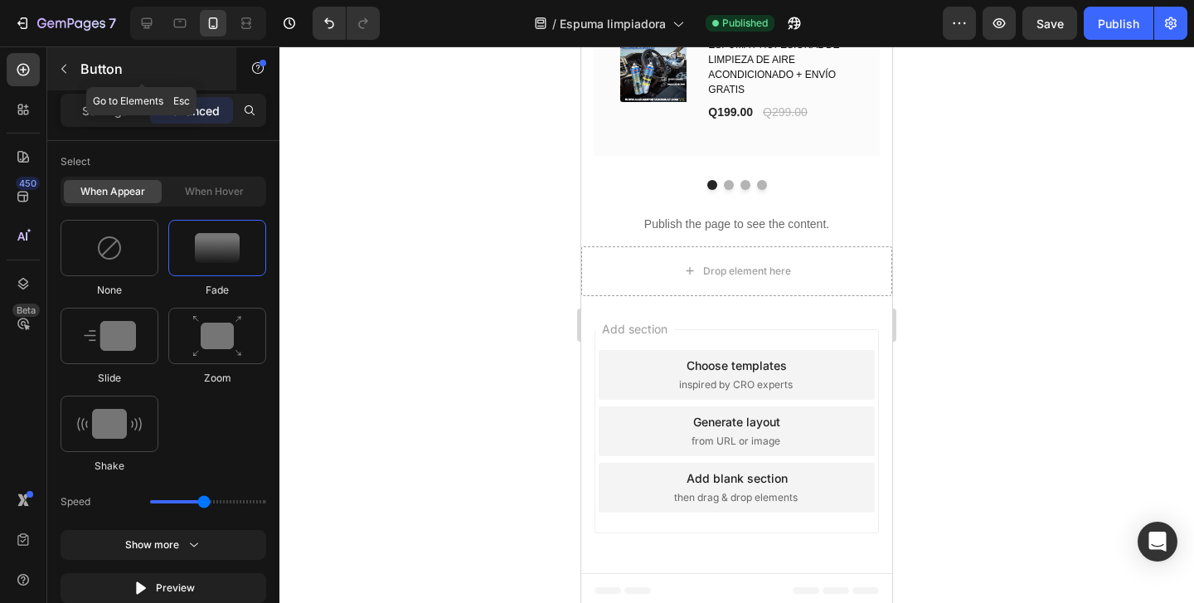
click at [64, 72] on icon "button" at bounding box center [63, 68] width 13 height 13
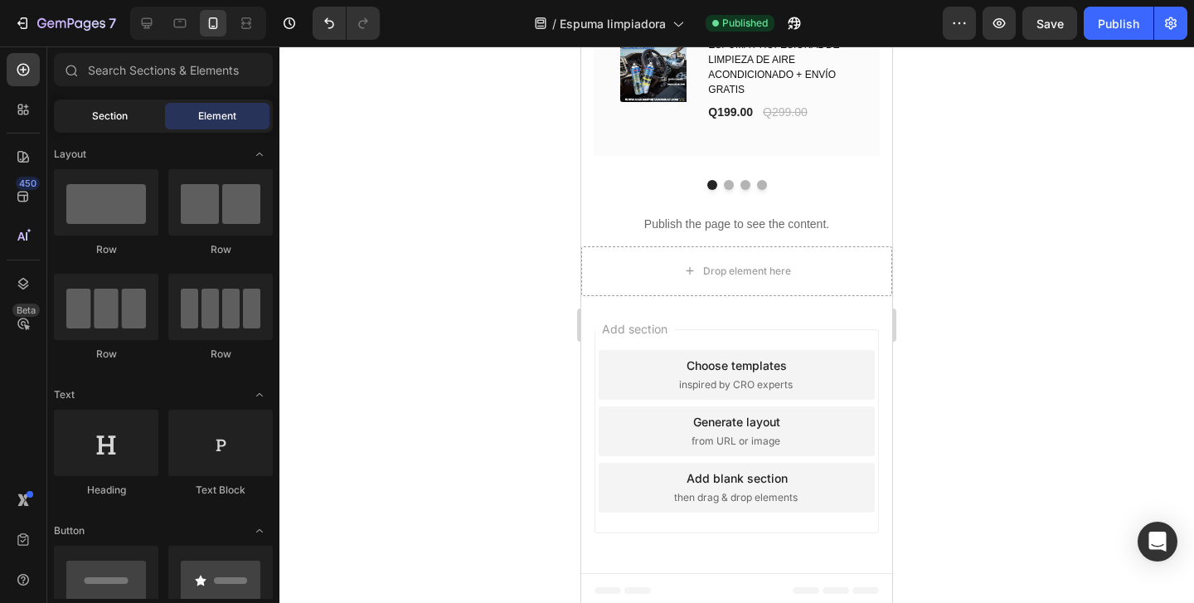
click at [109, 124] on div "Section" at bounding box center [109, 116] width 105 height 27
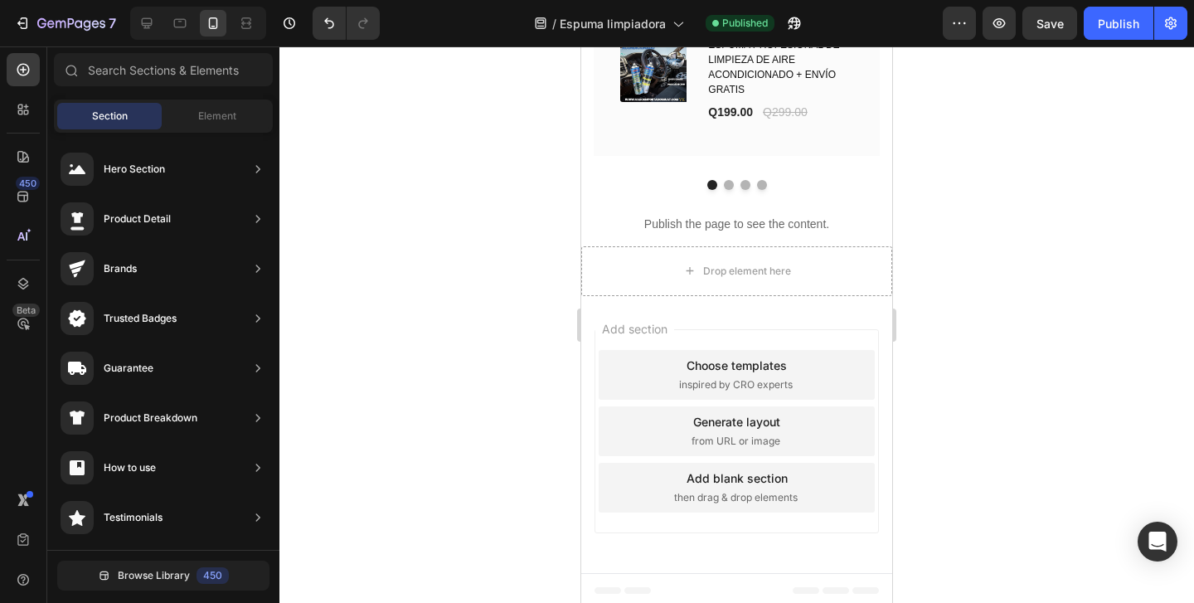
click at [202, 131] on div "Section Element" at bounding box center [163, 116] width 219 height 33
click at [199, 120] on span "Element" at bounding box center [217, 116] width 38 height 15
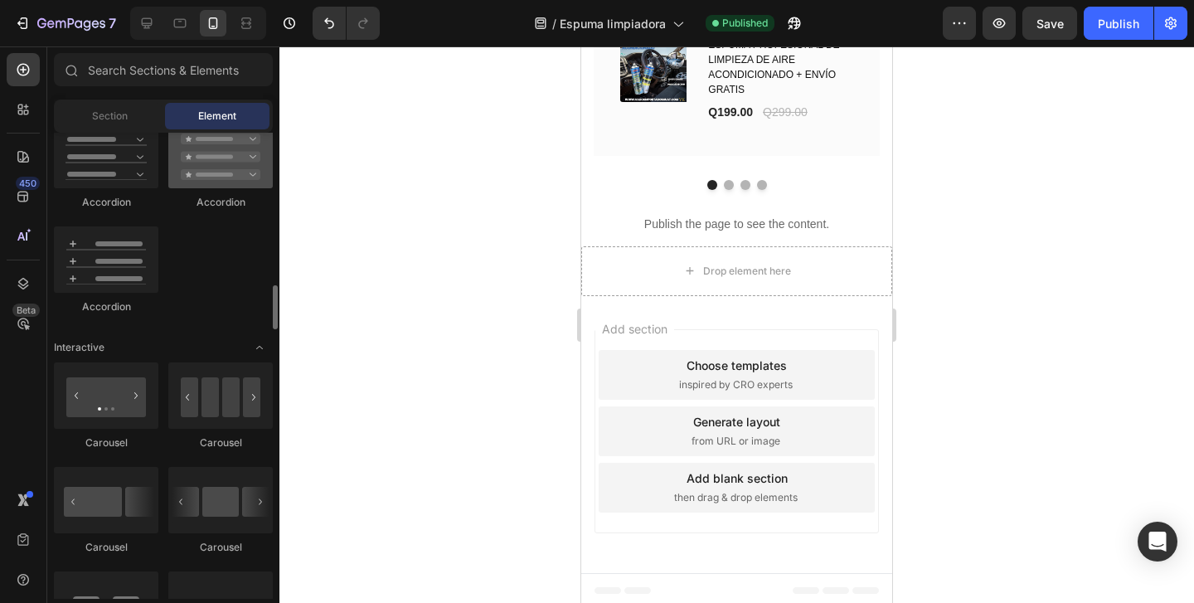
scroll to position [1442, 0]
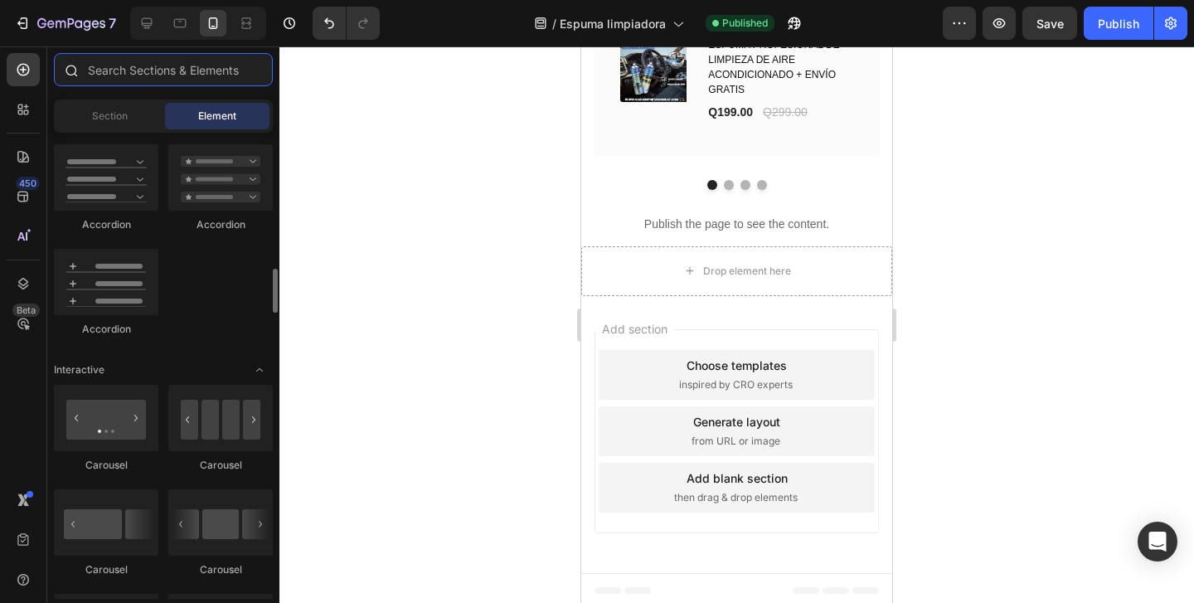
click at [161, 72] on input "text" at bounding box center [163, 69] width 219 height 33
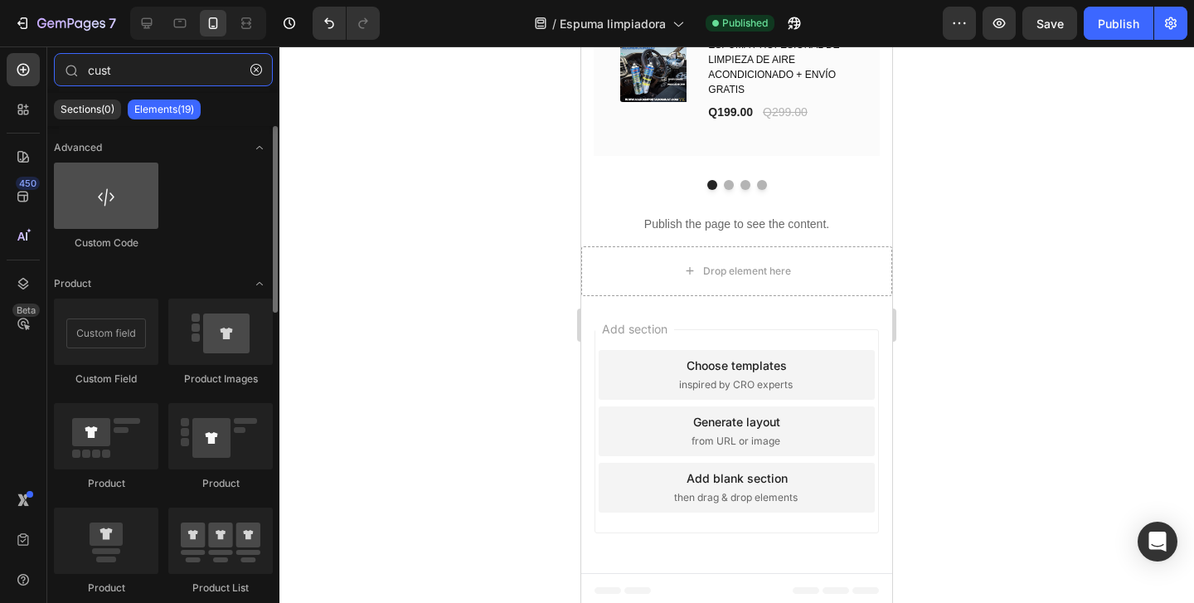
type input "cust"
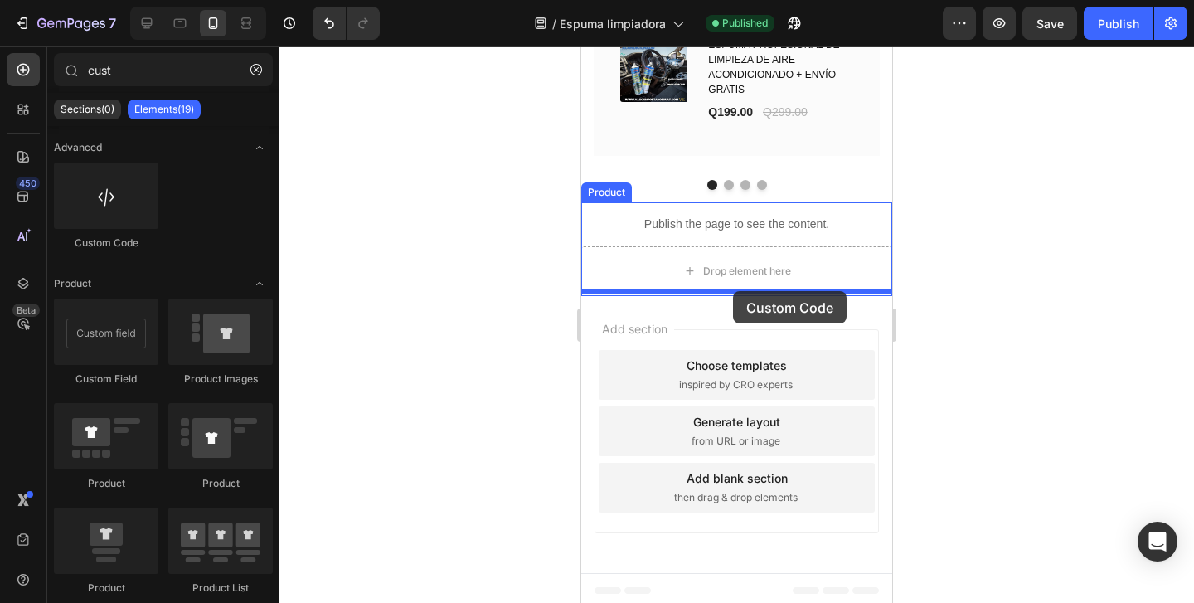
drag, startPoint x: 703, startPoint y: 241, endPoint x: 733, endPoint y: 291, distance: 58.7
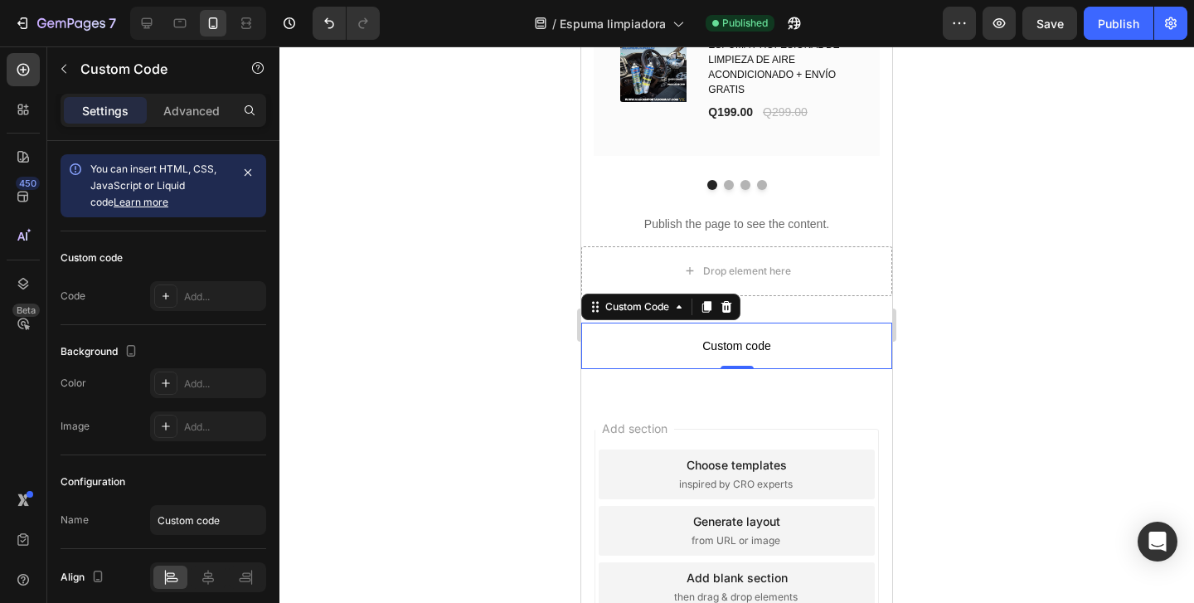
click at [847, 338] on span "Custom code" at bounding box center [736, 346] width 311 height 20
click at [220, 296] on div "Add..." at bounding box center [223, 296] width 78 height 15
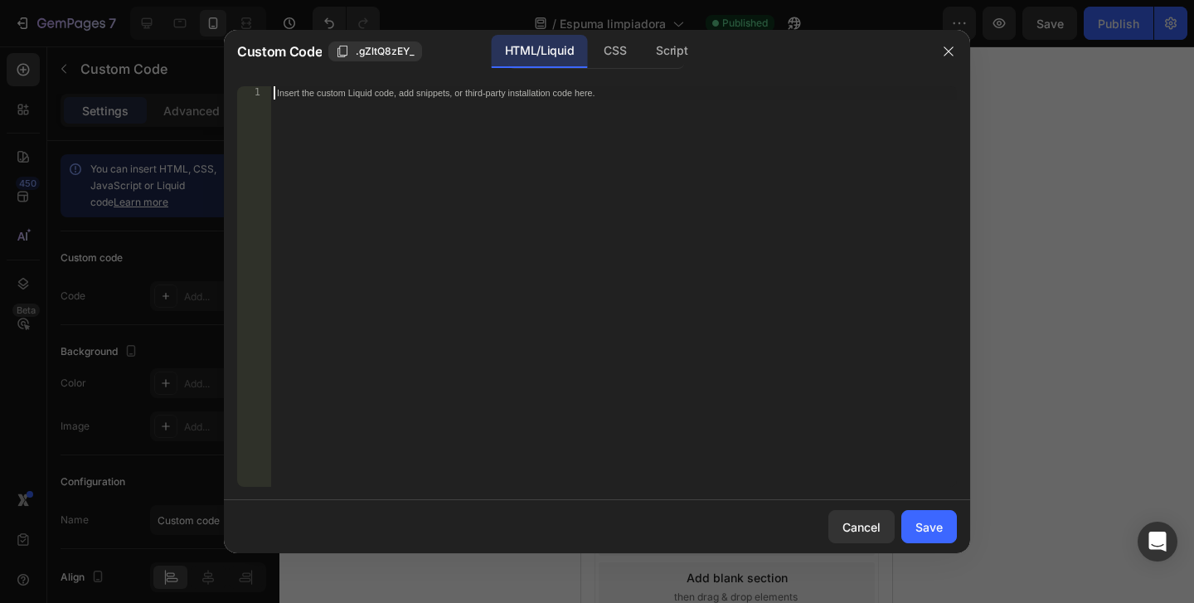
click at [357, 168] on div "Insert the custom Liquid code, add snippets, or third-party installation code h…" at bounding box center [613, 299] width 687 height 427
type textarea "$"
click at [643, 50] on div "CSS" at bounding box center [672, 51] width 58 height 33
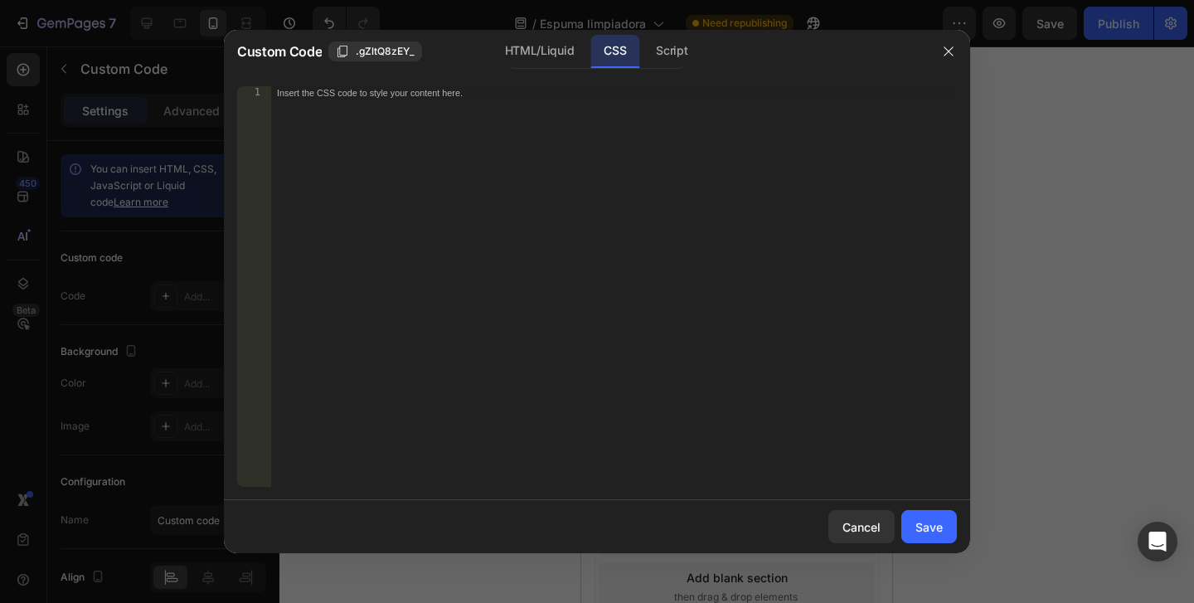
click at [449, 86] on div "Insert the CSS code to style your content here." at bounding box center [613, 299] width 687 height 427
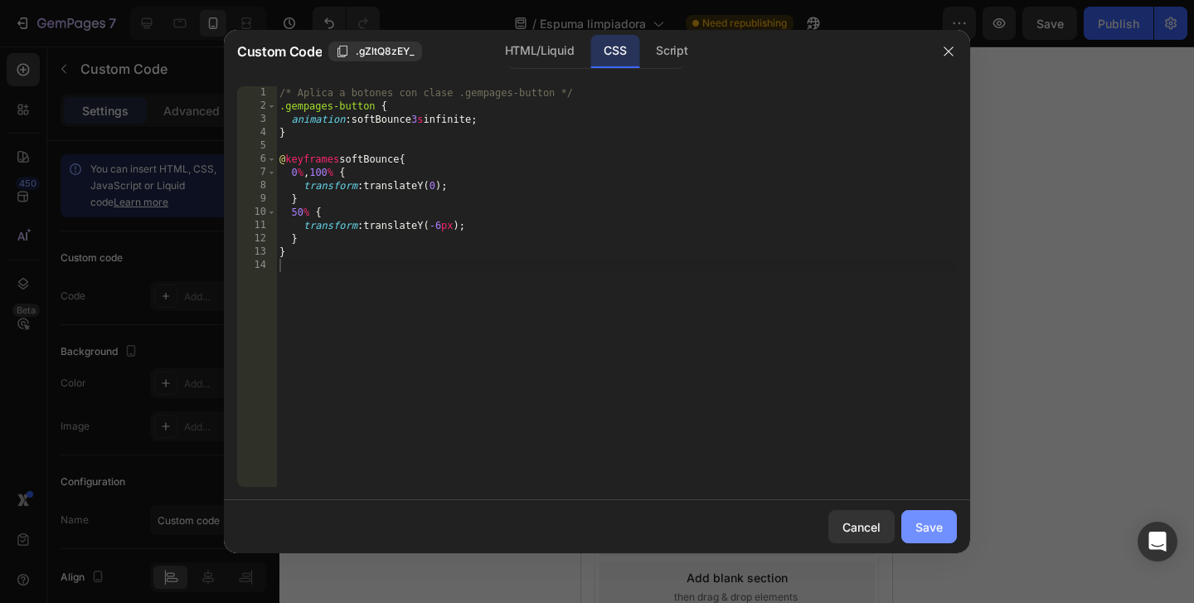
click at [922, 522] on div "Save" at bounding box center [929, 526] width 27 height 17
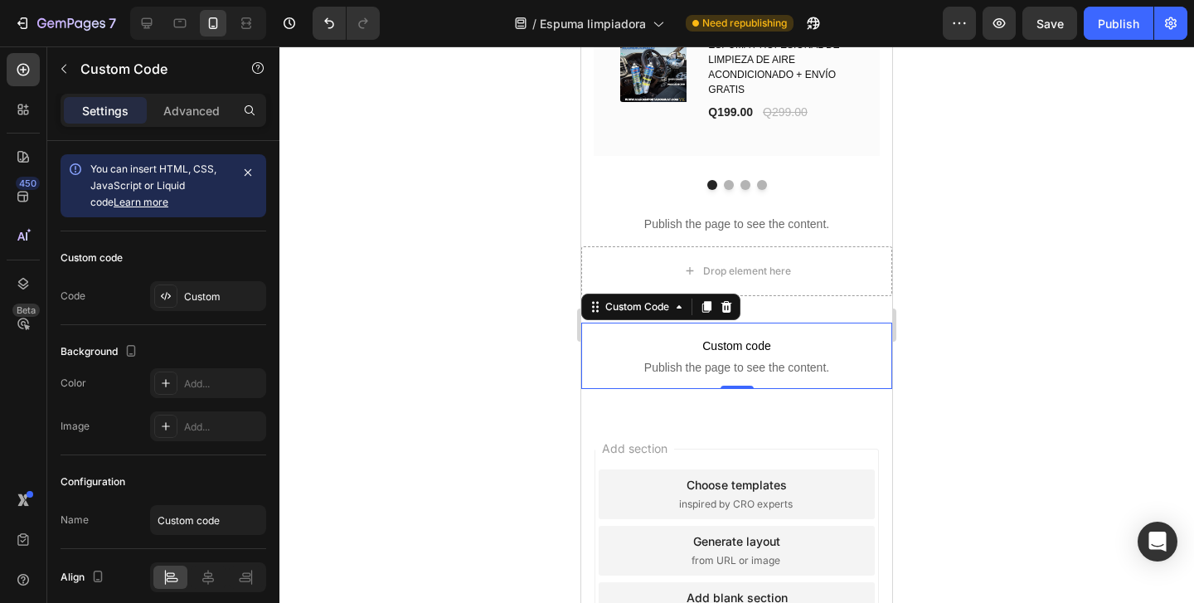
click at [479, 437] on div at bounding box center [737, 324] width 915 height 557
click at [669, 346] on span "Custom code" at bounding box center [736, 346] width 311 height 20
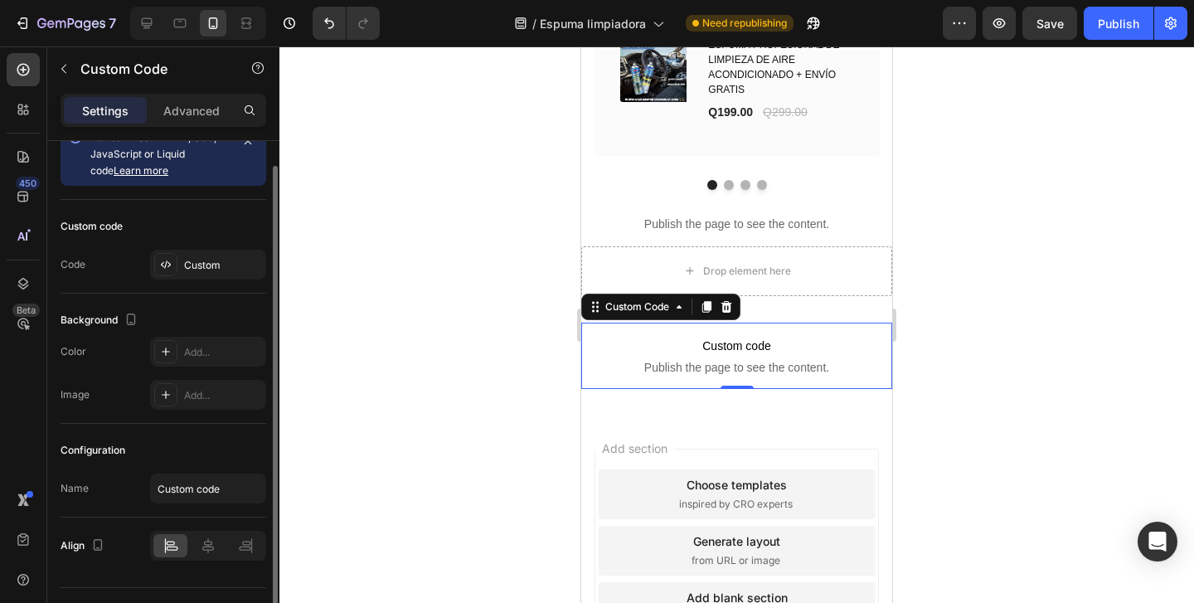
scroll to position [32, 0]
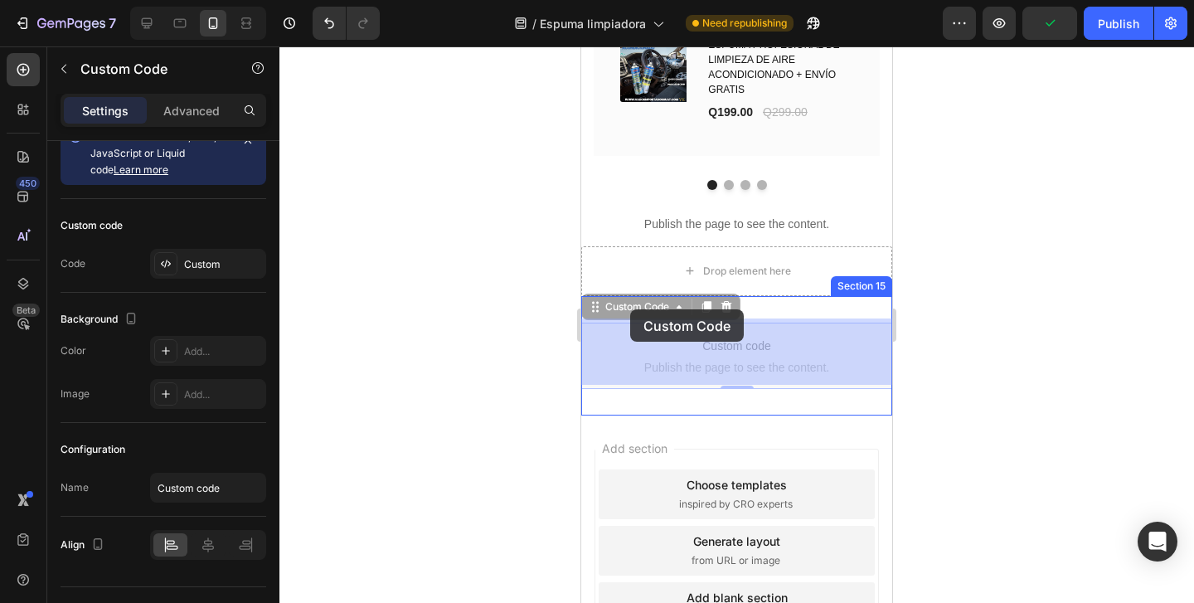
drag, startPoint x: 632, startPoint y: 368, endPoint x: 630, endPoint y: 310, distance: 58.1
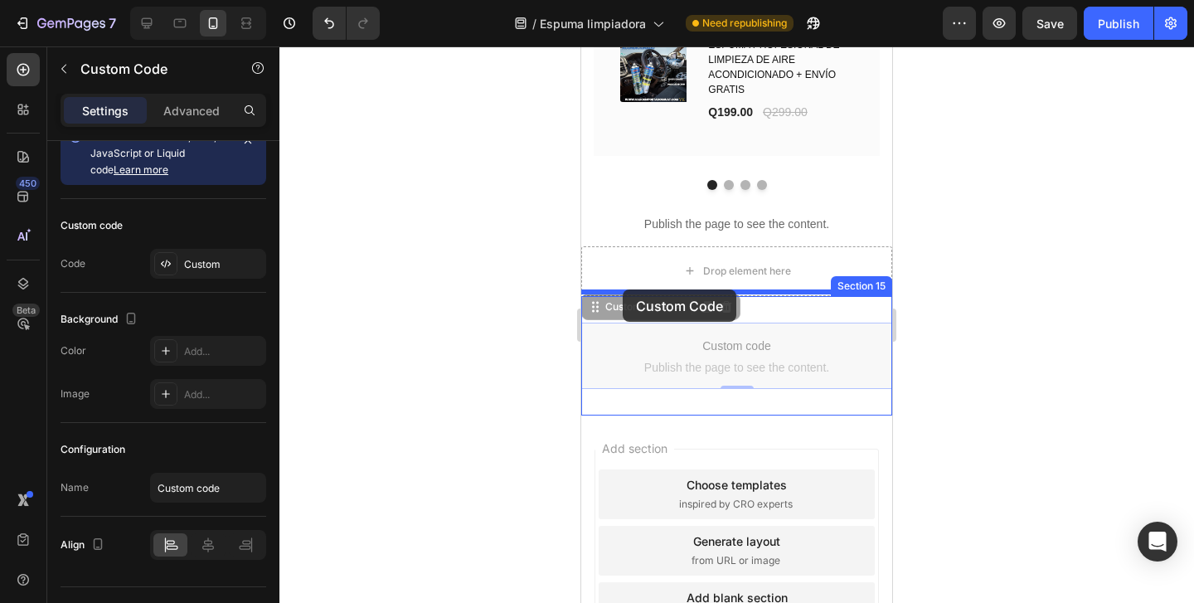
drag, startPoint x: 622, startPoint y: 345, endPoint x: 623, endPoint y: 290, distance: 54.7
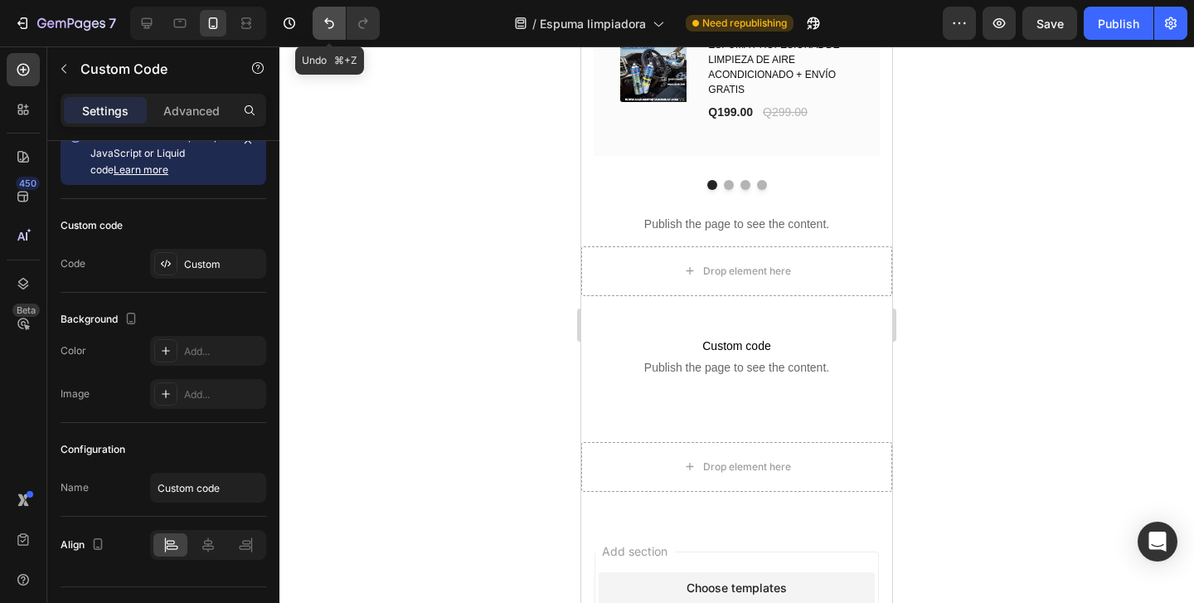
click at [337, 19] on icon "Undo/Redo" at bounding box center [329, 23] width 17 height 17
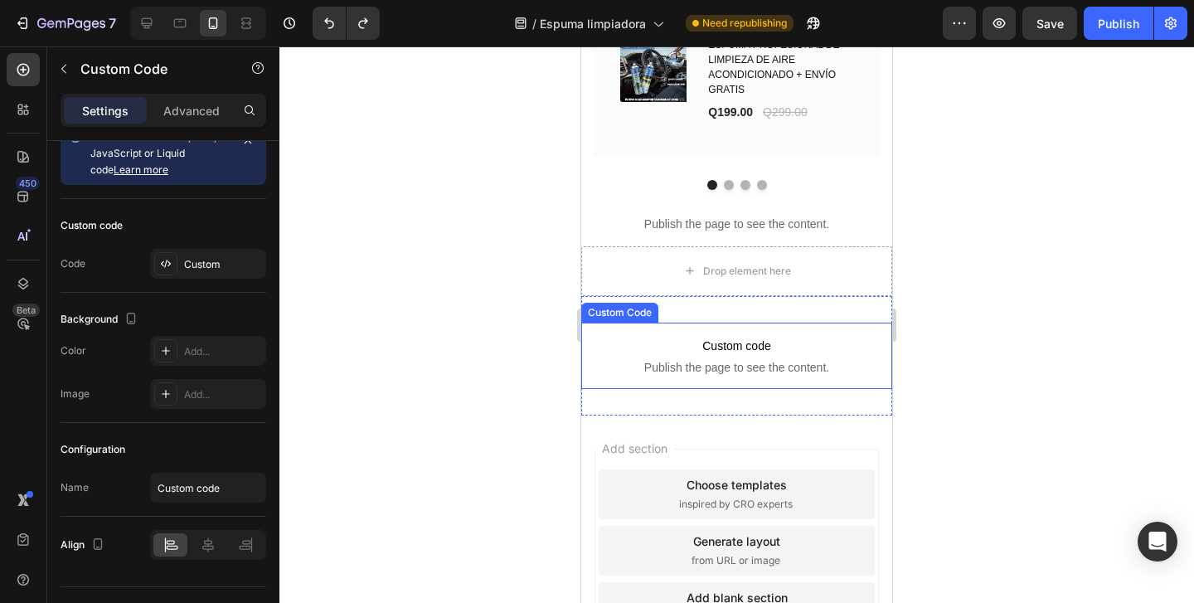
click at [815, 323] on p "Custom code Publish the page to see the content." at bounding box center [736, 356] width 311 height 66
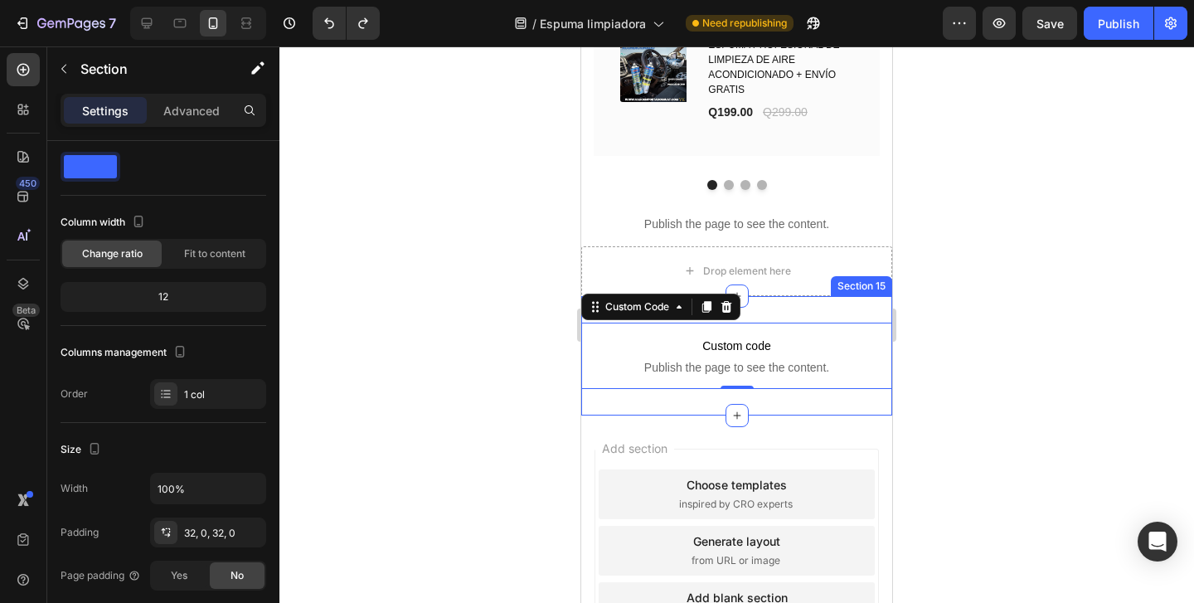
click at [823, 303] on div "Custom code Publish the page to see the content. Custom Code 0 Section 15" at bounding box center [736, 355] width 311 height 119
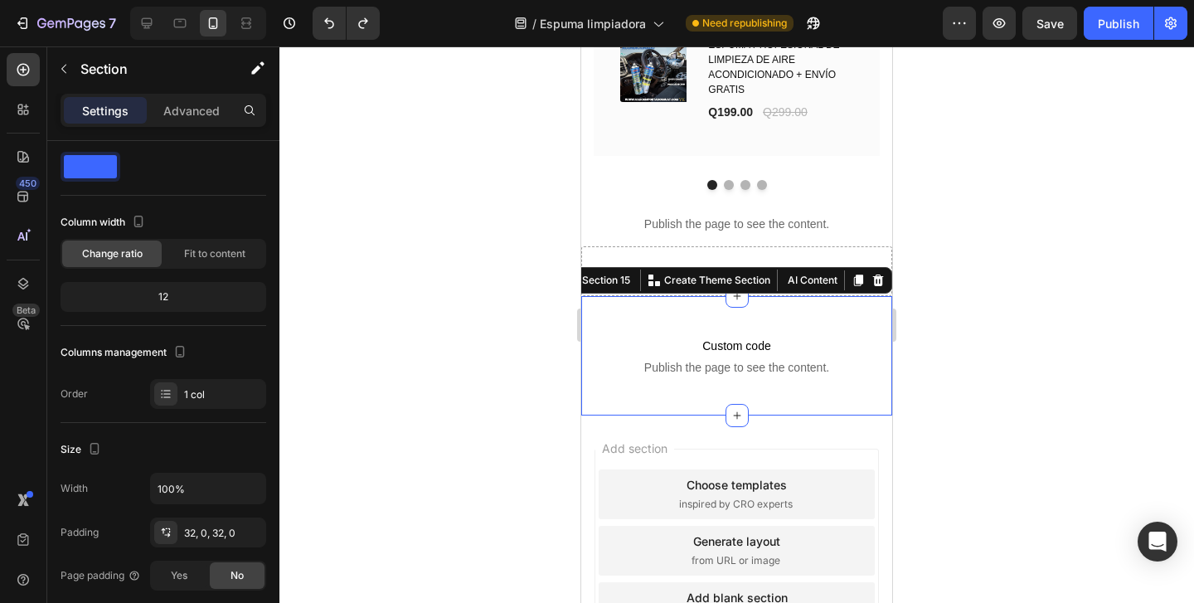
scroll to position [0, 0]
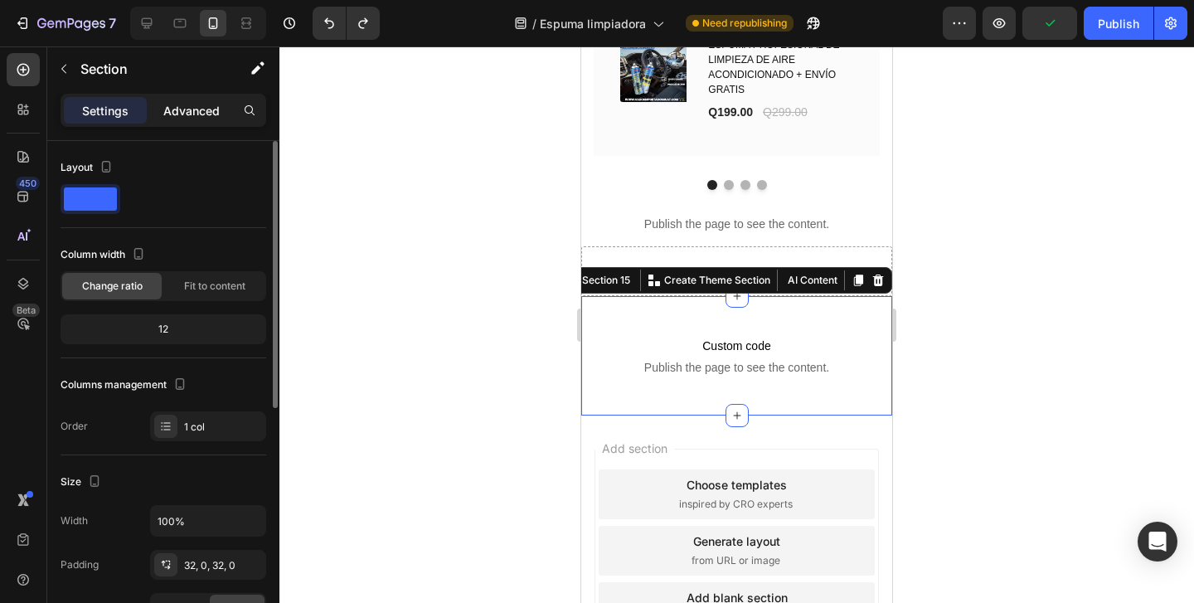
click at [193, 106] on p "Advanced" at bounding box center [191, 110] width 56 height 17
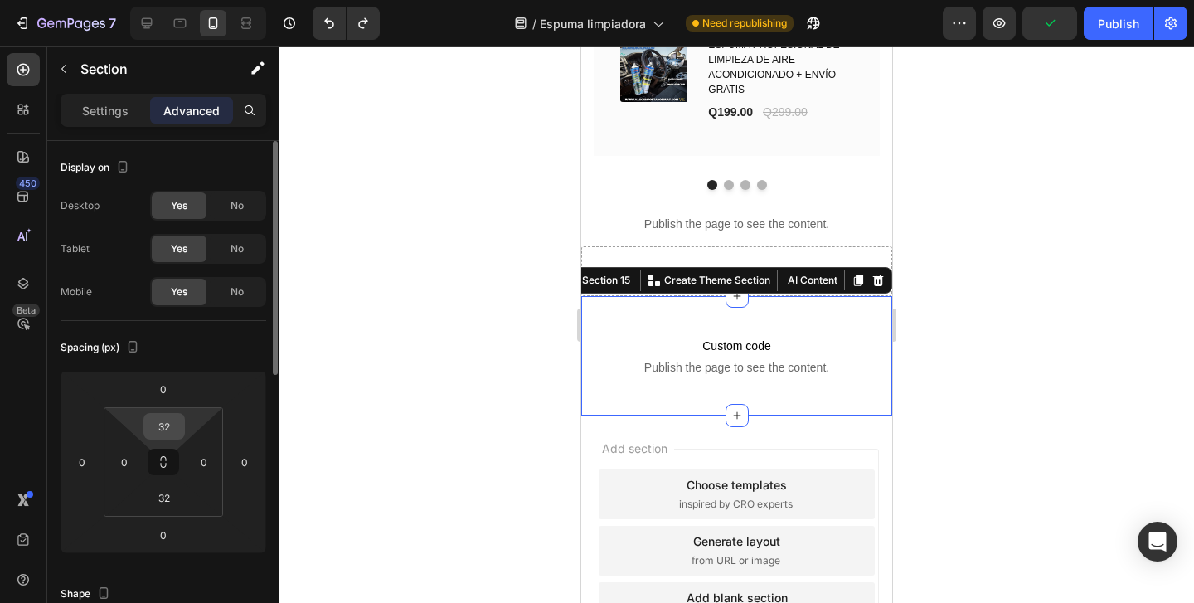
click at [168, 431] on input "32" at bounding box center [164, 426] width 33 height 25
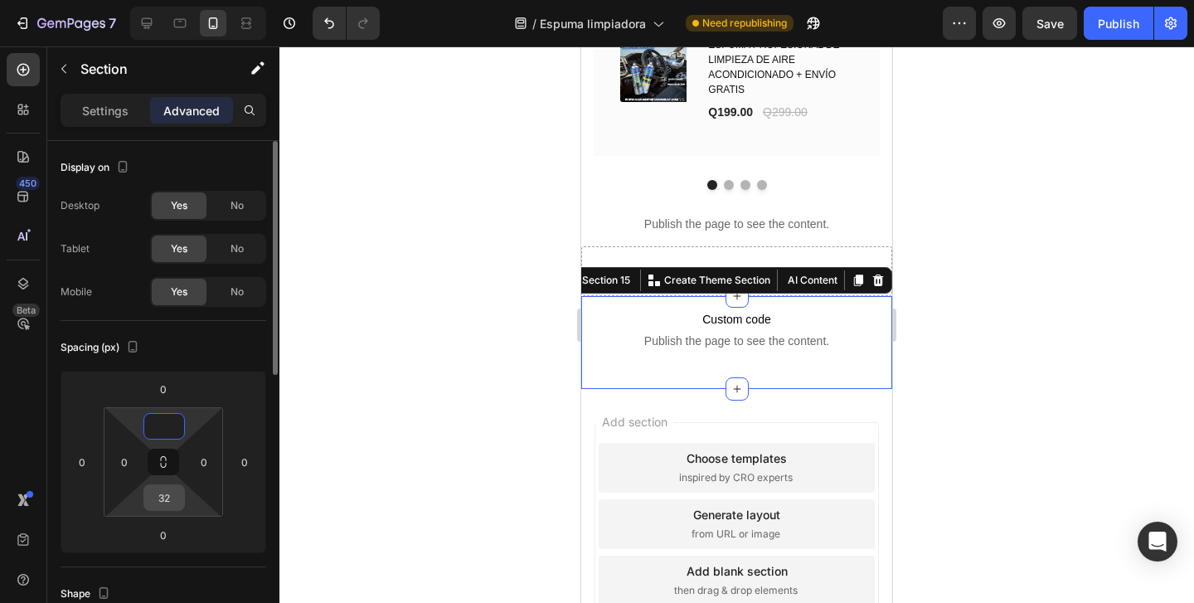
type input "0"
click at [160, 507] on input "32" at bounding box center [164, 497] width 33 height 25
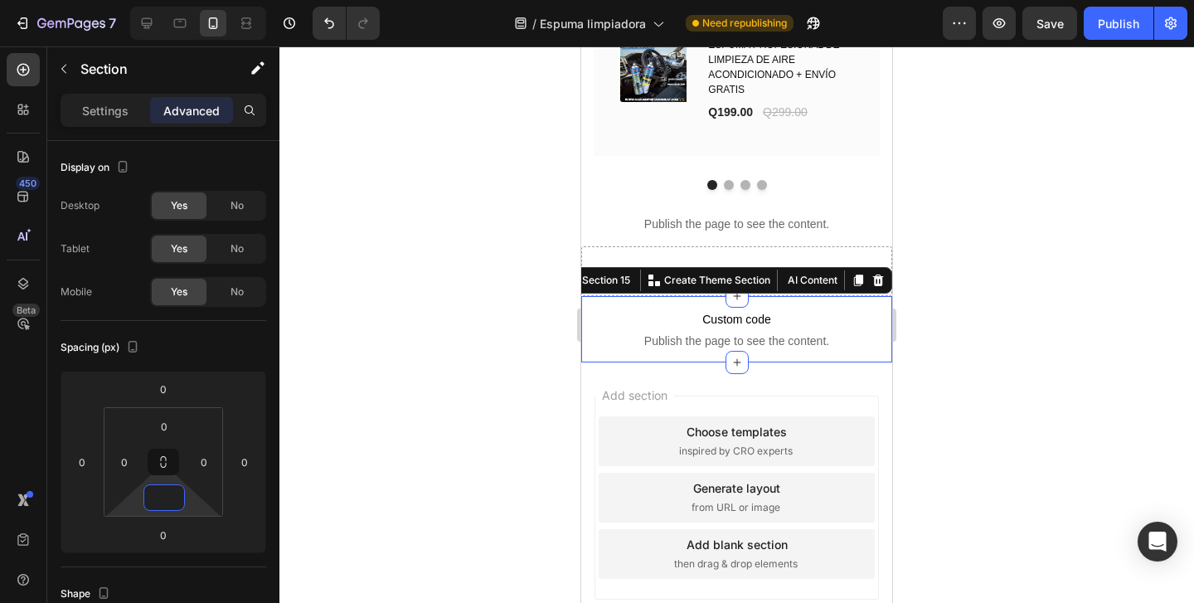
type input "0"
click at [350, 496] on div at bounding box center [737, 324] width 915 height 557
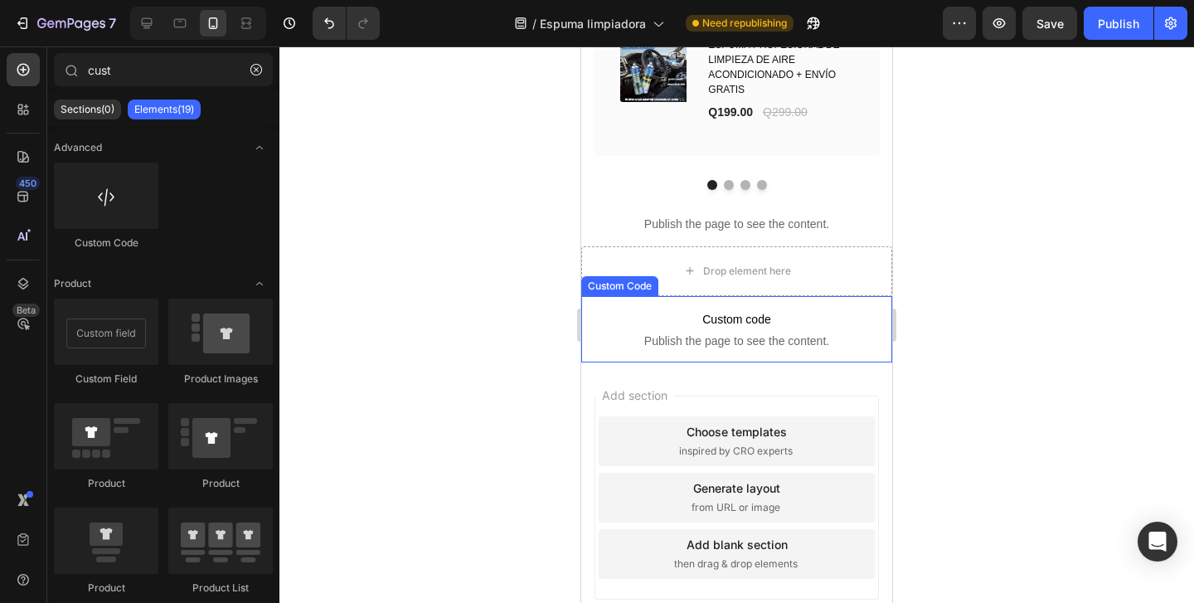
click at [726, 318] on span "Custom code" at bounding box center [736, 319] width 311 height 20
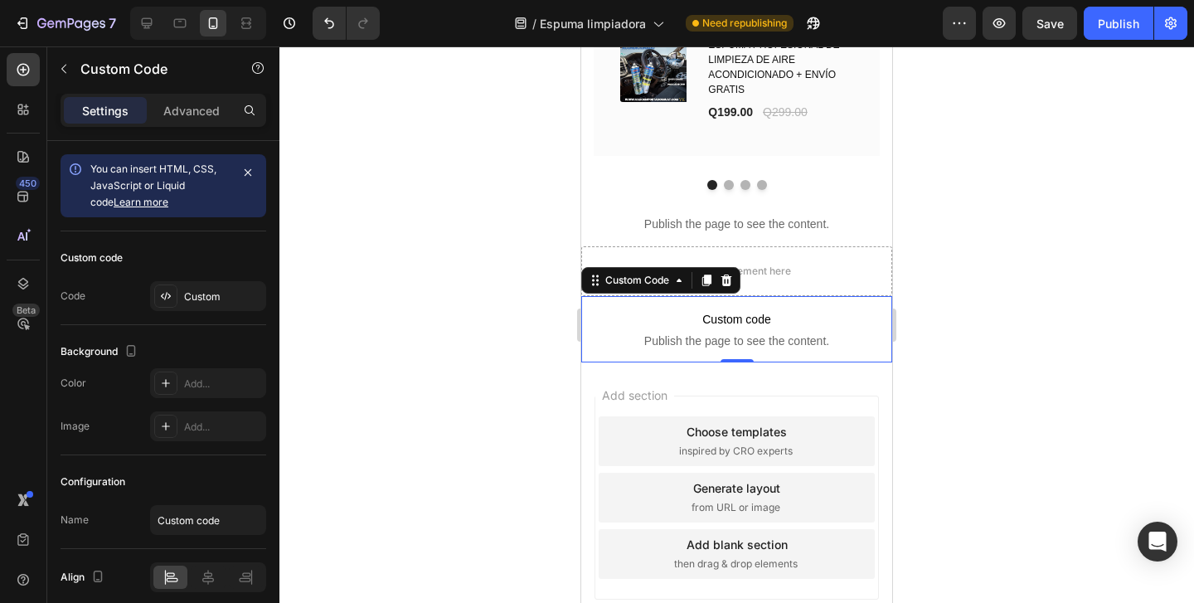
click at [726, 315] on span "Custom code" at bounding box center [736, 319] width 311 height 20
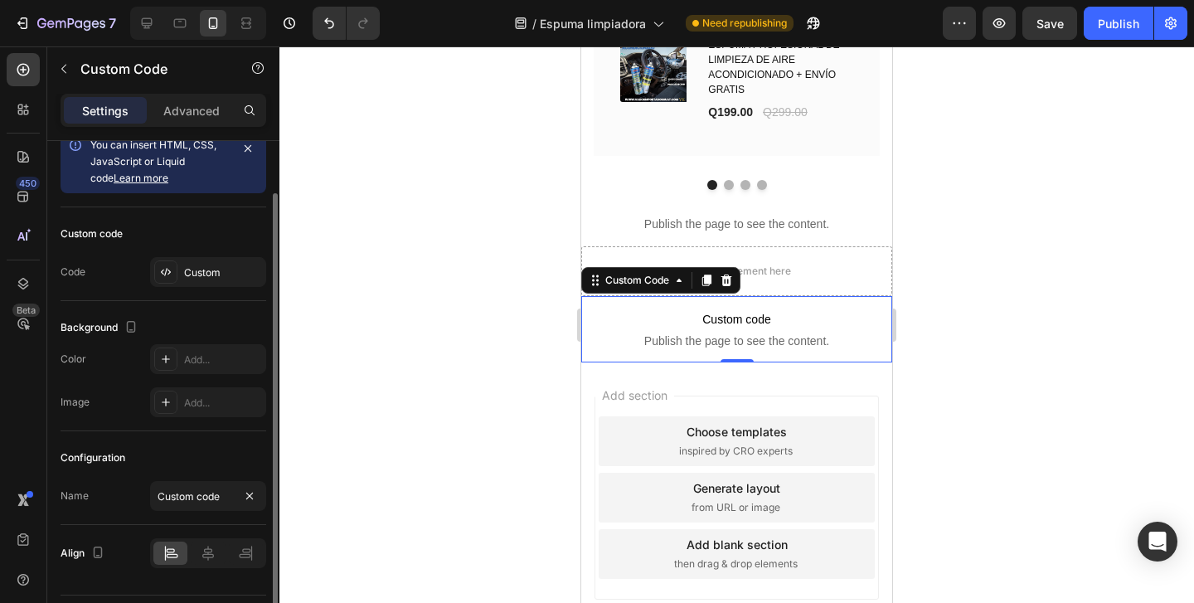
scroll to position [44, 0]
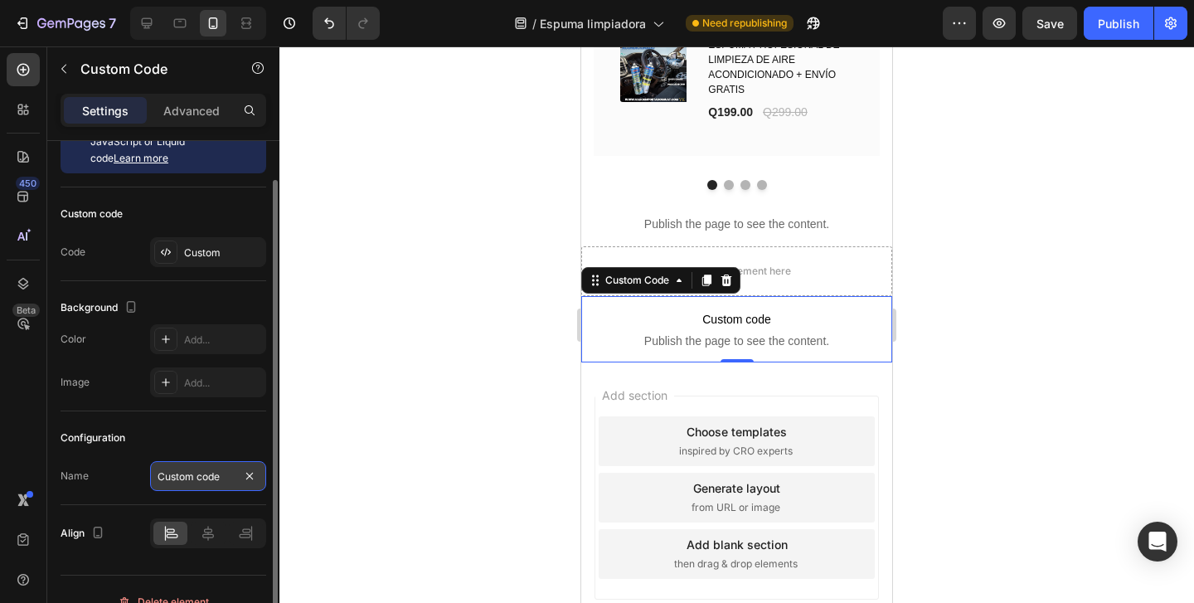
click at [228, 477] on input "Custom code" at bounding box center [208, 476] width 116 height 30
click at [338, 471] on div at bounding box center [737, 324] width 915 height 557
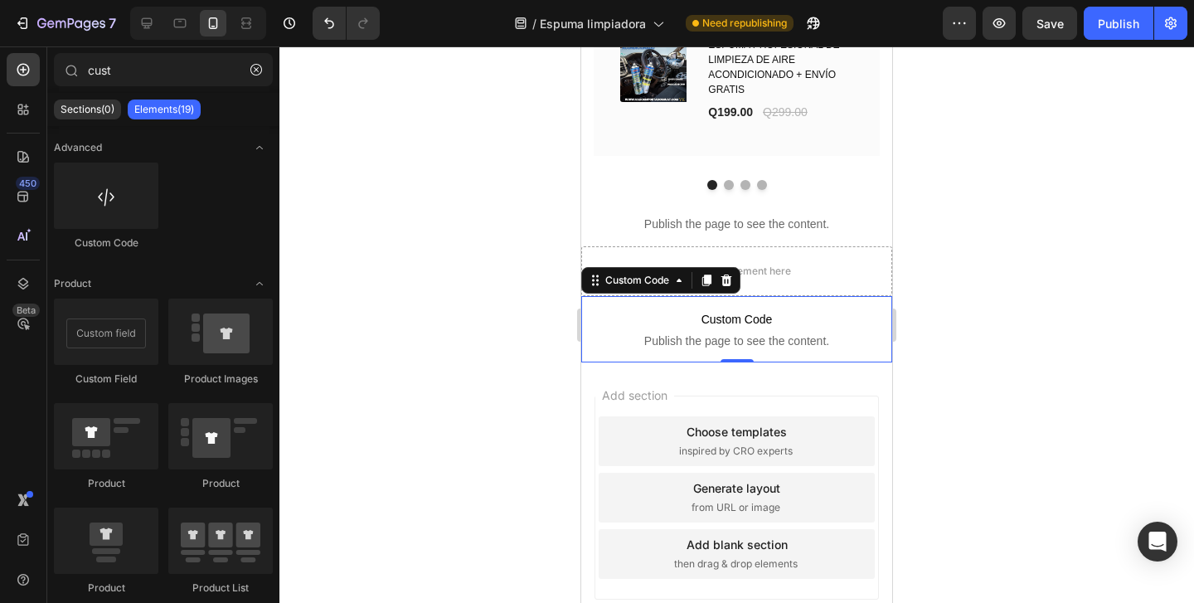
click at [722, 333] on span "Publish the page to see the content." at bounding box center [736, 341] width 311 height 17
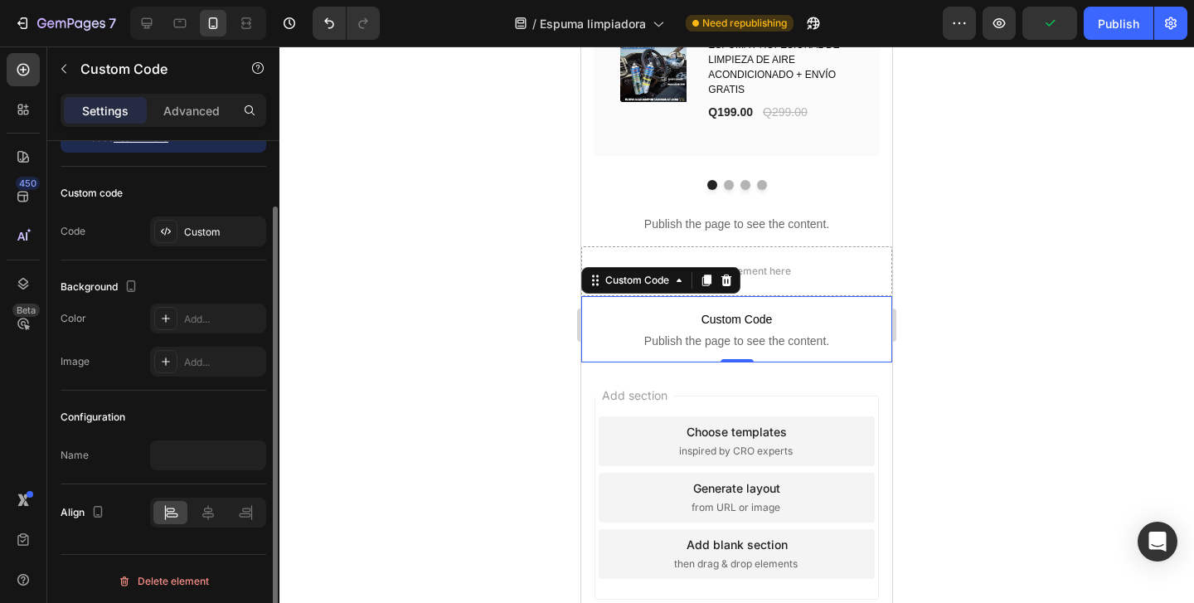
scroll to position [69, 0]
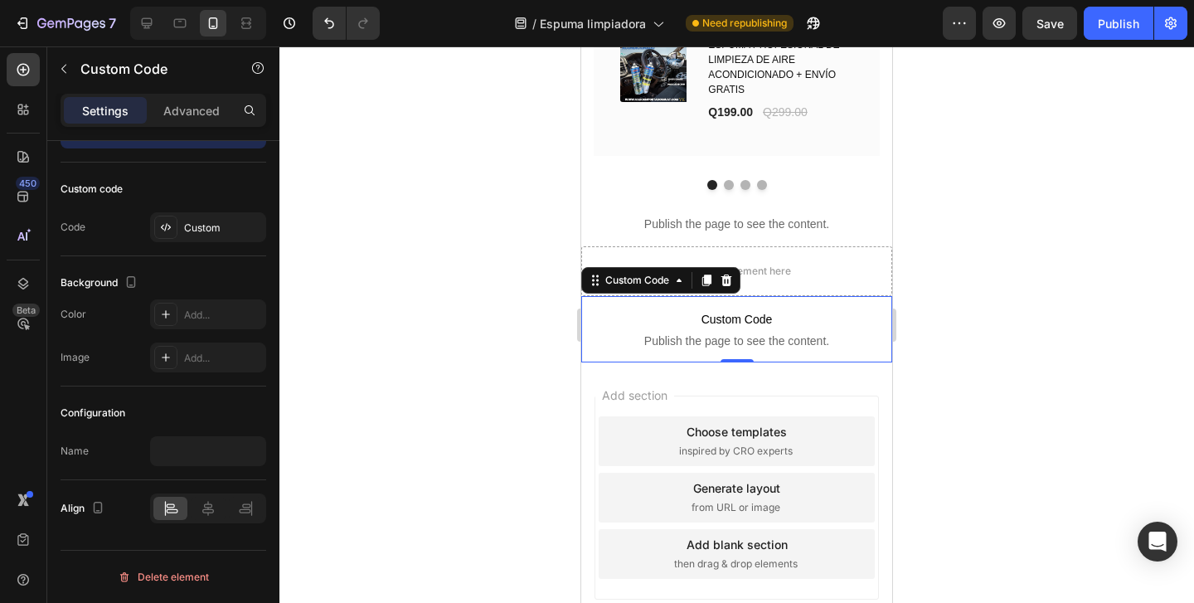
click at [720, 341] on span "Publish the page to see the content." at bounding box center [736, 341] width 311 height 17
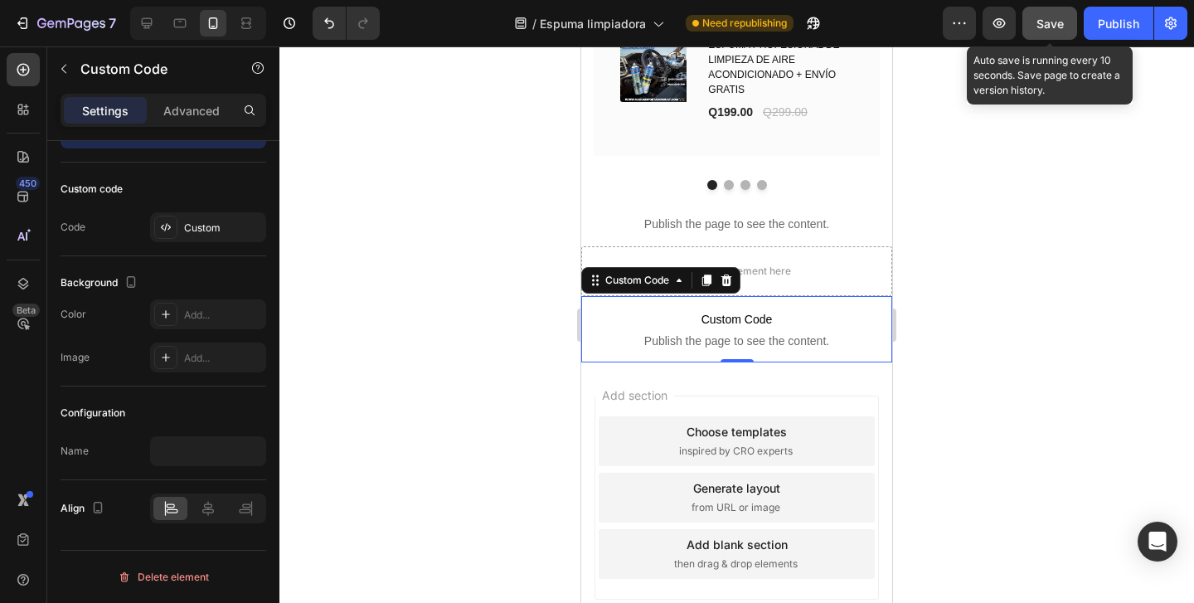
click at [1051, 27] on span "Save" at bounding box center [1050, 24] width 27 height 14
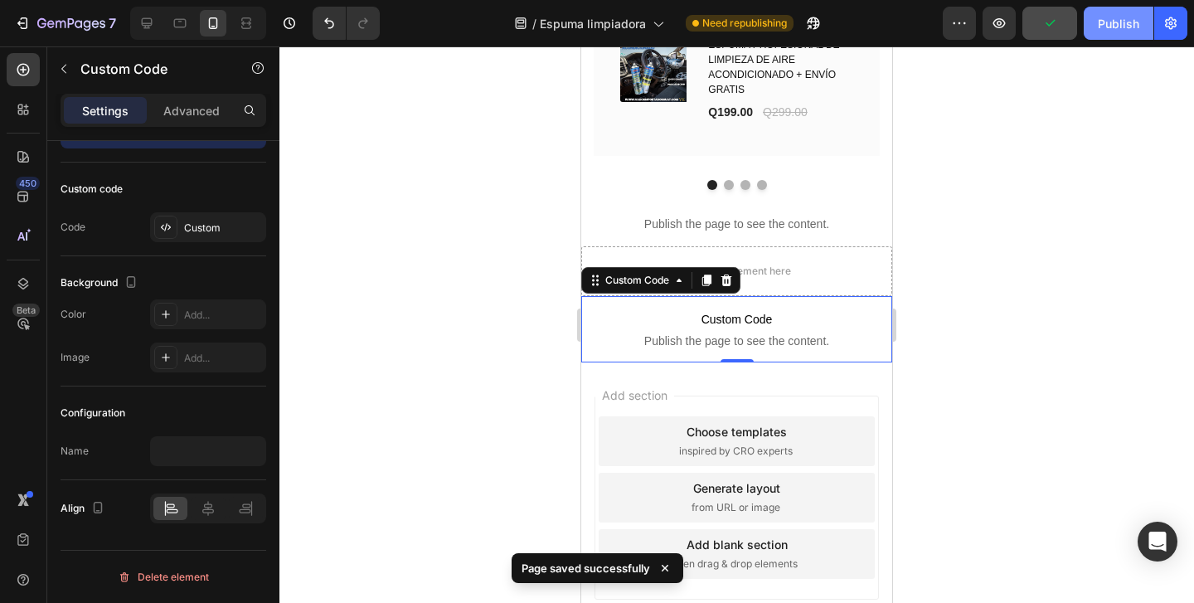
click at [1113, 25] on div "Publish" at bounding box center [1118, 23] width 41 height 17
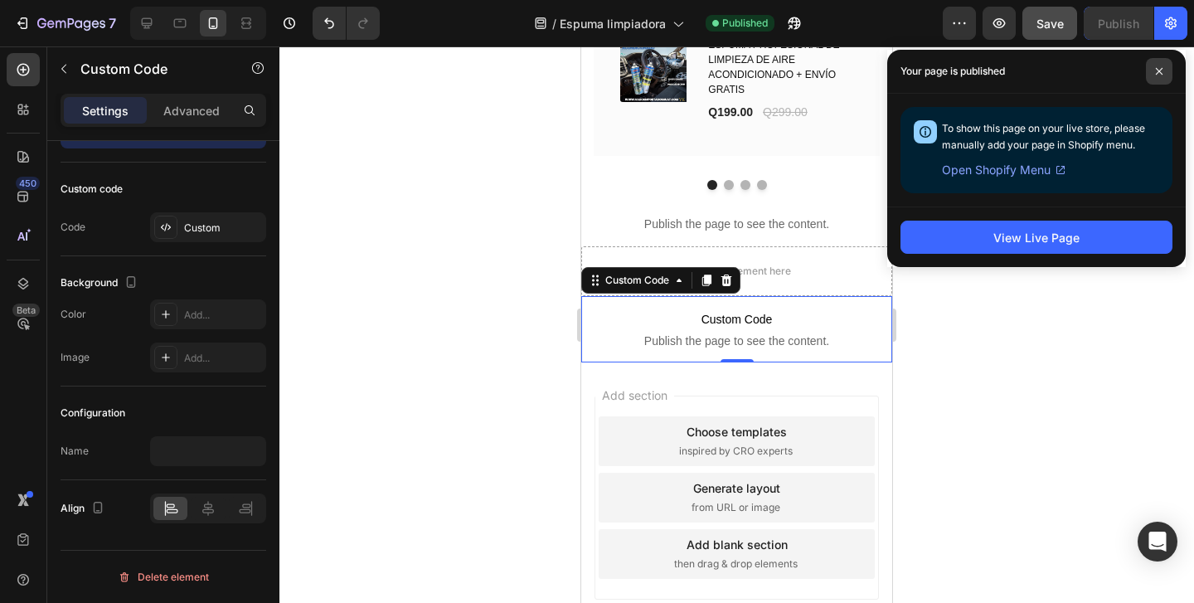
click at [1159, 61] on span at bounding box center [1159, 71] width 27 height 27
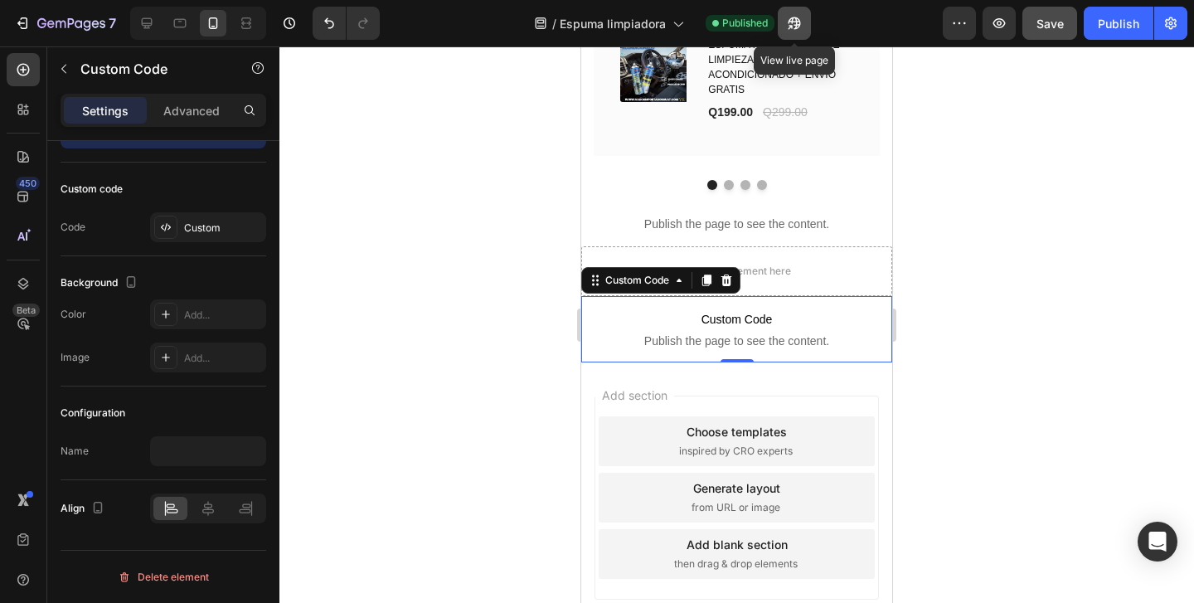
click at [792, 25] on icon "button" at bounding box center [790, 27] width 4 height 4
click at [623, 326] on p "Custom Code Publish the page to see the content." at bounding box center [736, 329] width 311 height 66
click at [621, 273] on div "Custom Code" at bounding box center [637, 280] width 70 height 15
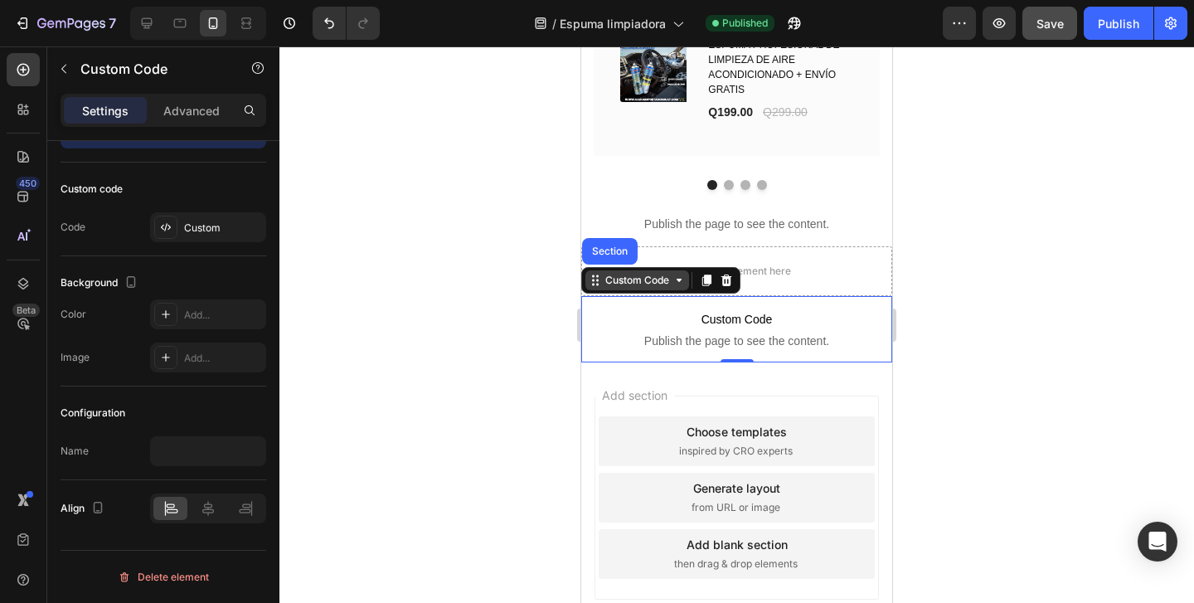
click at [620, 274] on div "Custom Code" at bounding box center [637, 280] width 70 height 15
click at [620, 279] on div "Custom Code" at bounding box center [637, 280] width 70 height 15
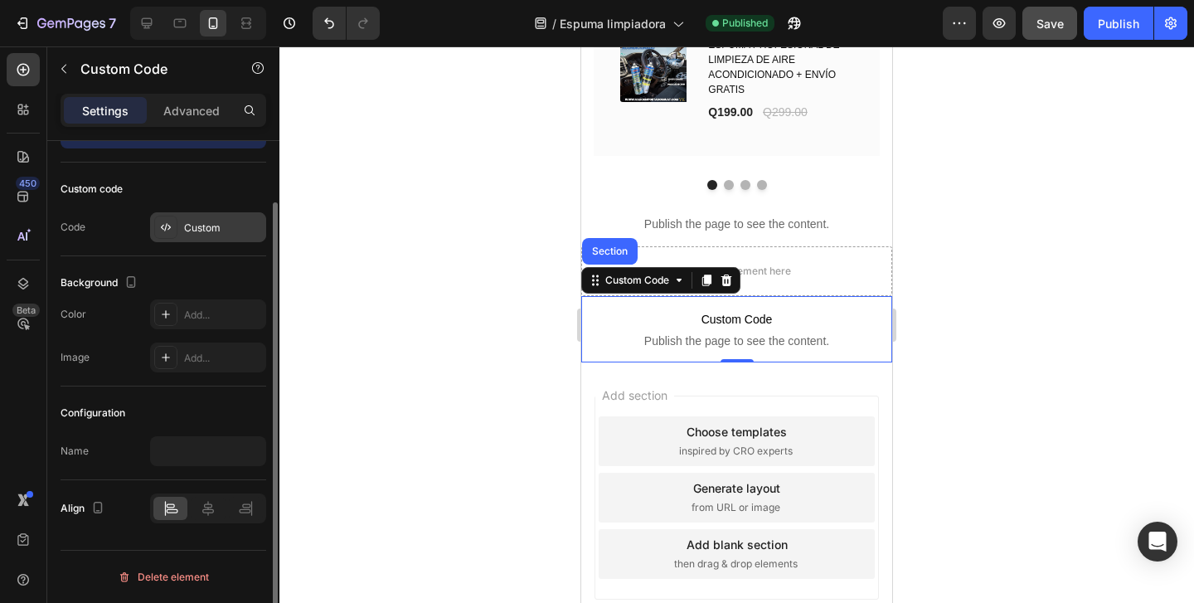
click at [195, 232] on div "Custom" at bounding box center [223, 228] width 78 height 15
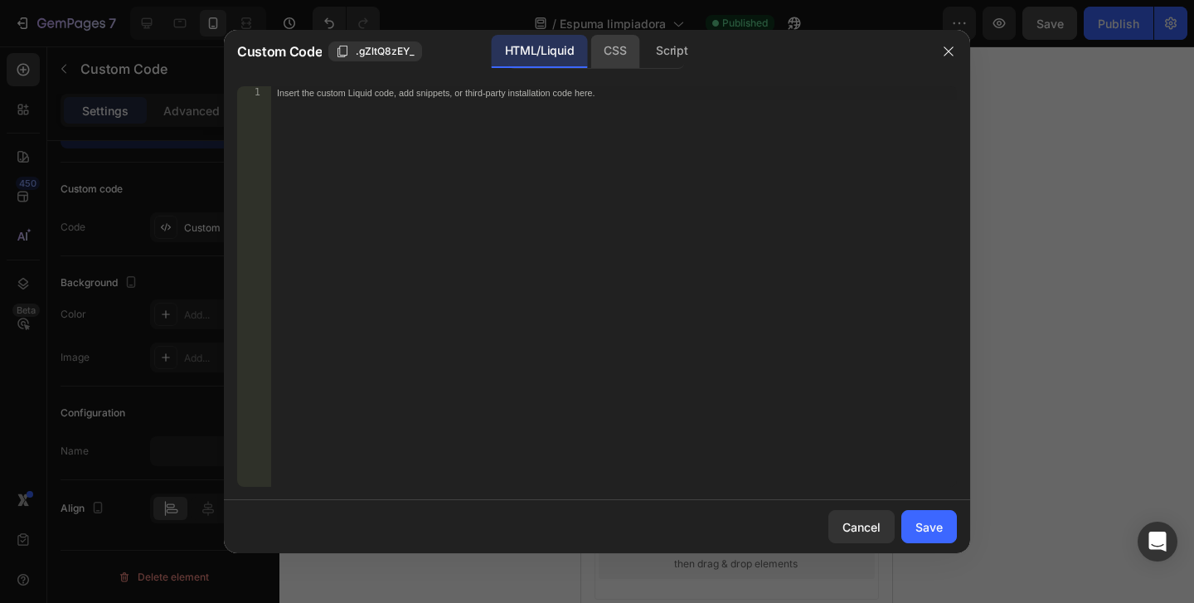
click at [643, 53] on div "CSS" at bounding box center [672, 51] width 58 height 33
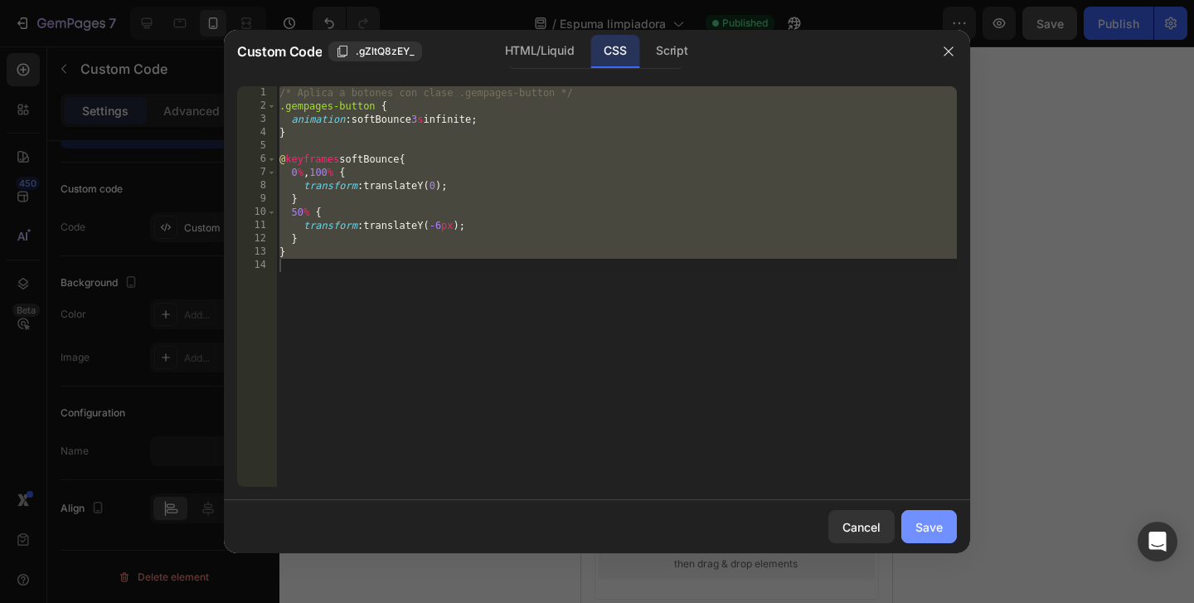
click at [928, 542] on button "Save" at bounding box center [930, 526] width 56 height 33
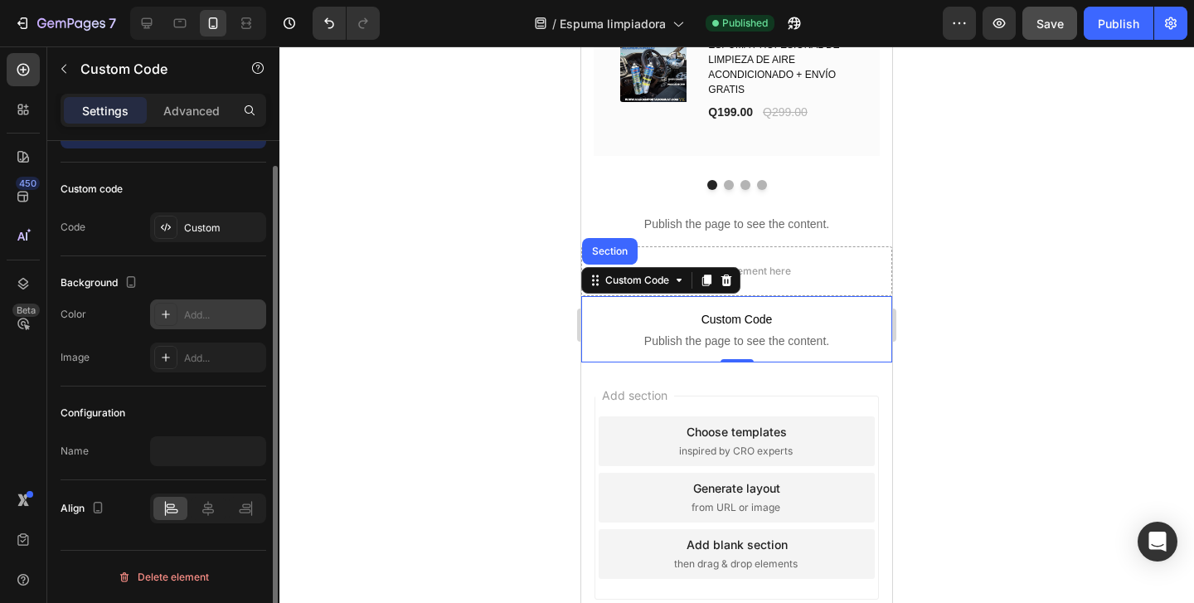
scroll to position [0, 0]
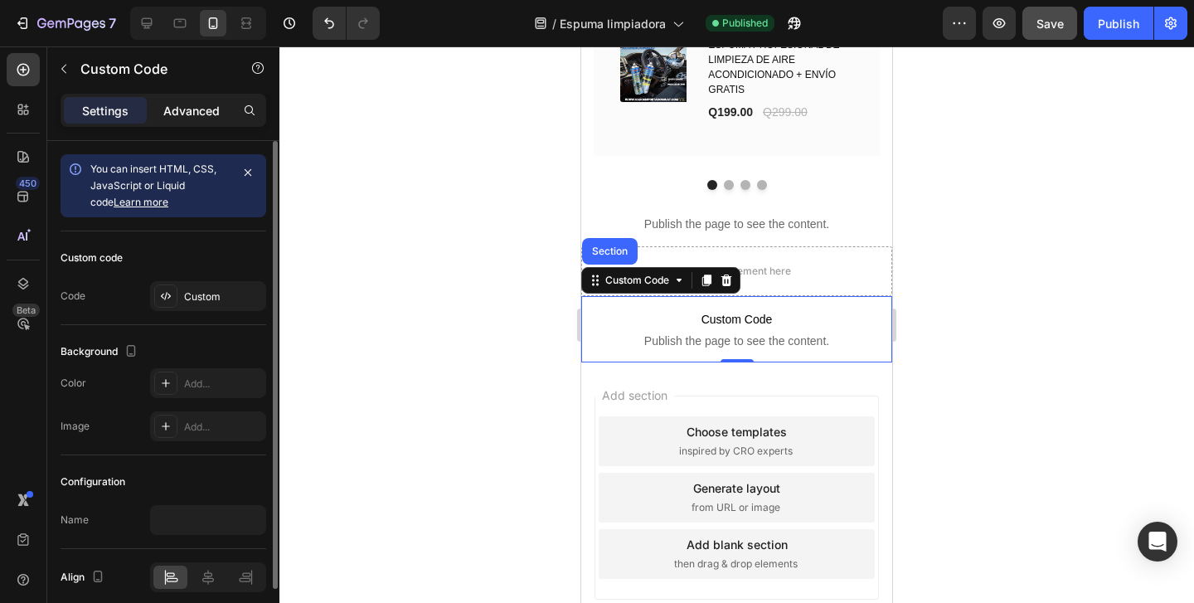
click at [210, 102] on p "Advanced" at bounding box center [191, 110] width 56 height 17
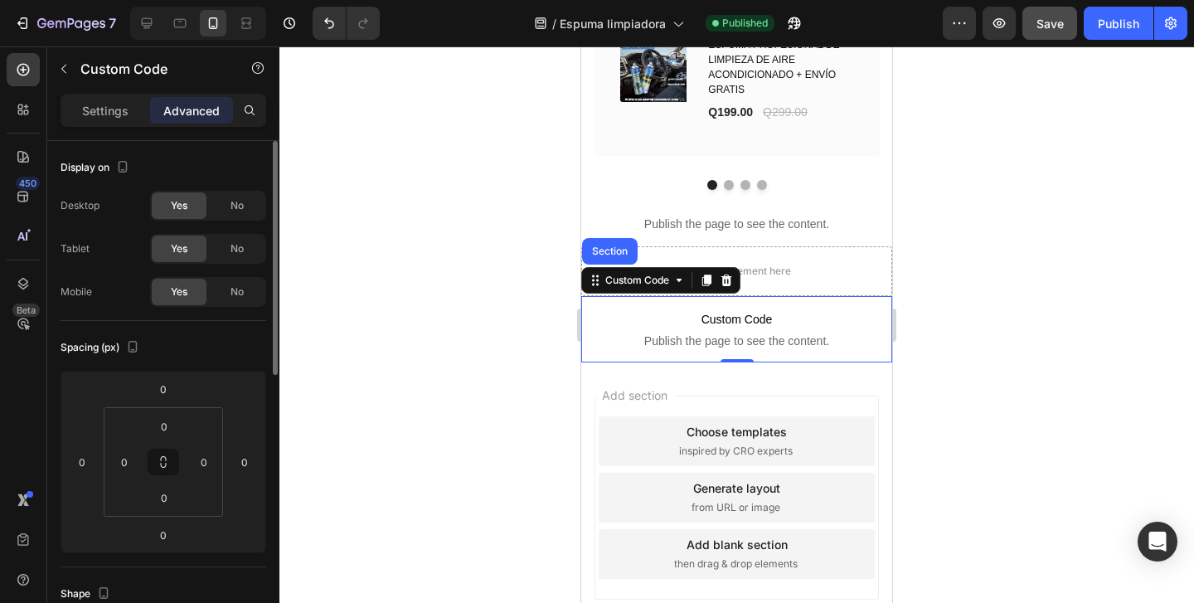
click at [182, 207] on span "Yes" at bounding box center [179, 205] width 17 height 15
click at [180, 239] on div "Yes" at bounding box center [179, 249] width 55 height 27
click at [180, 279] on div "Yes" at bounding box center [179, 292] width 55 height 27
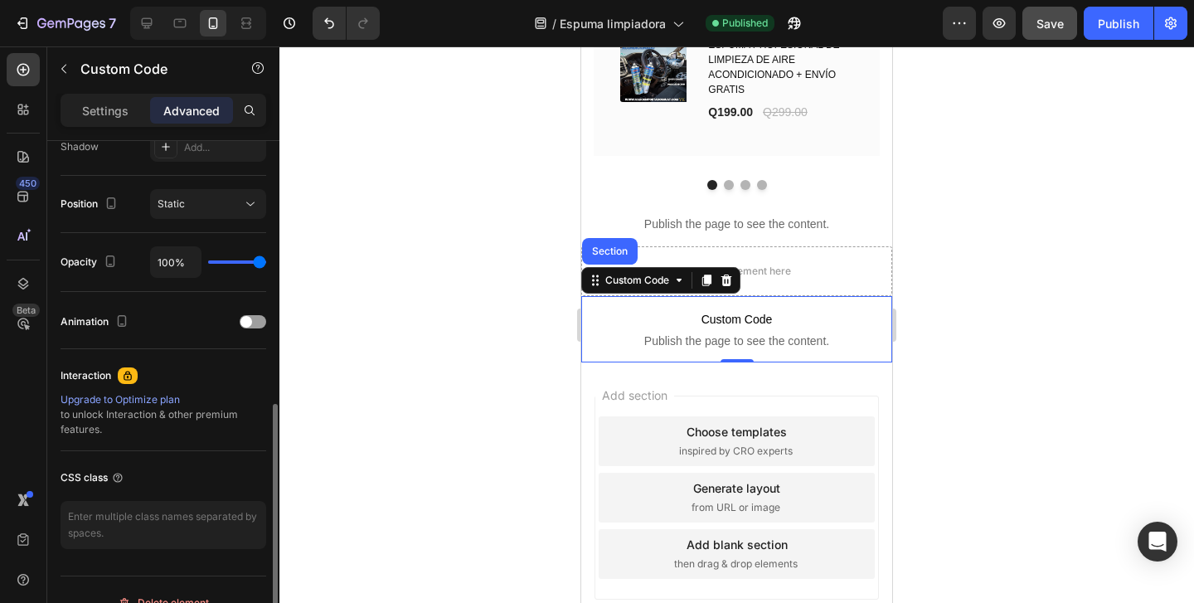
scroll to position [597, 0]
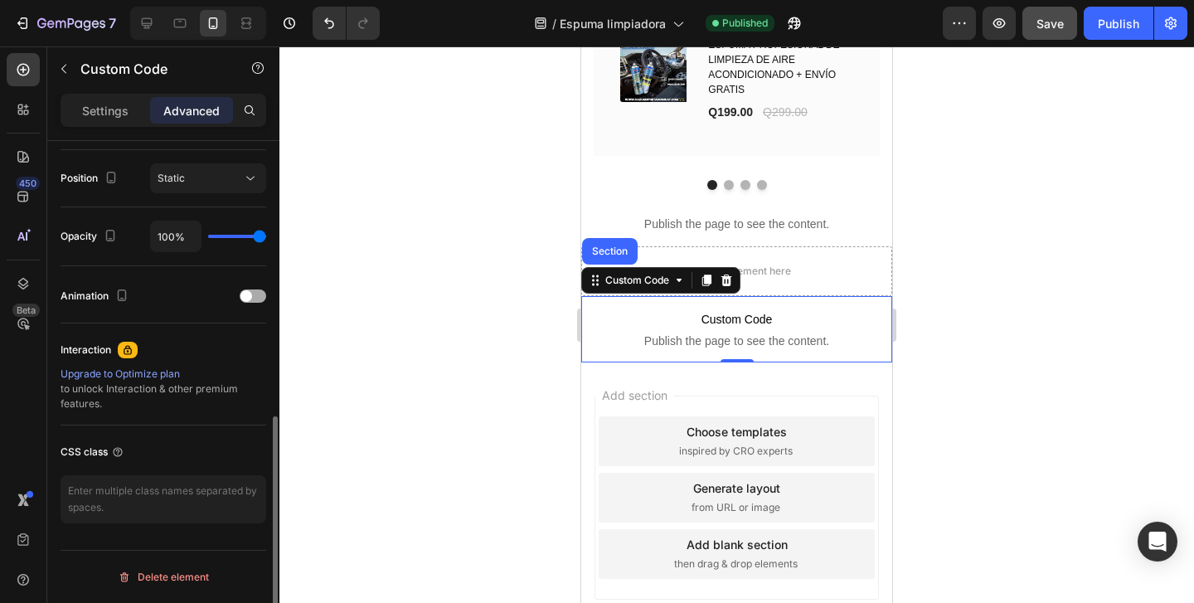
click at [257, 299] on div at bounding box center [253, 295] width 27 height 13
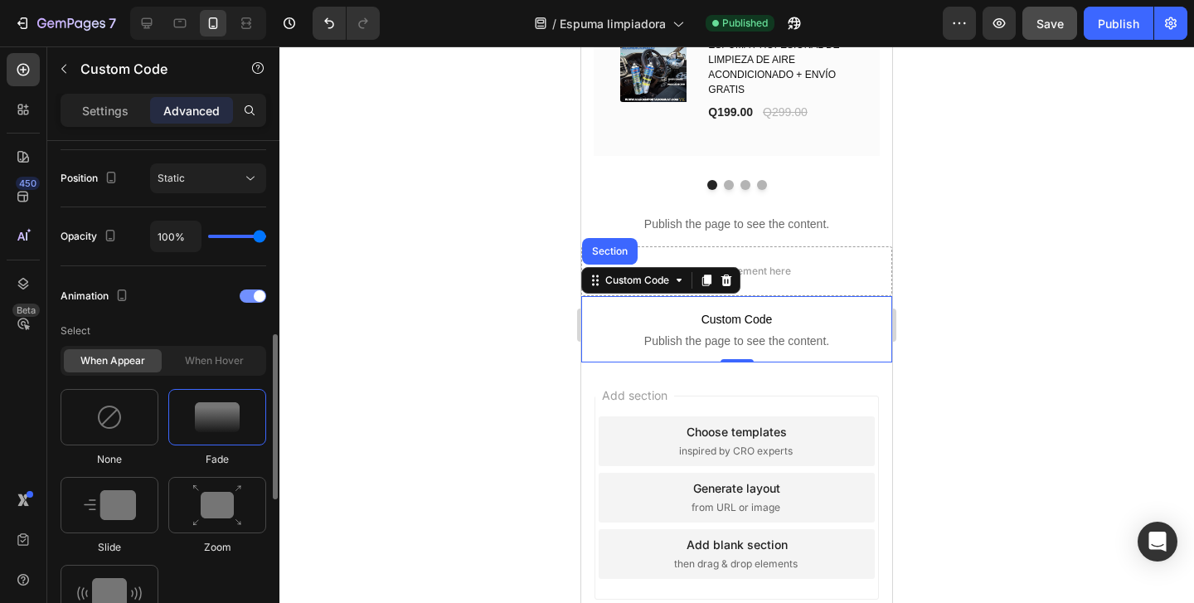
click at [257, 299] on span at bounding box center [260, 296] width 12 height 12
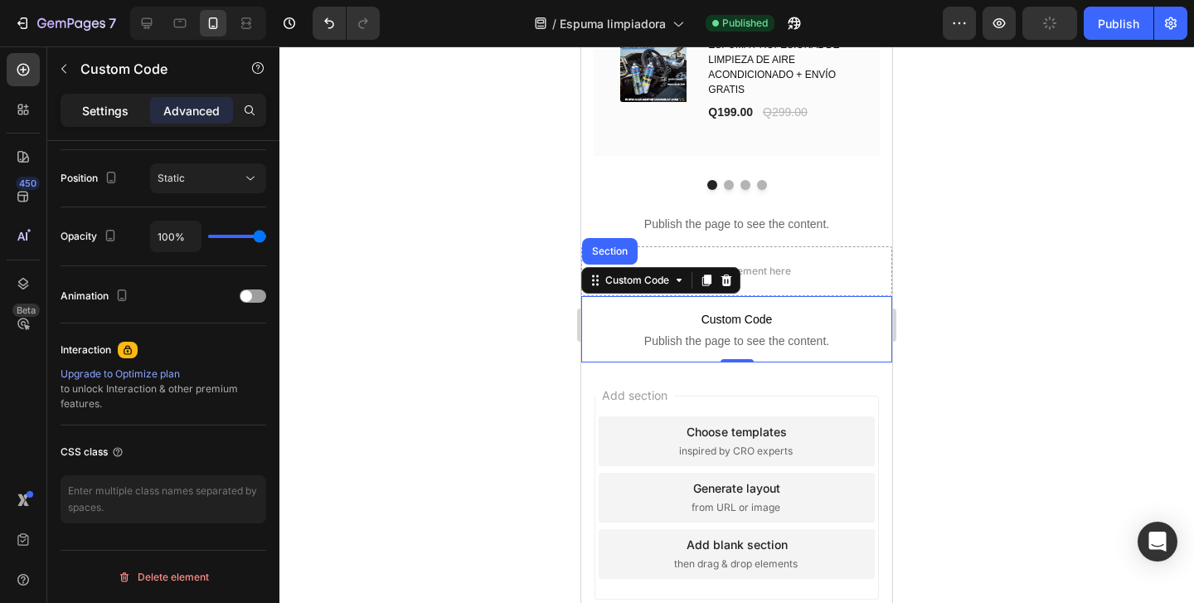
click at [124, 102] on p "Settings" at bounding box center [105, 110] width 46 height 17
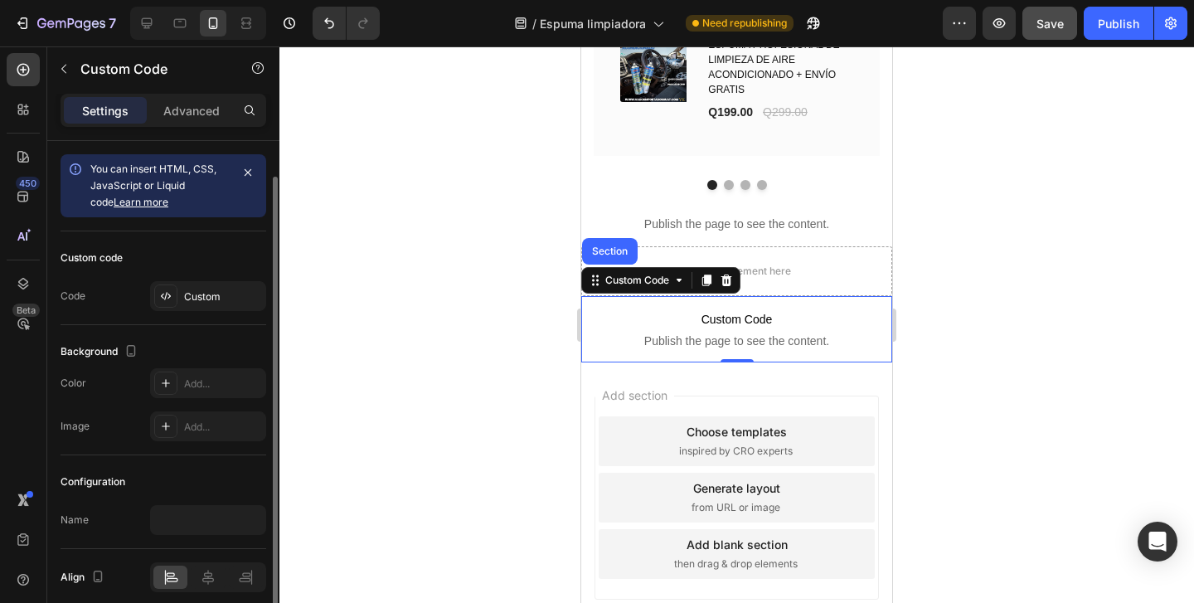
scroll to position [69, 0]
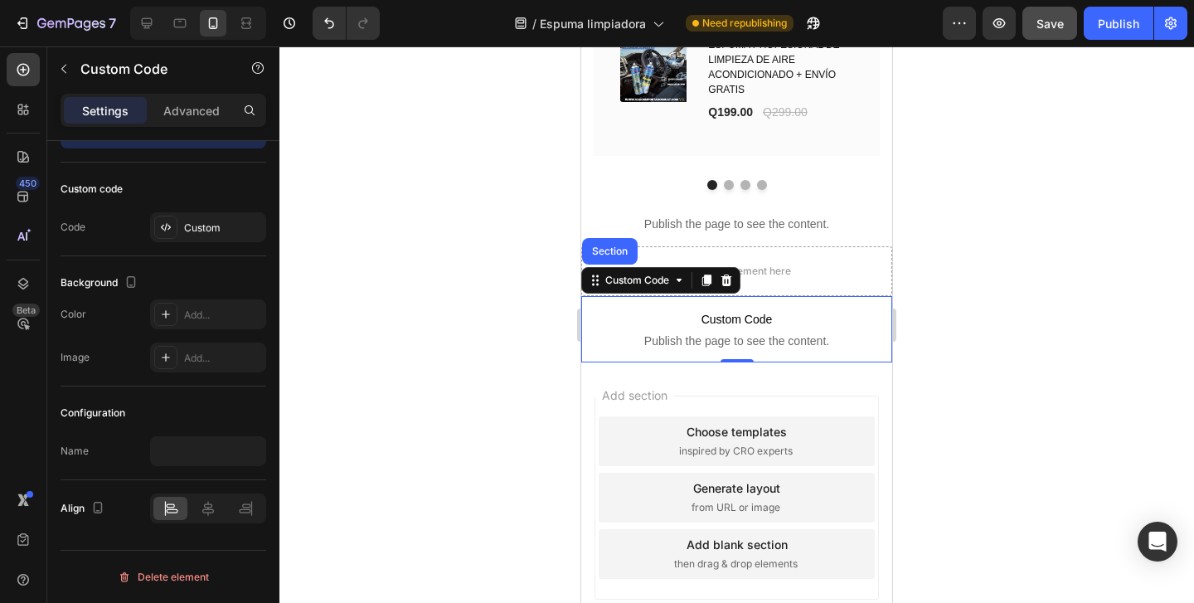
click at [451, 493] on div at bounding box center [737, 324] width 915 height 557
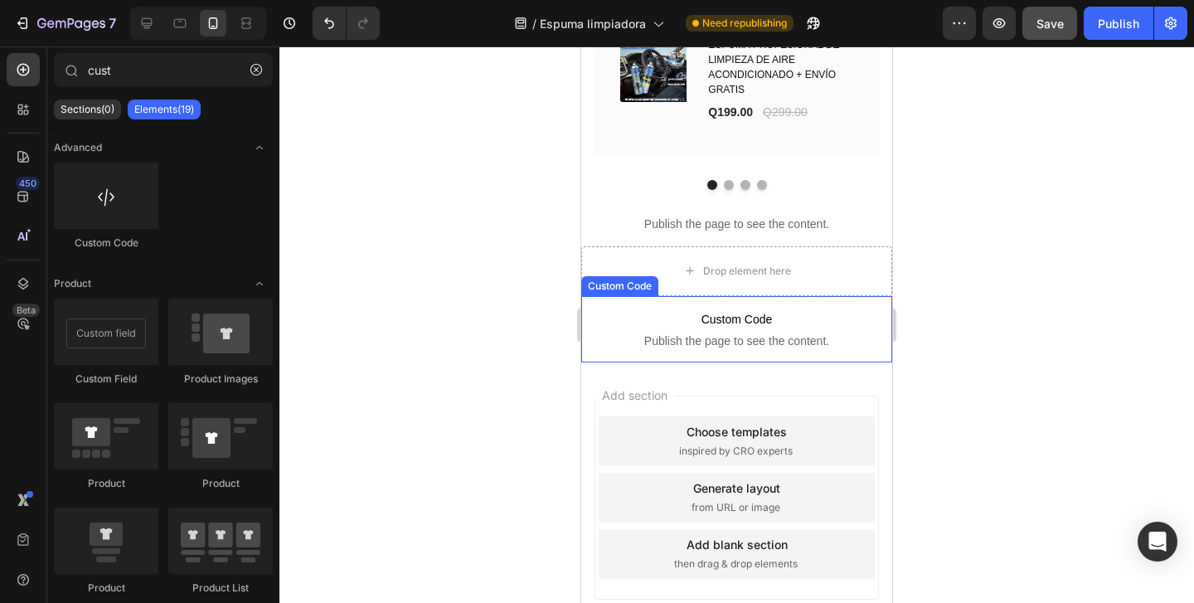
click at [659, 338] on span "Publish the page to see the content." at bounding box center [736, 341] width 311 height 17
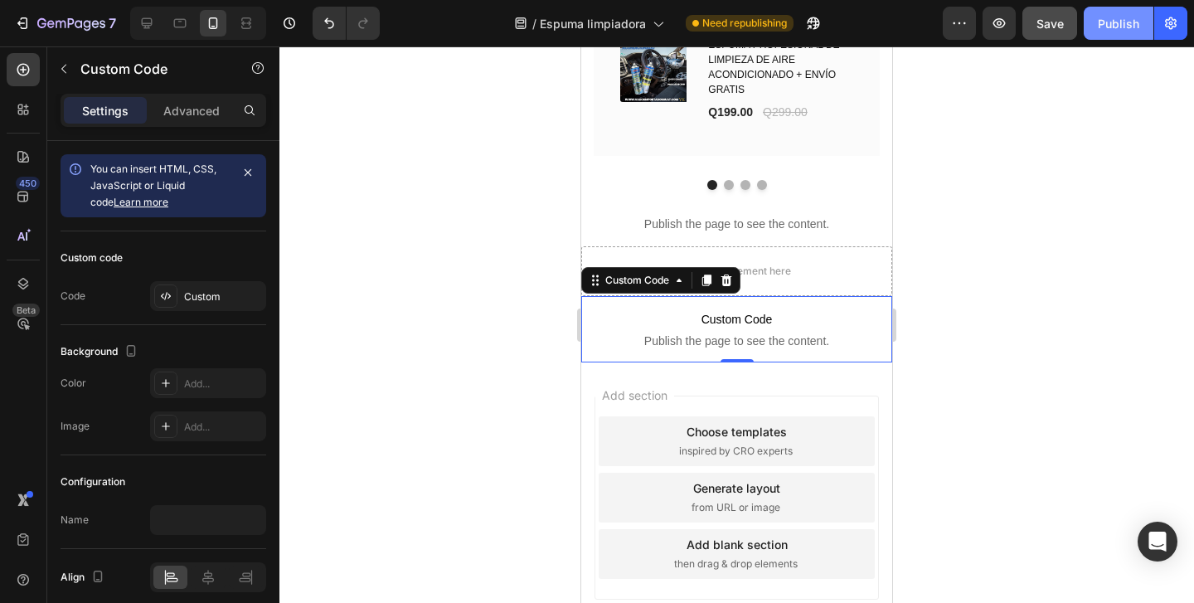
click at [1122, 21] on div "Publish" at bounding box center [1118, 23] width 41 height 17
click at [981, 353] on div at bounding box center [737, 324] width 915 height 557
click at [848, 312] on span "Custom Code" at bounding box center [736, 319] width 311 height 20
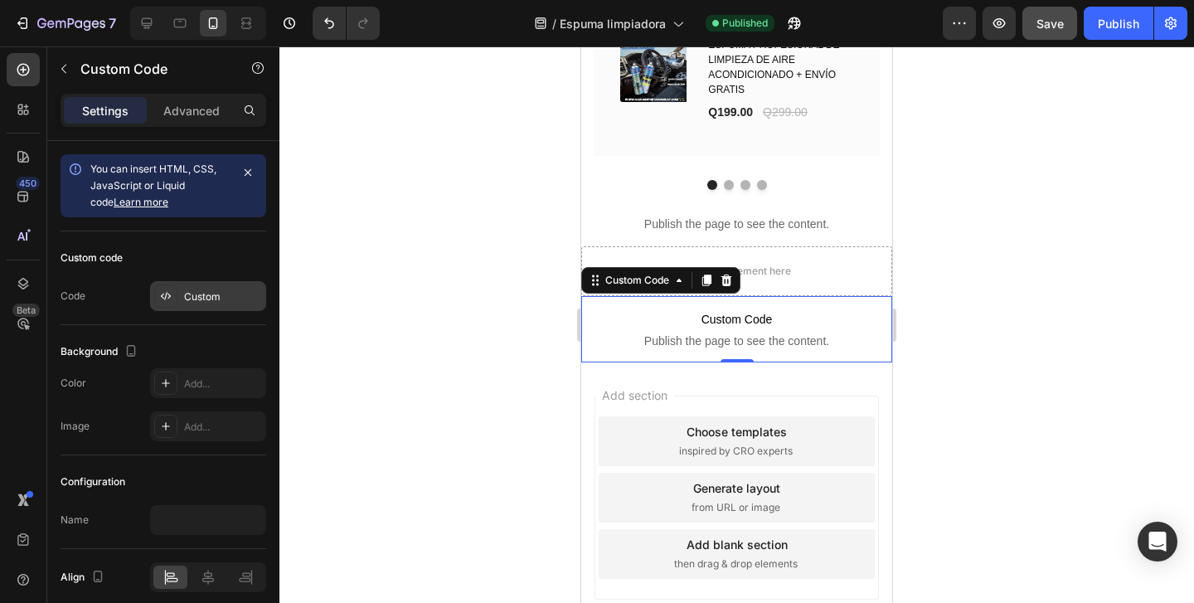
click at [237, 295] on div "Custom" at bounding box center [223, 296] width 78 height 15
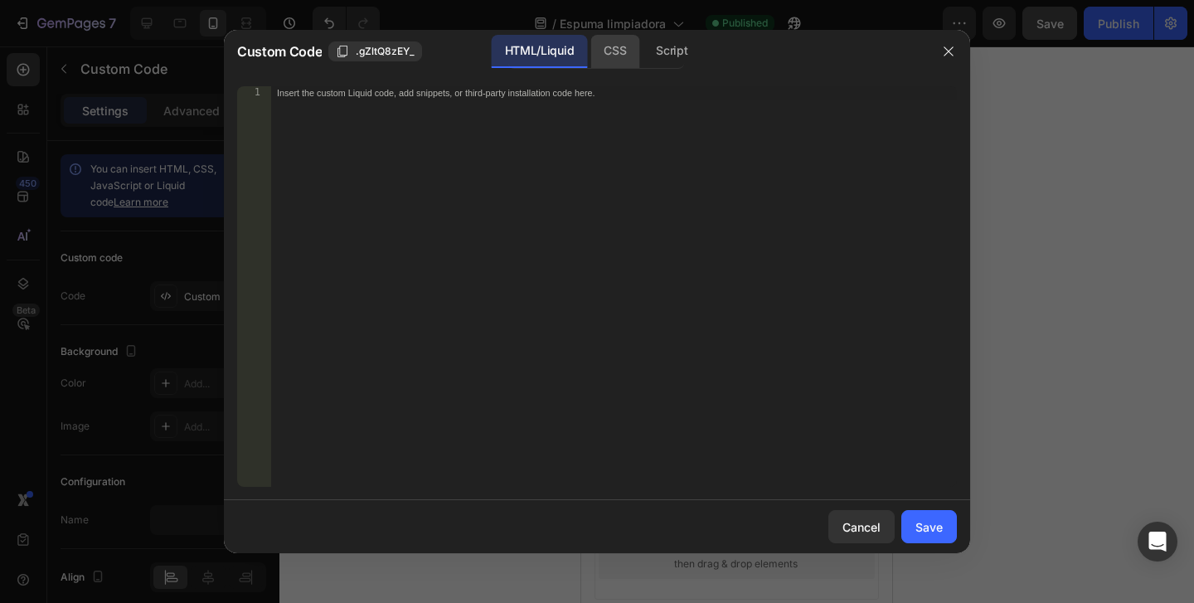
click at [643, 48] on div "CSS" at bounding box center [672, 51] width 58 height 33
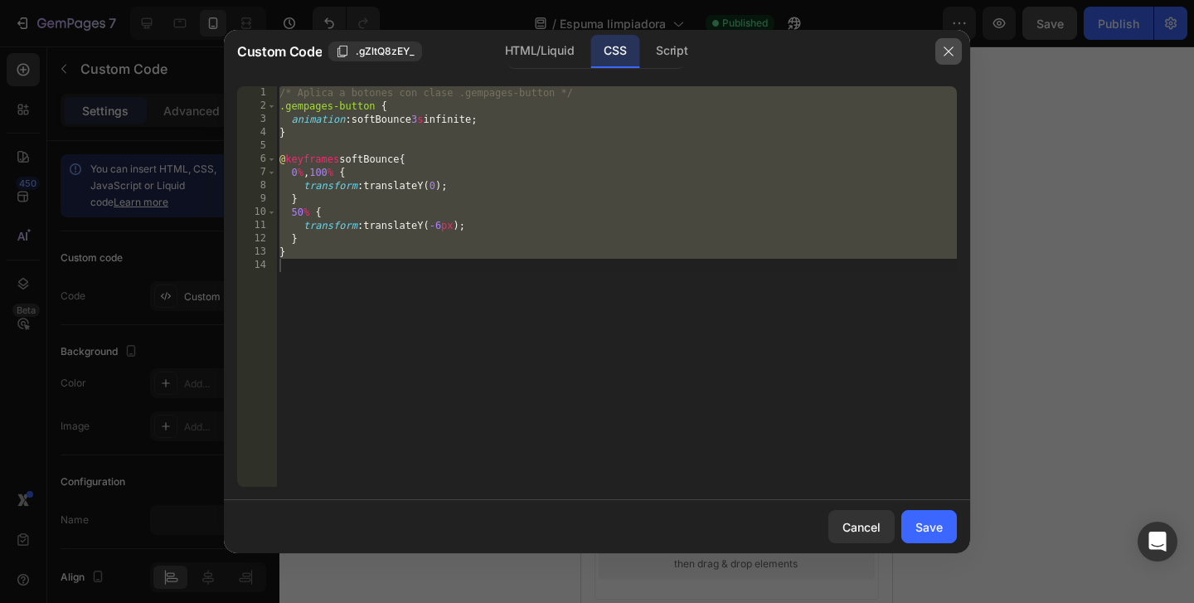
click at [938, 48] on button "button" at bounding box center [949, 51] width 27 height 27
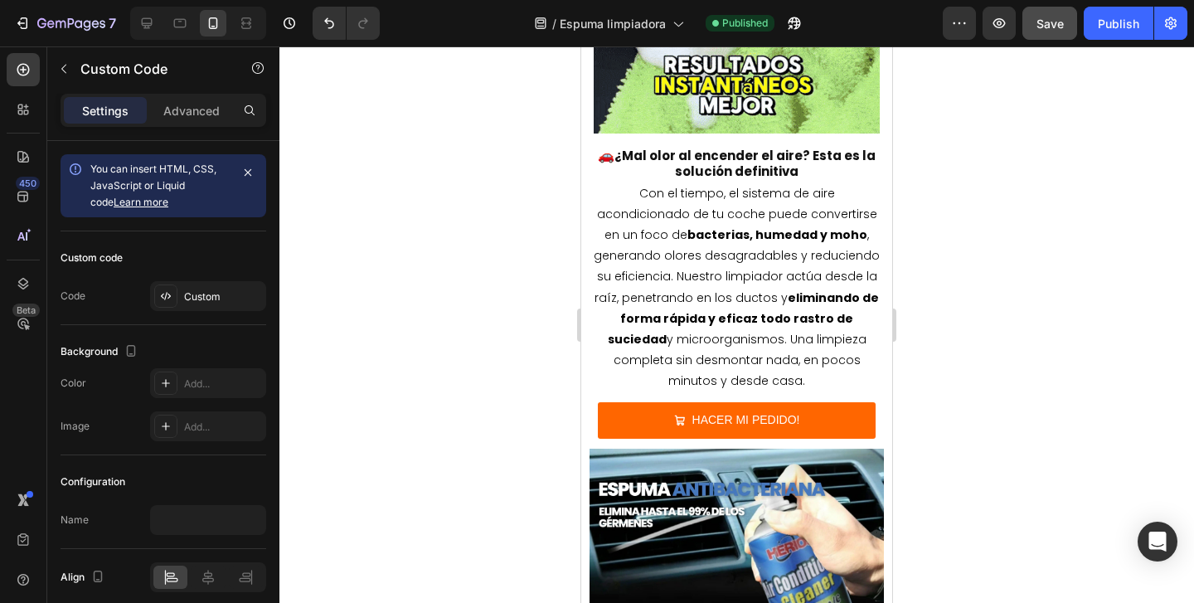
scroll to position [1202, 0]
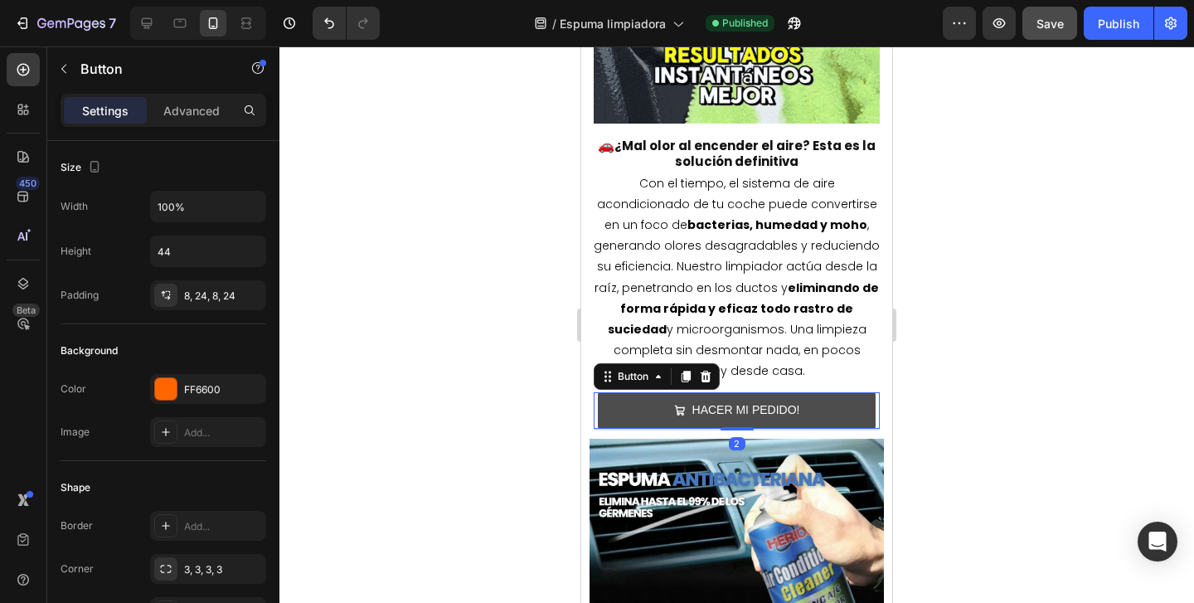
click at [814, 396] on button "HACER MI PEDIDO!" at bounding box center [737, 410] width 278 height 36
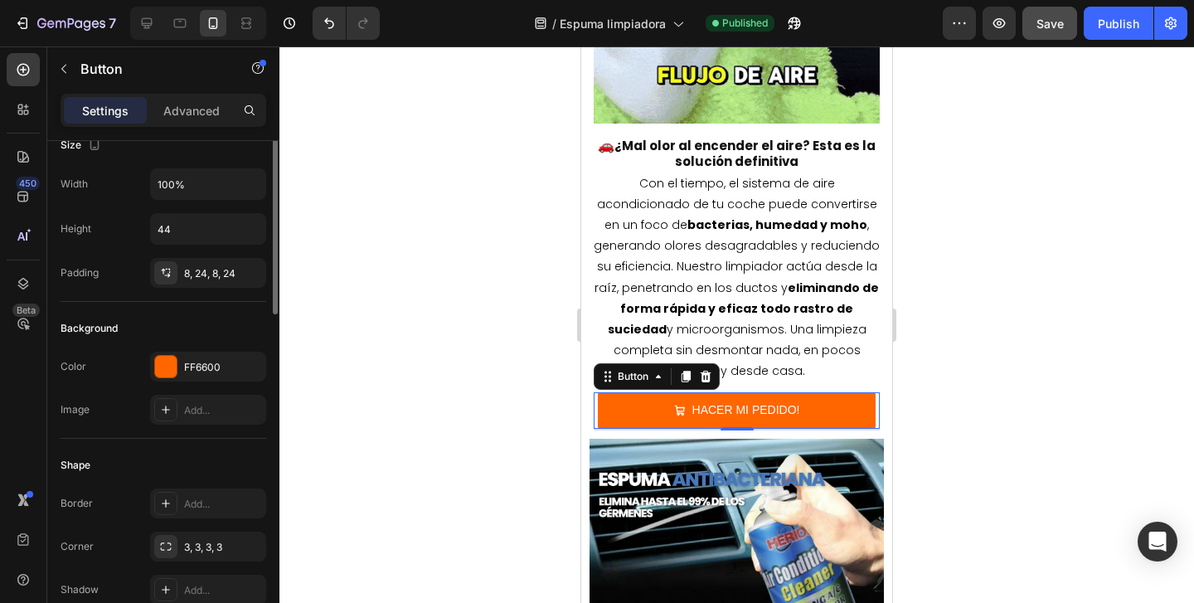
scroll to position [0, 0]
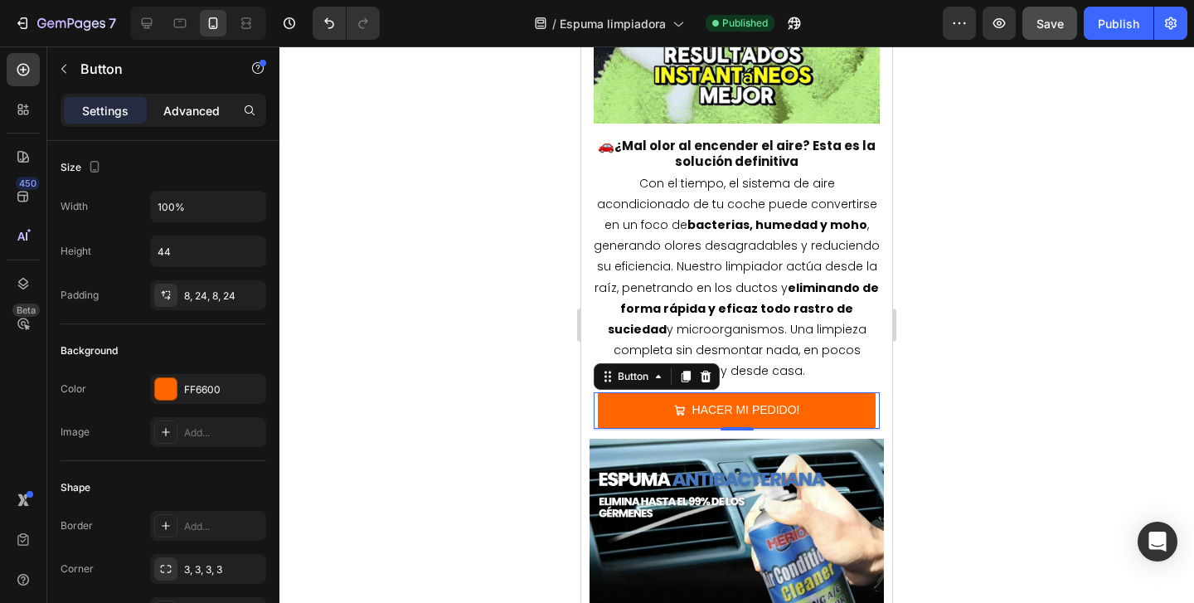
click at [196, 111] on p "Advanced" at bounding box center [191, 110] width 56 height 17
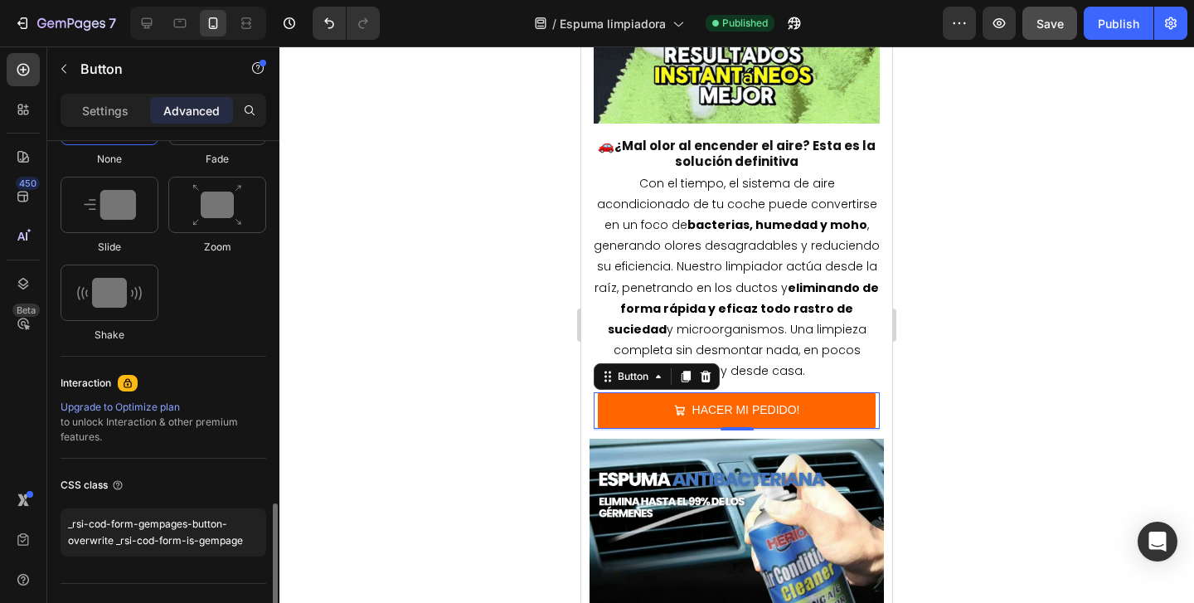
scroll to position [931, 0]
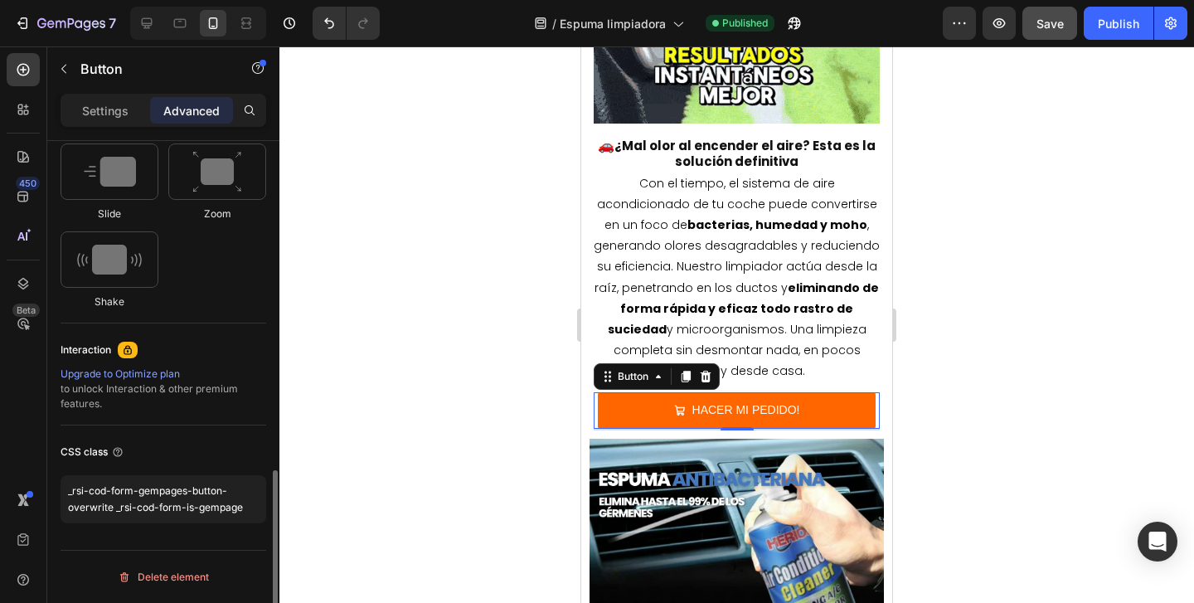
click at [126, 455] on div "CSS class" at bounding box center [164, 452] width 206 height 27
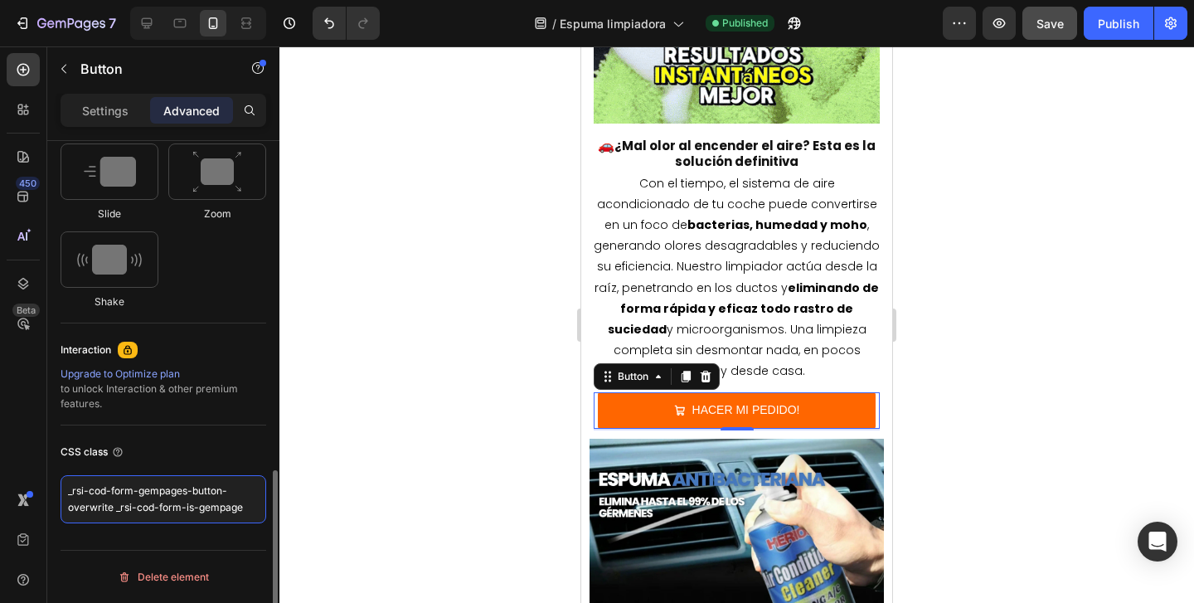
click at [254, 513] on textarea "_rsi-cod-form-gempages-button-overwrite _rsi-cod-form-is-gempage" at bounding box center [164, 499] width 206 height 48
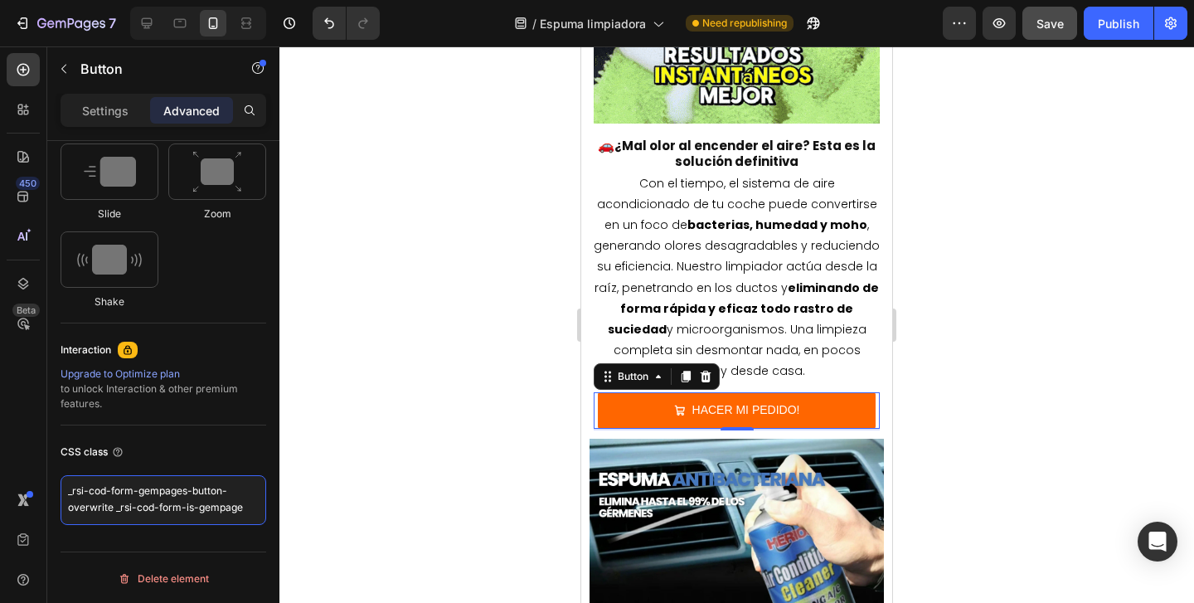
scroll to position [6, 0]
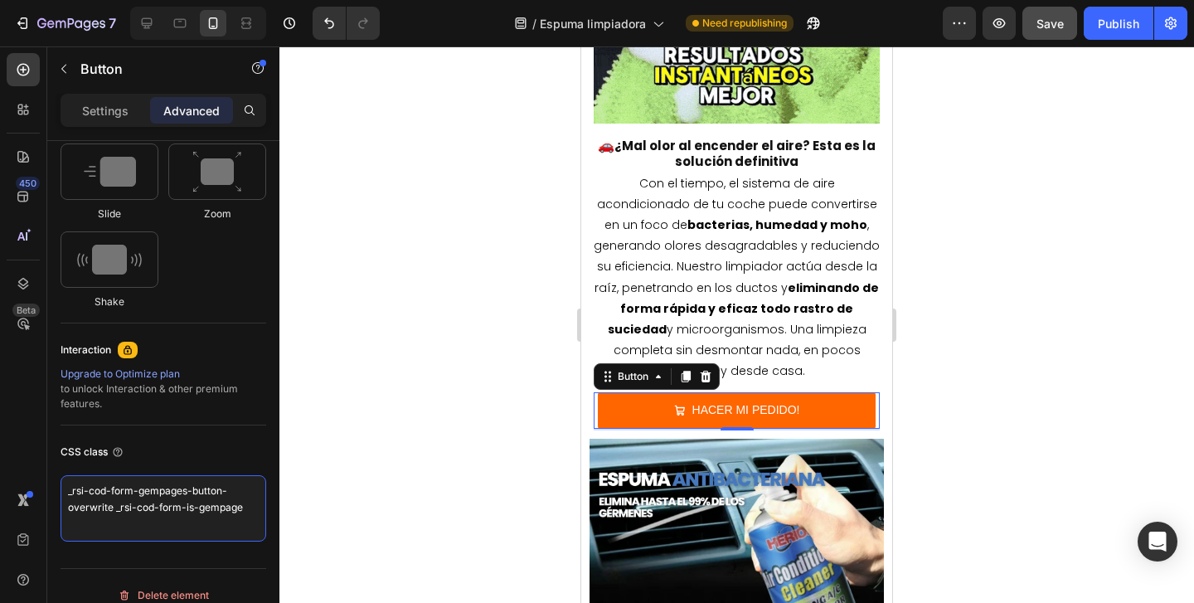
paste textarea "bounce-cta"
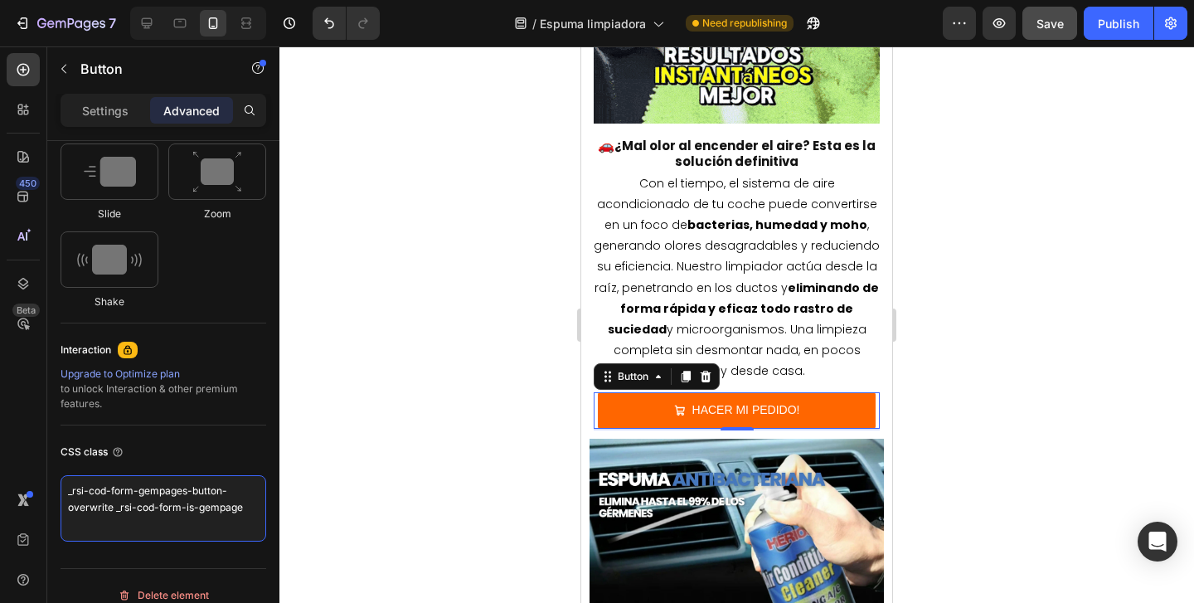
type textarea "_rsi-cod-form-gempages-button-overwrite _rsi-cod-form-is-gempage bounce-cta"
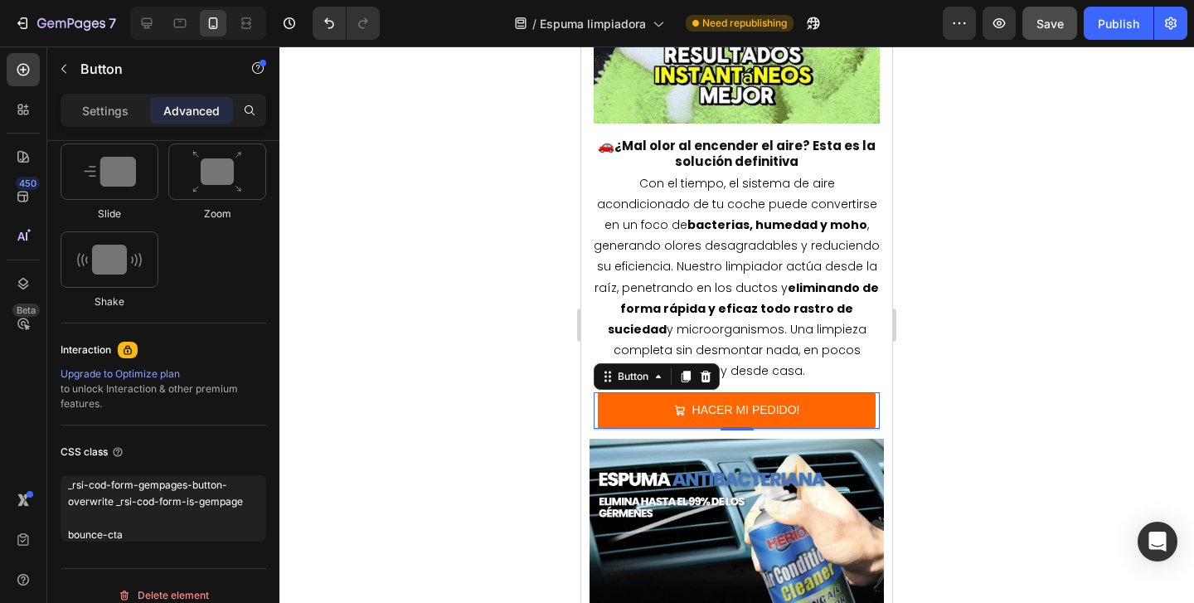
click at [348, 326] on div at bounding box center [737, 324] width 915 height 557
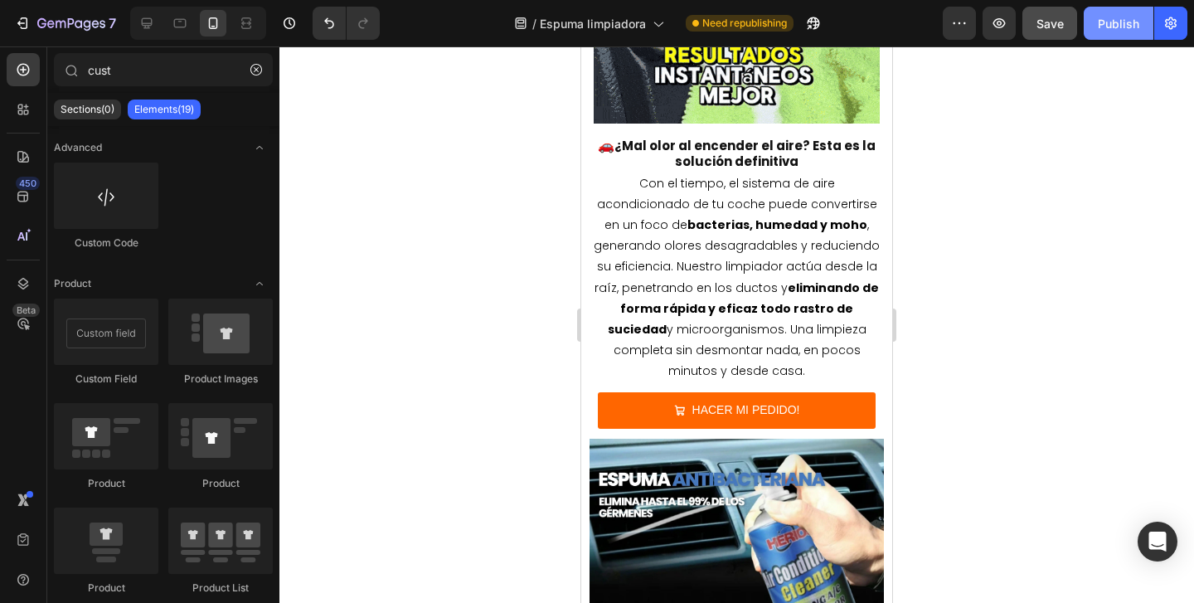
click at [1140, 29] on button "Publish" at bounding box center [1119, 23] width 70 height 33
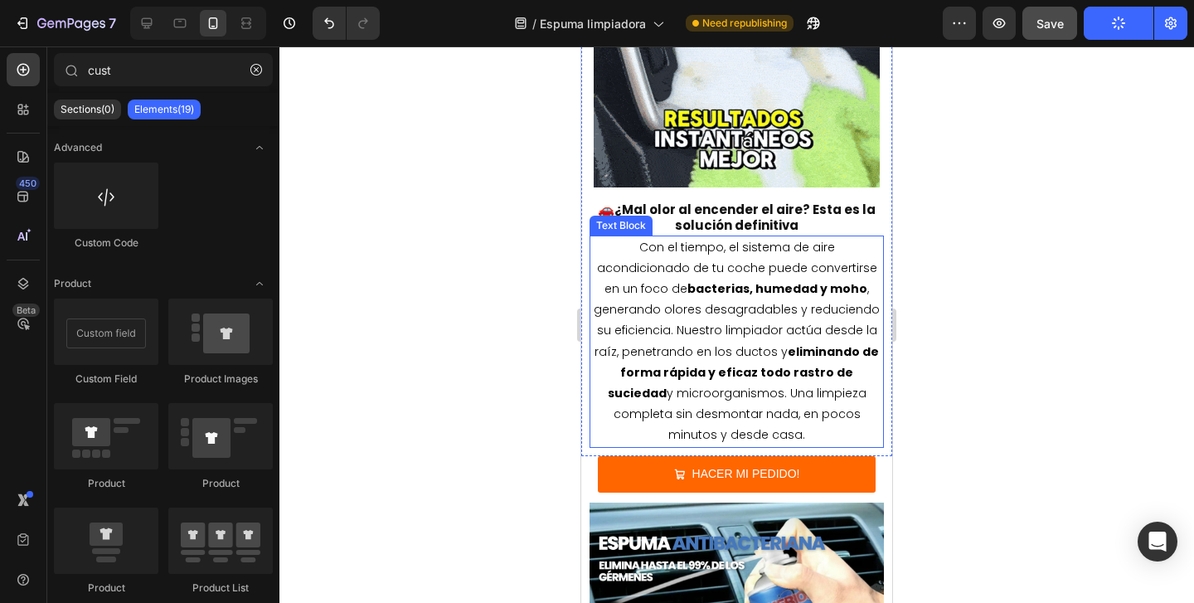
scroll to position [1139, 0]
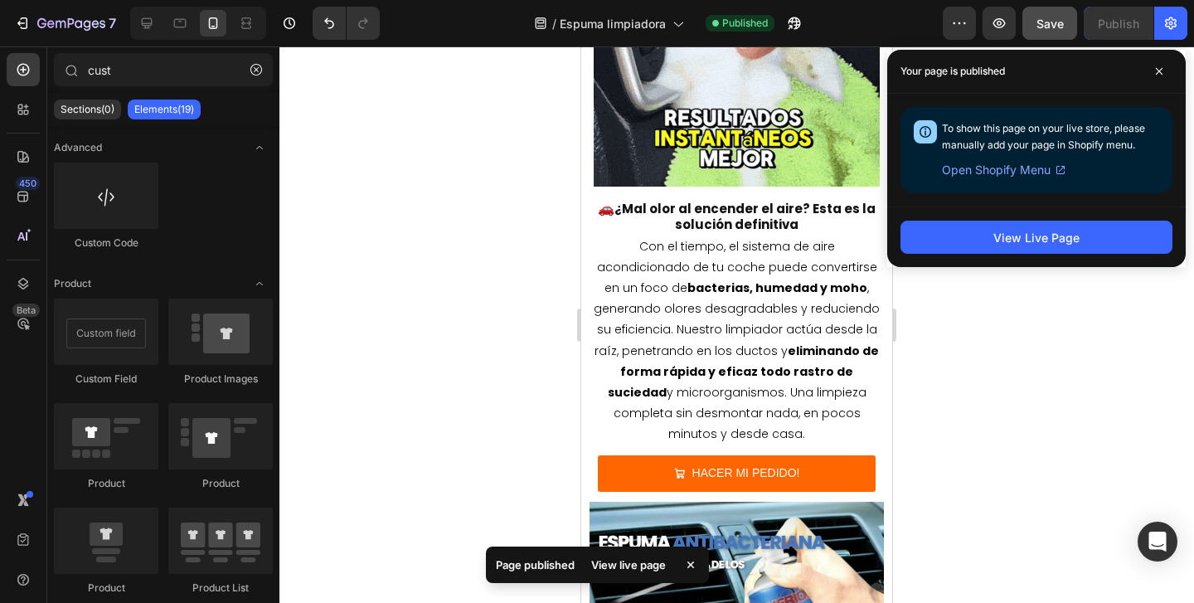
click at [931, 368] on div at bounding box center [737, 324] width 915 height 557
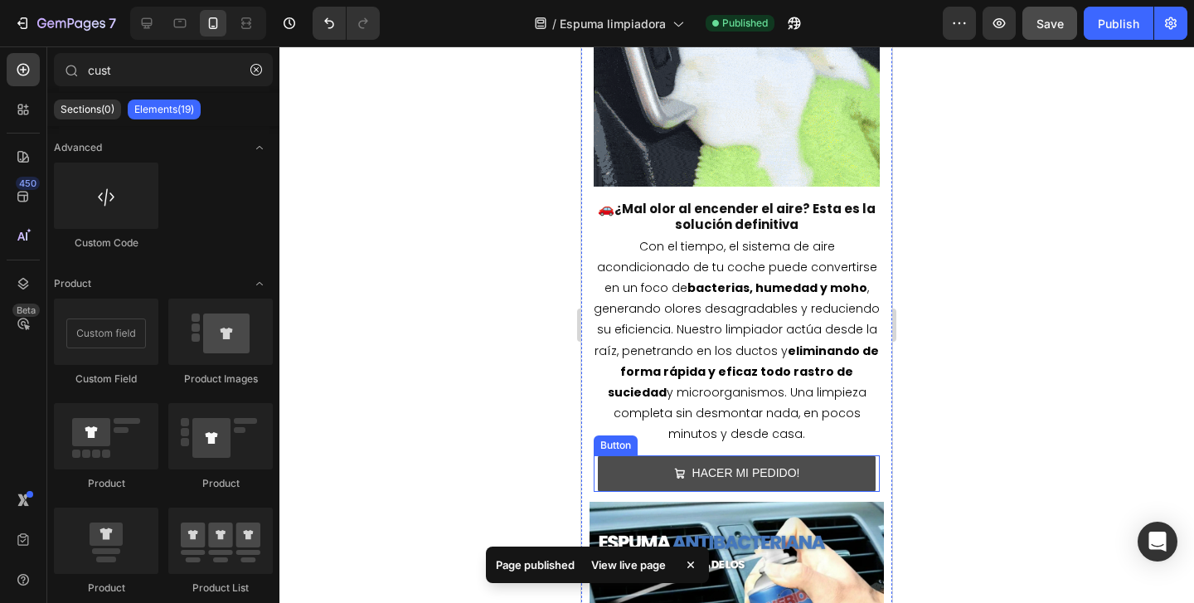
click at [844, 455] on button "HACER MI PEDIDO!" at bounding box center [737, 473] width 278 height 36
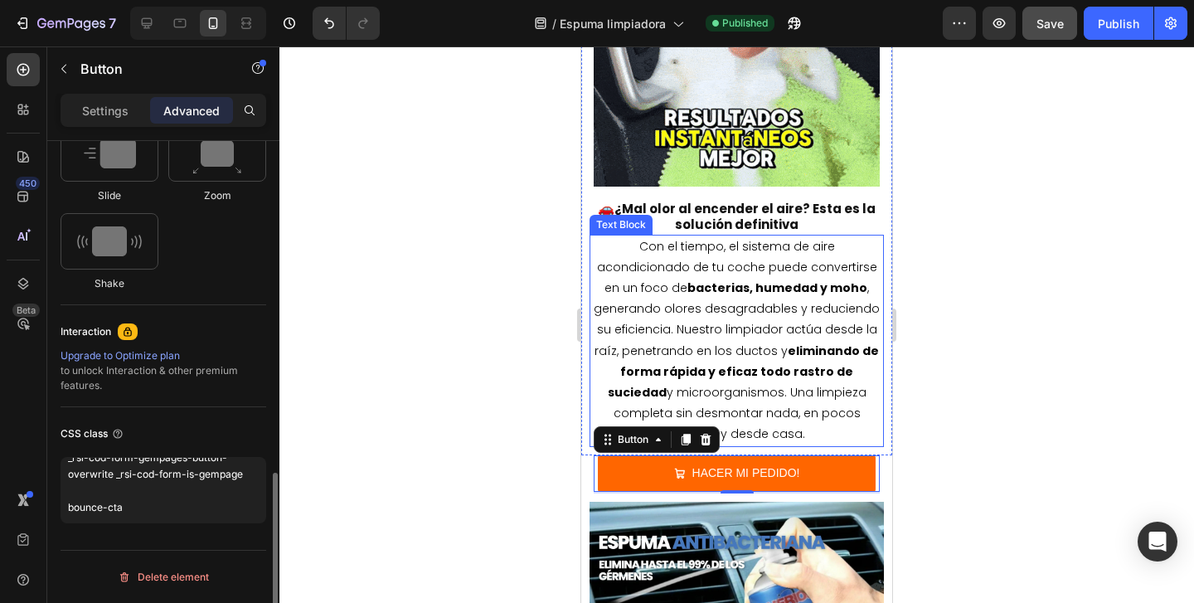
scroll to position [0, 0]
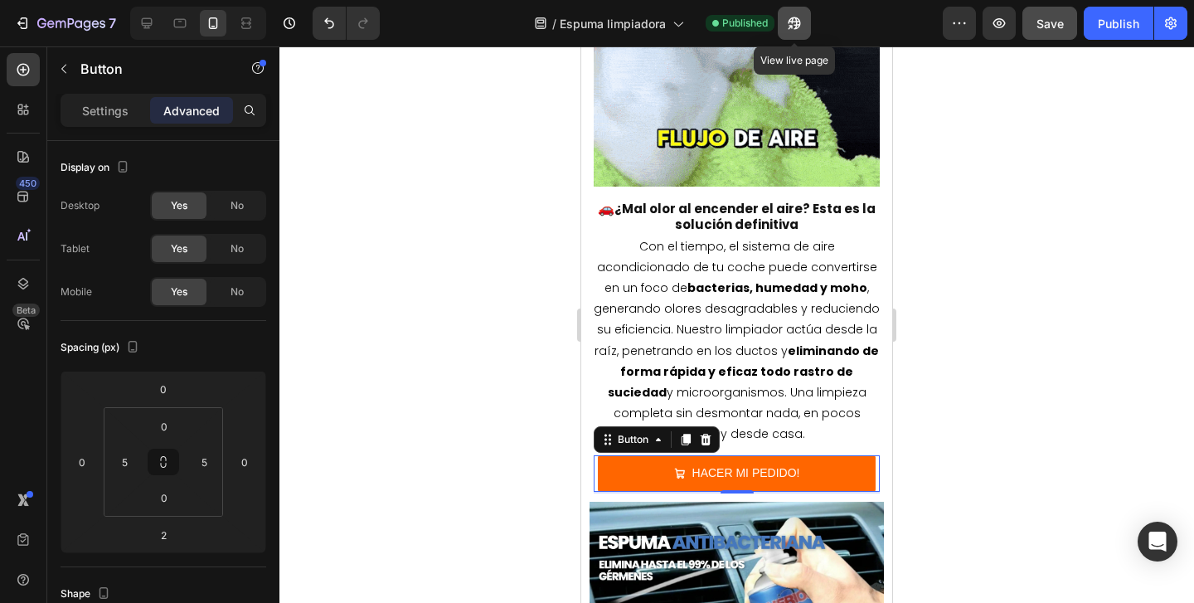
click at [808, 18] on button "button" at bounding box center [794, 23] width 33 height 33
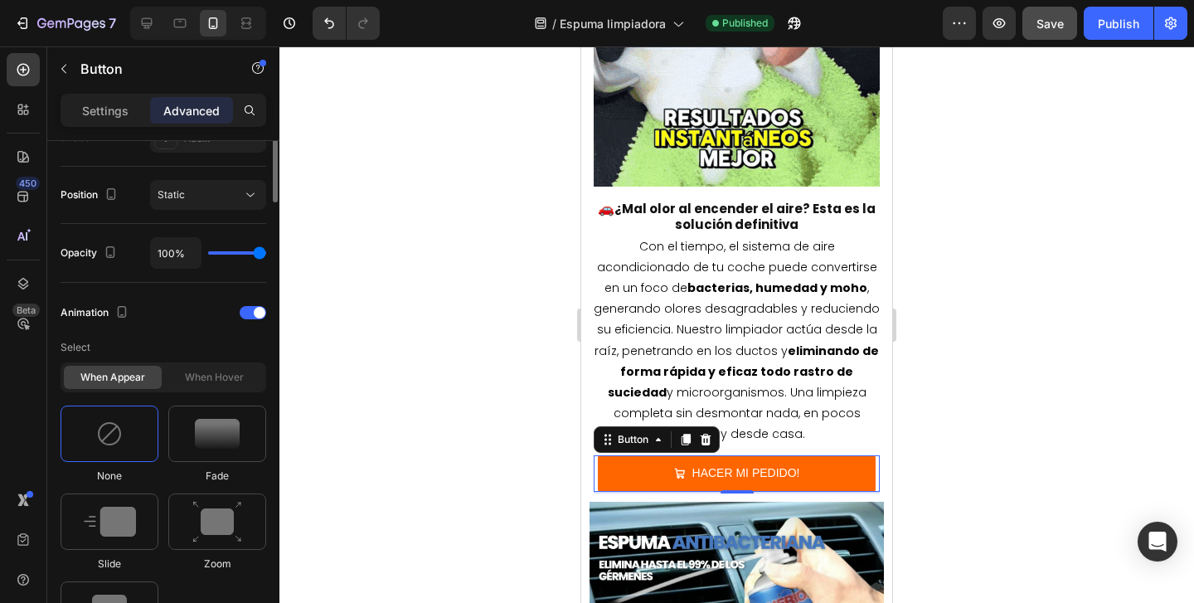
scroll to position [949, 0]
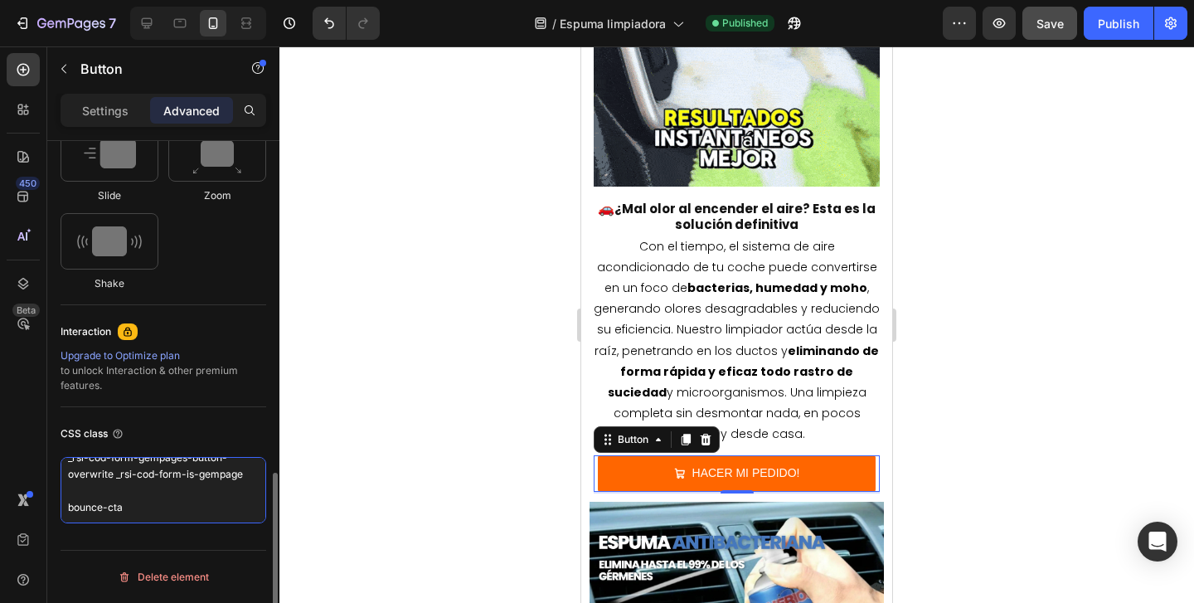
drag, startPoint x: 147, startPoint y: 509, endPoint x: 65, endPoint y: 509, distance: 82.1
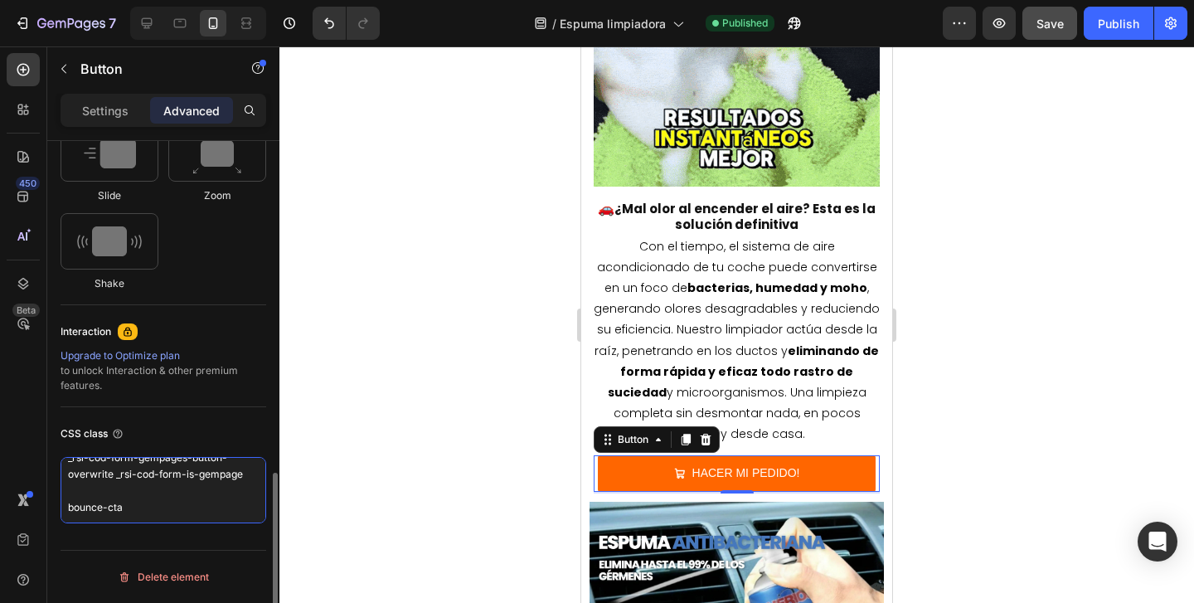
click at [65, 509] on textarea "_rsi-cod-form-gempages-button-overwrite _rsi-cod-form-is-gempage bounce-cta" at bounding box center [164, 490] width 206 height 66
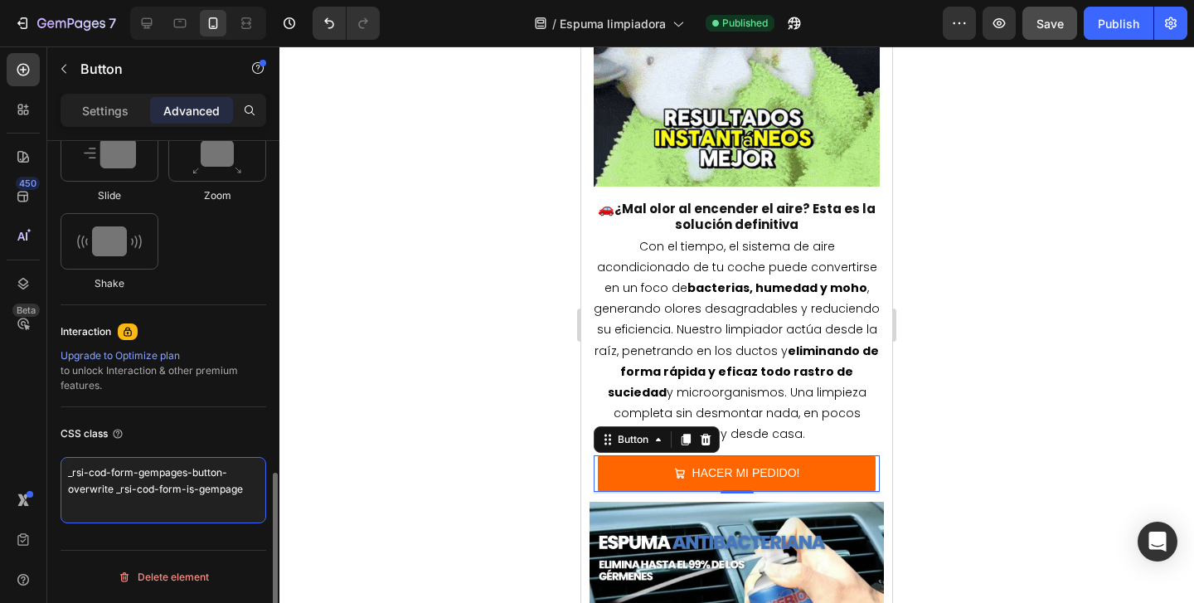
scroll to position [6, 0]
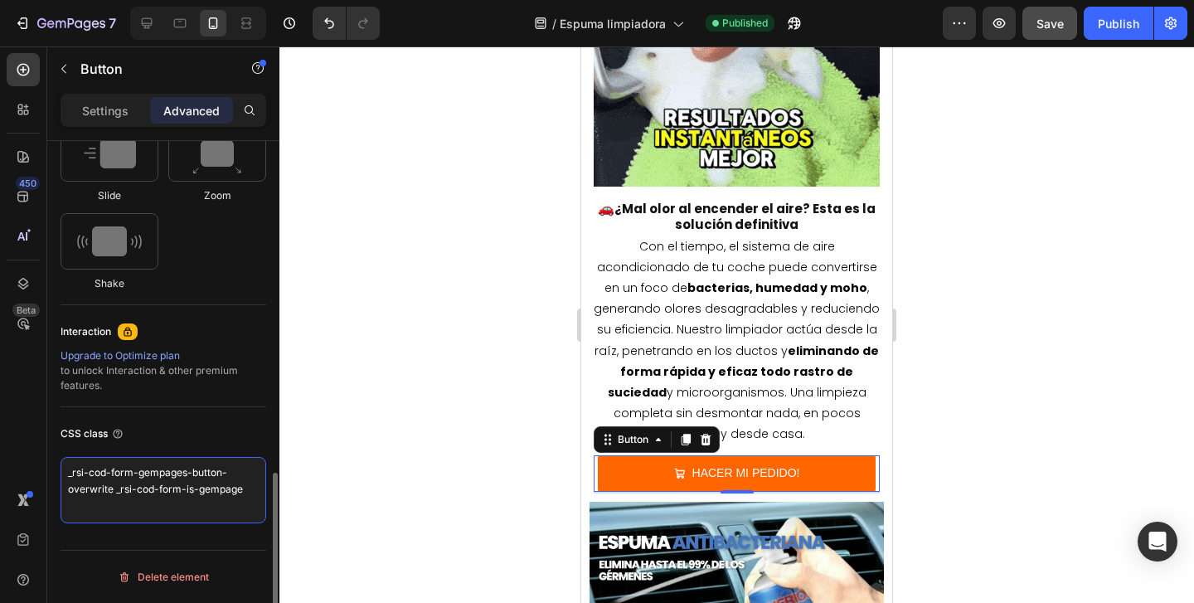
type textarea "_rsi-cod-form-gempages-button-overwrite _rsi-cod-form-is-gempage"
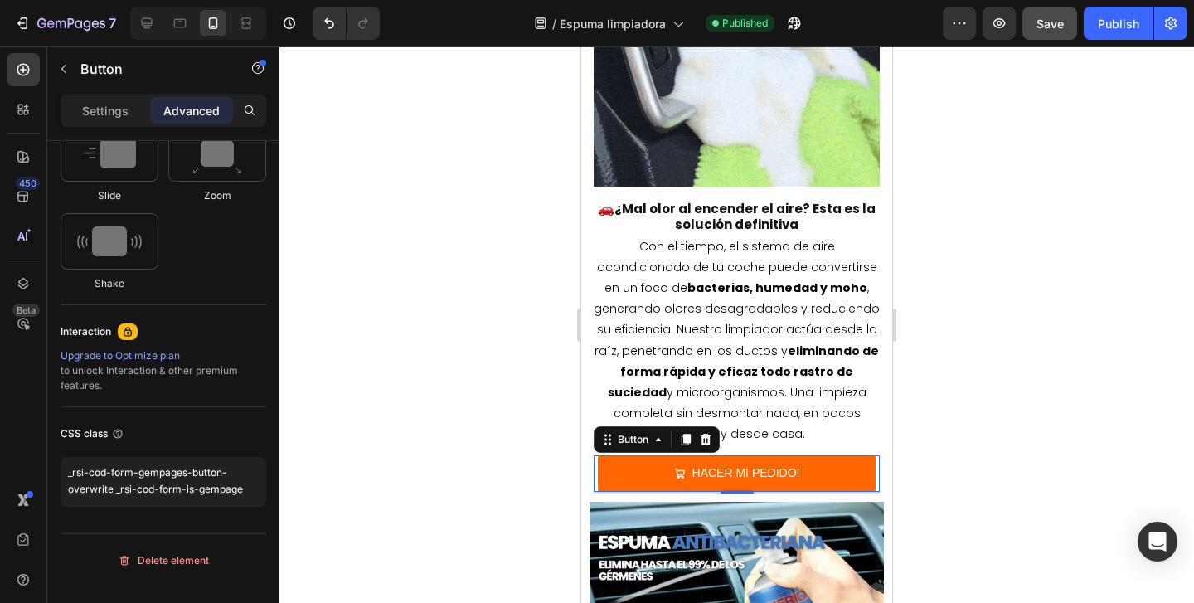
click at [321, 368] on div at bounding box center [737, 324] width 915 height 557
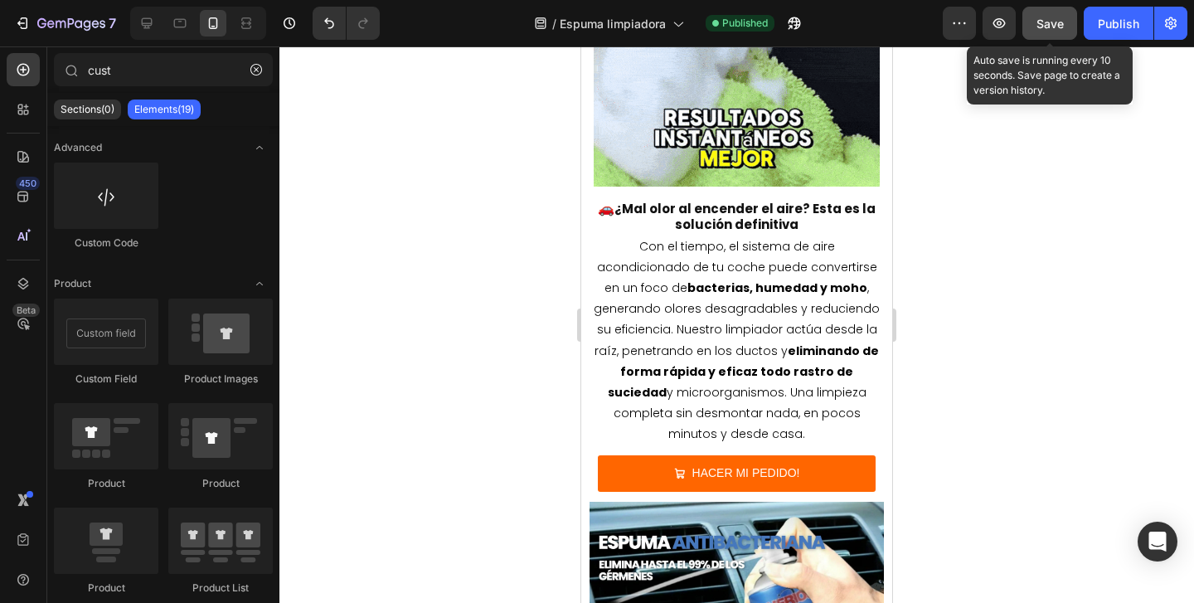
click at [1062, 34] on button "Save" at bounding box center [1050, 23] width 55 height 33
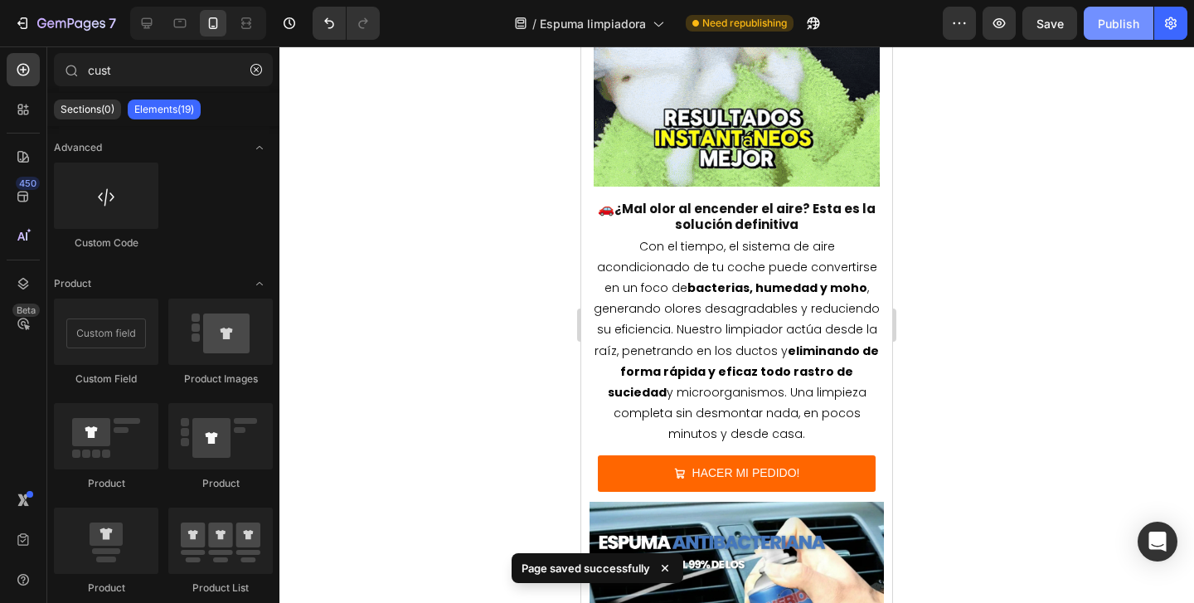
click at [1125, 19] on div "Publish" at bounding box center [1118, 23] width 41 height 17
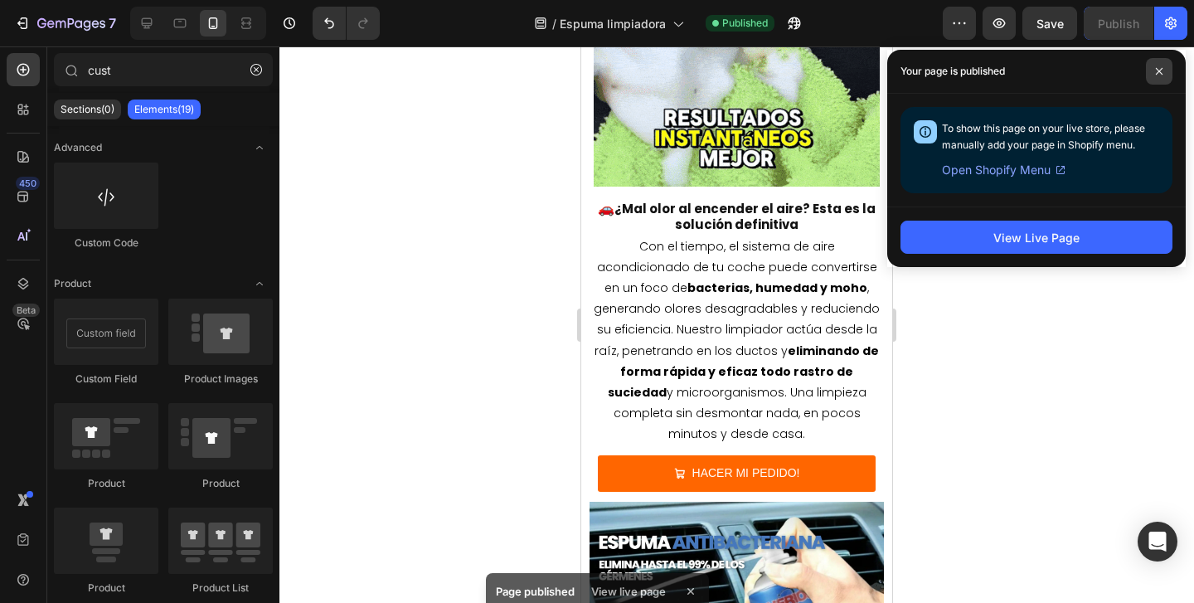
click at [1169, 70] on span at bounding box center [1159, 71] width 27 height 27
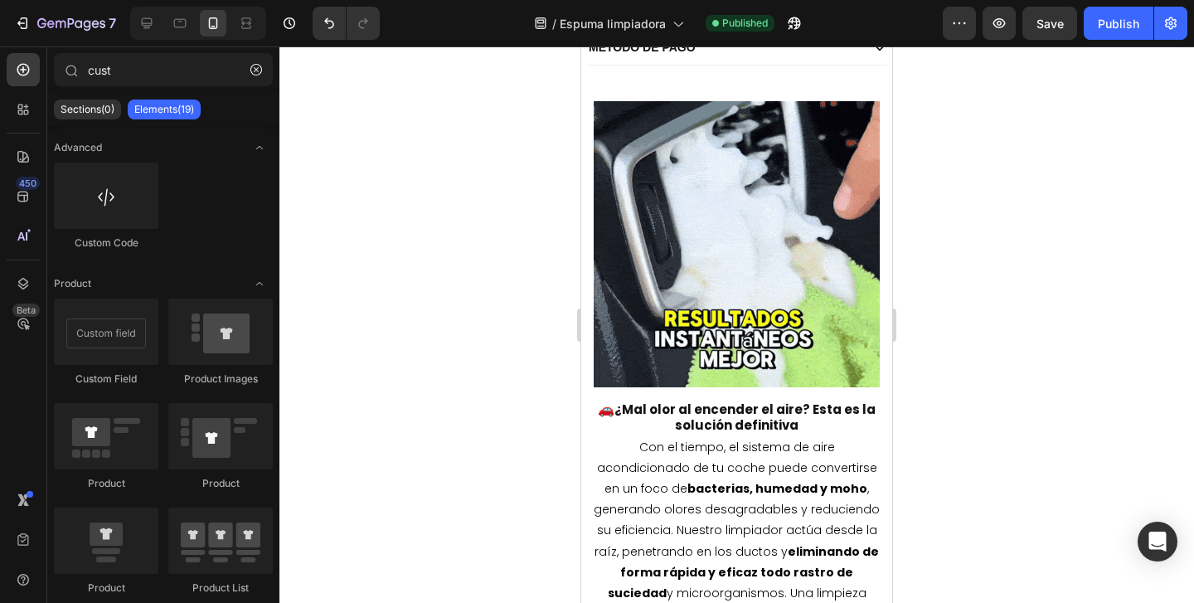
scroll to position [1108, 0]
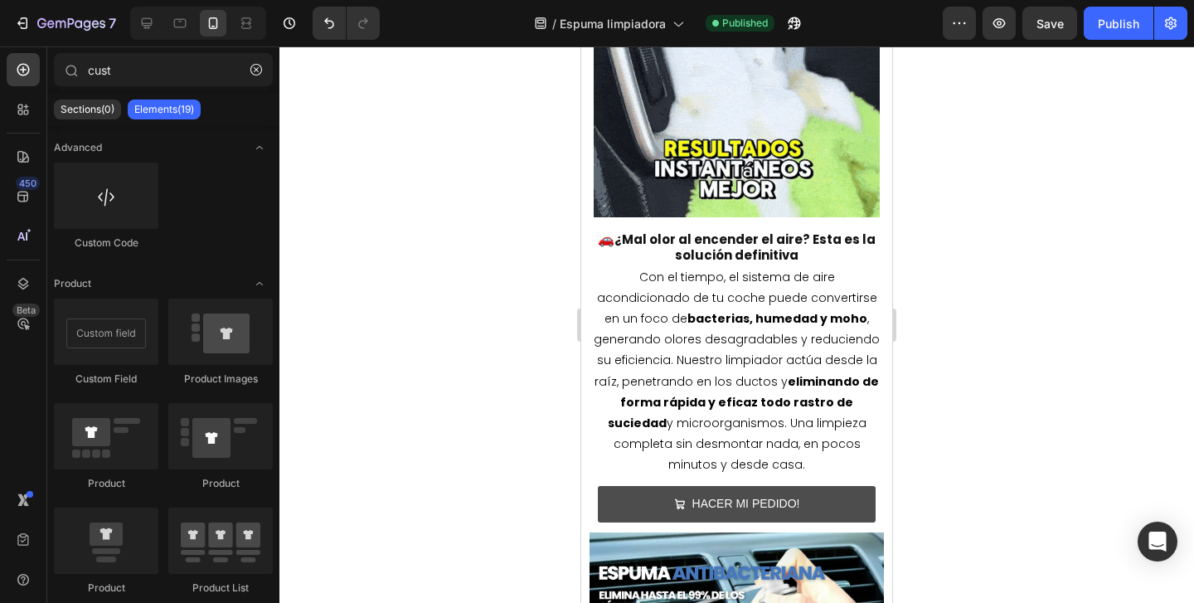
click at [600, 486] on button "HACER MI PEDIDO!" at bounding box center [737, 504] width 278 height 36
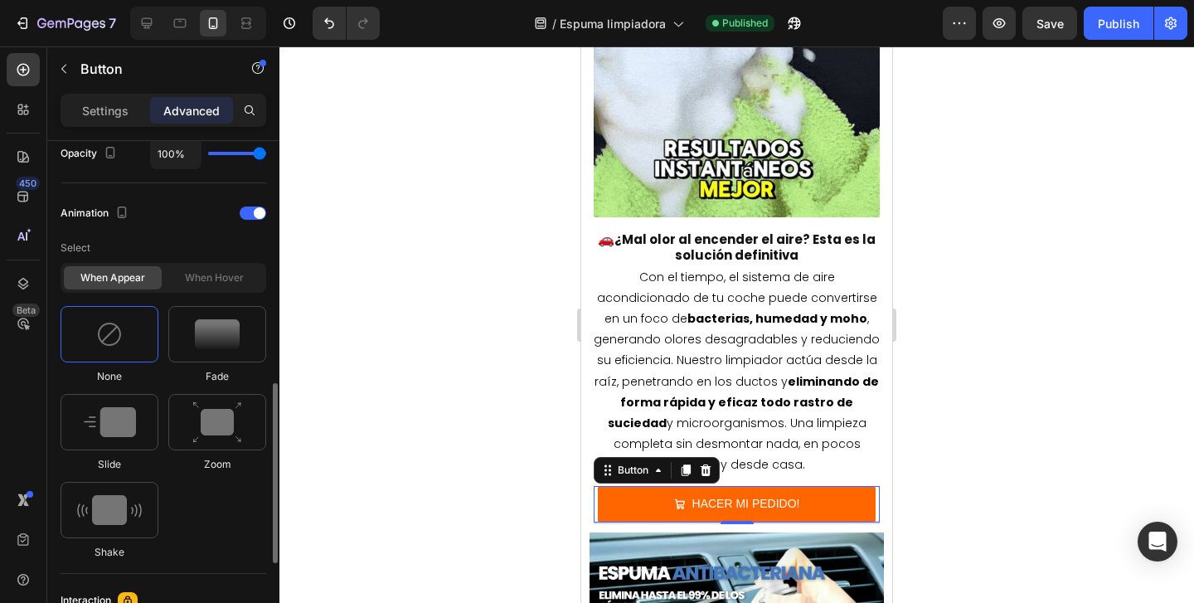
scroll to position [632, 0]
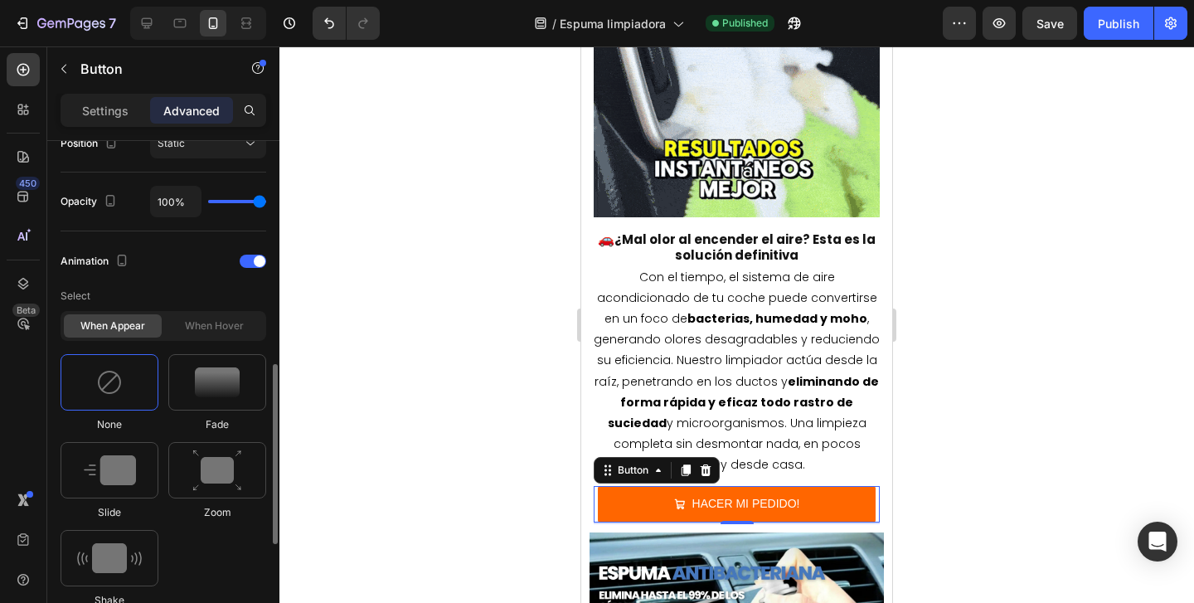
click at [221, 327] on div "When hover" at bounding box center [214, 325] width 98 height 23
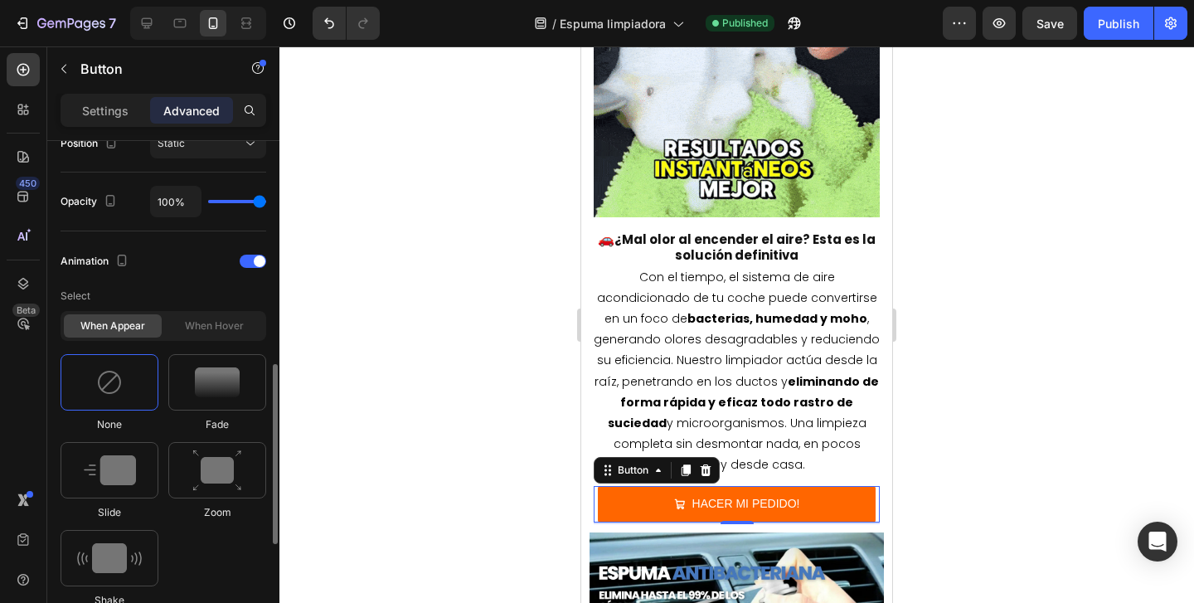
click at [197, 325] on div "When hover" at bounding box center [214, 325] width 98 height 23
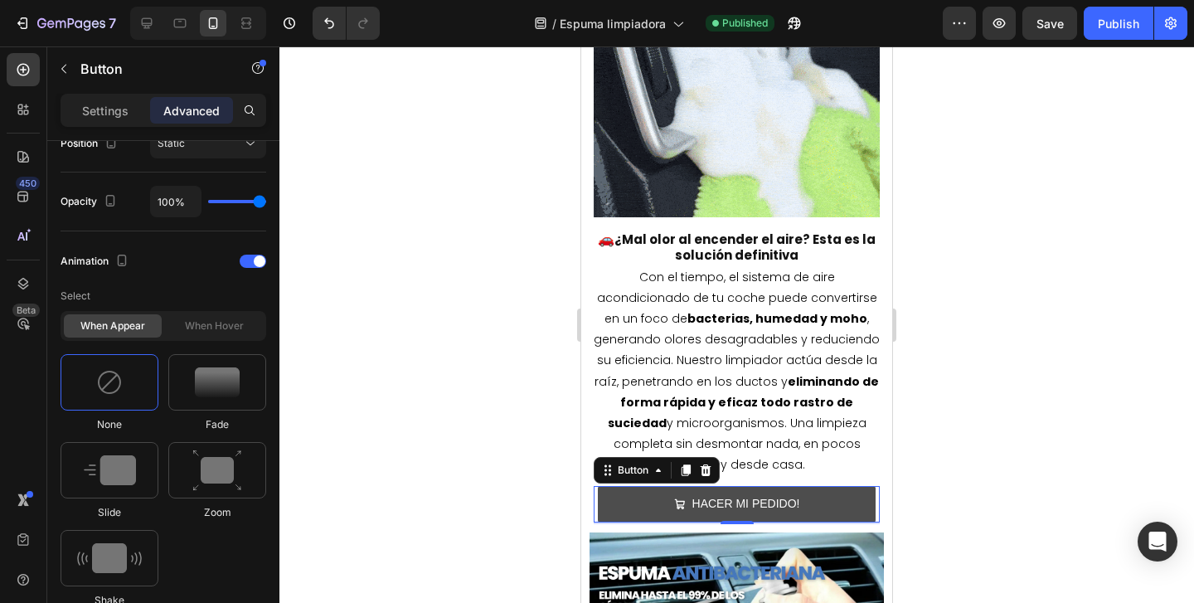
click at [635, 486] on button "HACER MI PEDIDO!" at bounding box center [737, 504] width 278 height 36
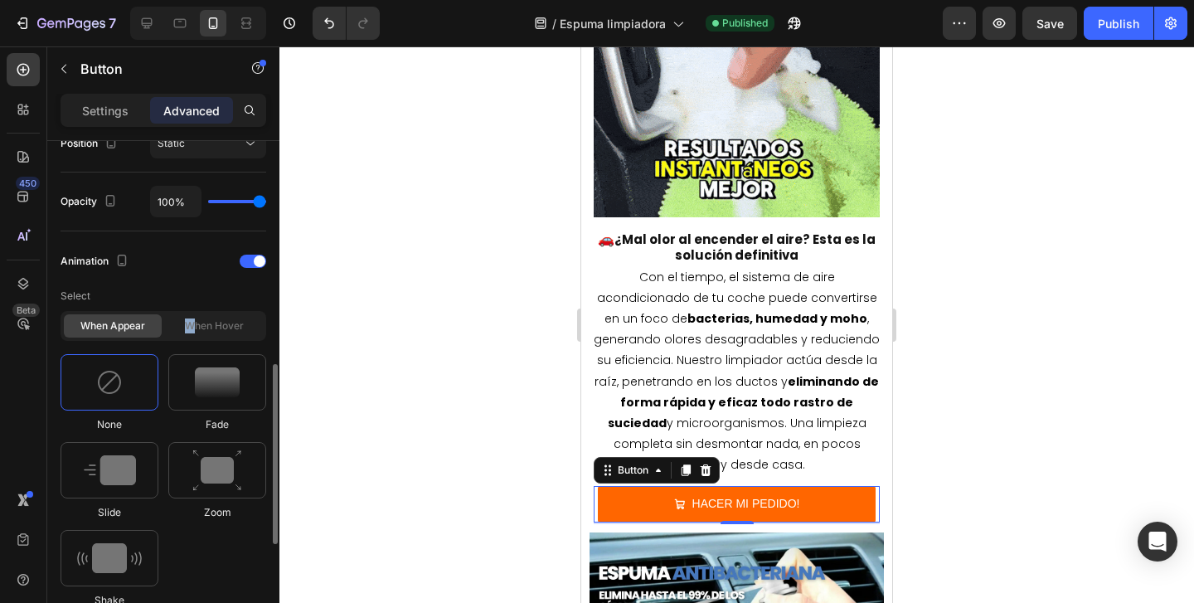
click at [189, 327] on div "When hover" at bounding box center [214, 325] width 98 height 23
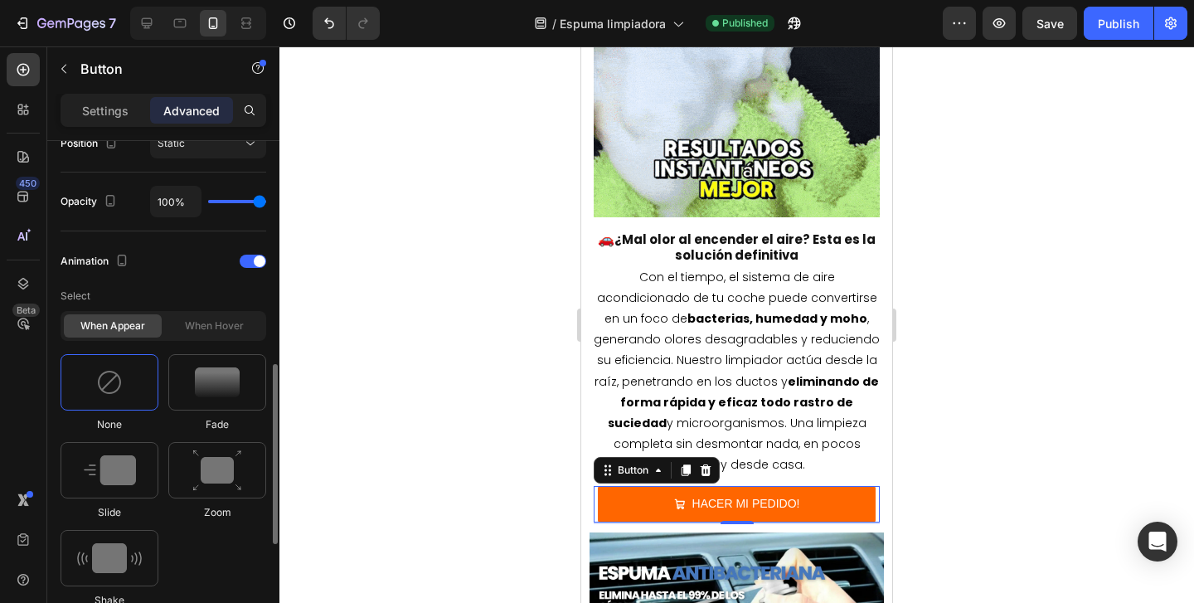
click at [129, 367] on div at bounding box center [110, 382] width 98 height 56
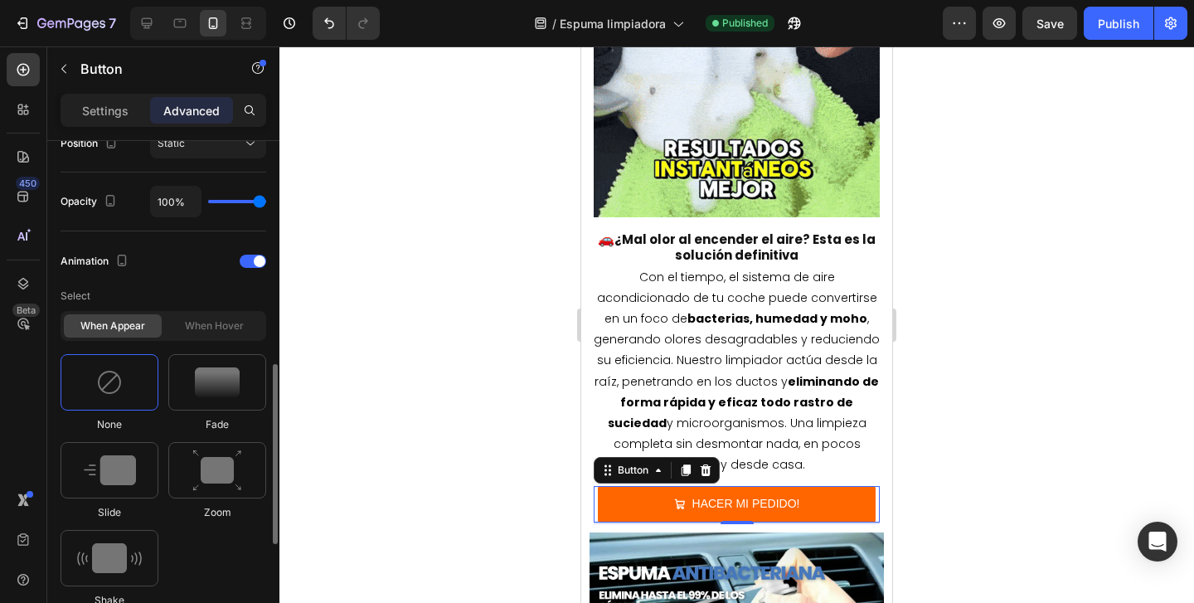
click at [209, 330] on div "When hover" at bounding box center [214, 325] width 98 height 23
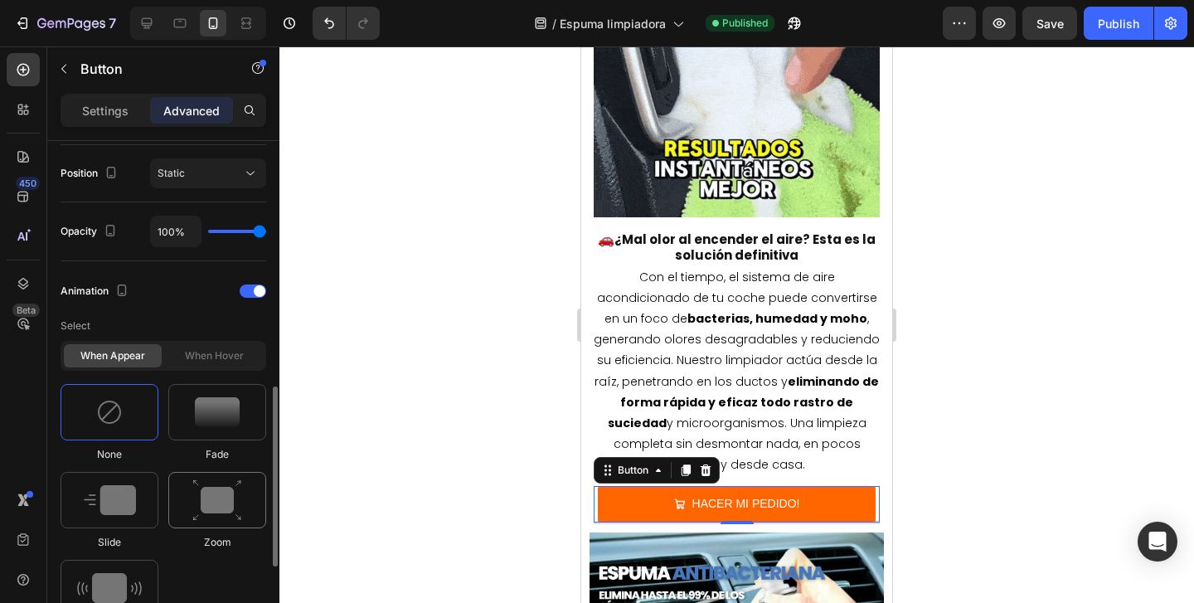
scroll to position [594, 0]
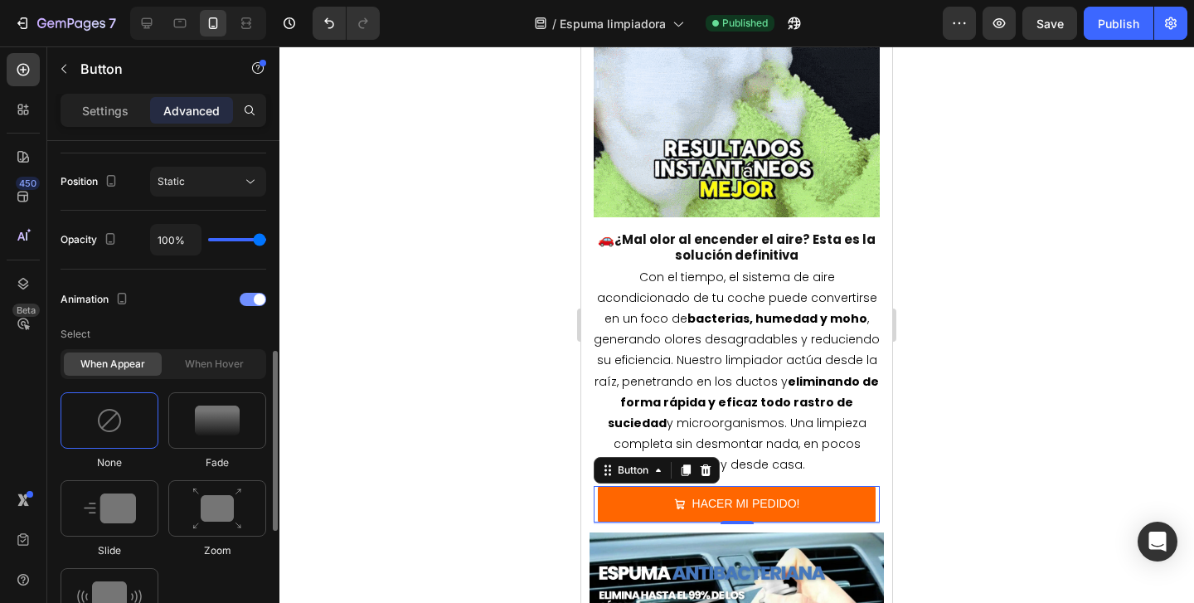
click at [260, 300] on span at bounding box center [260, 300] width 12 height 12
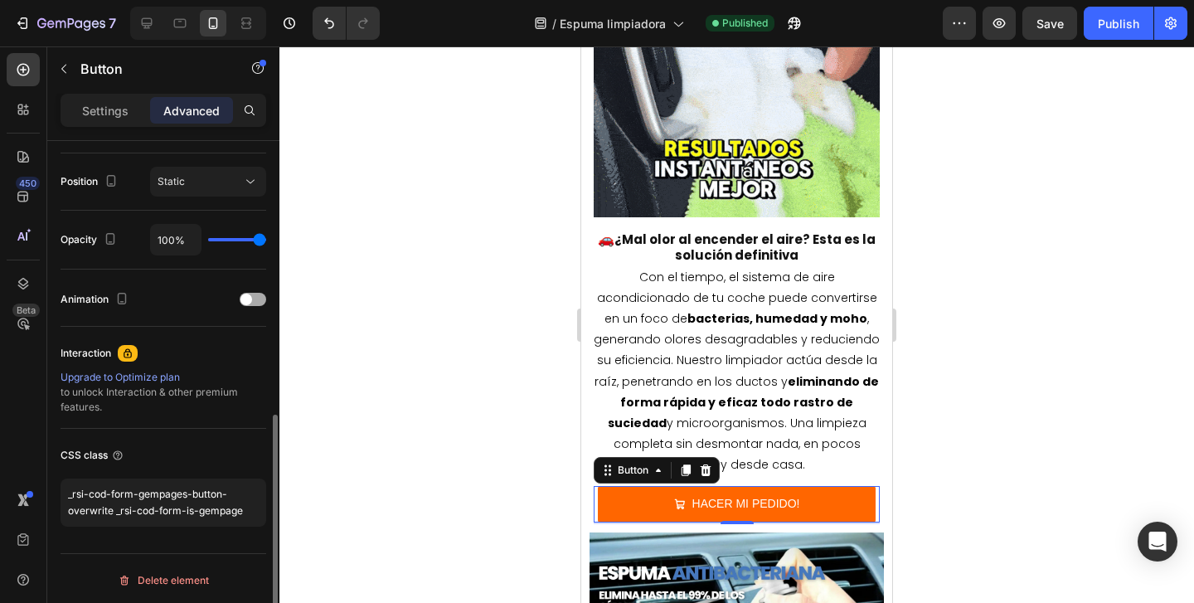
click at [260, 300] on div at bounding box center [253, 299] width 27 height 13
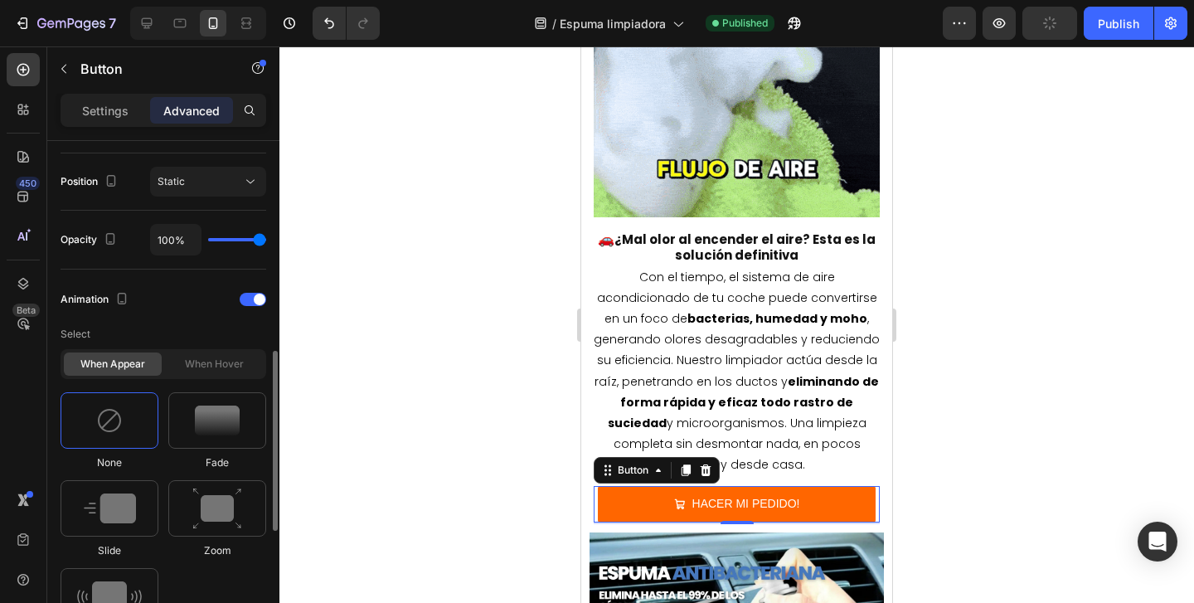
click at [221, 362] on div "When hover" at bounding box center [214, 363] width 98 height 23
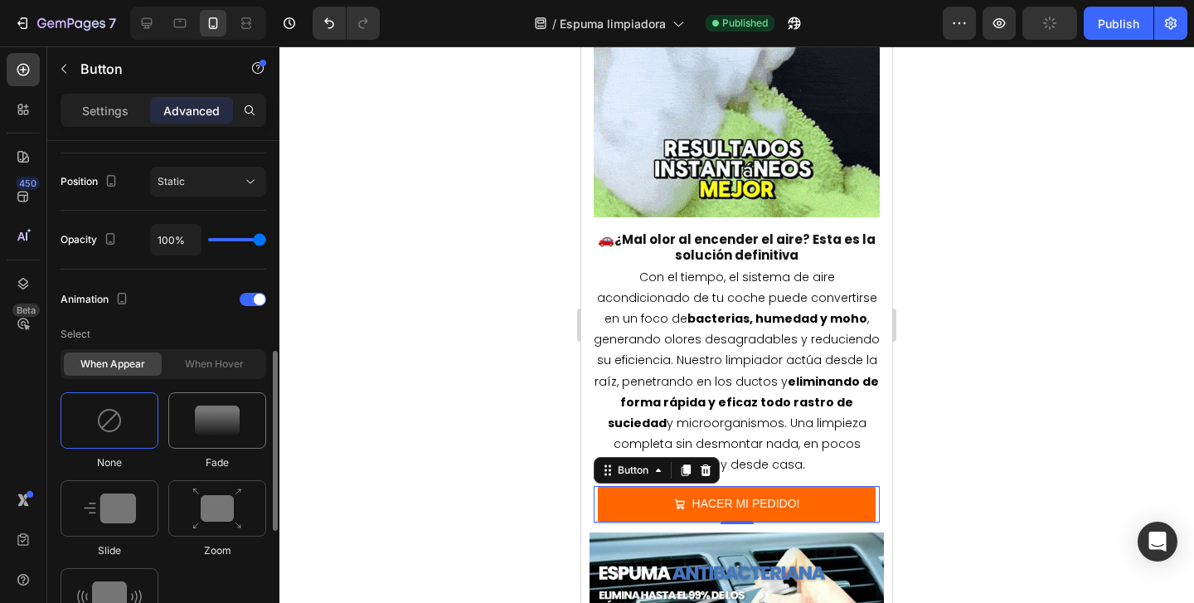
click at [208, 408] on img at bounding box center [217, 421] width 45 height 30
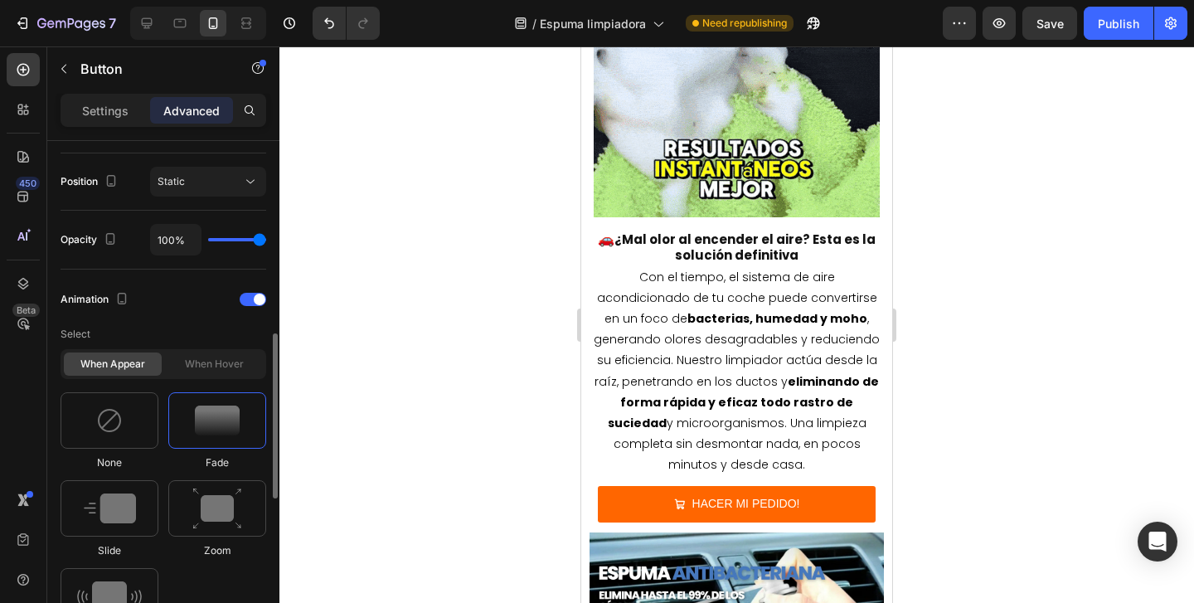
click at [226, 361] on div "When hover" at bounding box center [214, 363] width 98 height 23
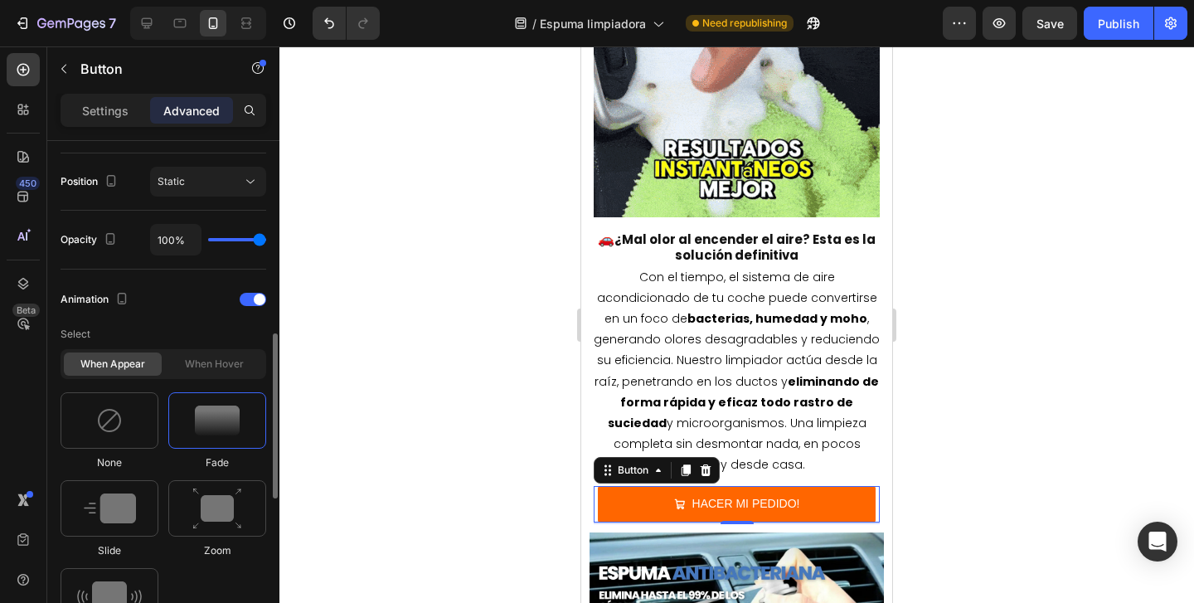
click at [232, 369] on div "When hover" at bounding box center [214, 363] width 98 height 23
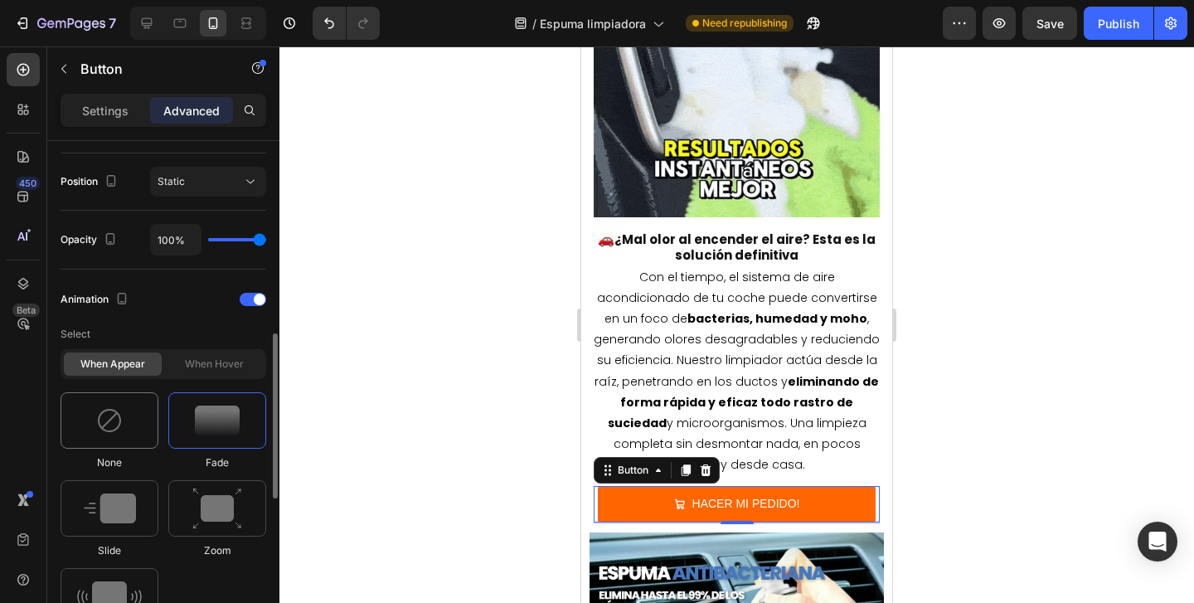
click at [133, 414] on div at bounding box center [110, 420] width 98 height 56
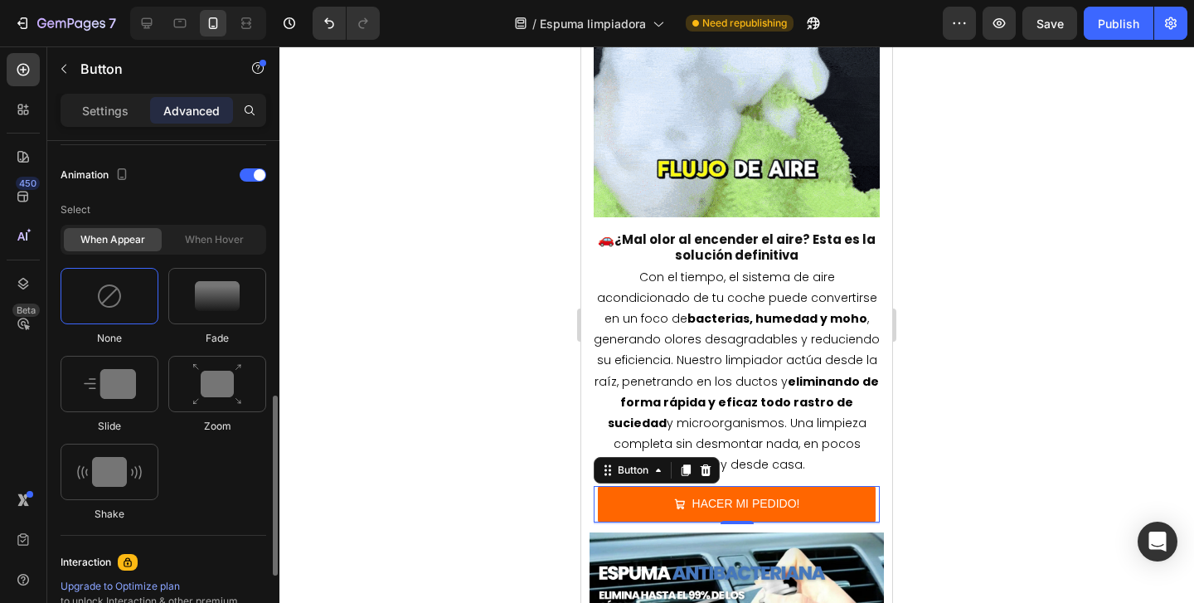
scroll to position [719, 0]
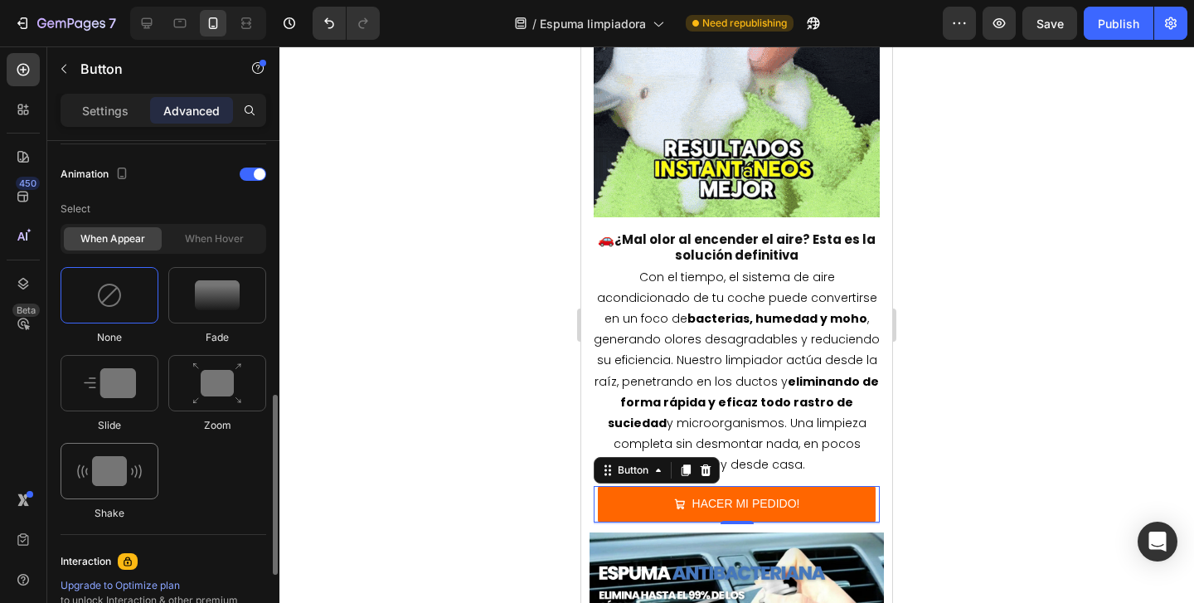
click at [122, 487] on div at bounding box center [110, 471] width 98 height 56
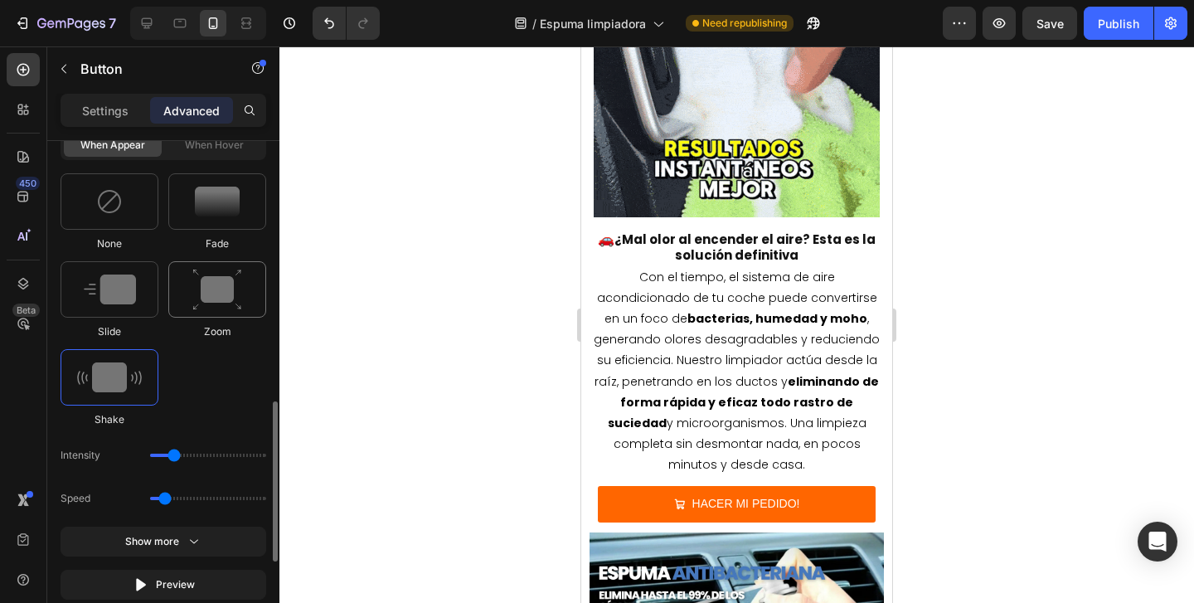
scroll to position [825, 0]
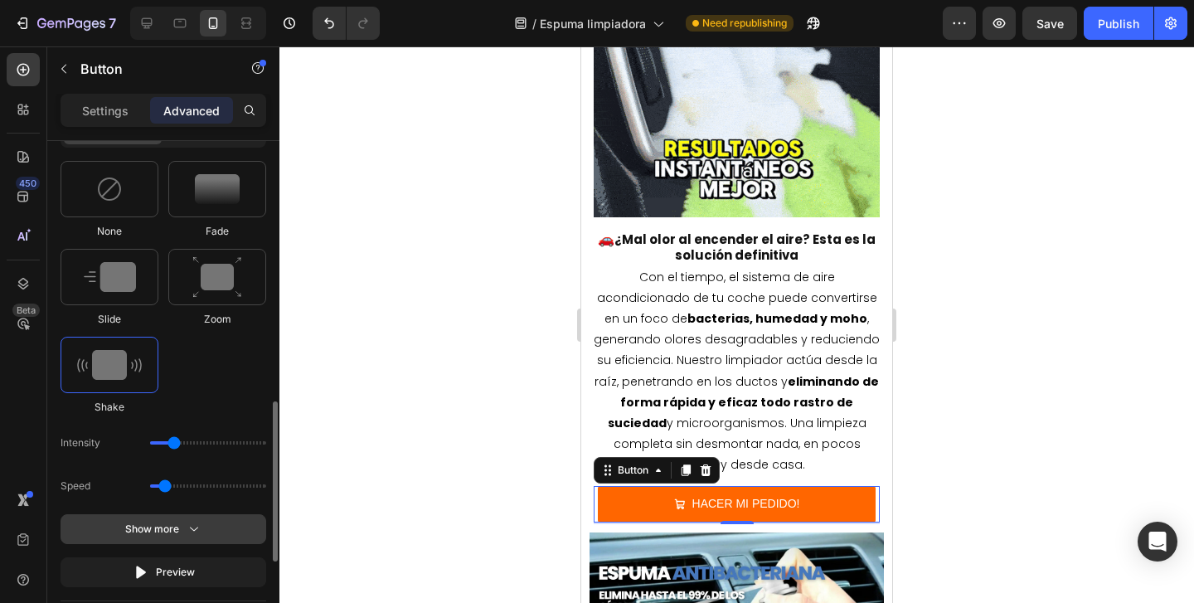
click at [183, 528] on div "Show more" at bounding box center [163, 529] width 77 height 17
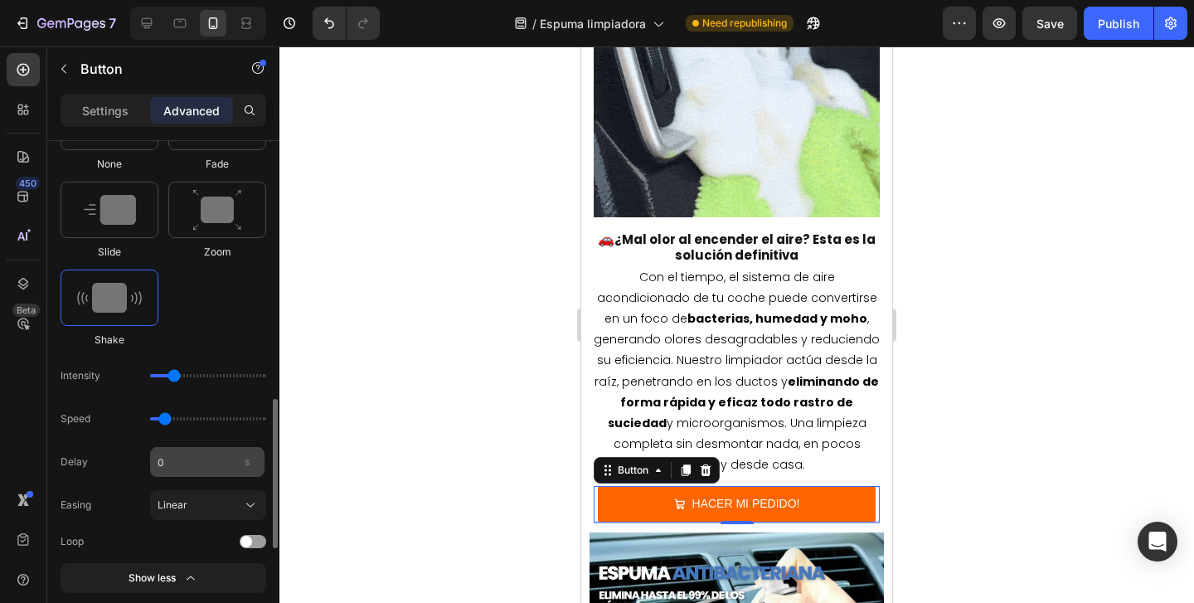
scroll to position [897, 0]
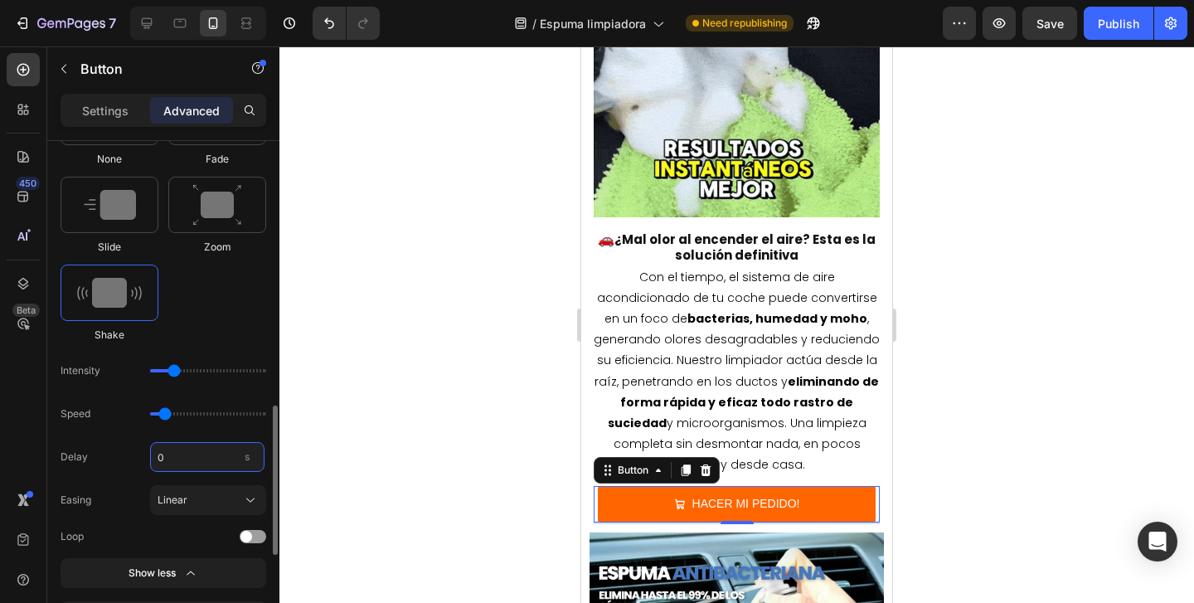
click at [204, 453] on input "0" at bounding box center [207, 457] width 114 height 30
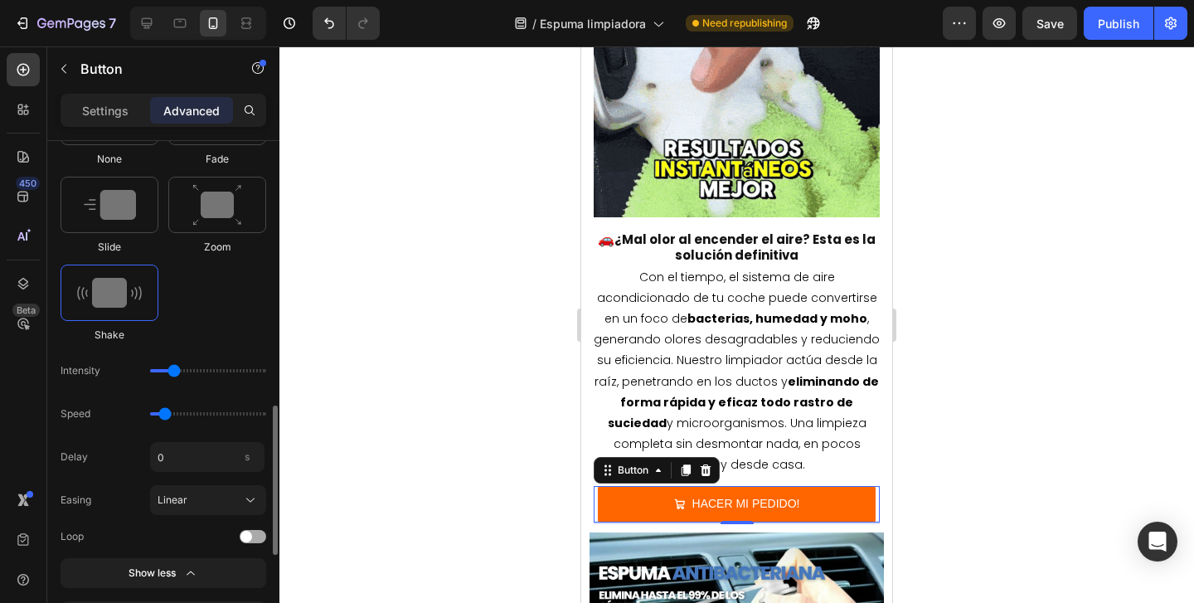
type input "0"
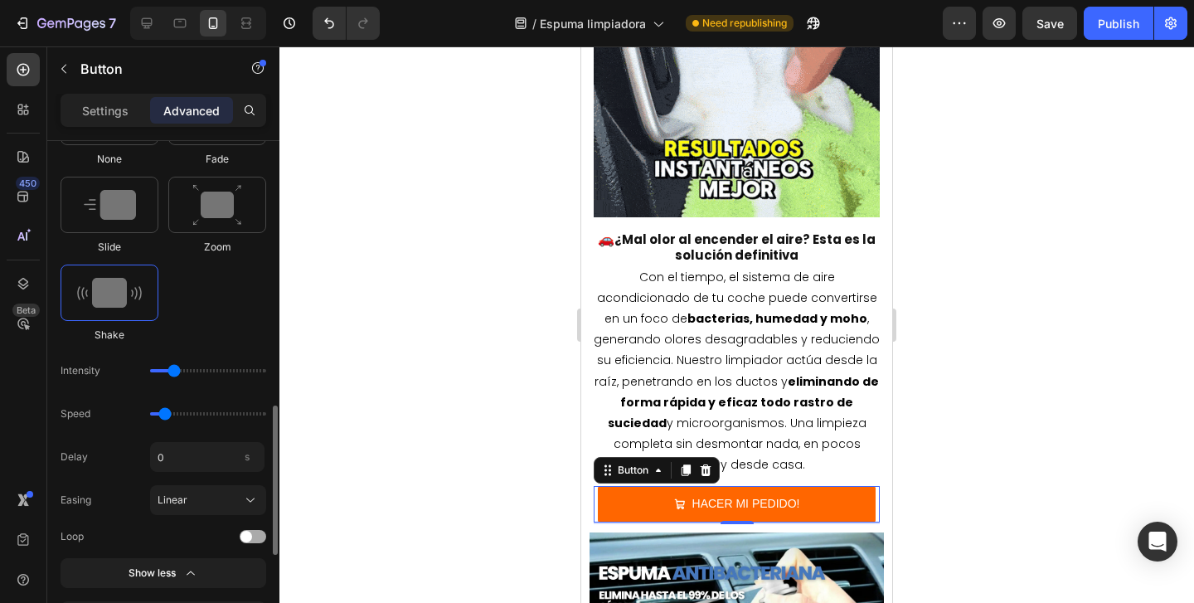
click at [255, 534] on div at bounding box center [253, 536] width 27 height 13
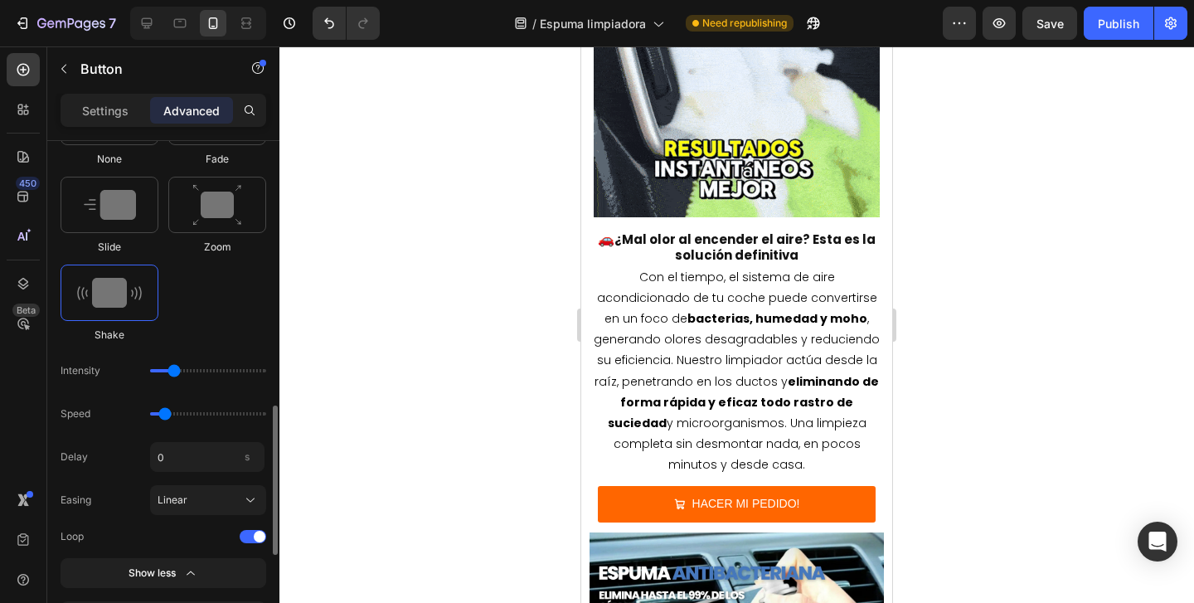
click at [163, 416] on input "range" at bounding box center [208, 413] width 116 height 3
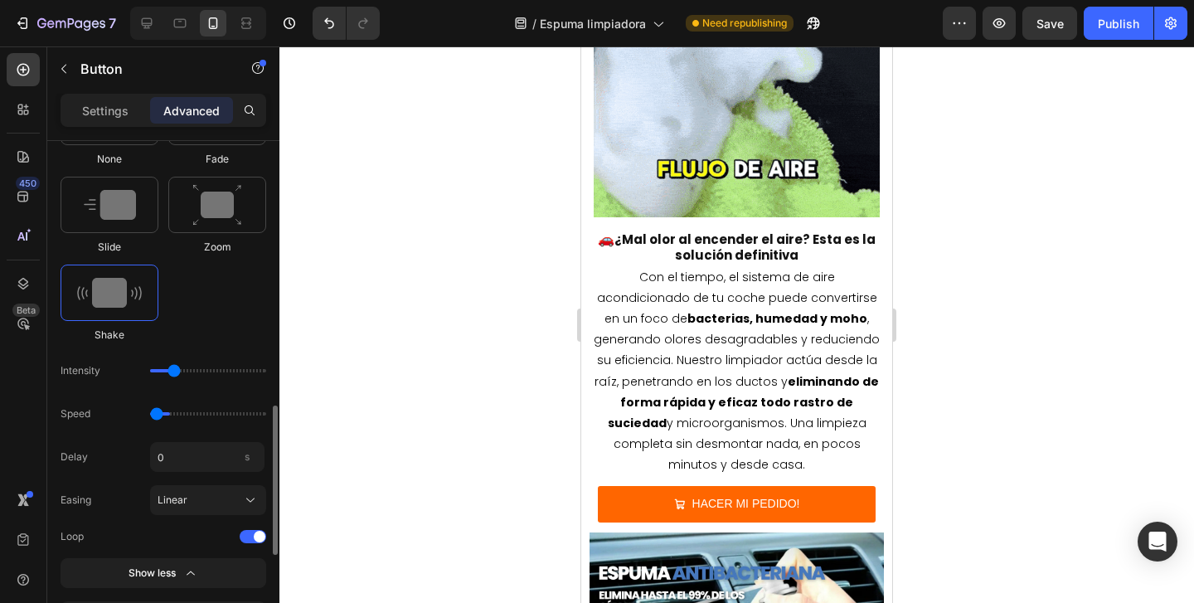
click at [159, 414] on input "range" at bounding box center [208, 413] width 116 height 3
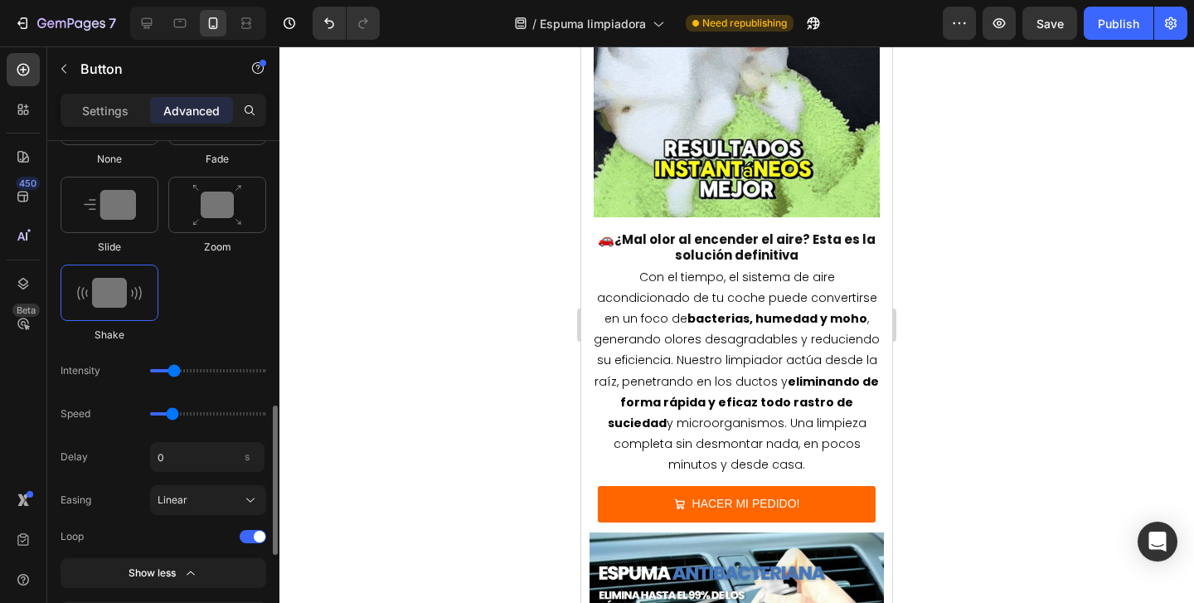
click at [172, 415] on input "range" at bounding box center [208, 413] width 116 height 3
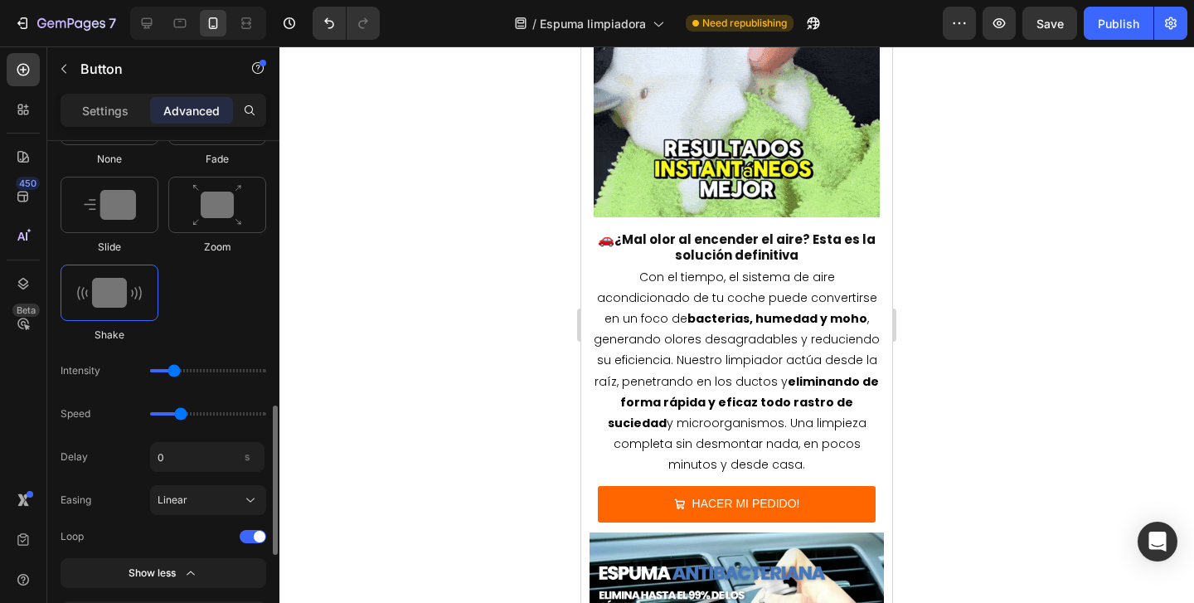
click at [183, 415] on input "range" at bounding box center [208, 413] width 116 height 3
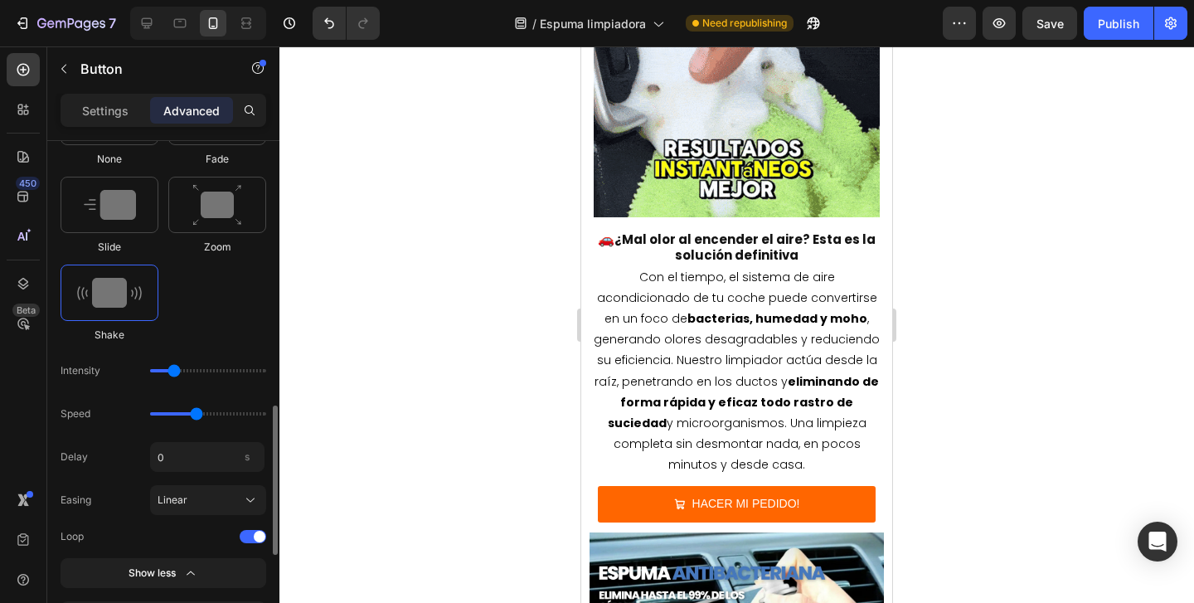
click at [199, 415] on input "range" at bounding box center [208, 413] width 116 height 3
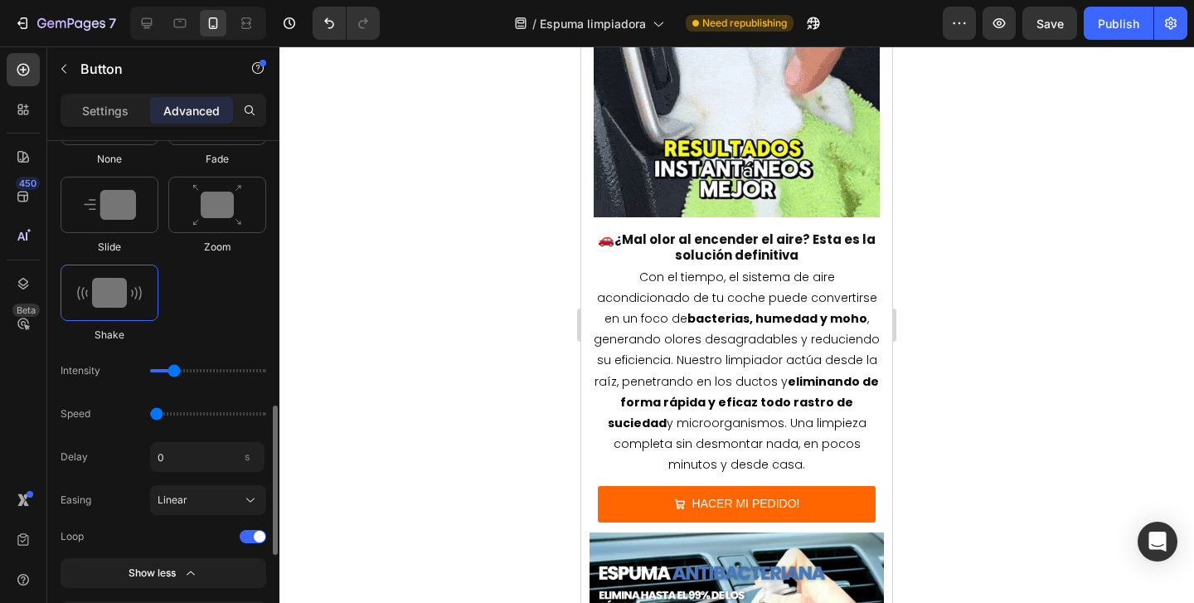
drag, startPoint x: 198, startPoint y: 415, endPoint x: 160, endPoint y: 417, distance: 38.2
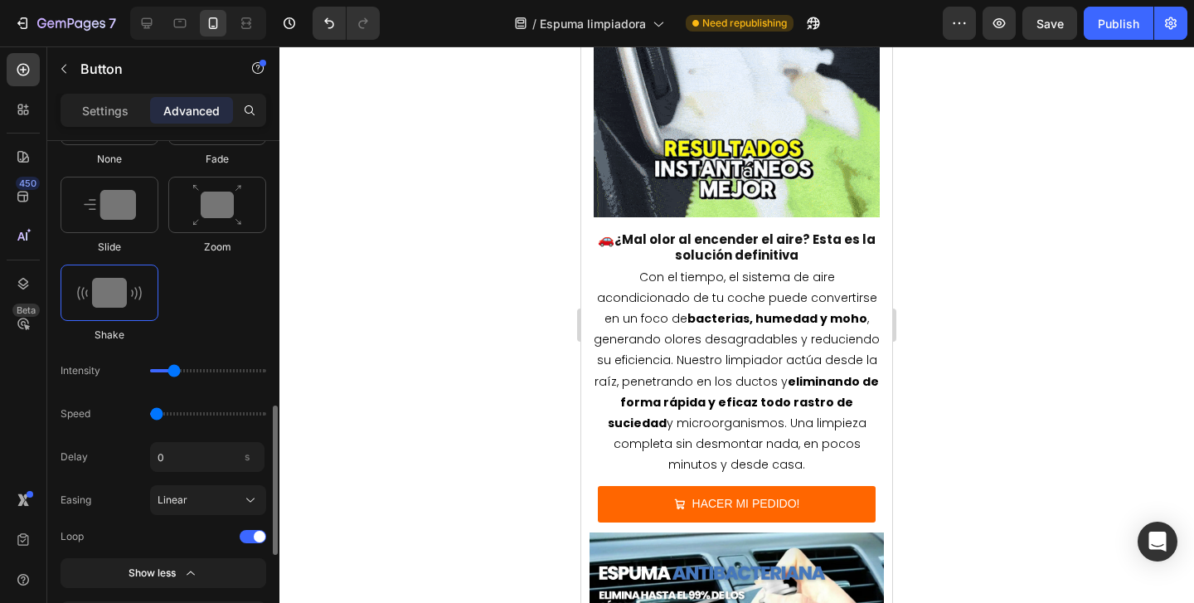
type input "0.5"
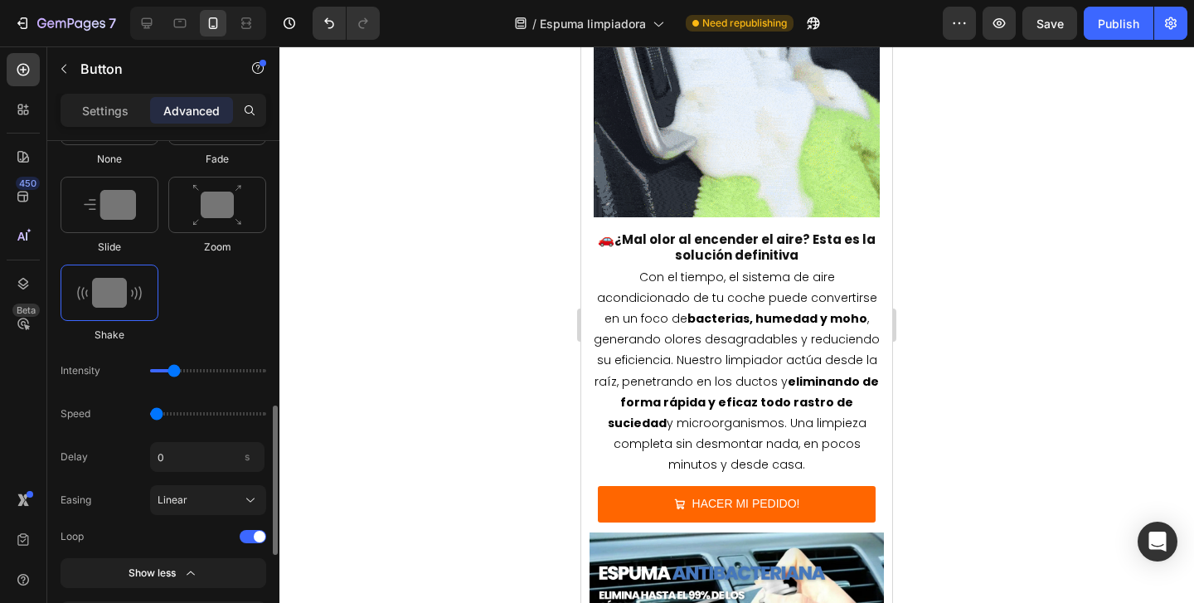
click at [160, 416] on input "range" at bounding box center [208, 413] width 116 height 3
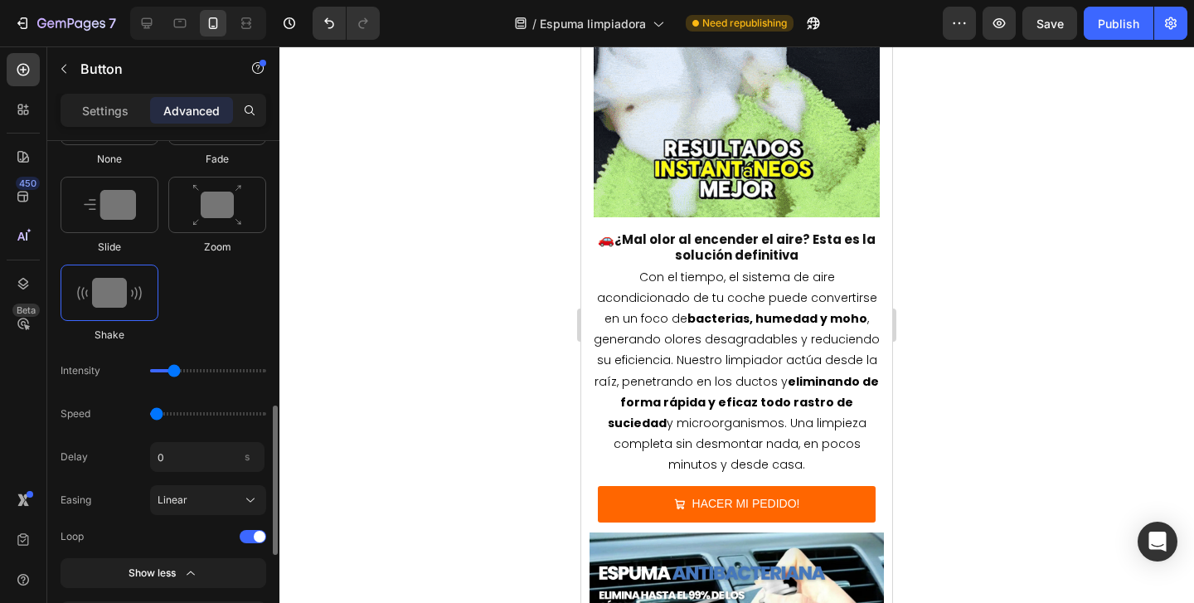
click at [177, 372] on input "range" at bounding box center [208, 370] width 116 height 3
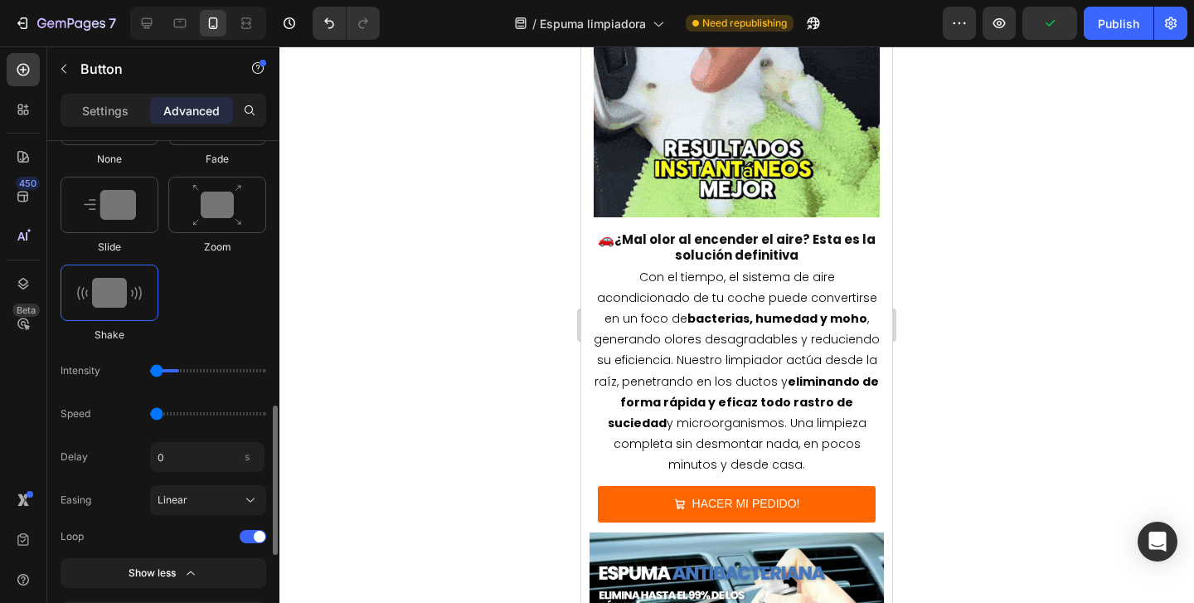
type input "1"
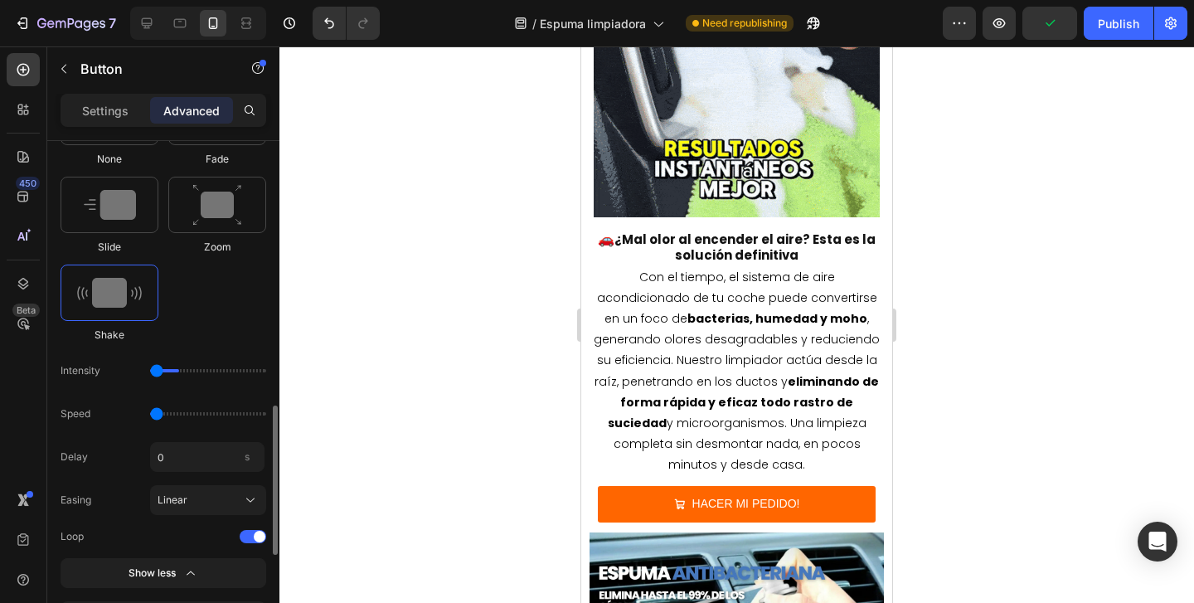
click at [163, 371] on input "range" at bounding box center [208, 370] width 116 height 3
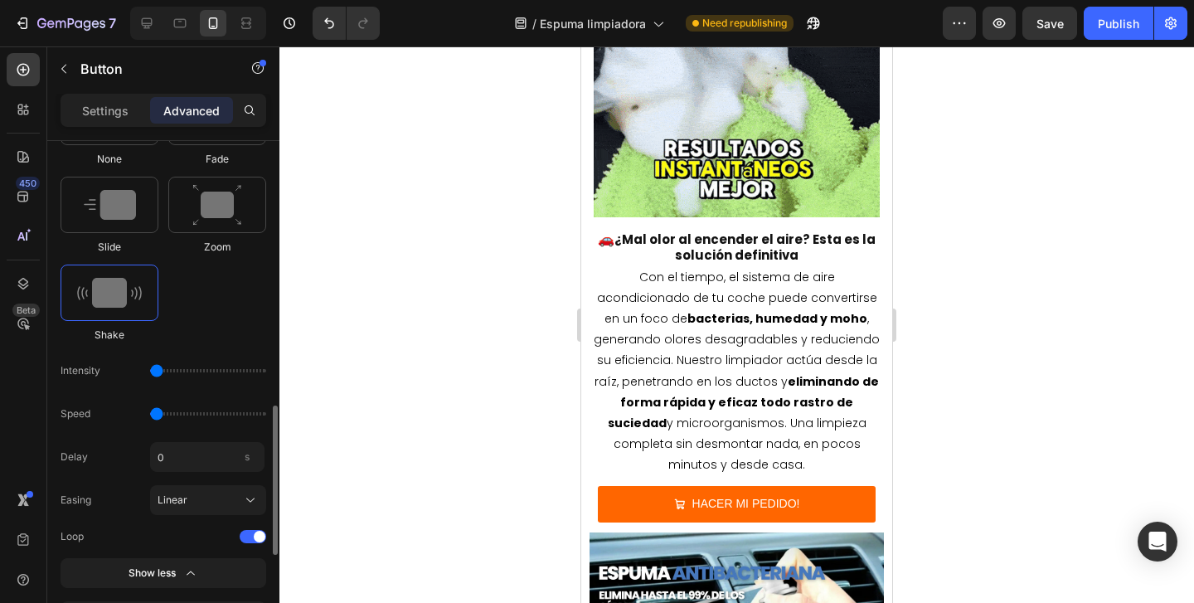
click at [165, 399] on div "Intensity" at bounding box center [164, 414] width 206 height 30
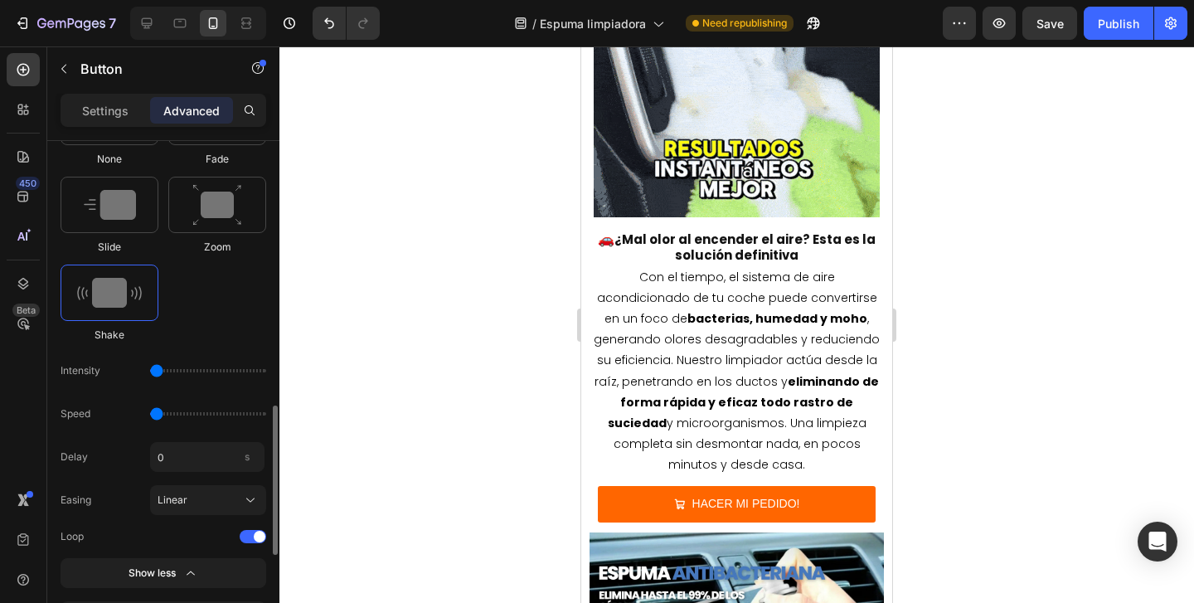
click at [168, 399] on div "Intensity" at bounding box center [164, 414] width 206 height 30
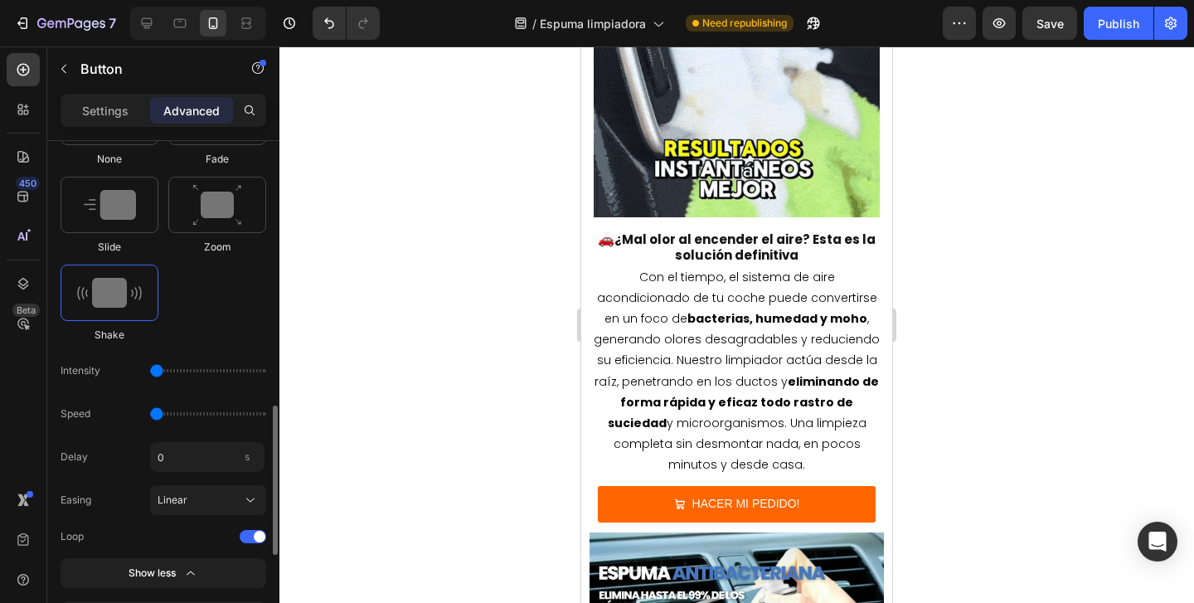
click at [163, 372] on input "range" at bounding box center [208, 370] width 116 height 3
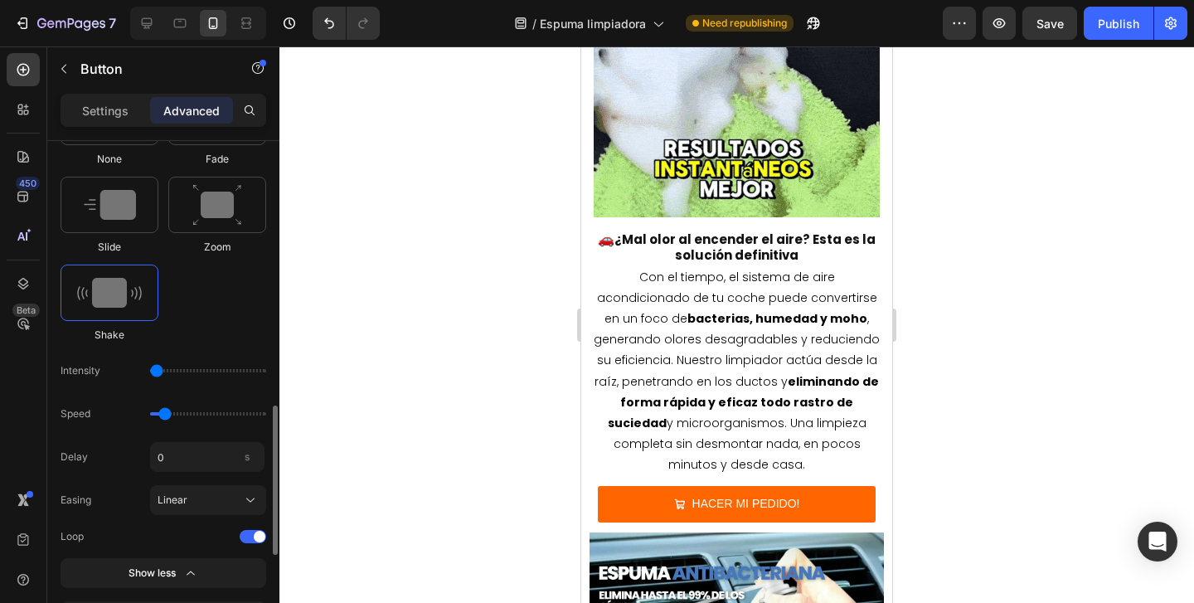
click at [164, 415] on input "range" at bounding box center [208, 413] width 116 height 3
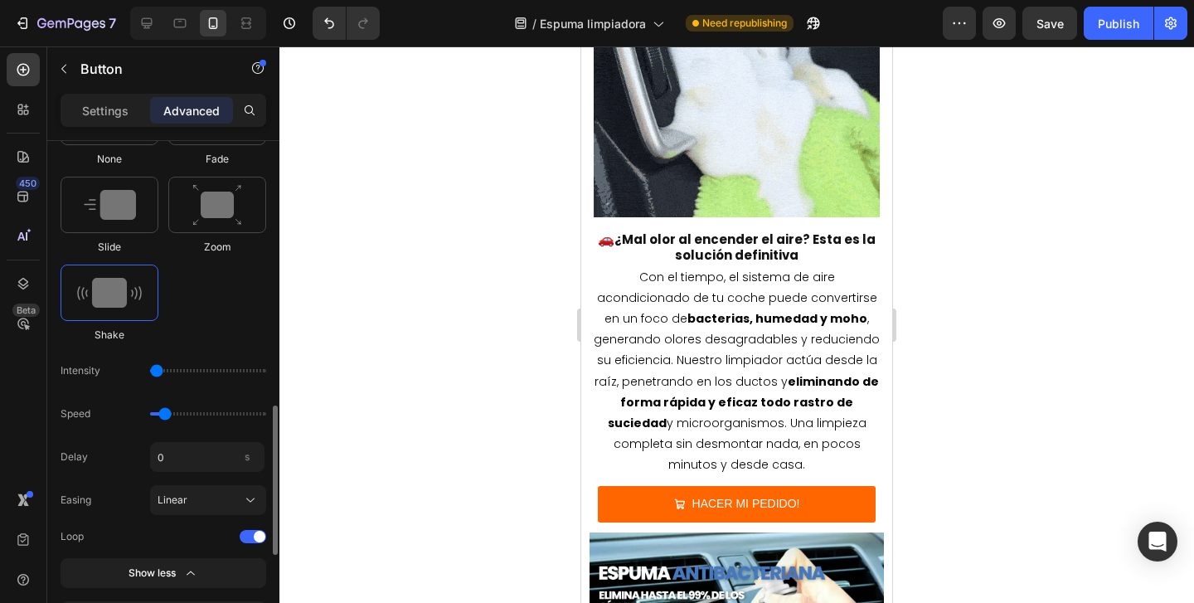
click at [171, 413] on input "range" at bounding box center [208, 413] width 116 height 3
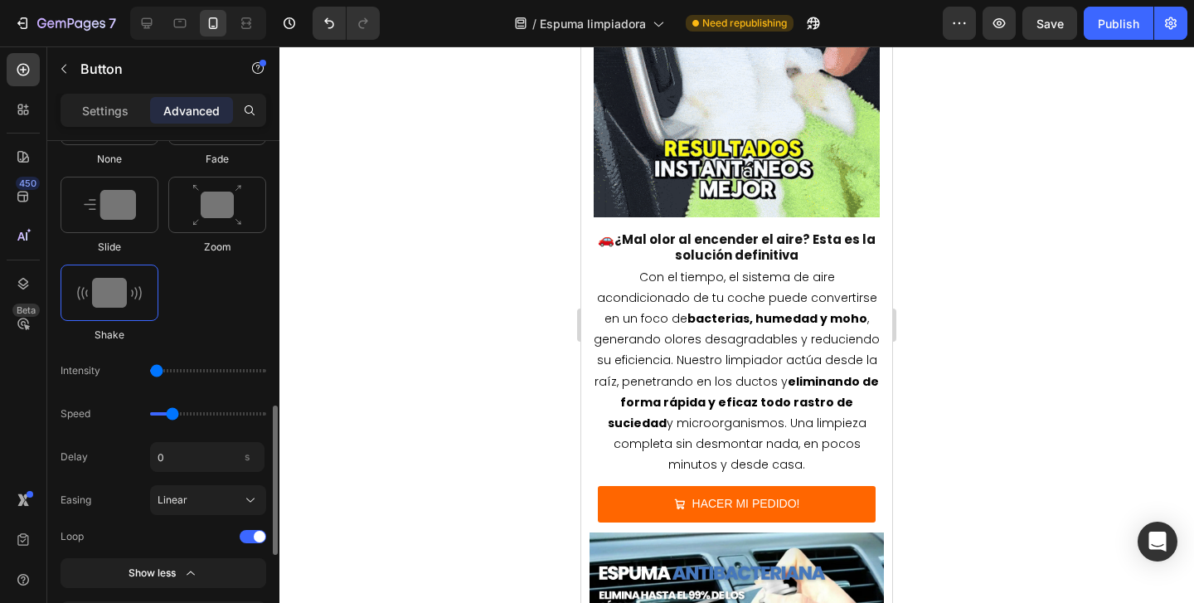
click at [176, 413] on input "range" at bounding box center [208, 413] width 116 height 3
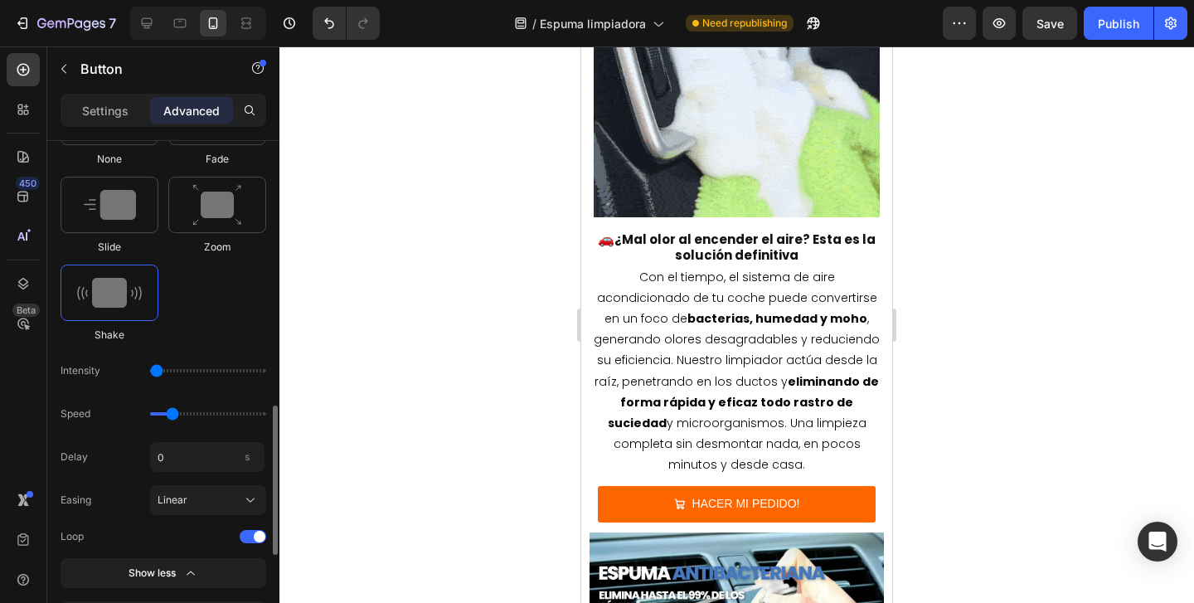
type input "0.7"
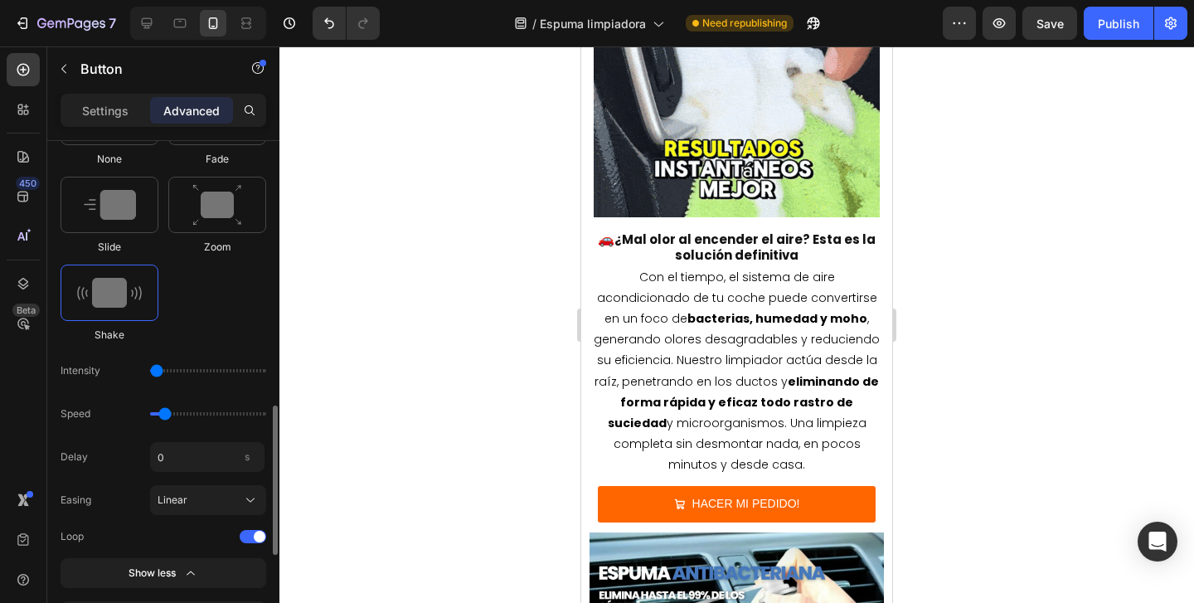
click at [163, 399] on div "Intensity" at bounding box center [164, 414] width 206 height 30
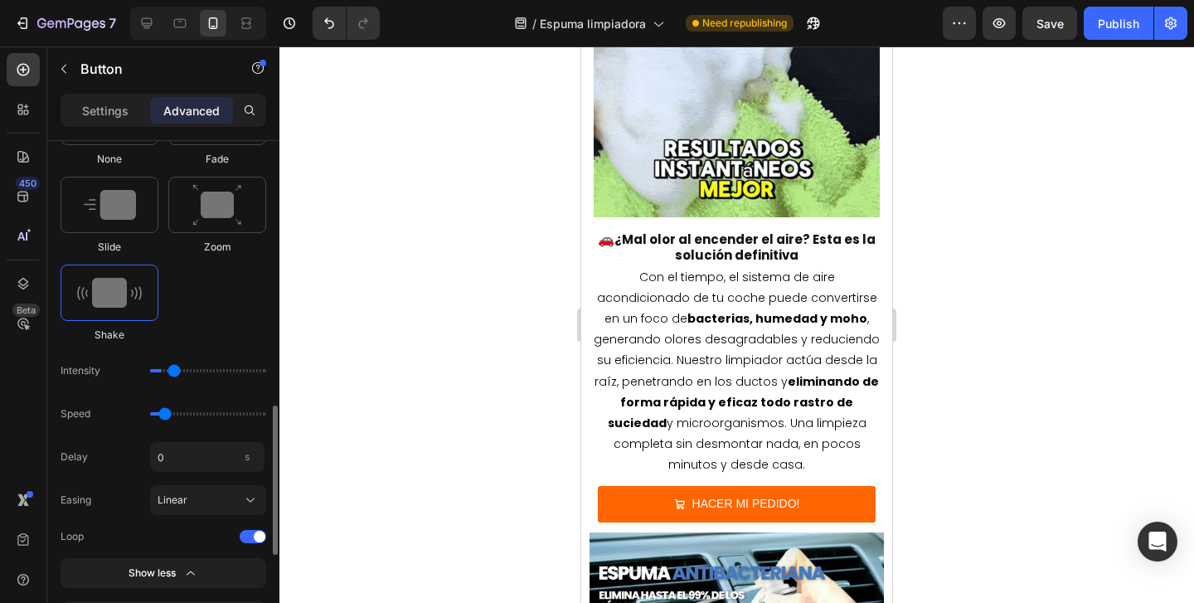
type input "11"
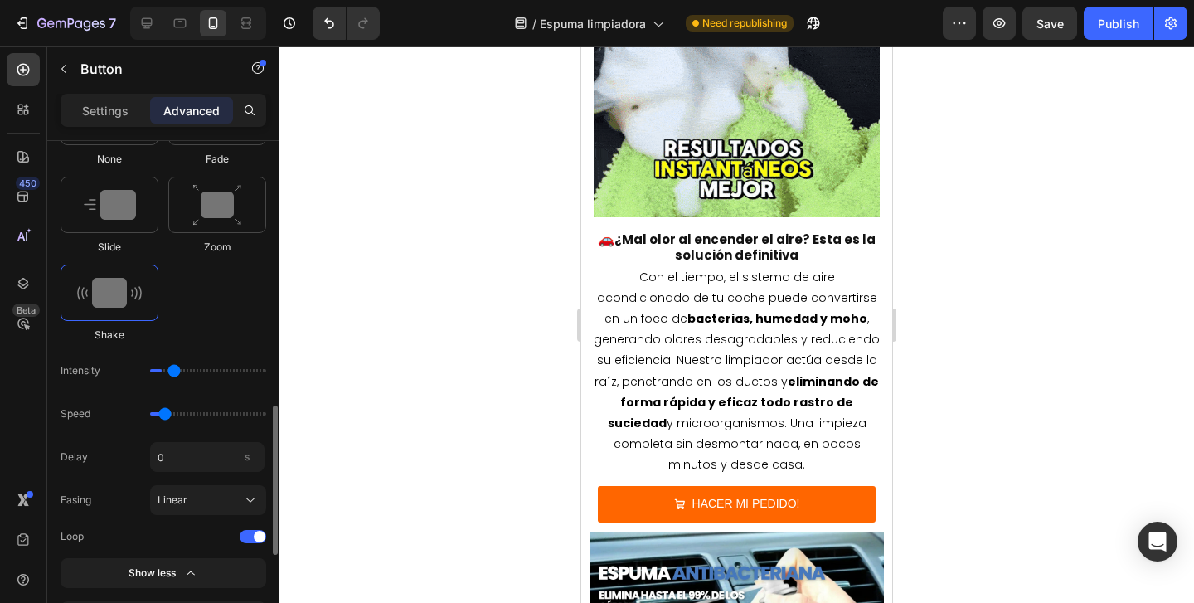
click at [165, 372] on input "range" at bounding box center [208, 370] width 116 height 3
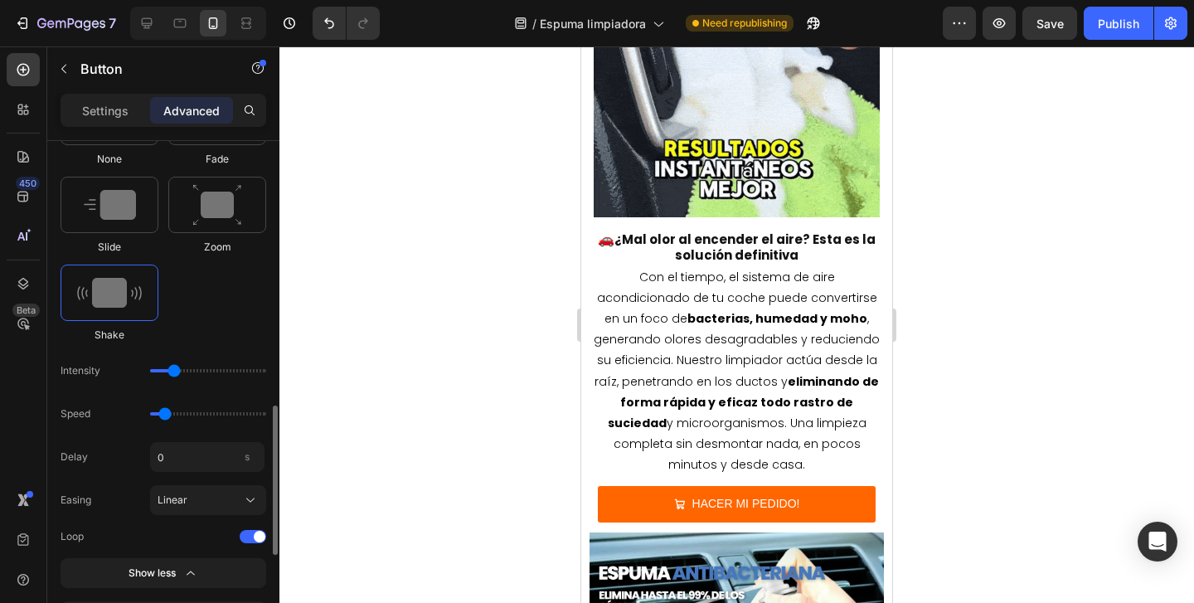
click at [159, 416] on input "range" at bounding box center [208, 413] width 116 height 3
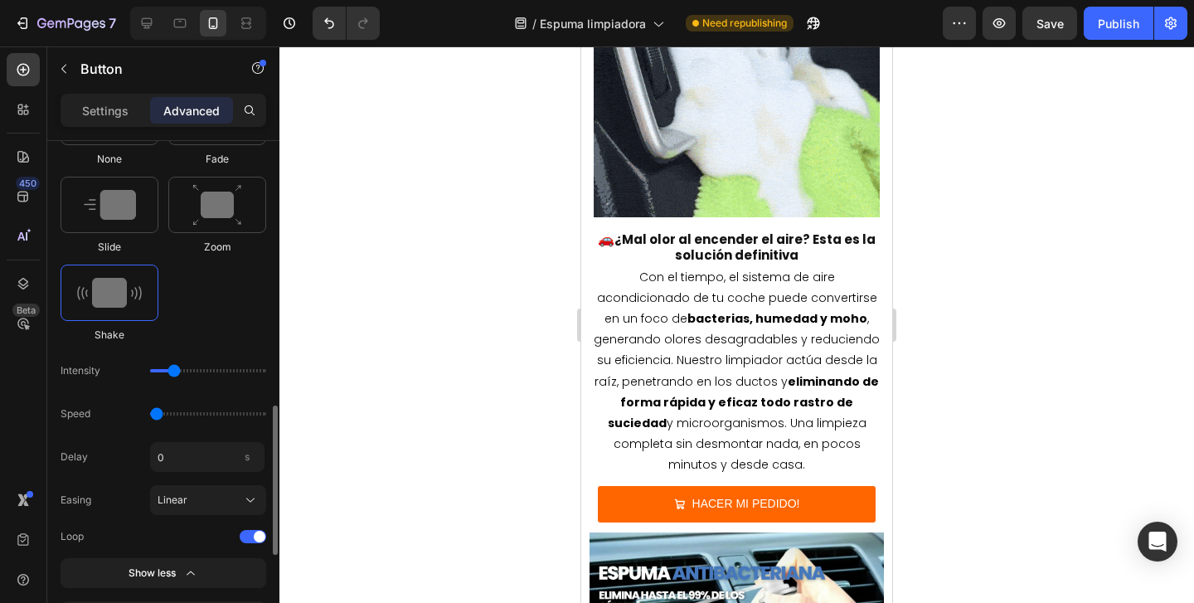
click at [154, 414] on input "range" at bounding box center [208, 413] width 116 height 3
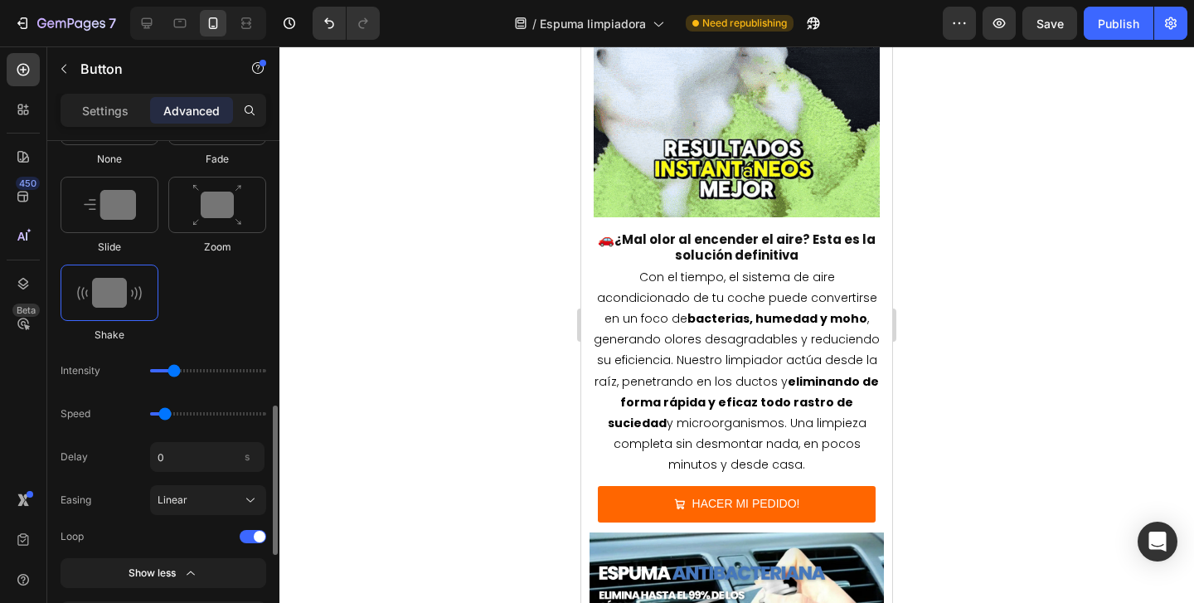
type input "0.7"
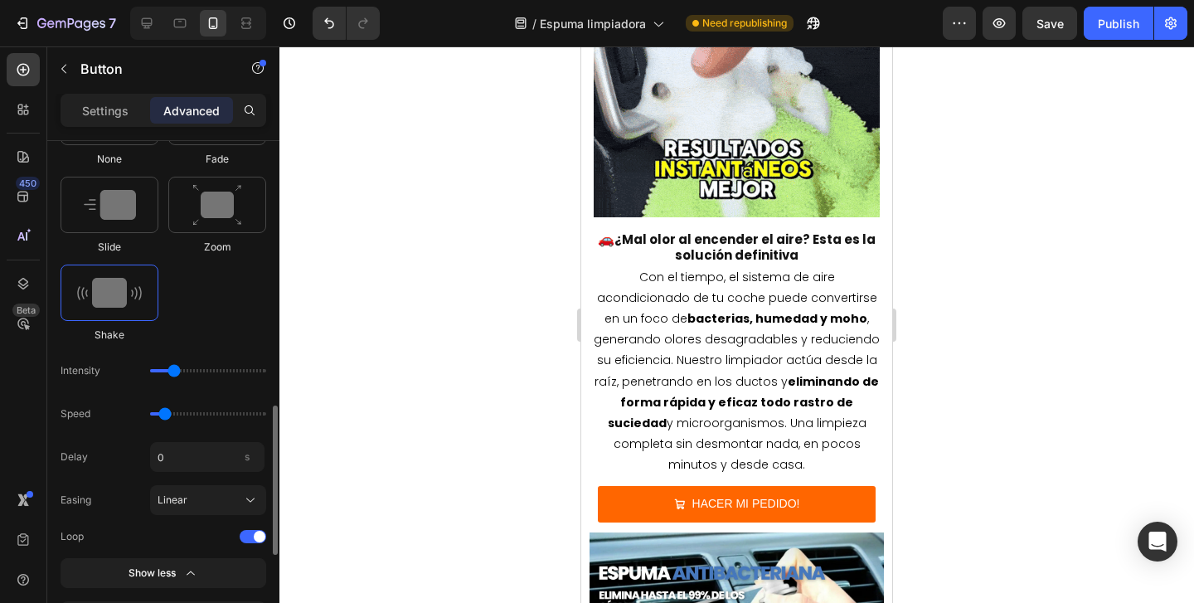
click at [166, 415] on input "range" at bounding box center [208, 413] width 116 height 3
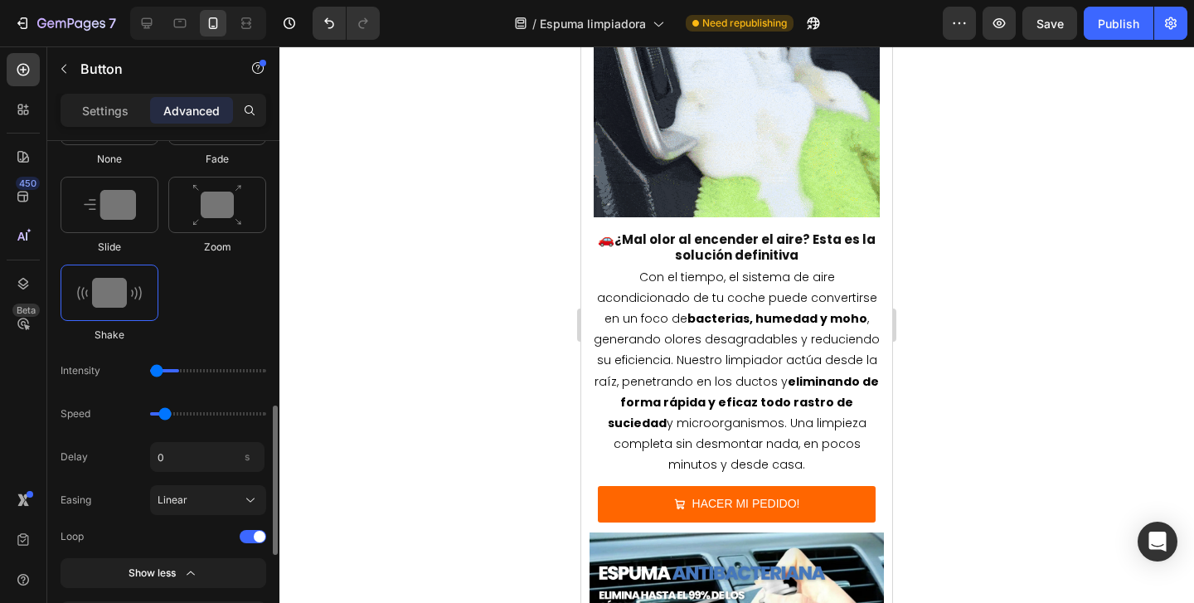
type input "1"
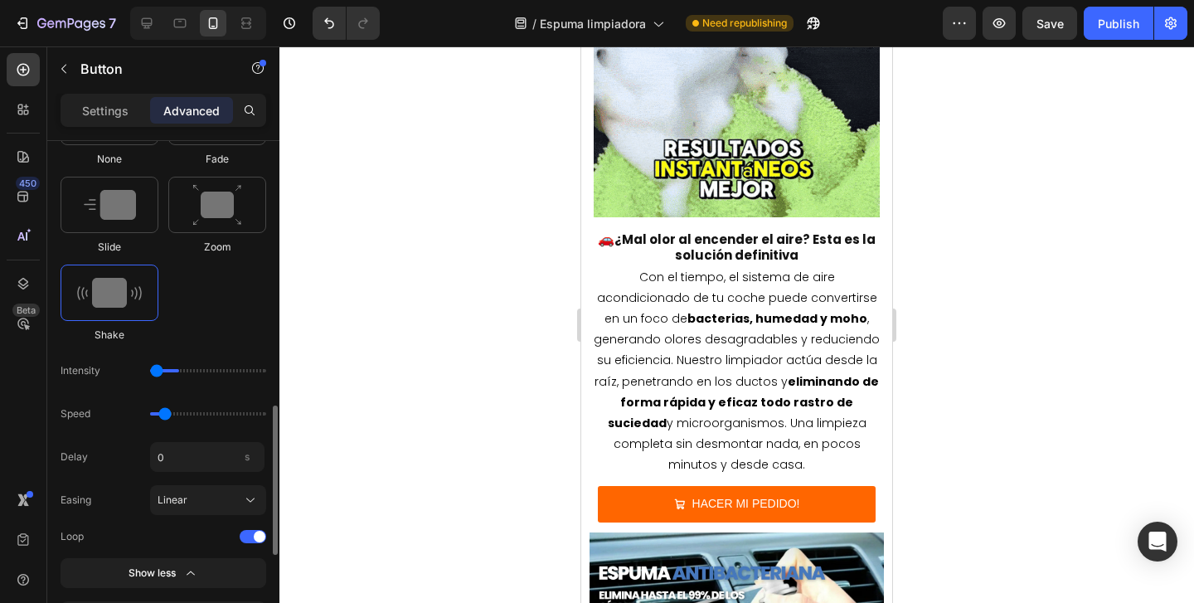
click at [160, 372] on input "range" at bounding box center [208, 370] width 116 height 3
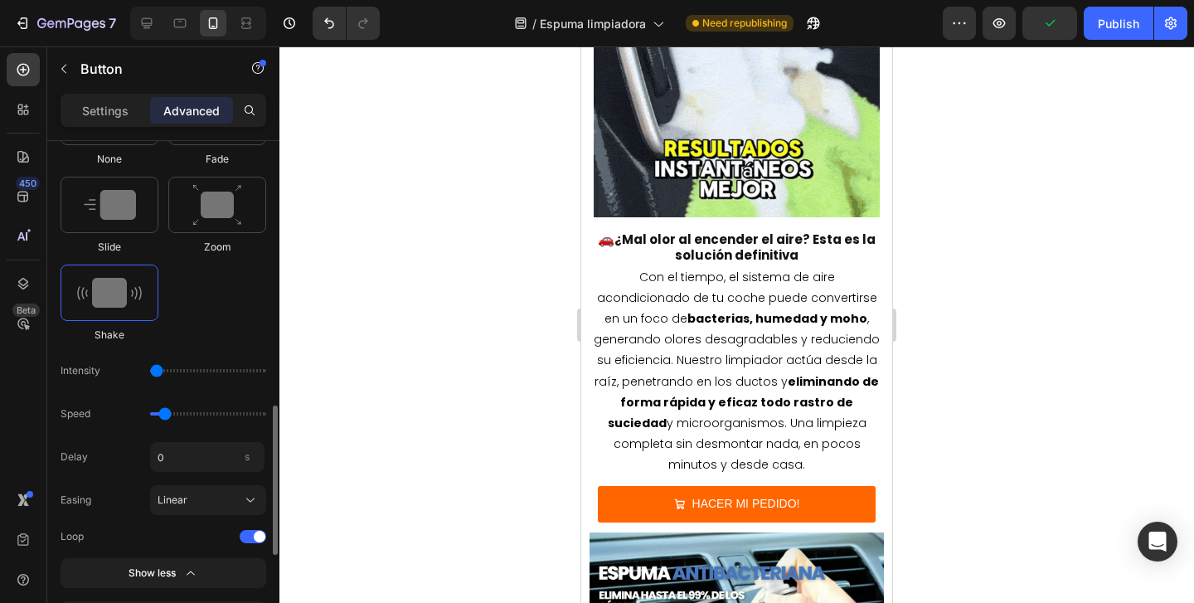
click at [76, 399] on div "Intensity" at bounding box center [164, 414] width 206 height 30
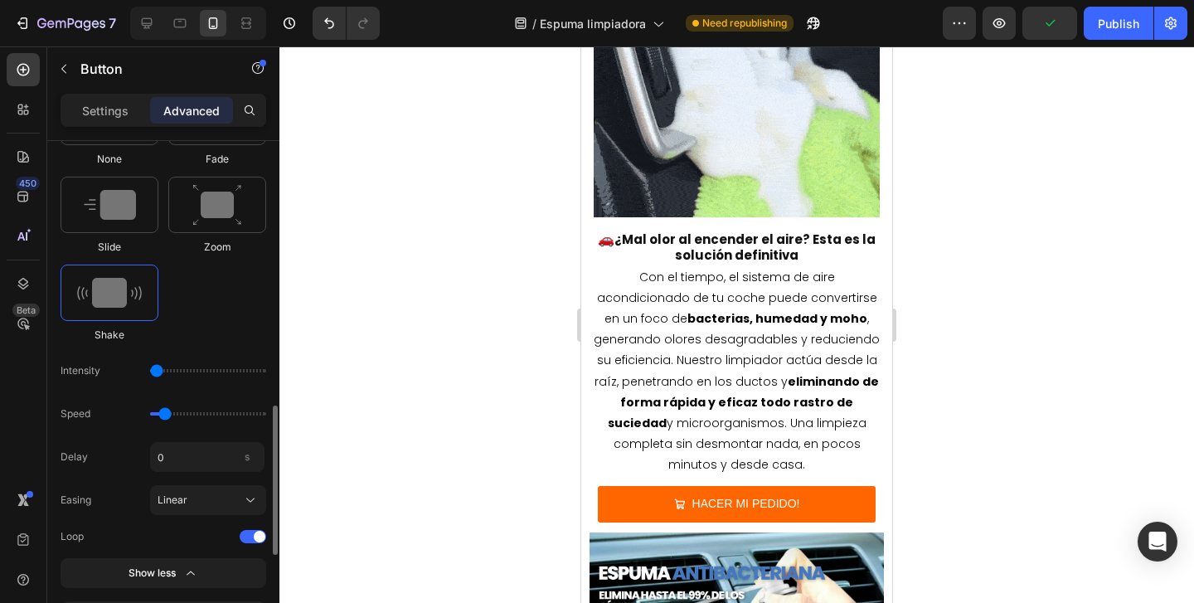
click at [76, 399] on div "Intensity" at bounding box center [164, 414] width 206 height 30
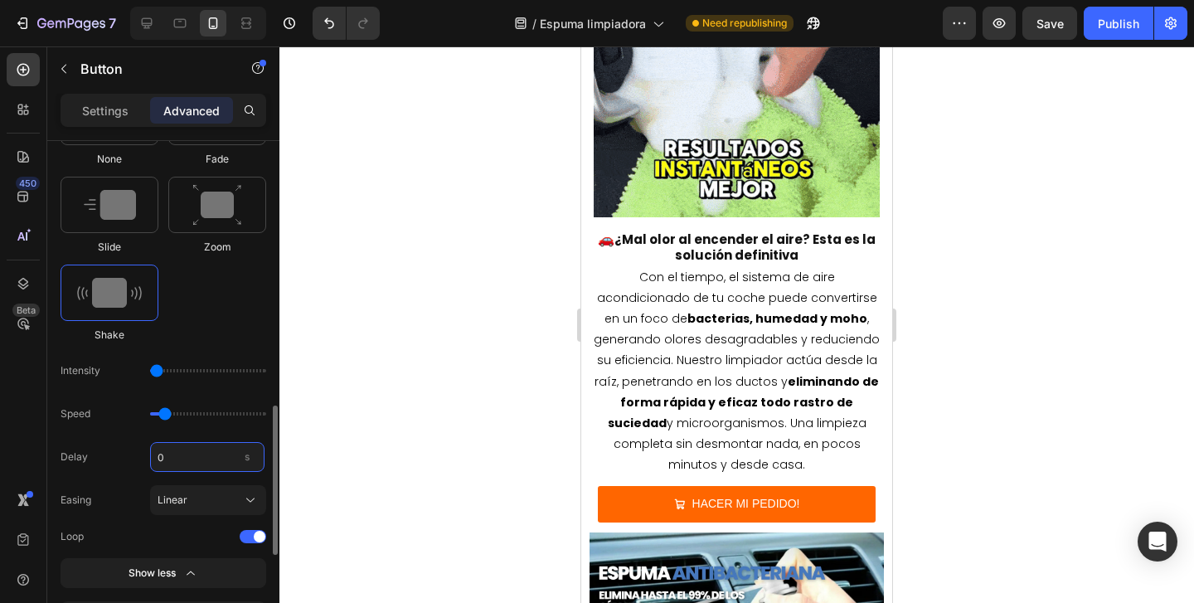
click at [176, 460] on input "0" at bounding box center [207, 457] width 114 height 30
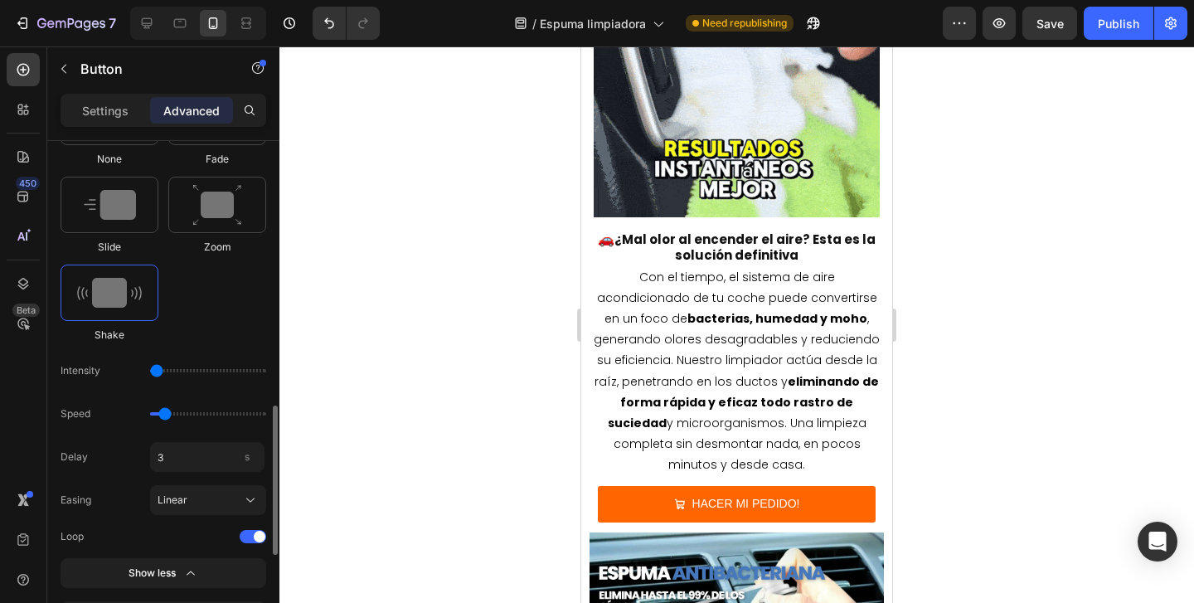
type input "3"
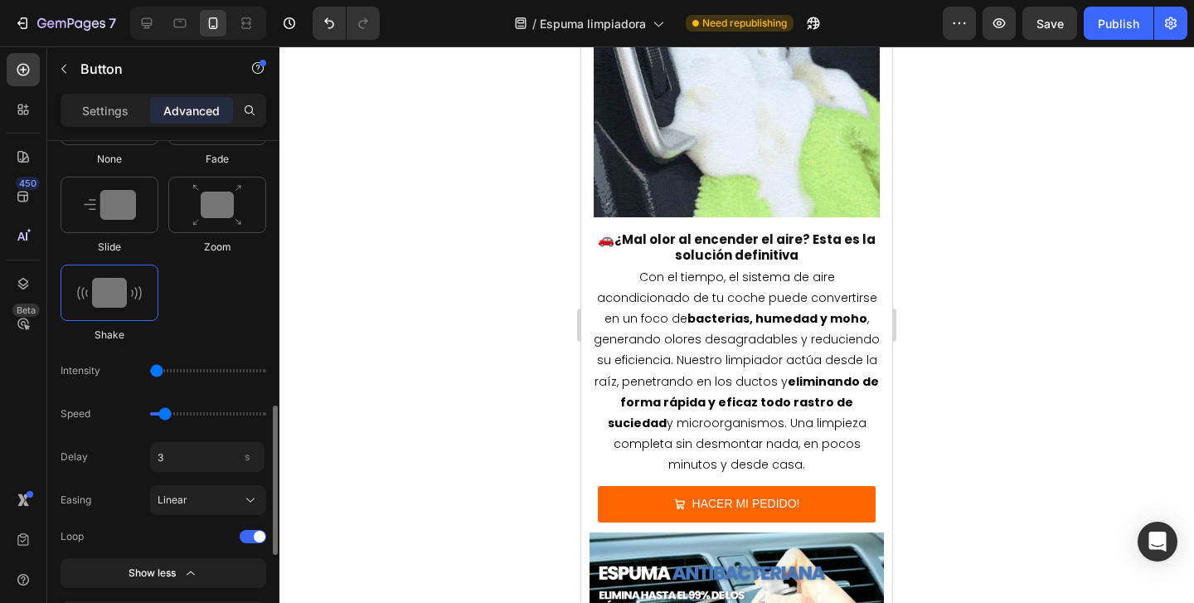
click at [144, 440] on div "Select When appear When hover None Fade Slide Zoom Shake Intensity Speed Delay …" at bounding box center [164, 323] width 206 height 615
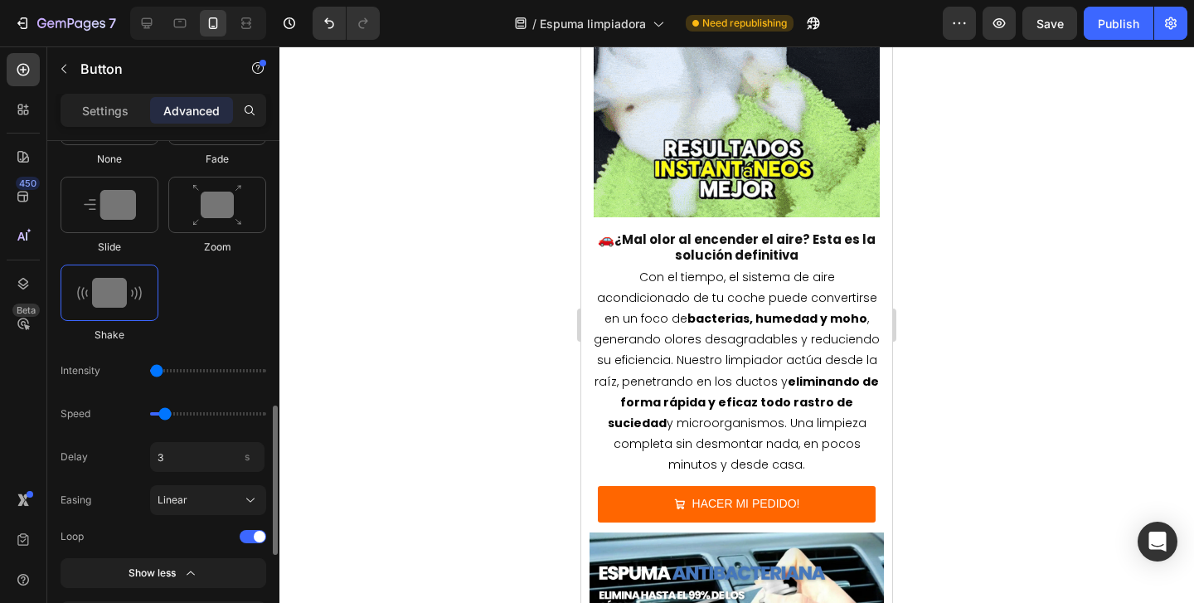
click at [172, 416] on div "Speed" at bounding box center [164, 414] width 206 height 30
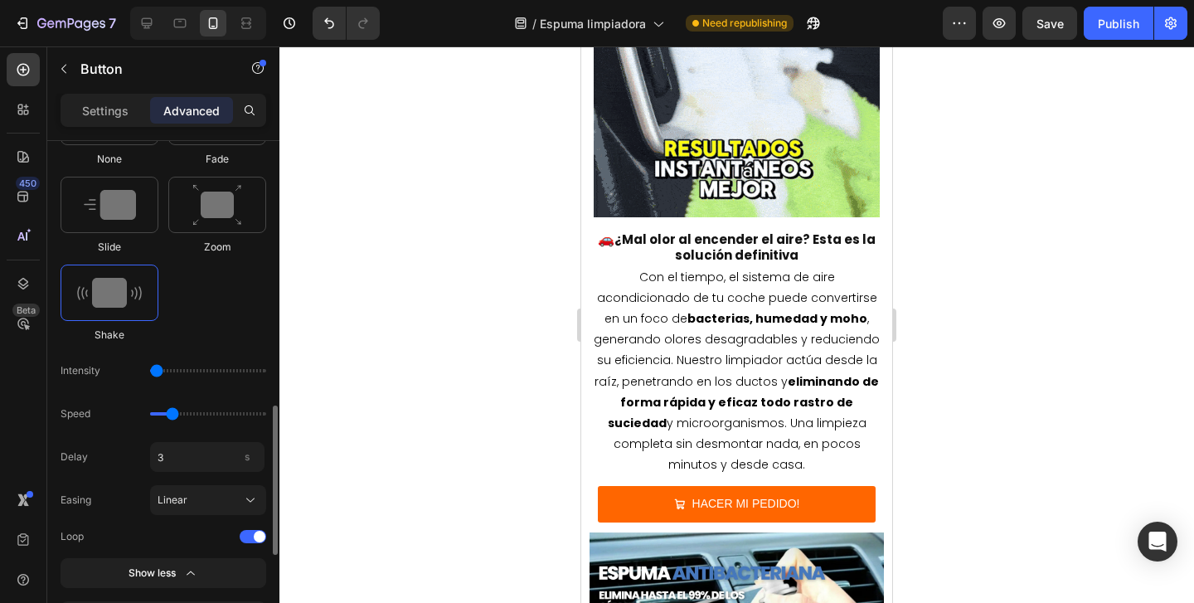
click at [174, 413] on input "range" at bounding box center [208, 413] width 116 height 3
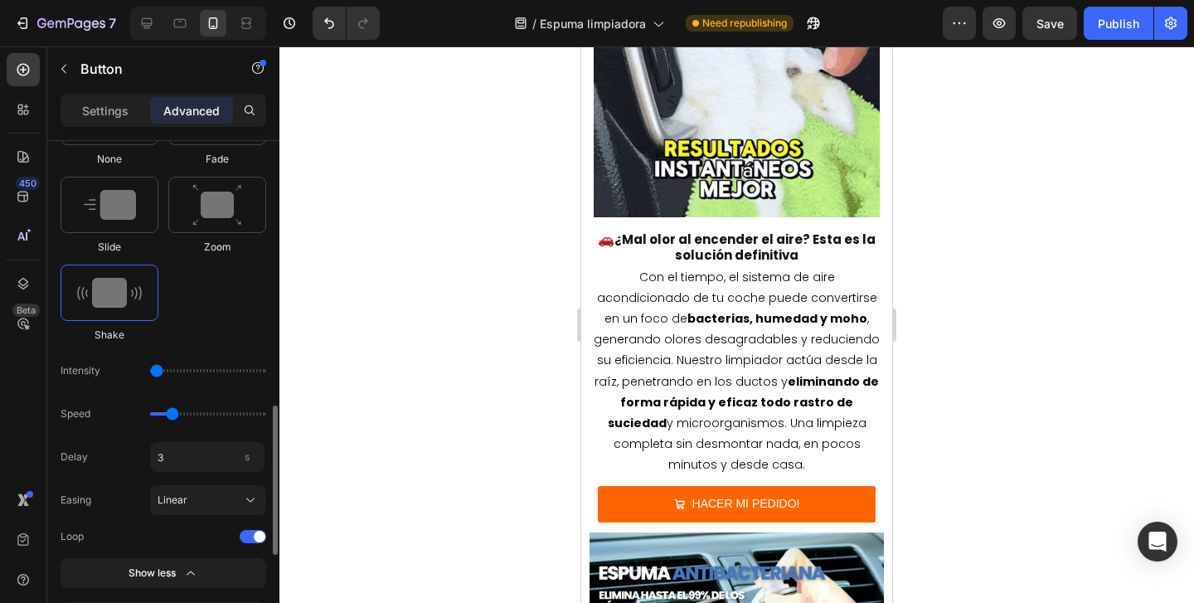
click at [185, 416] on div "Speed" at bounding box center [164, 414] width 206 height 30
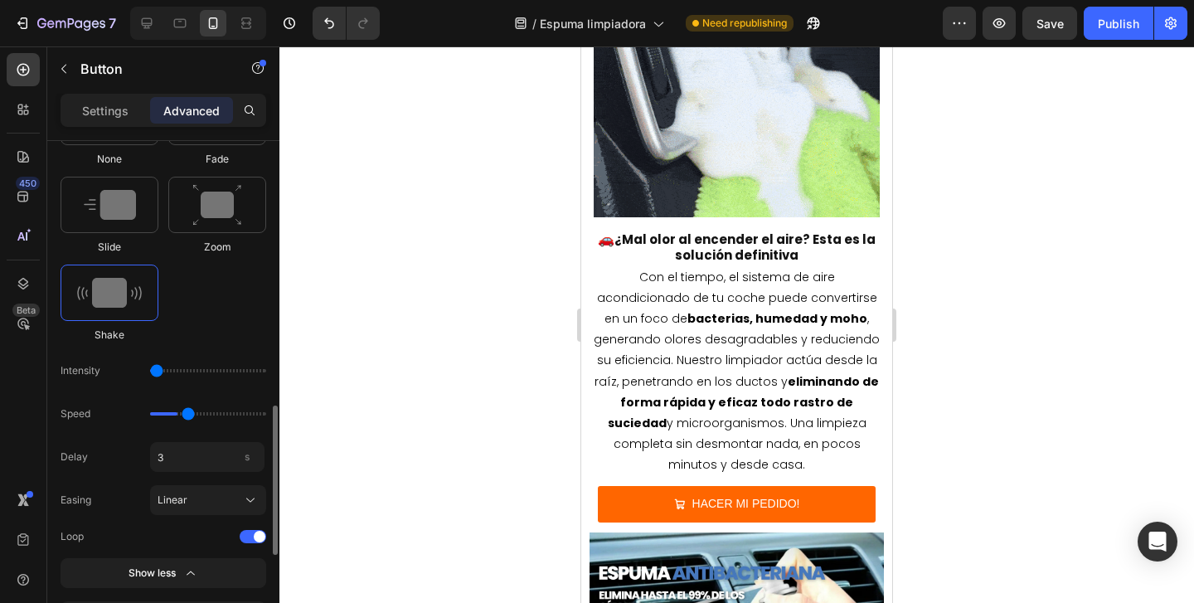
type input "1.3"
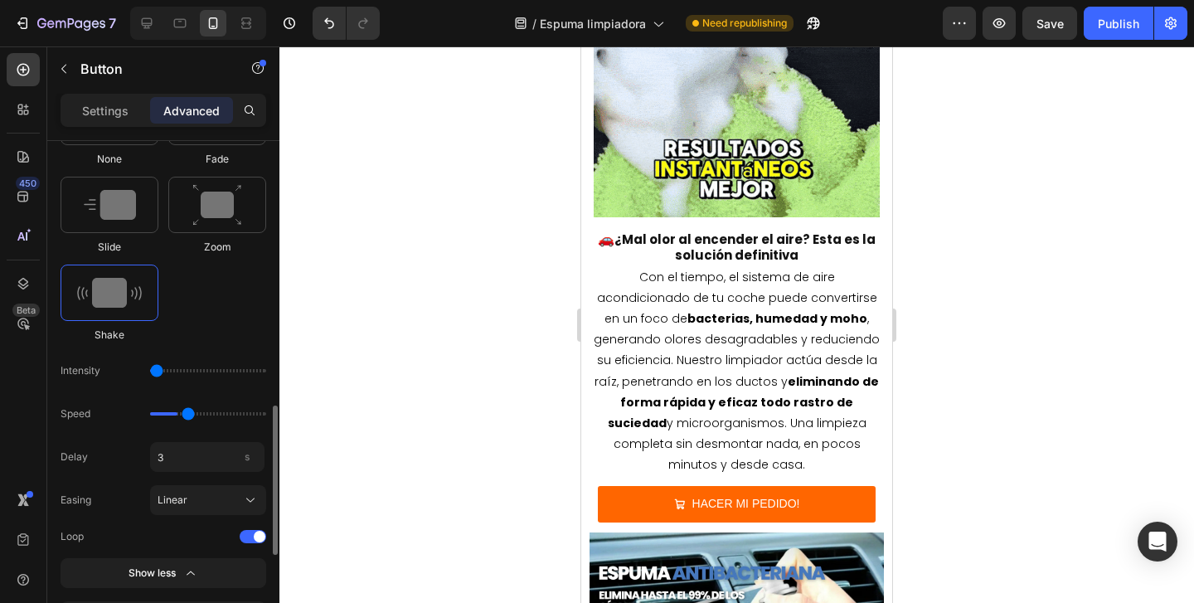
click at [187, 412] on input "range" at bounding box center [208, 413] width 116 height 3
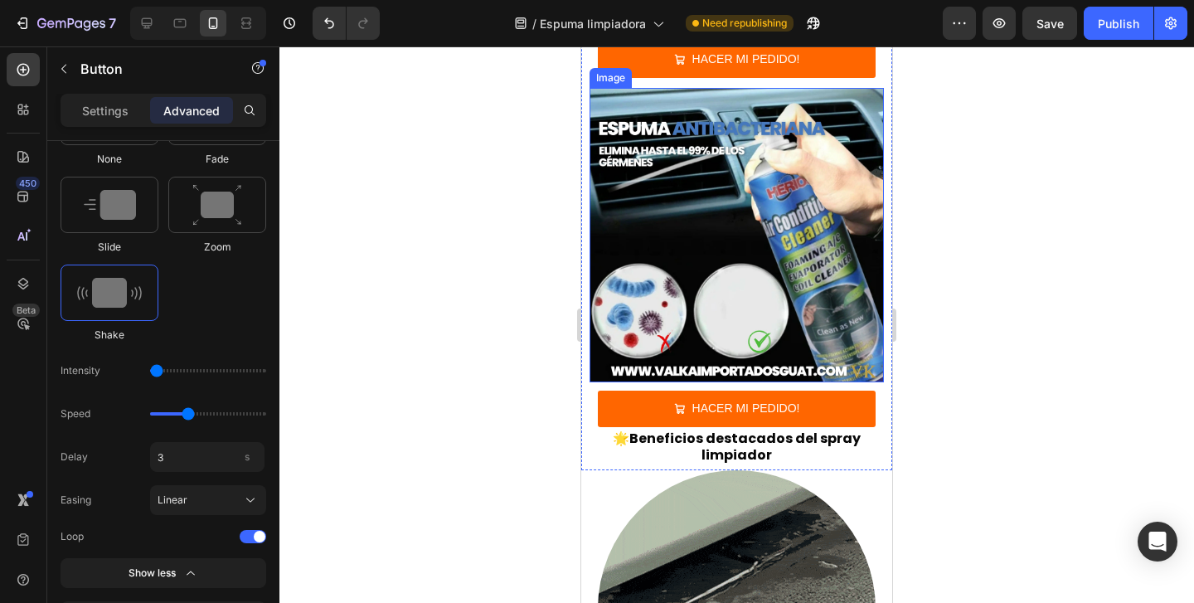
scroll to position [1589, 0]
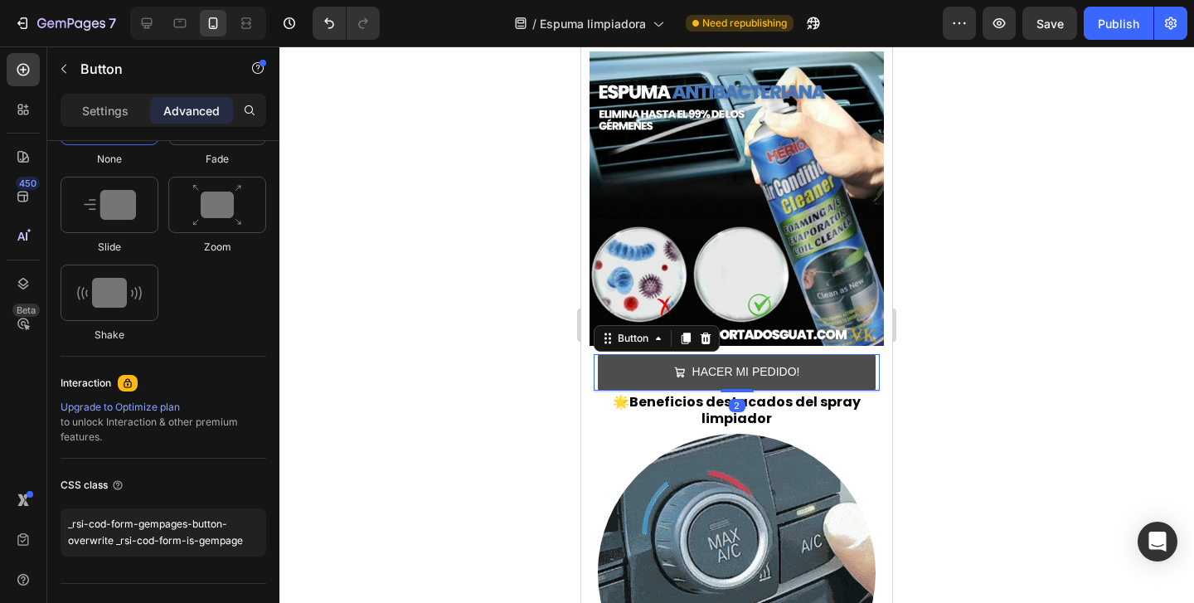
click at [623, 354] on button "HACER MI PEDIDO!" at bounding box center [737, 372] width 278 height 36
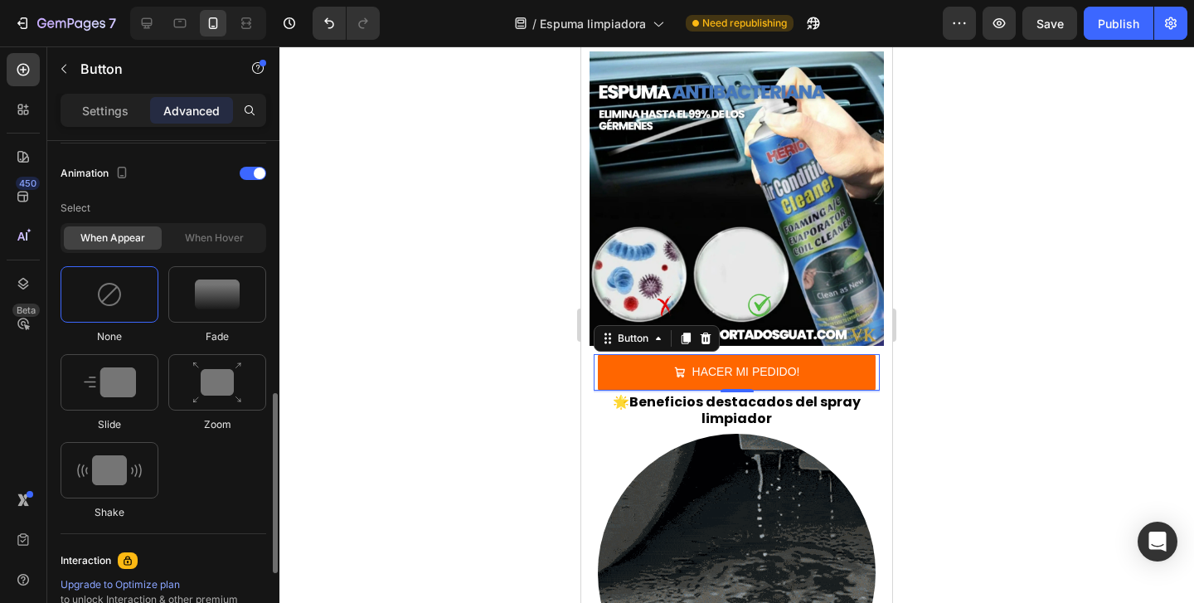
scroll to position [718, 0]
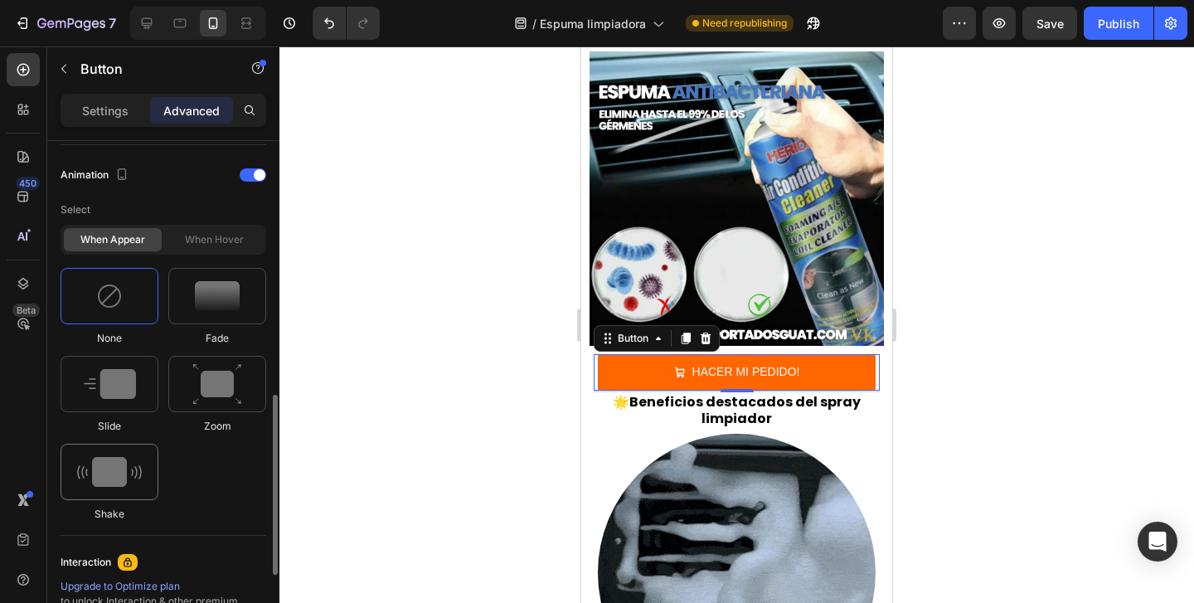
click at [127, 469] on img at bounding box center [109, 472] width 65 height 30
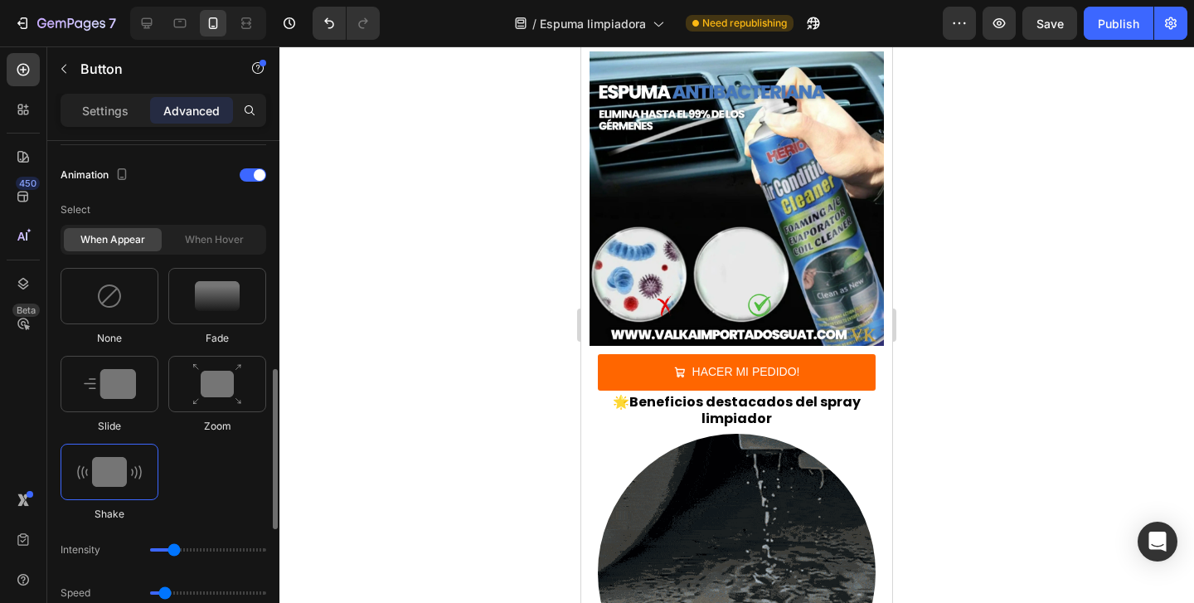
scroll to position [826, 0]
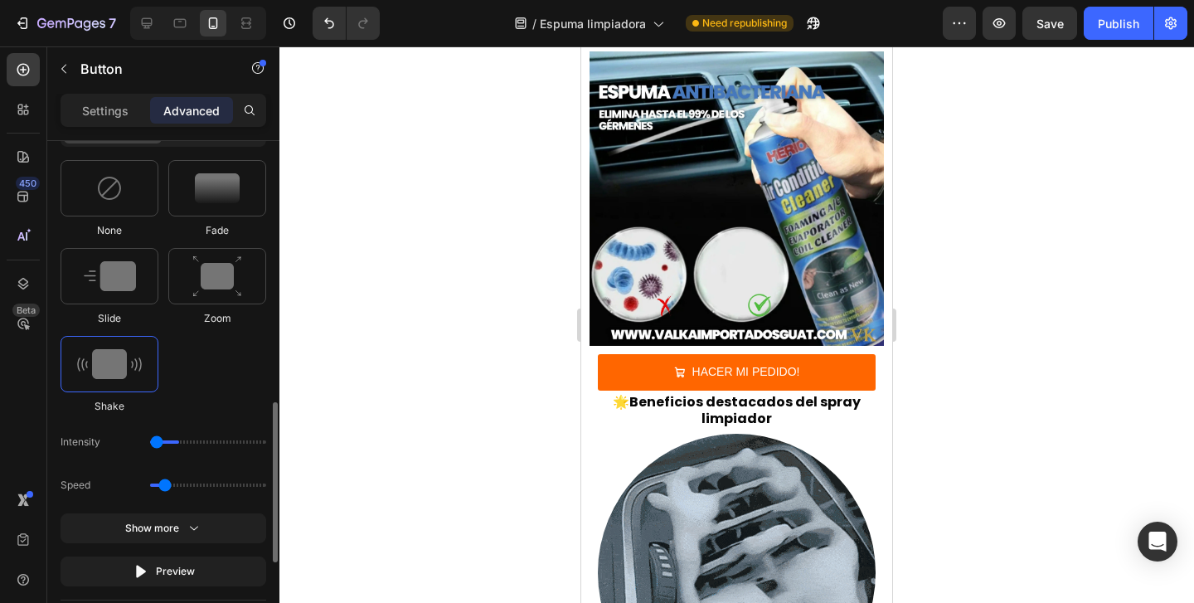
type input "1"
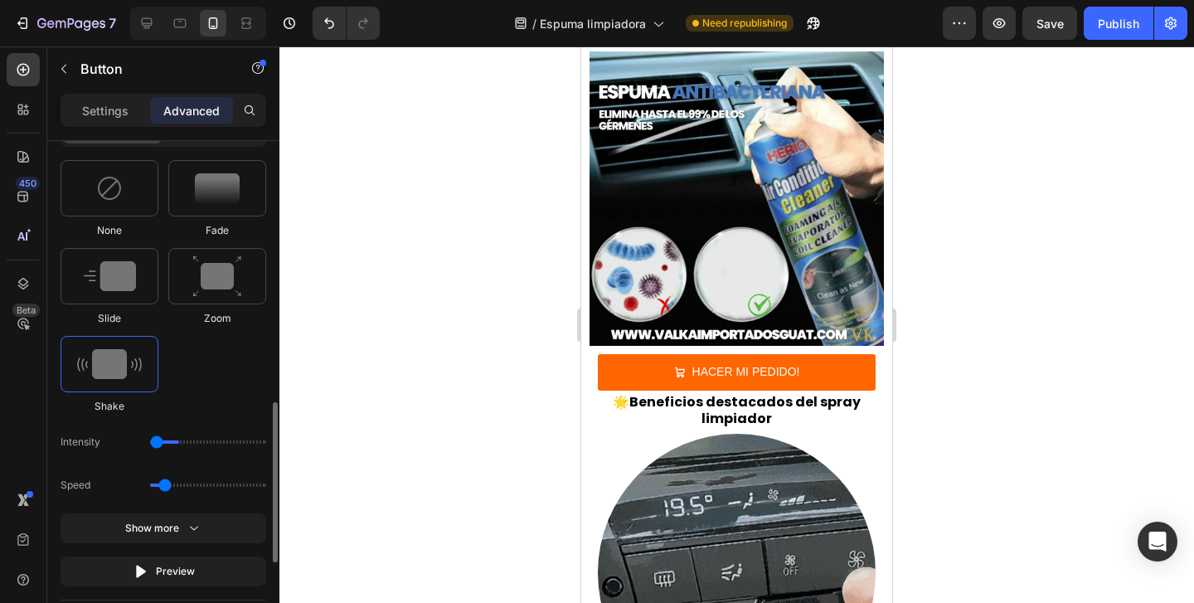
click at [156, 443] on input "range" at bounding box center [208, 441] width 116 height 3
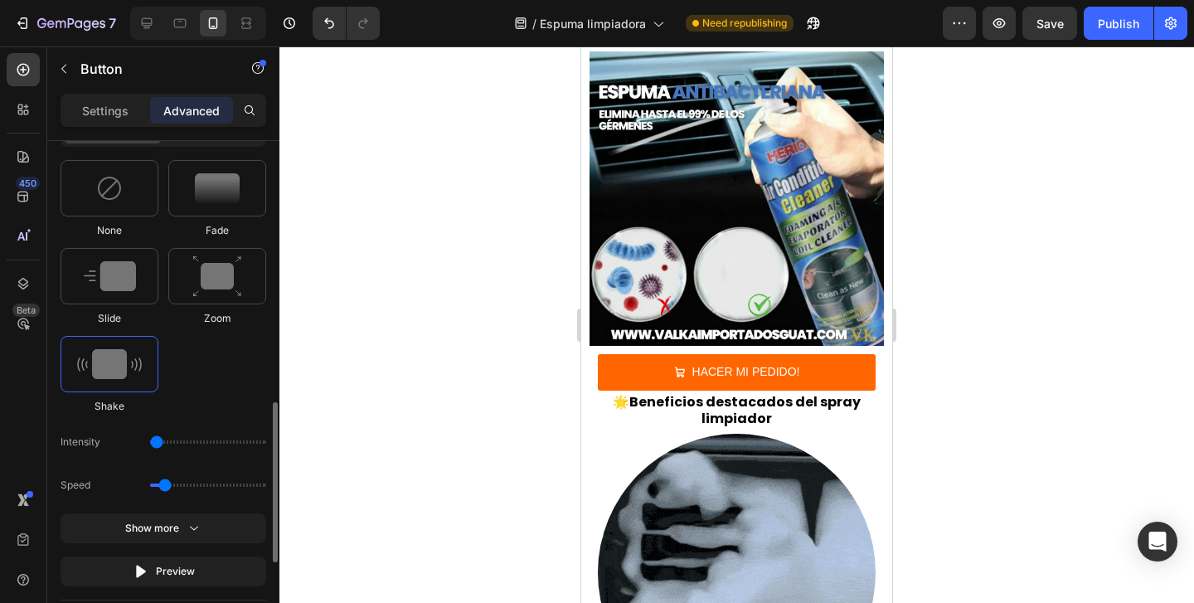
click at [187, 487] on div "Speed" at bounding box center [164, 485] width 206 height 30
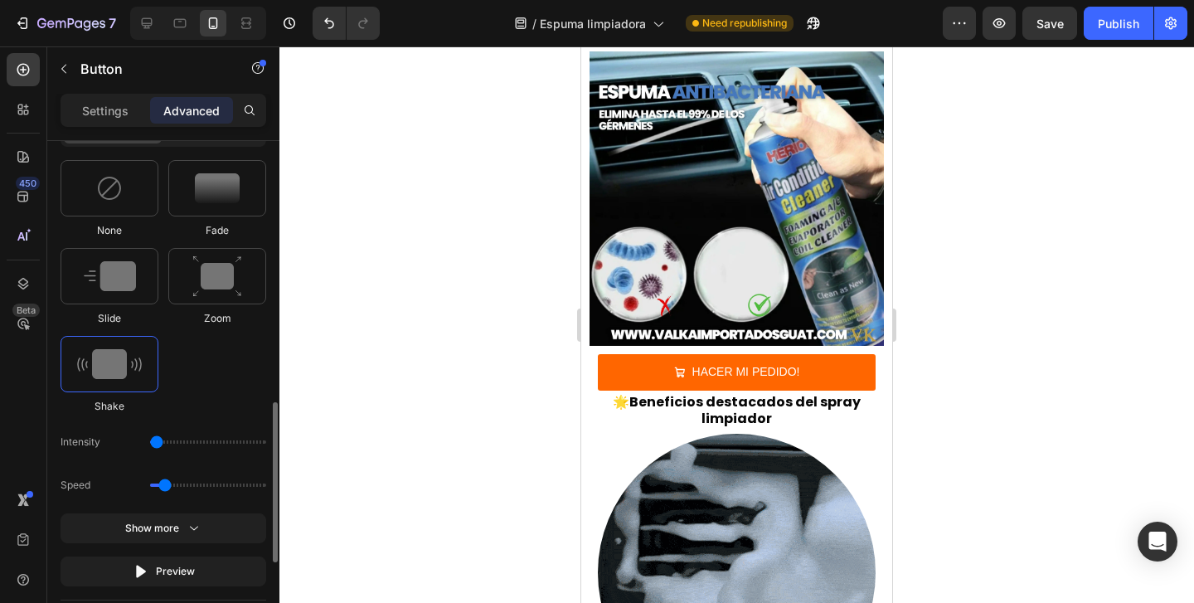
click at [181, 487] on div "Speed" at bounding box center [164, 485] width 206 height 30
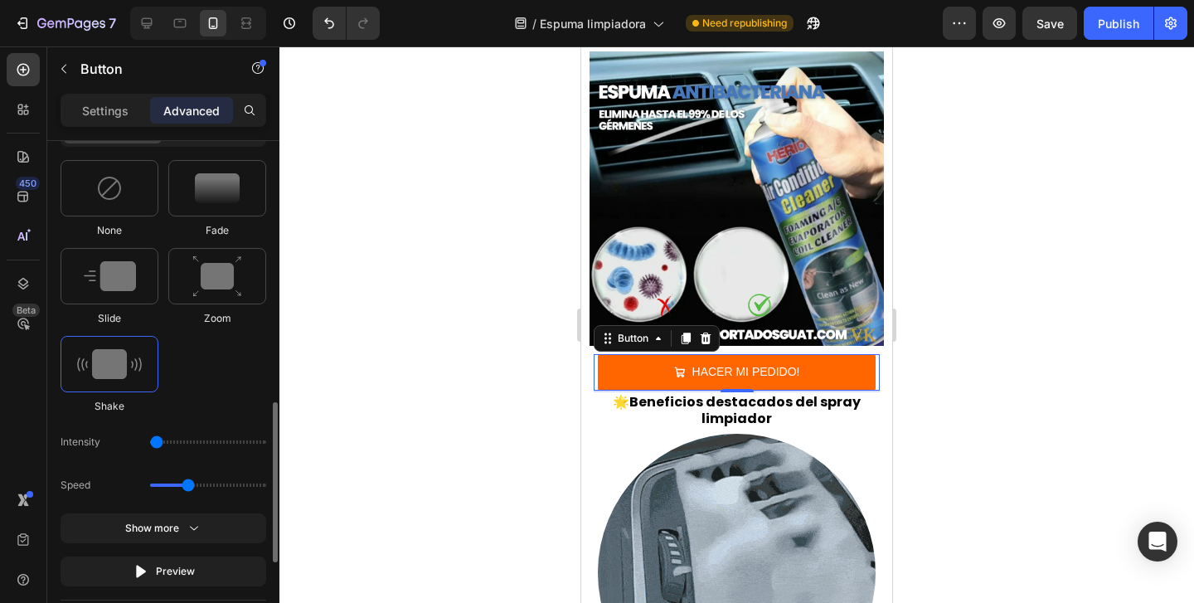
drag, startPoint x: 166, startPoint y: 484, endPoint x: 192, endPoint y: 489, distance: 26.2
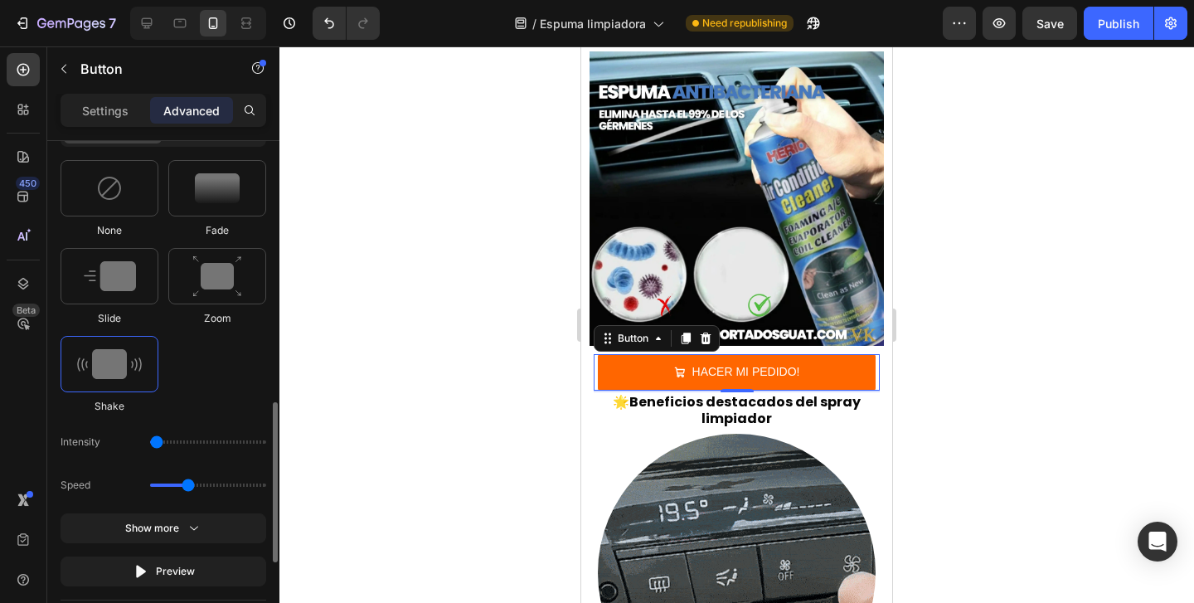
type input "1.3"
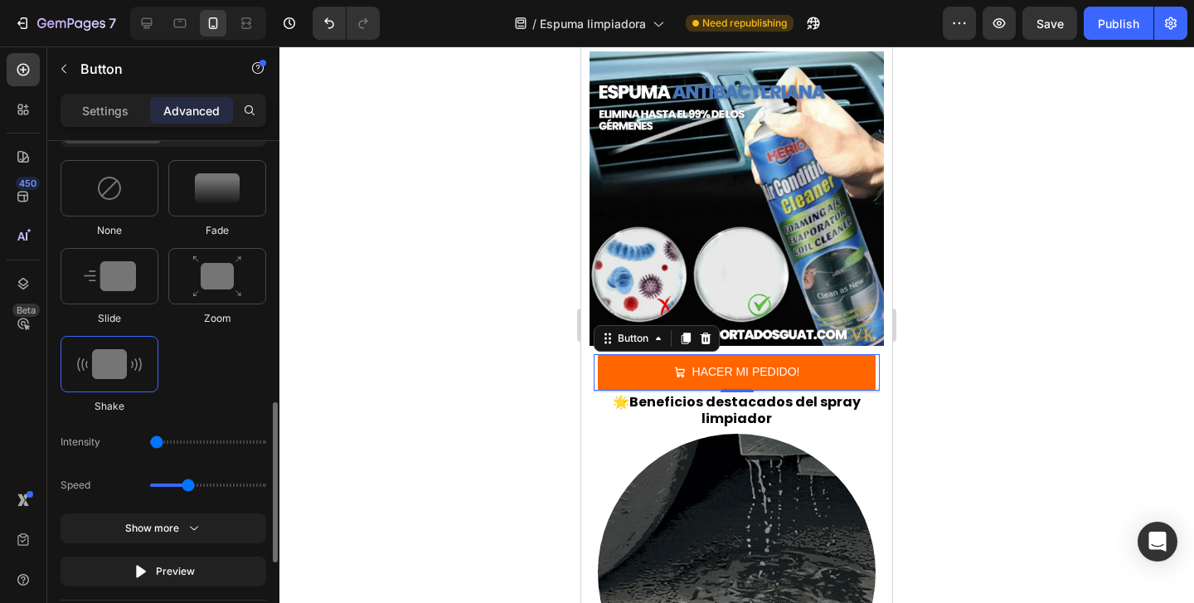
click at [192, 487] on input "range" at bounding box center [208, 485] width 116 height 3
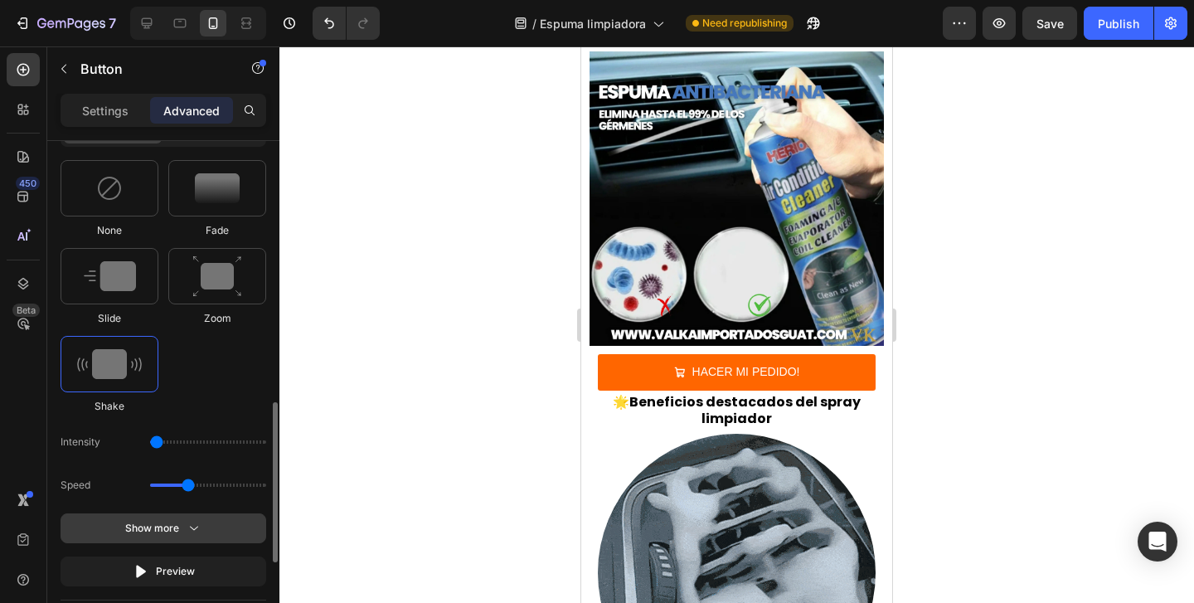
click at [182, 528] on div "Show more" at bounding box center [163, 528] width 77 height 17
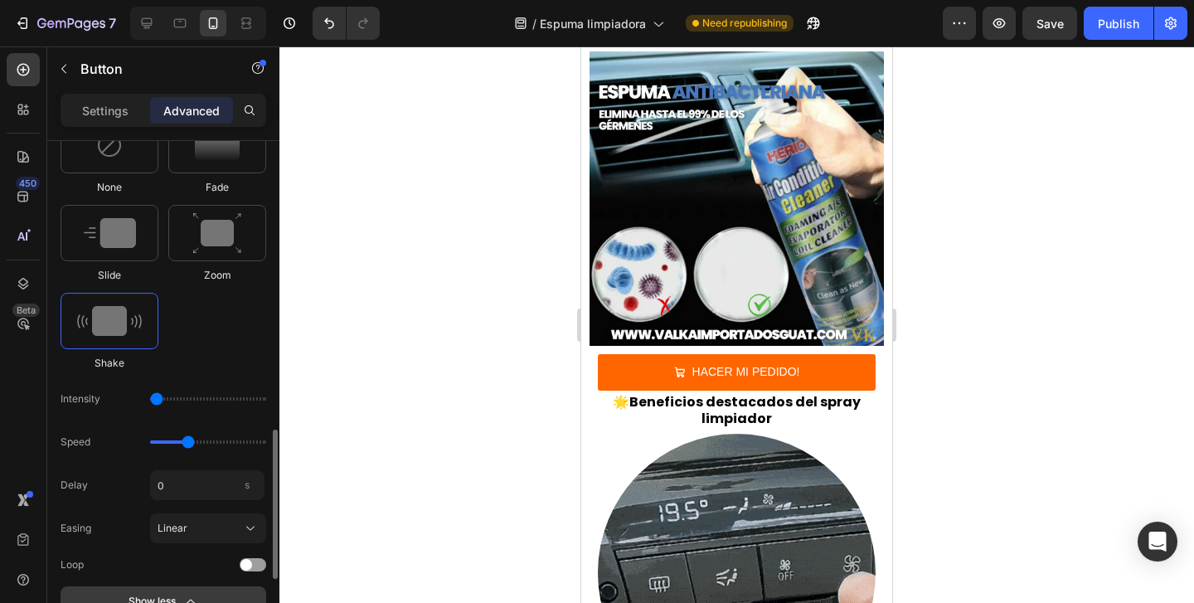
scroll to position [918, 0]
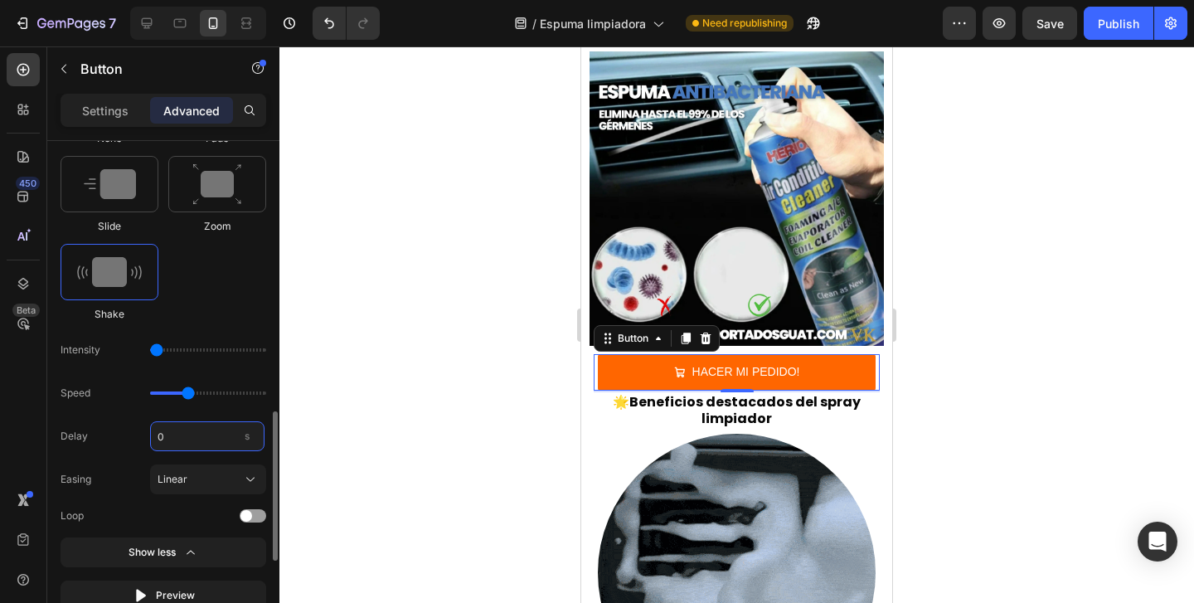
click at [182, 437] on input "0" at bounding box center [207, 436] width 114 height 30
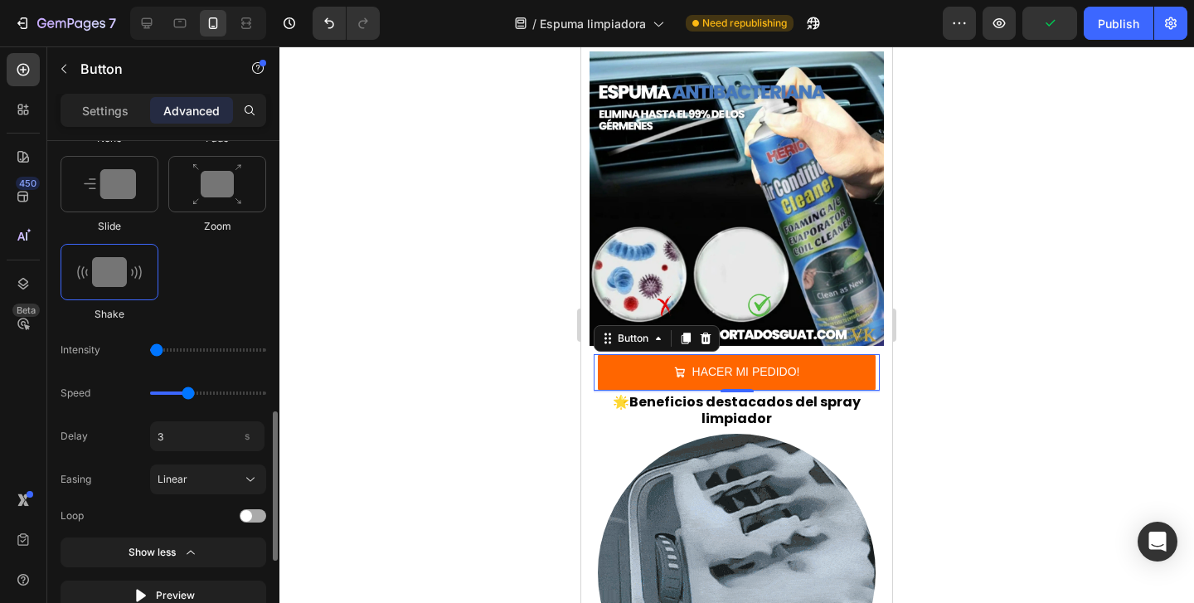
type input "3"
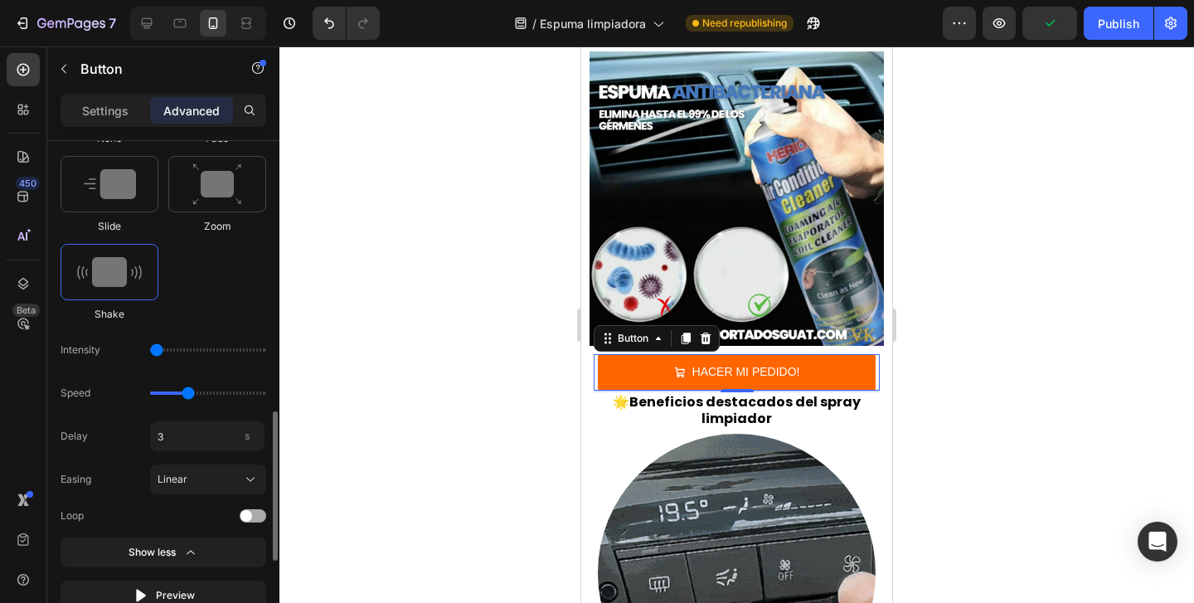
click at [247, 511] on span at bounding box center [247, 516] width 12 height 12
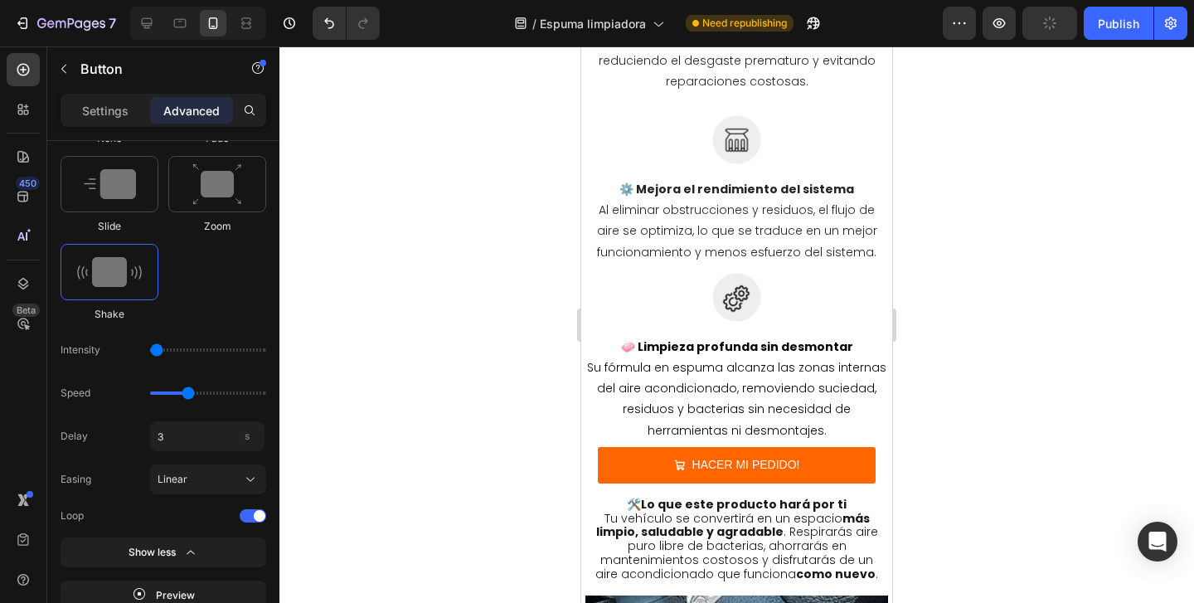
scroll to position [2617, 0]
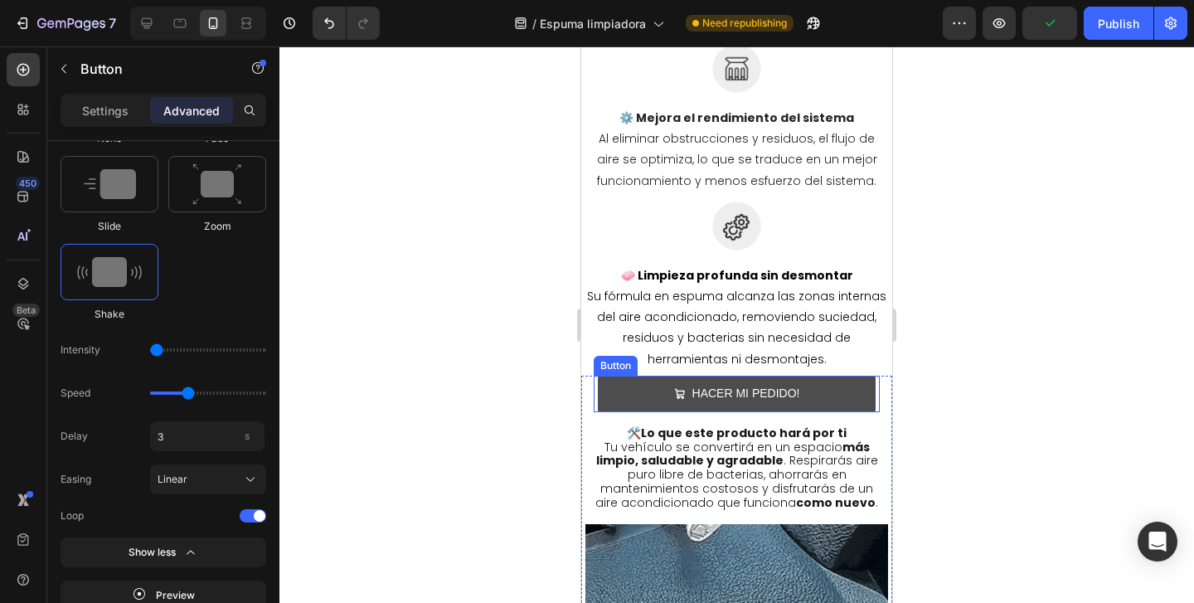
click at [630, 376] on button "HACER MI PEDIDO!" at bounding box center [737, 394] width 278 height 36
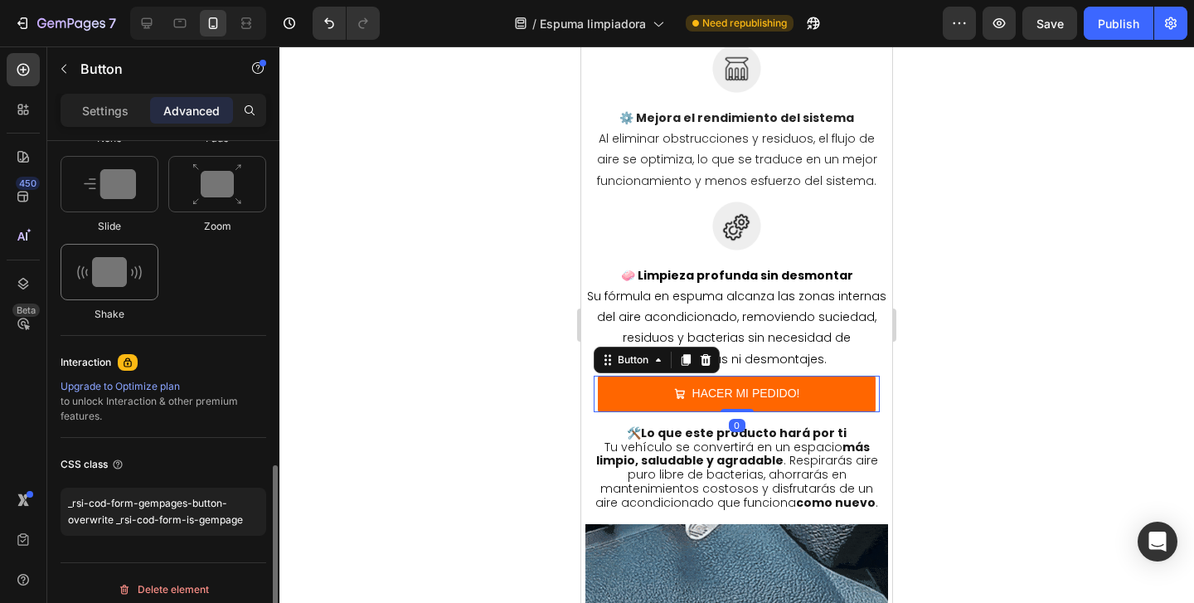
click at [90, 283] on img at bounding box center [109, 272] width 65 height 30
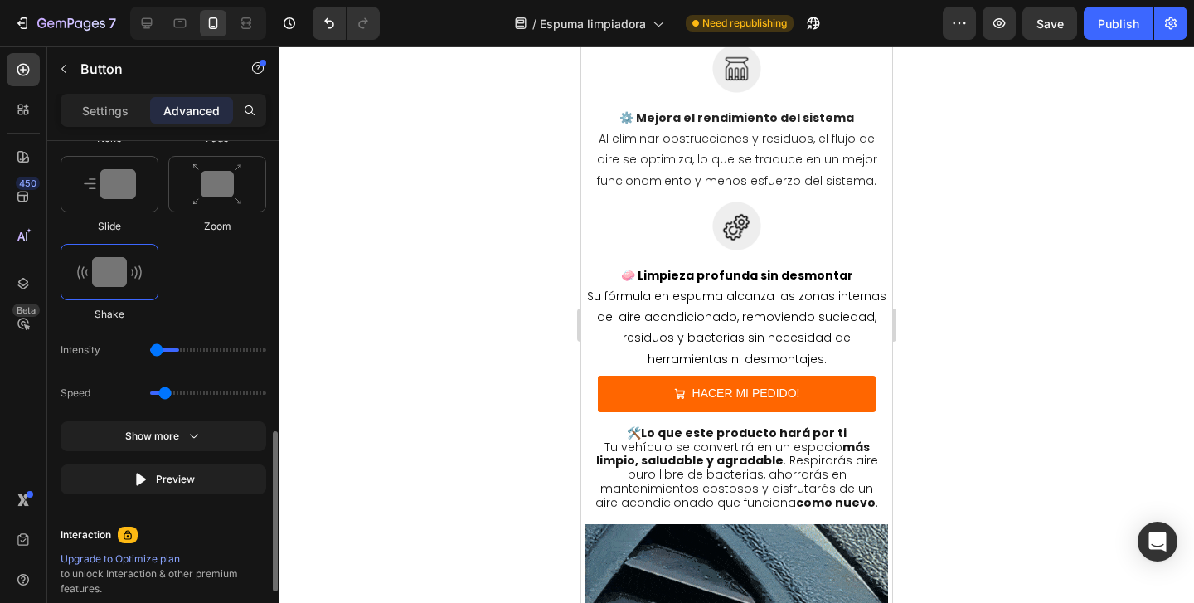
type input "1"
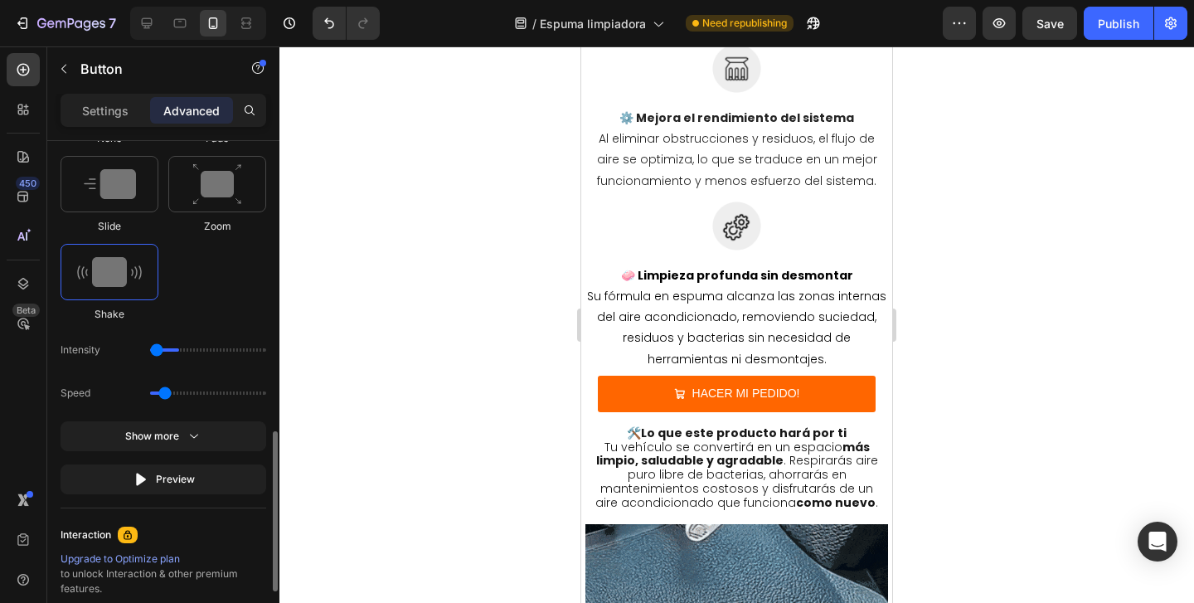
click at [158, 351] on input "range" at bounding box center [208, 349] width 116 height 3
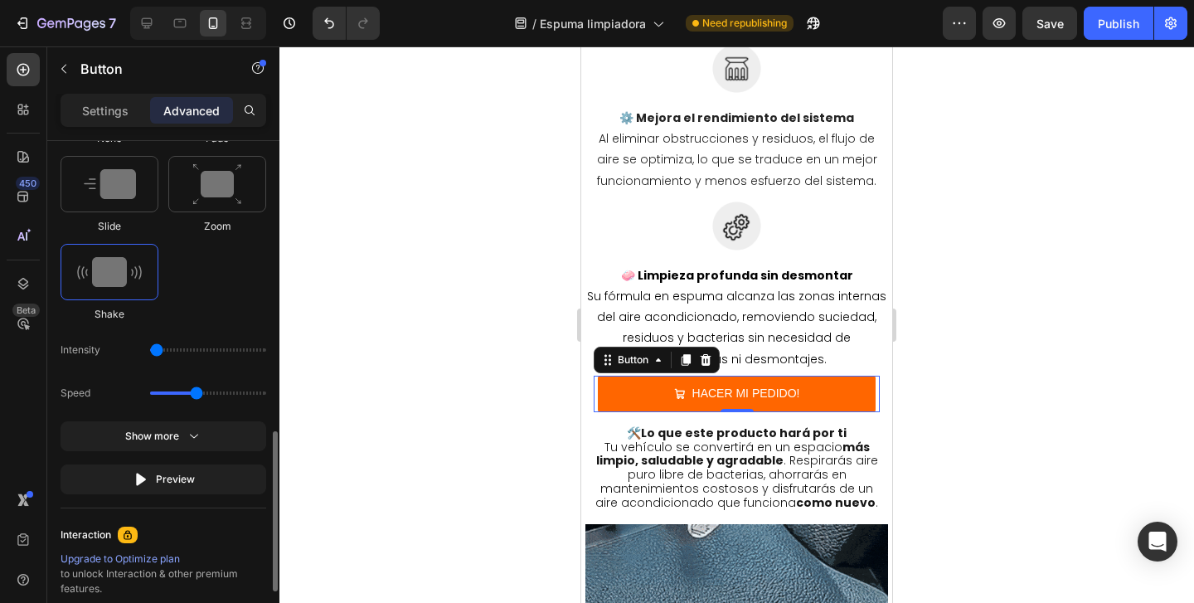
drag, startPoint x: 172, startPoint y: 392, endPoint x: 194, endPoint y: 392, distance: 22.4
type input "1.5"
click at [194, 392] on input "range" at bounding box center [208, 392] width 116 height 3
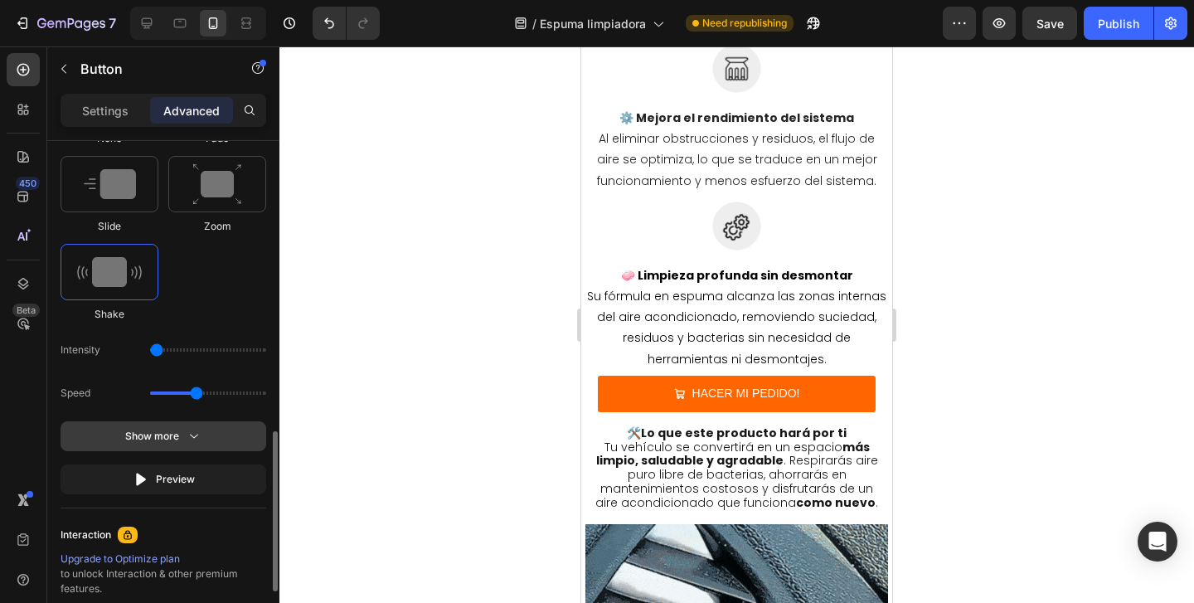
click at [186, 434] on icon "button" at bounding box center [194, 436] width 17 height 17
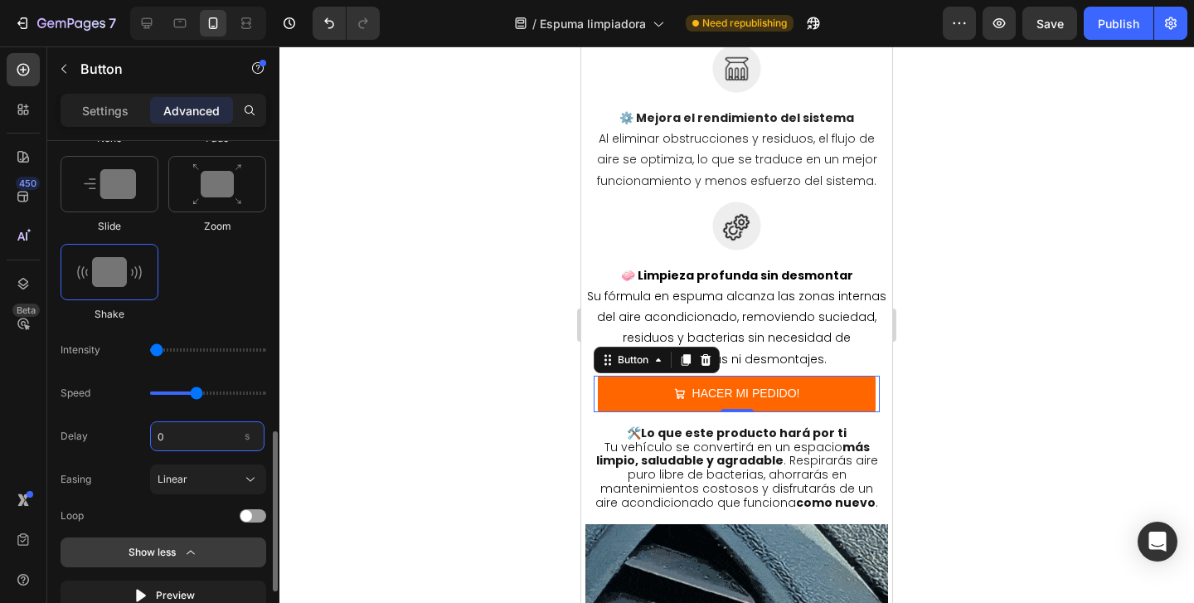
click at [185, 434] on input "0" at bounding box center [207, 436] width 114 height 30
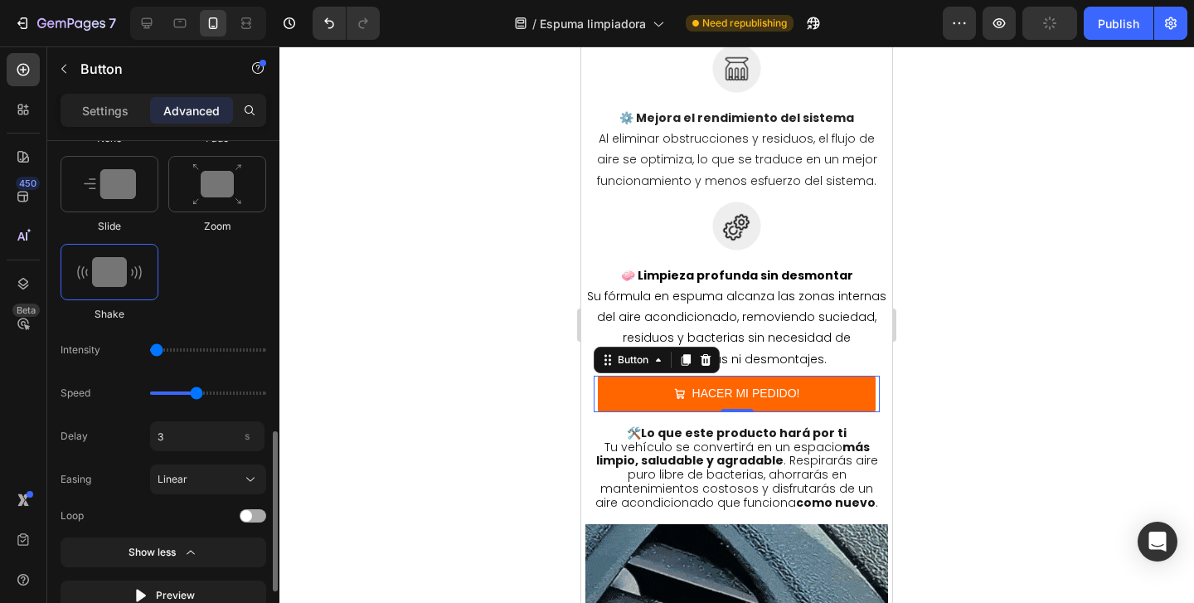
type input "3"
click at [255, 519] on div at bounding box center [253, 515] width 27 height 13
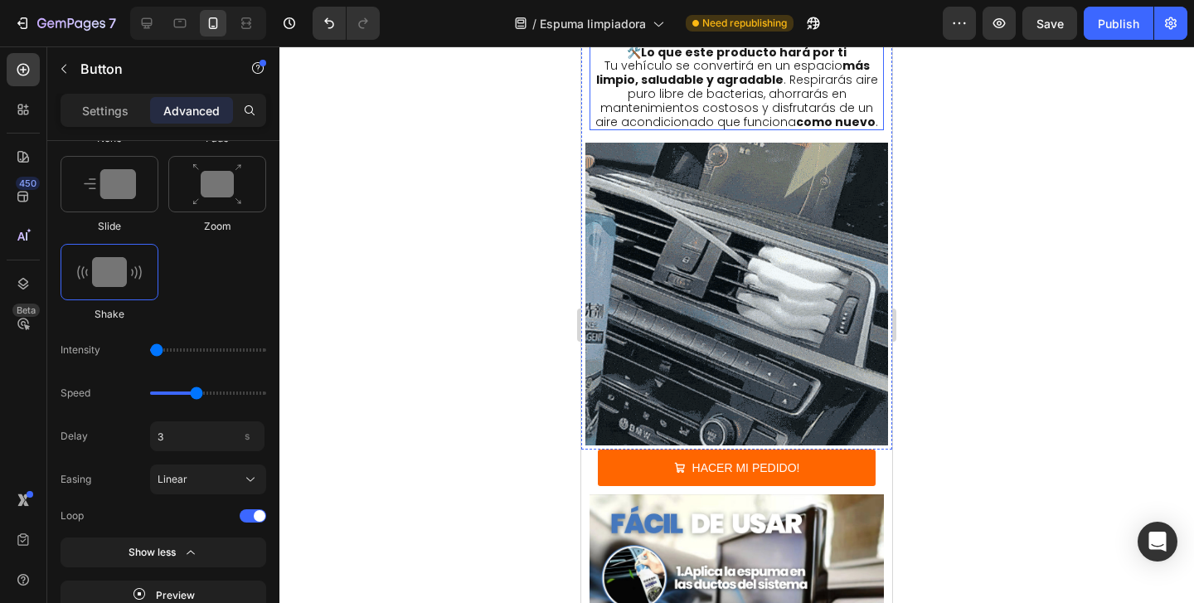
scroll to position [3015, 0]
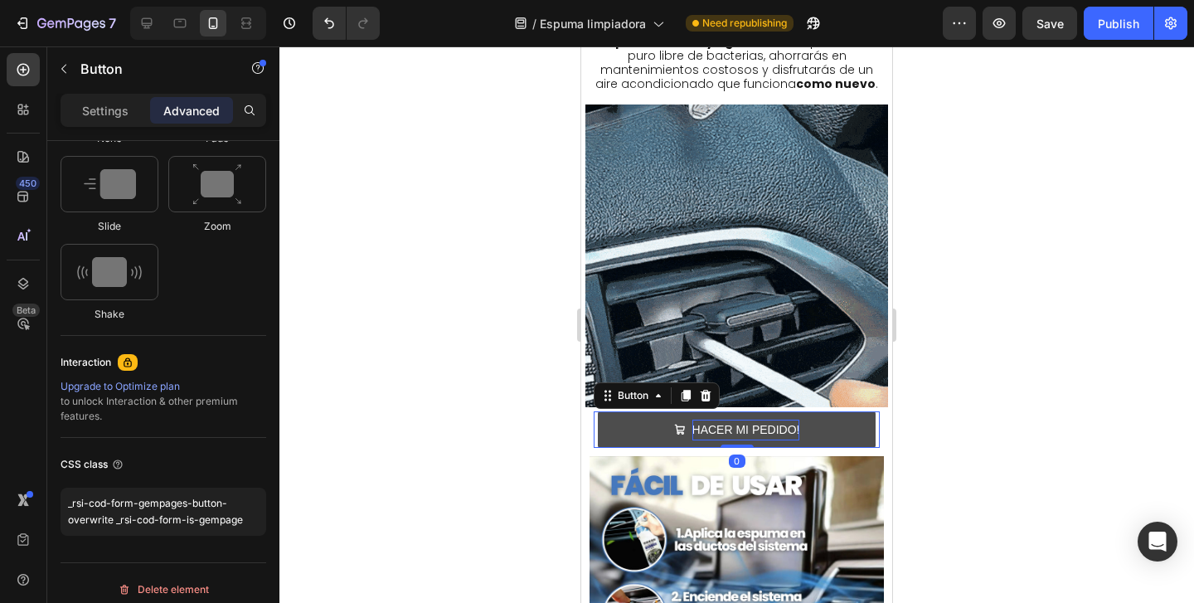
click at [693, 428] on p "HACER MI PEDIDO!" at bounding box center [747, 430] width 108 height 21
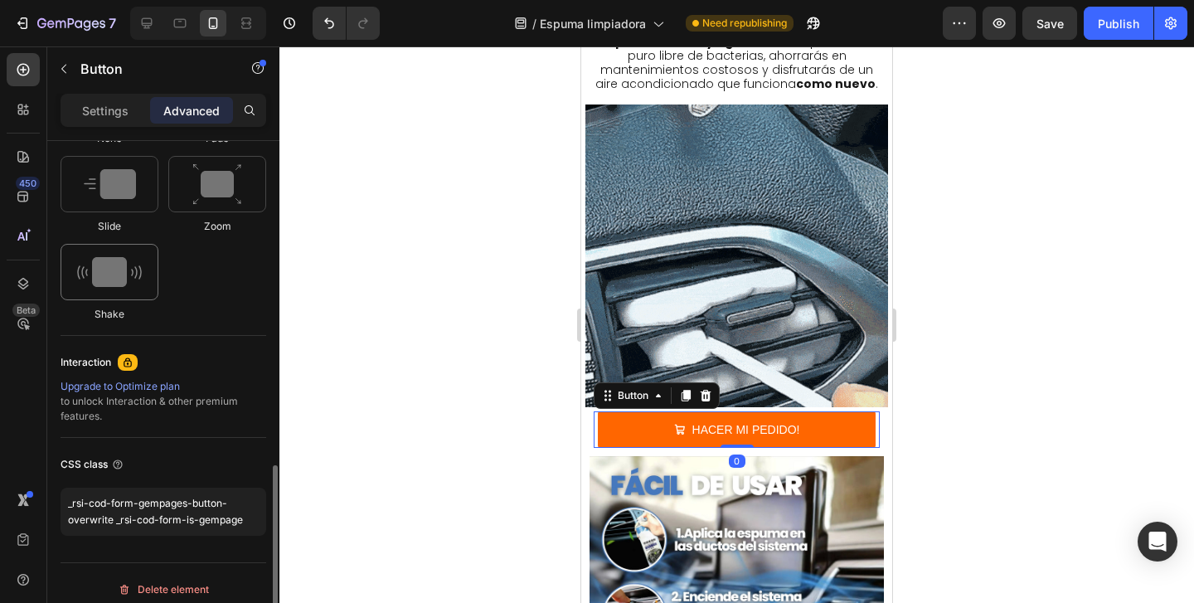
click at [124, 286] on img at bounding box center [109, 272] width 65 height 30
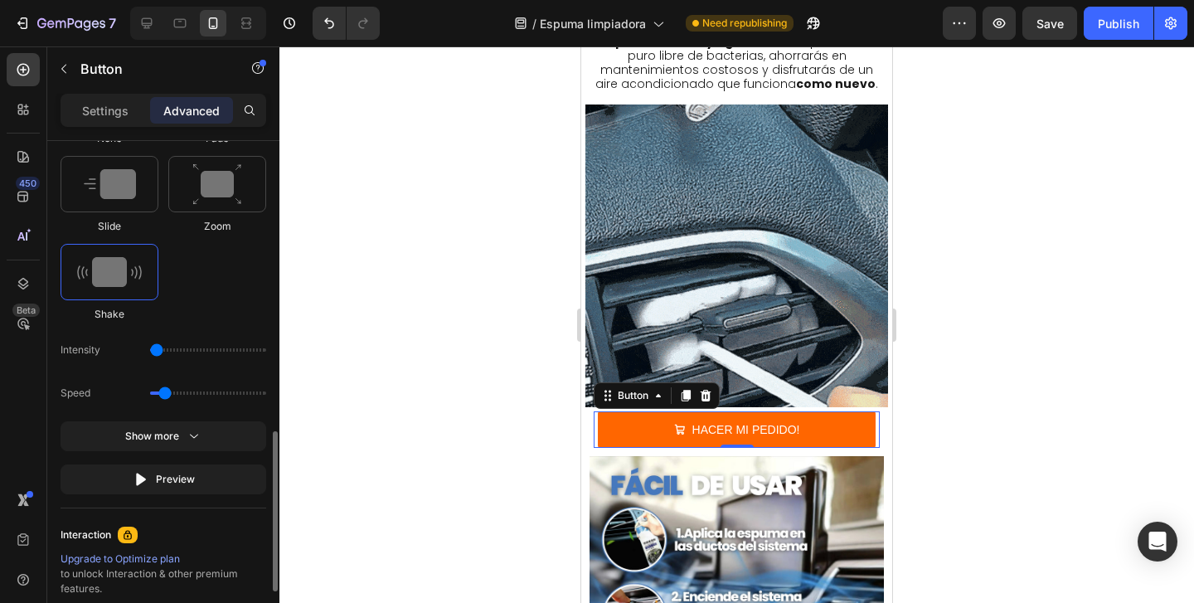
drag, startPoint x: 173, startPoint y: 351, endPoint x: 158, endPoint y: 351, distance: 15.8
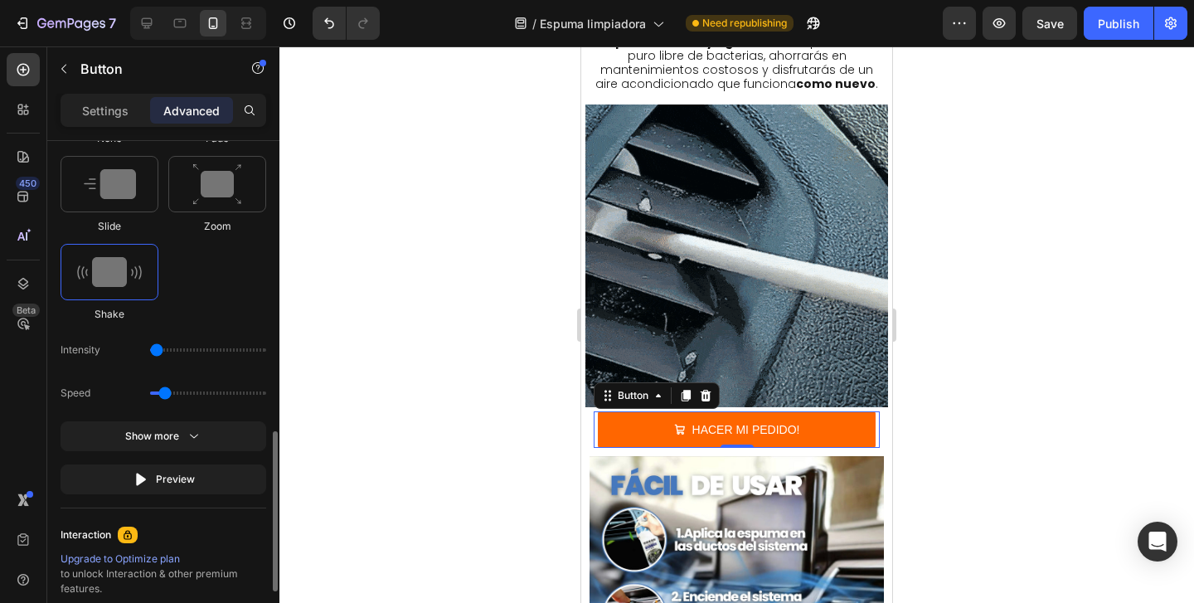
type input "1"
click at [158, 351] on input "range" at bounding box center [208, 349] width 116 height 3
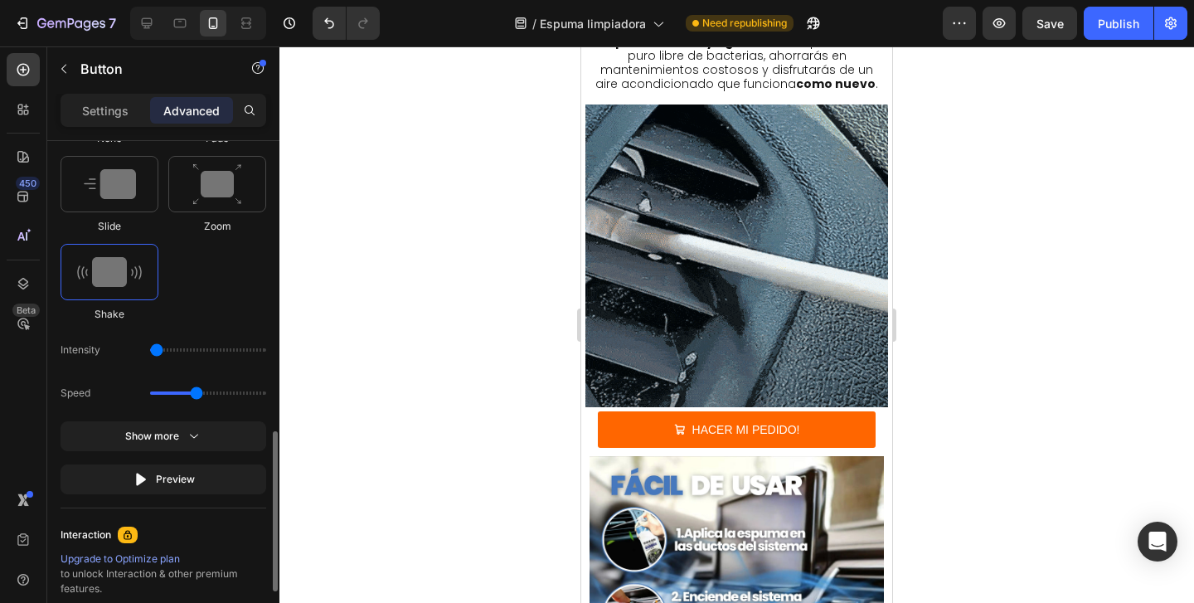
drag, startPoint x: 165, startPoint y: 393, endPoint x: 194, endPoint y: 395, distance: 29.1
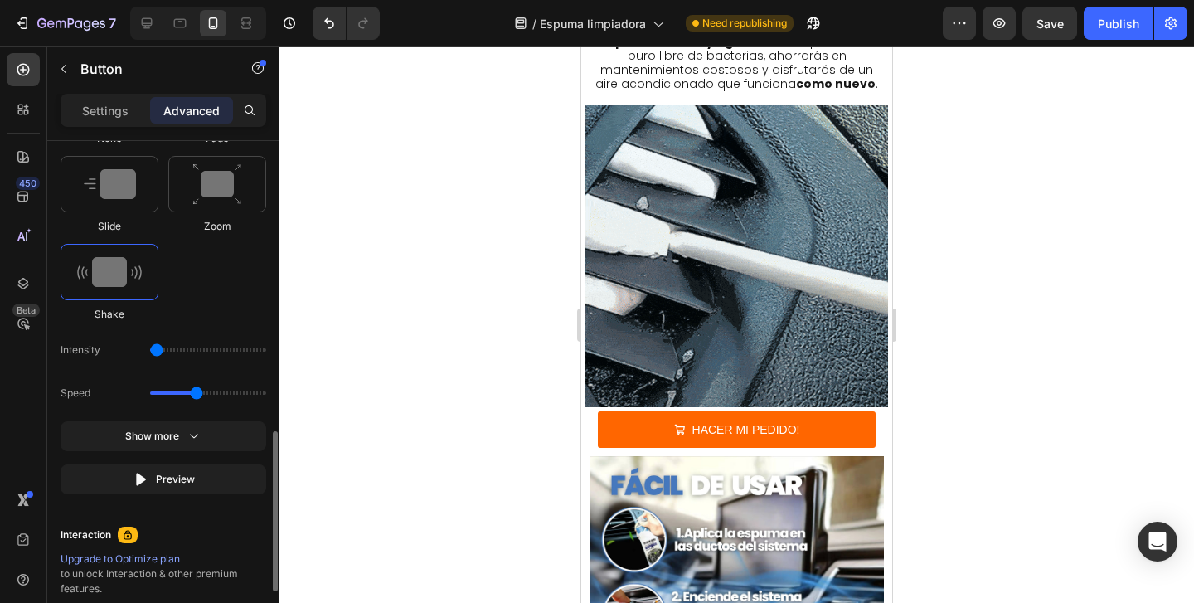
type input "1.5"
click at [195, 395] on input "range" at bounding box center [208, 392] width 116 height 3
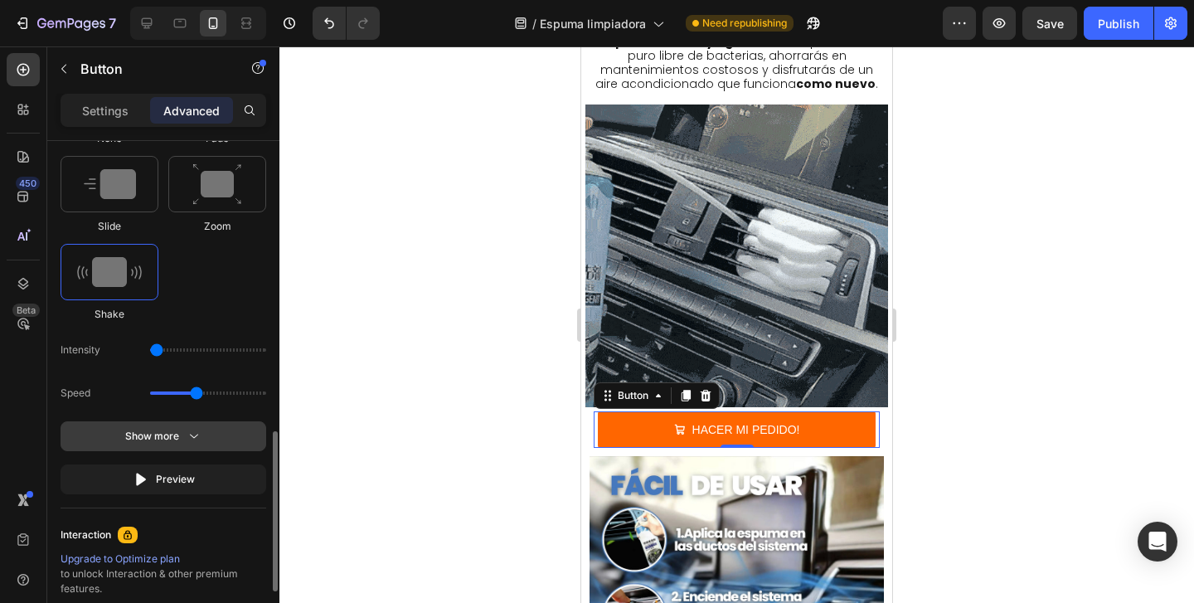
click at [182, 464] on button "Show more" at bounding box center [164, 479] width 206 height 30
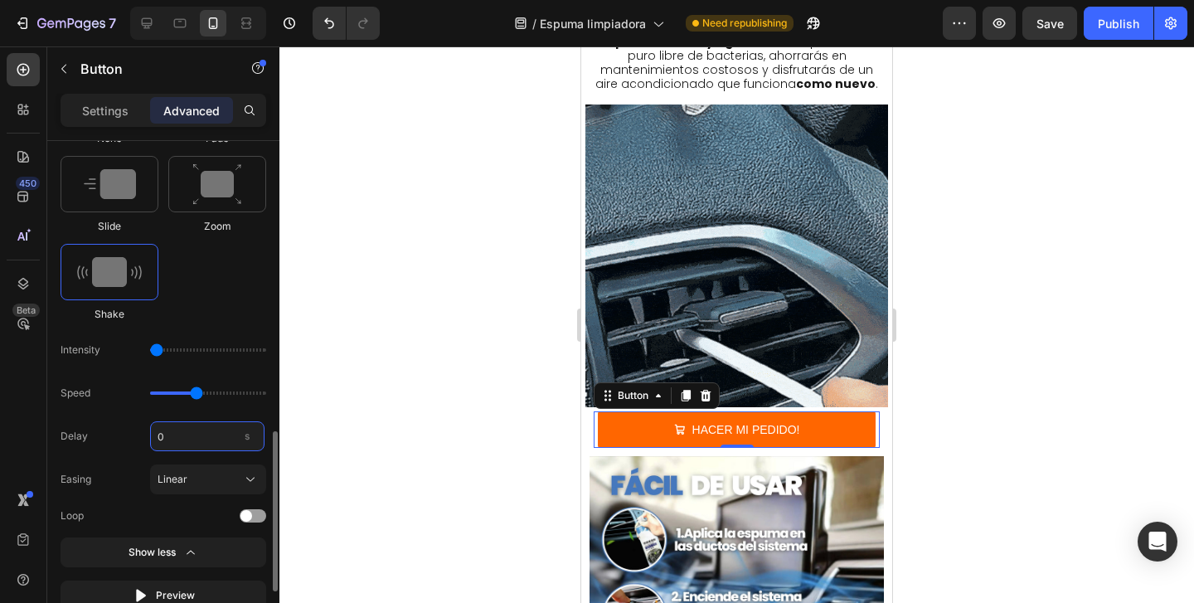
click at [176, 441] on input "0" at bounding box center [207, 436] width 114 height 30
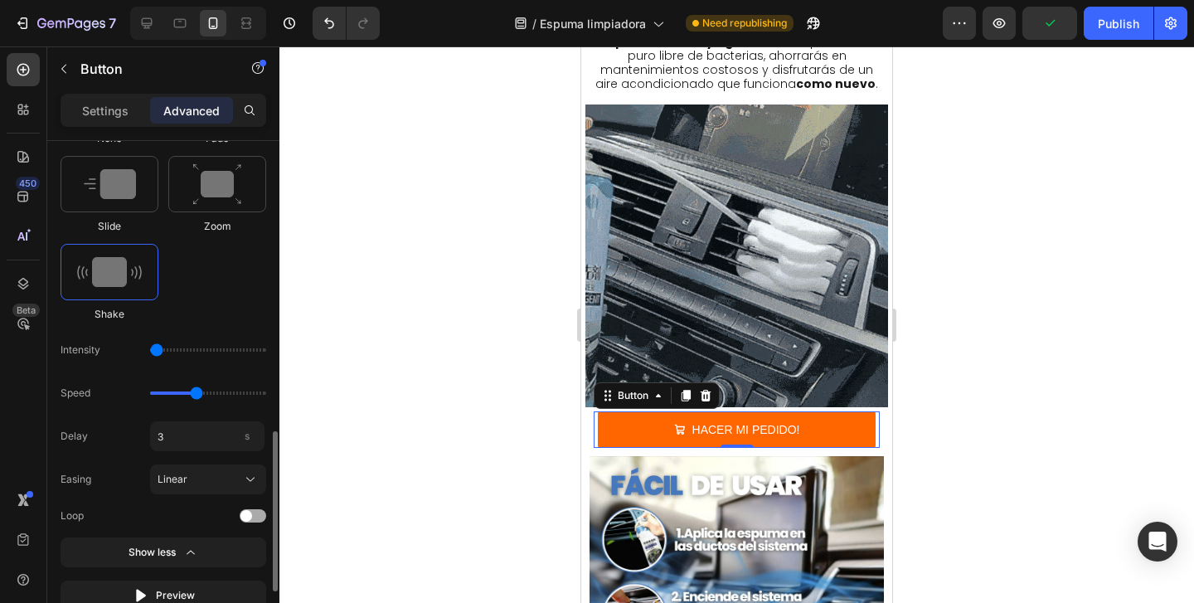
type input "3"
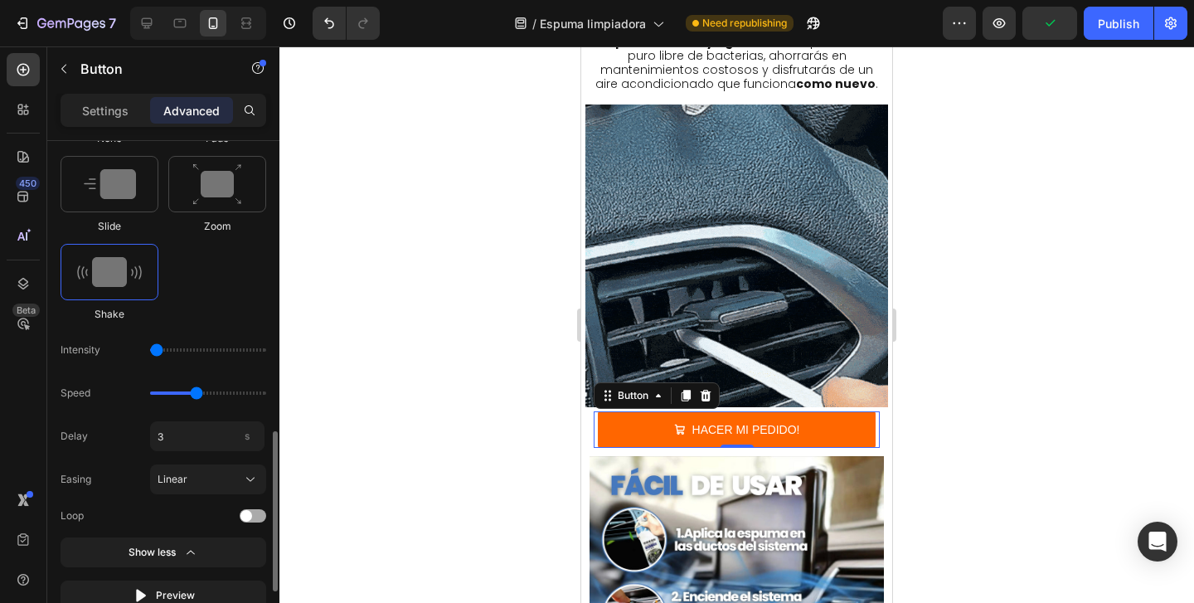
click at [250, 513] on span at bounding box center [247, 516] width 12 height 12
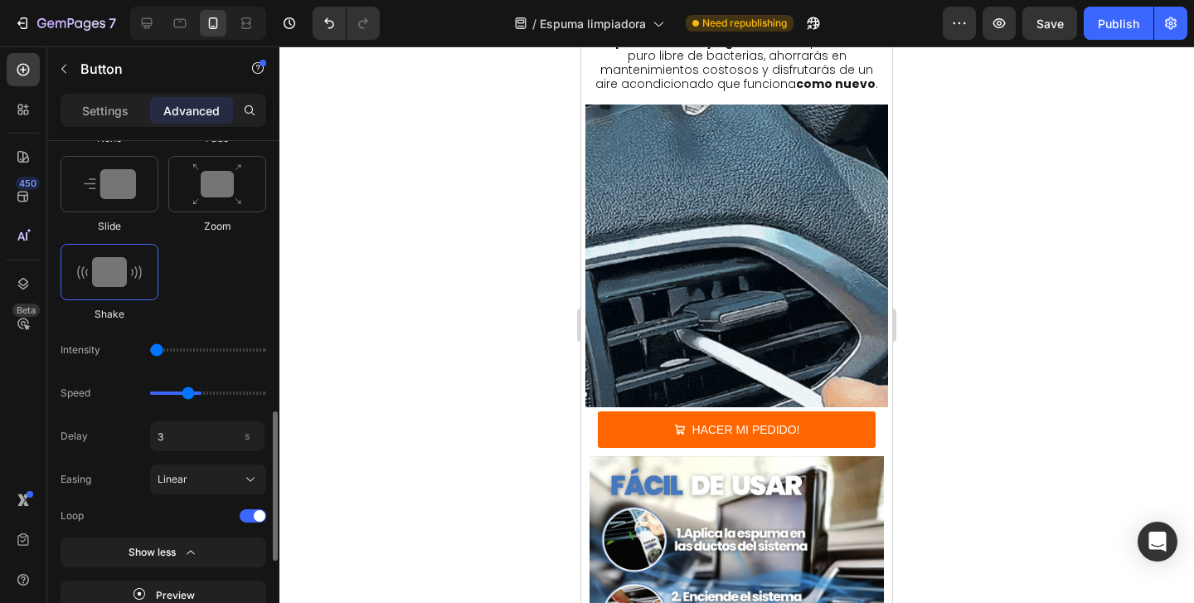
type input "1.3"
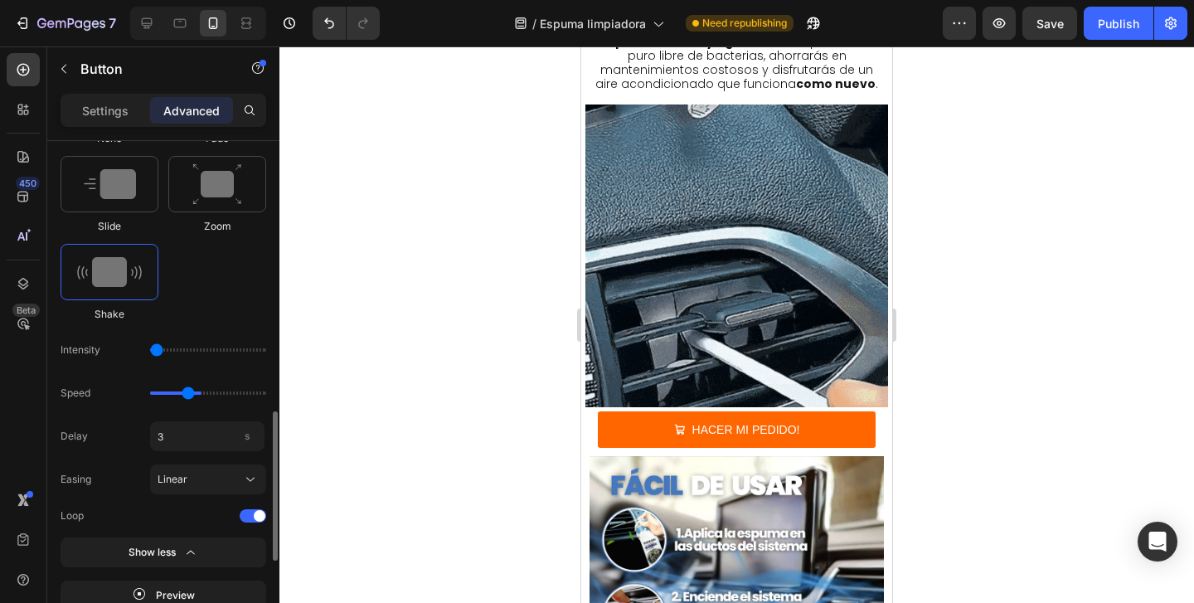
click at [188, 392] on input "range" at bounding box center [208, 392] width 116 height 3
click at [532, 435] on div at bounding box center [737, 324] width 915 height 557
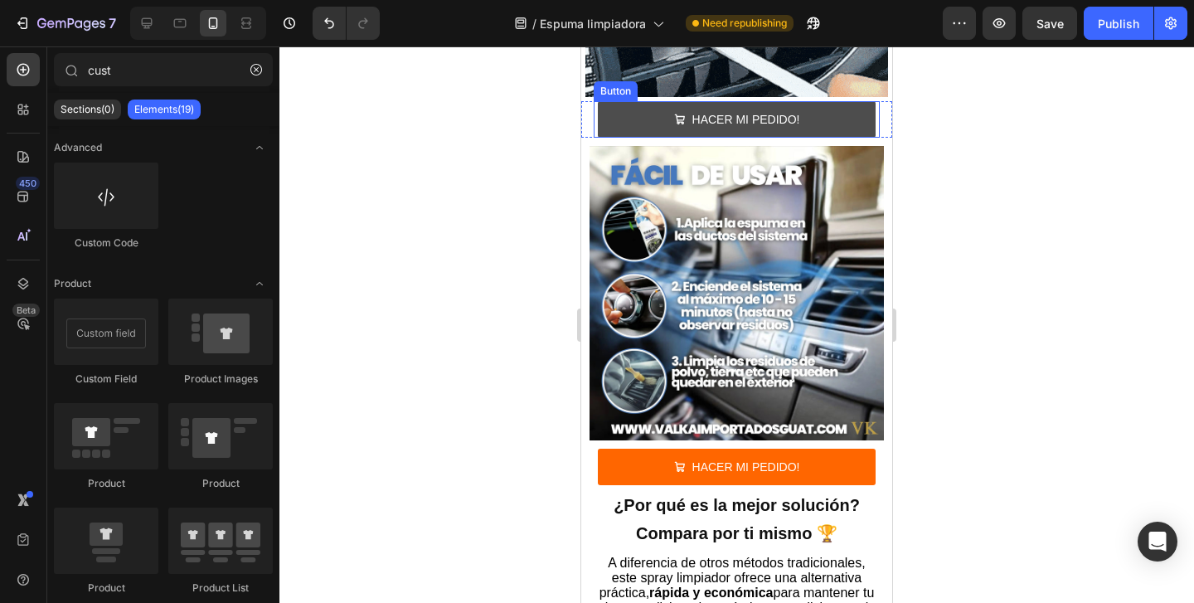
scroll to position [3326, 0]
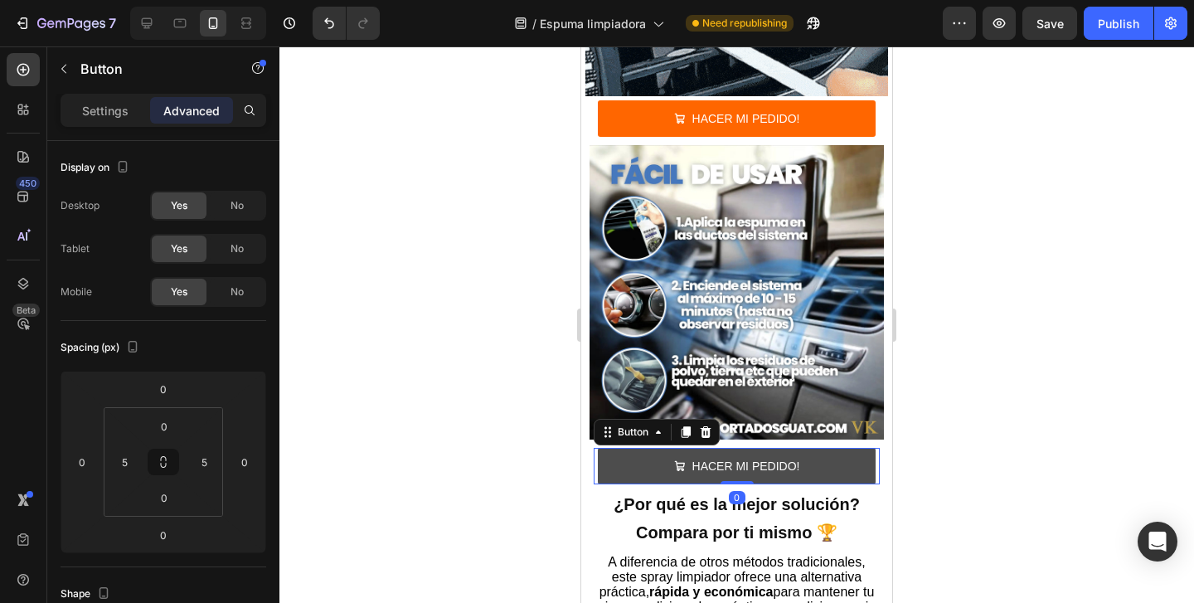
click at [849, 458] on button "HACER MI PEDIDO!" at bounding box center [737, 466] width 278 height 36
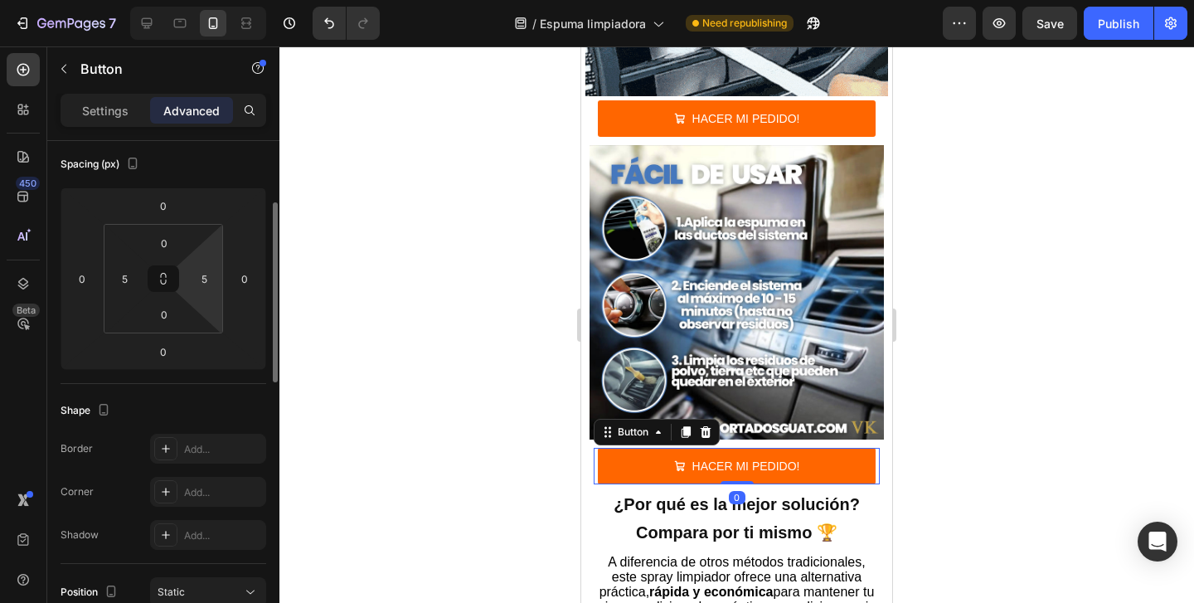
scroll to position [185, 0]
